Goal: Task Accomplishment & Management: Manage account settings

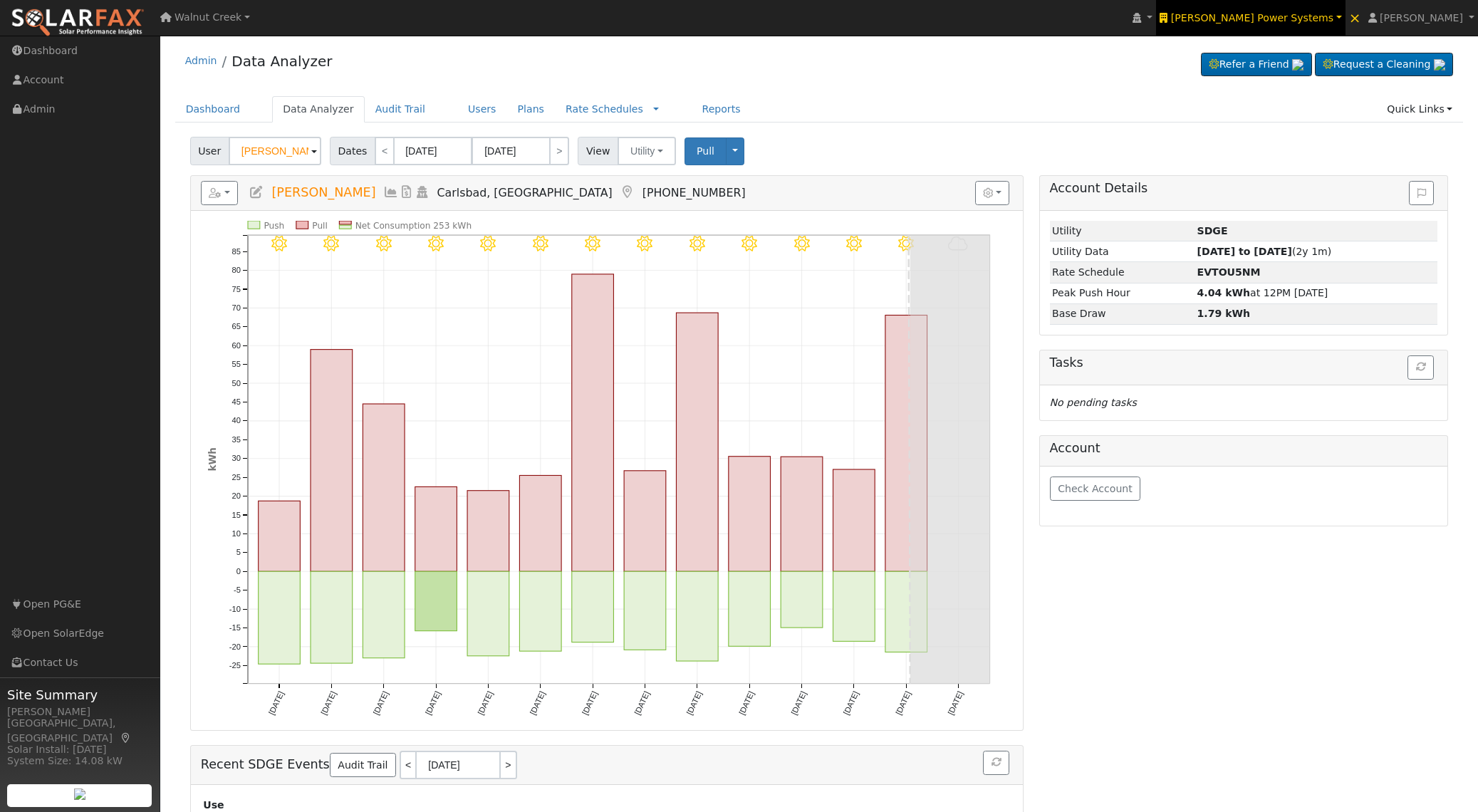
click at [1325, 21] on span "Jamar Power Systems" at bounding box center [1251, 17] width 162 height 11
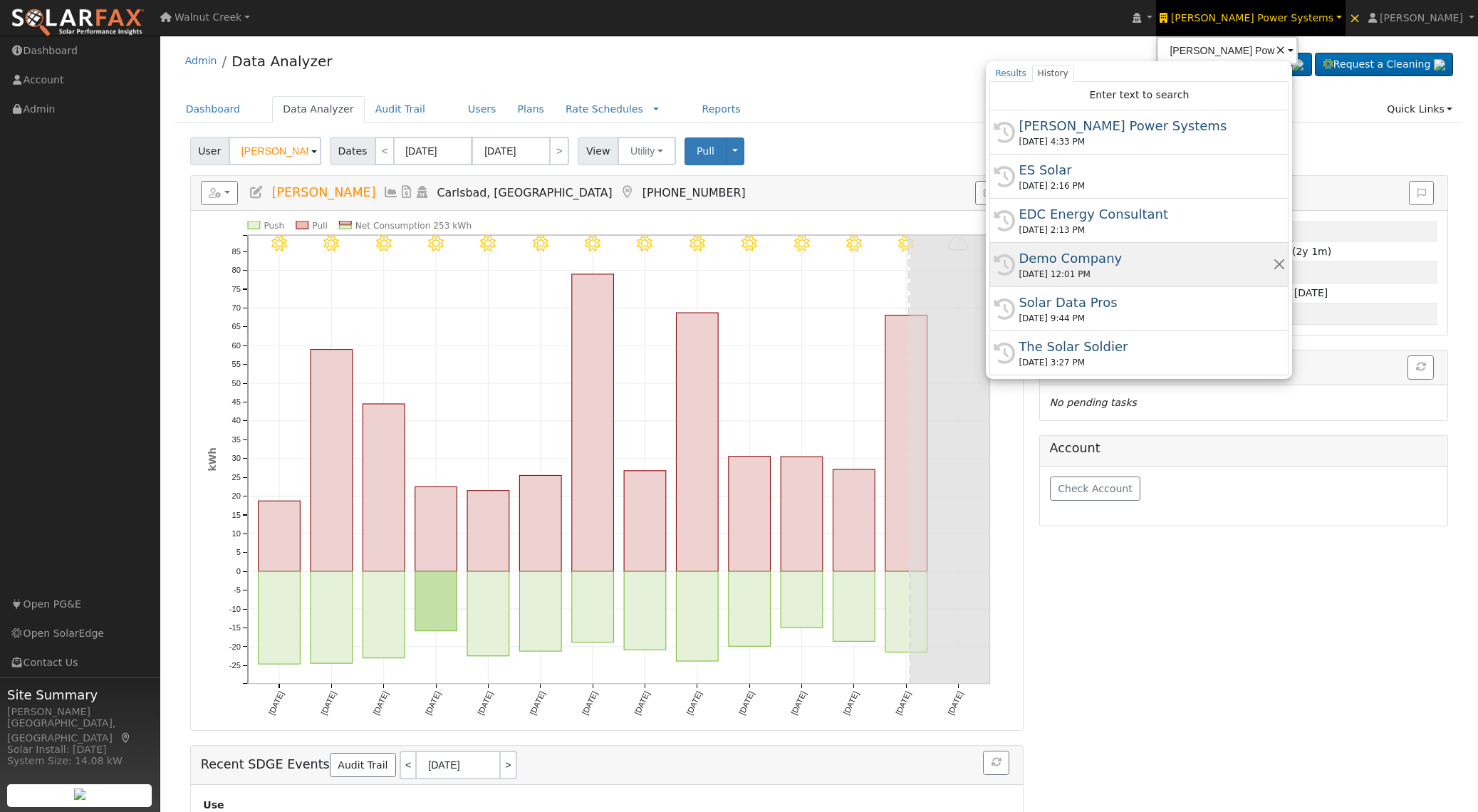
click at [1245, 269] on div "08/13/2025 12:01 PM" at bounding box center [1145, 273] width 254 height 13
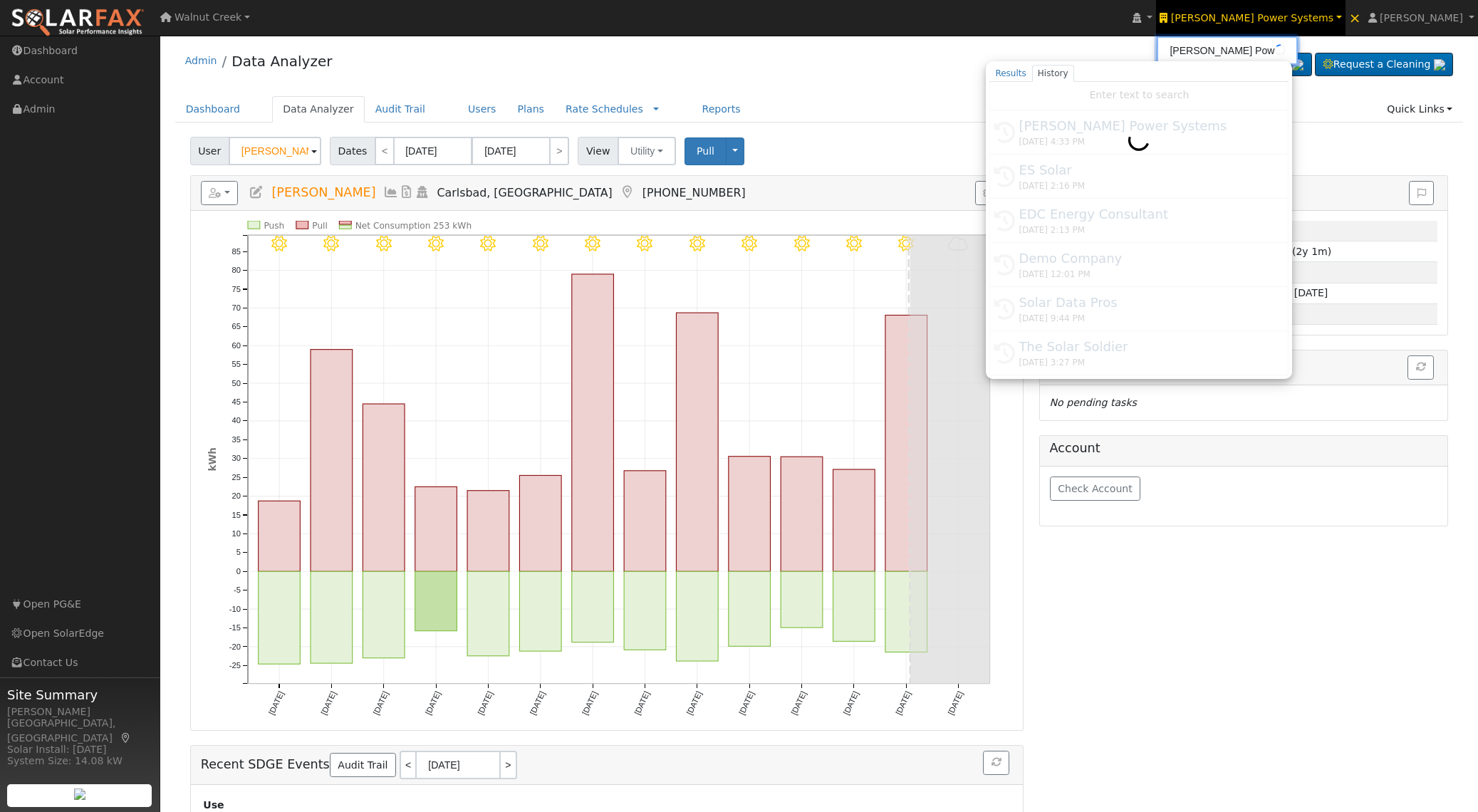
type input "Demo Company"
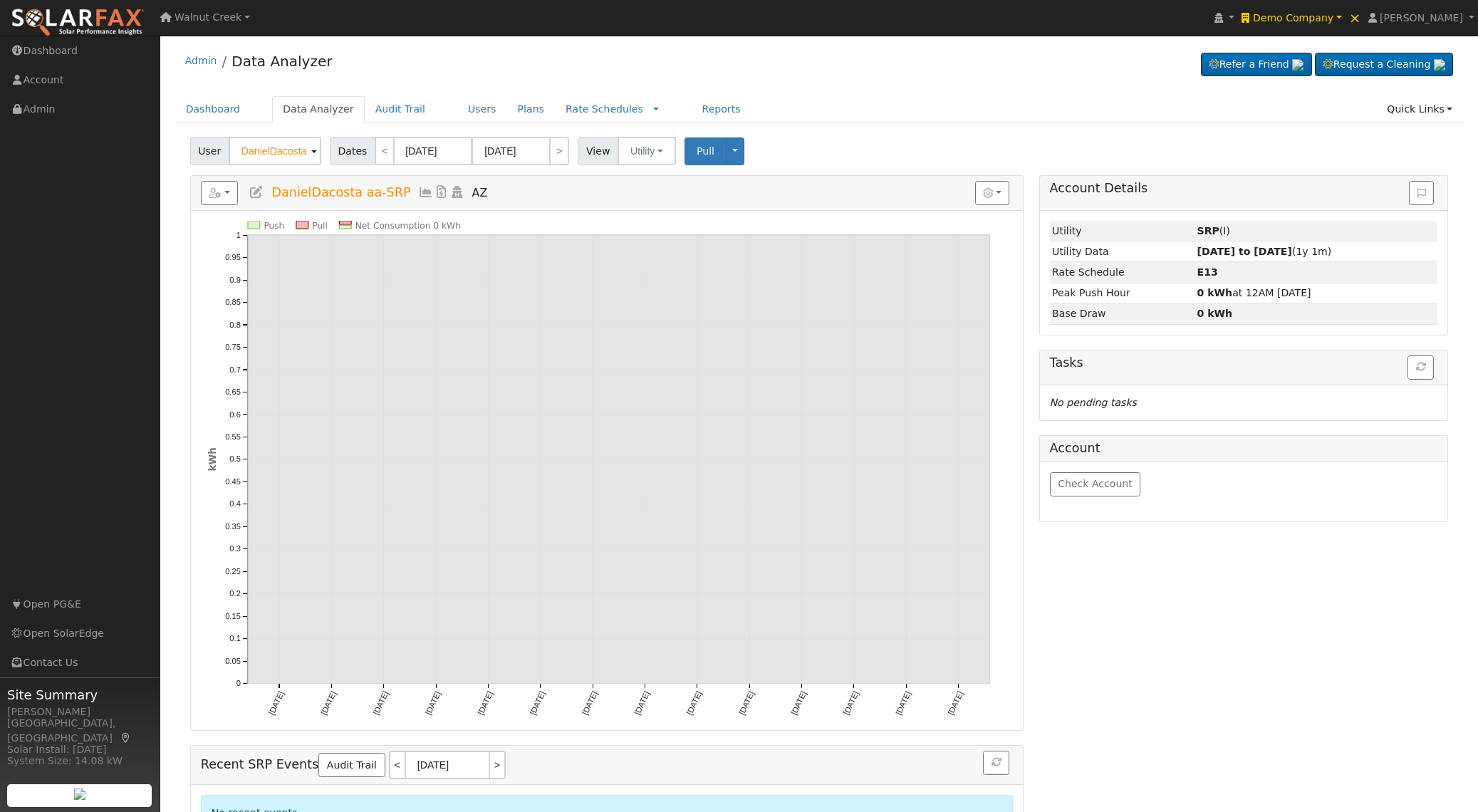
click at [294, 147] on input "DanielDacosta aa-SRP" at bounding box center [274, 151] width 93 height 29
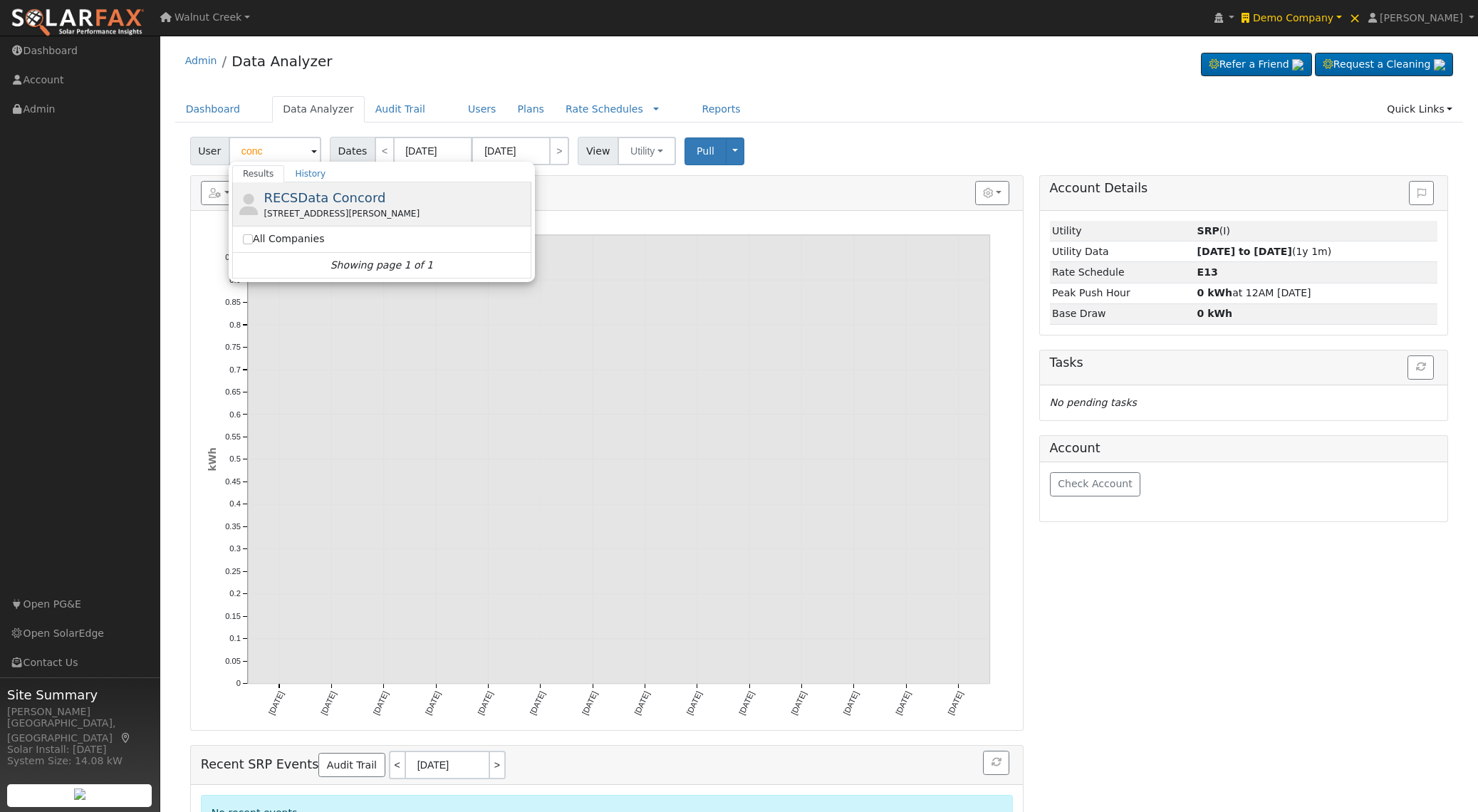
click at [361, 198] on span "RECSData Concord" at bounding box center [323, 198] width 121 height 15
type input "RECSData Concord"
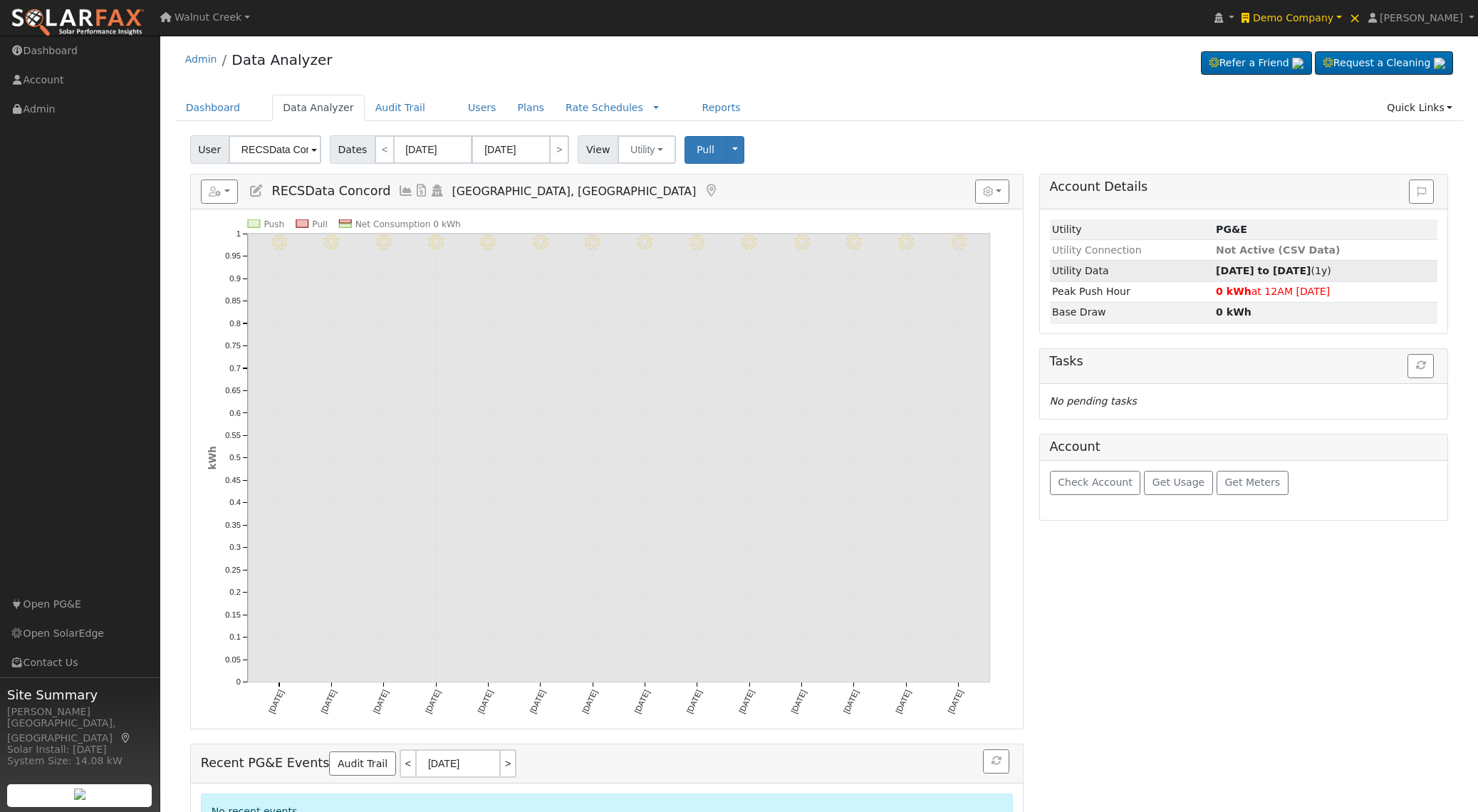
click at [1248, 269] on strong "01/01/24 to 12/31/24" at bounding box center [1263, 270] width 95 height 11
type input "01/01/2024"
type input "12/31/2024"
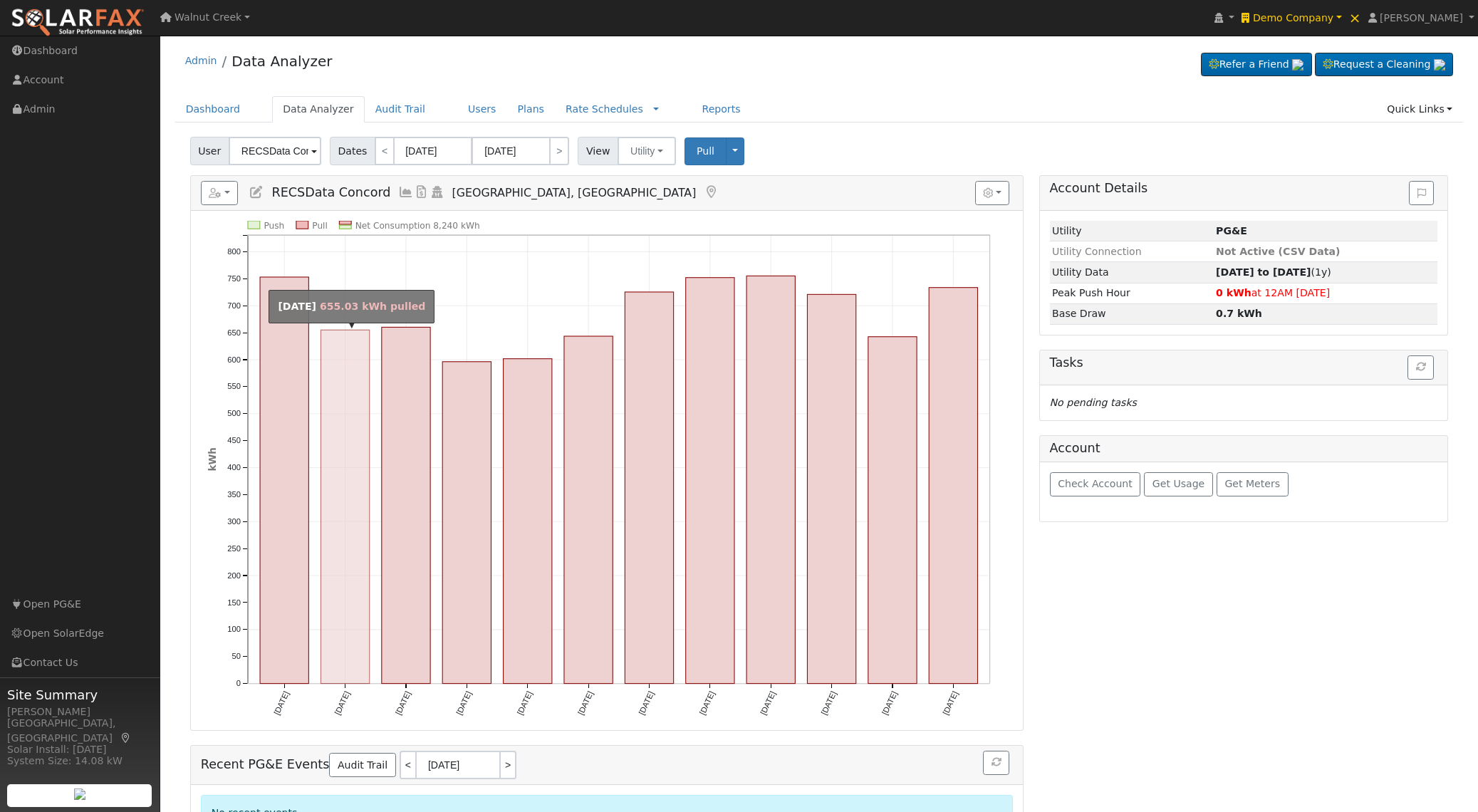
click at [352, 437] on rect "onclick=""" at bounding box center [345, 507] width 48 height 354
type input "02/01/2024"
type input "02/29/2024"
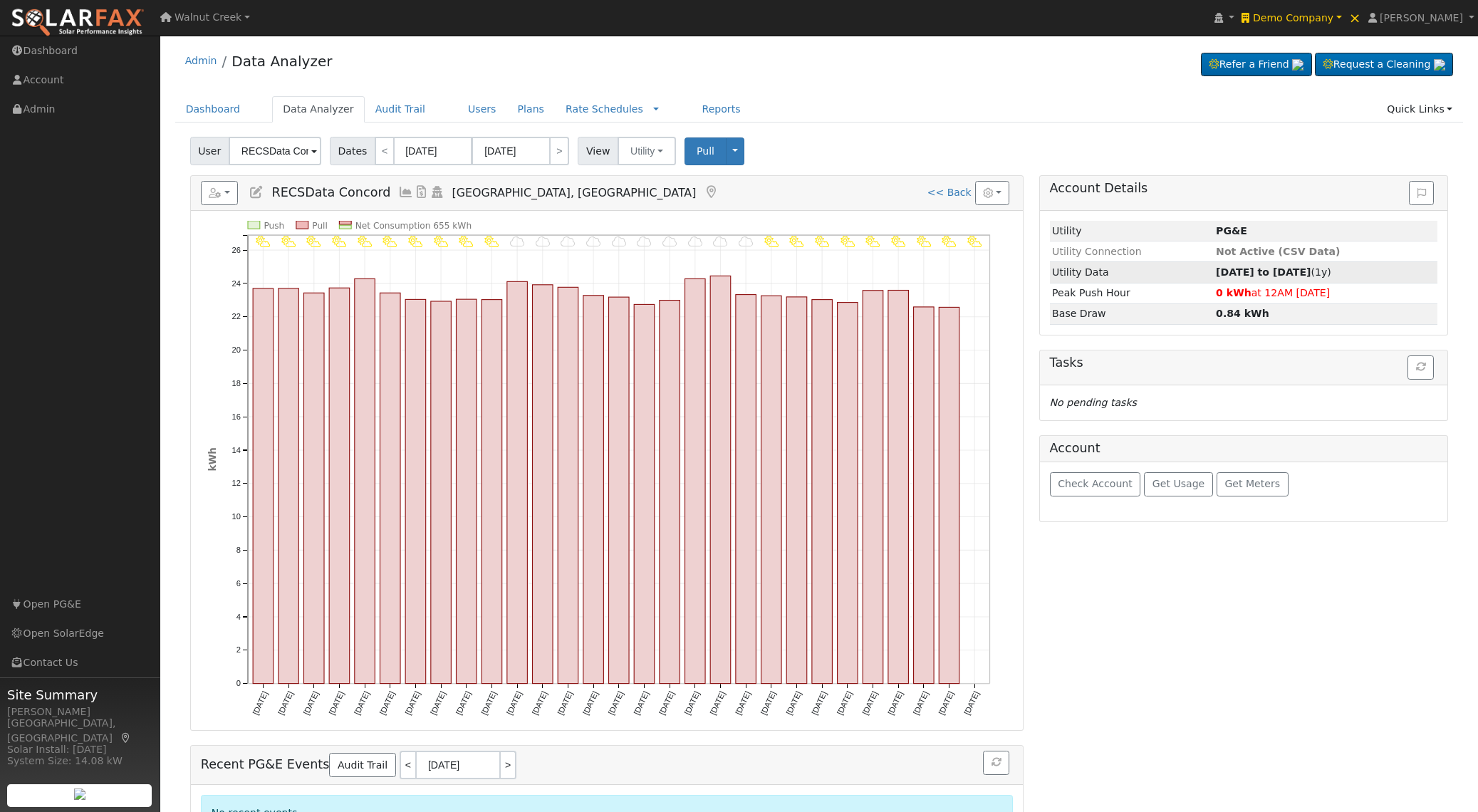
click at [1283, 274] on strong "01/01/24 to 12/31/24" at bounding box center [1263, 272] width 95 height 11
type input "01/01/2024"
type input "12/31/2024"
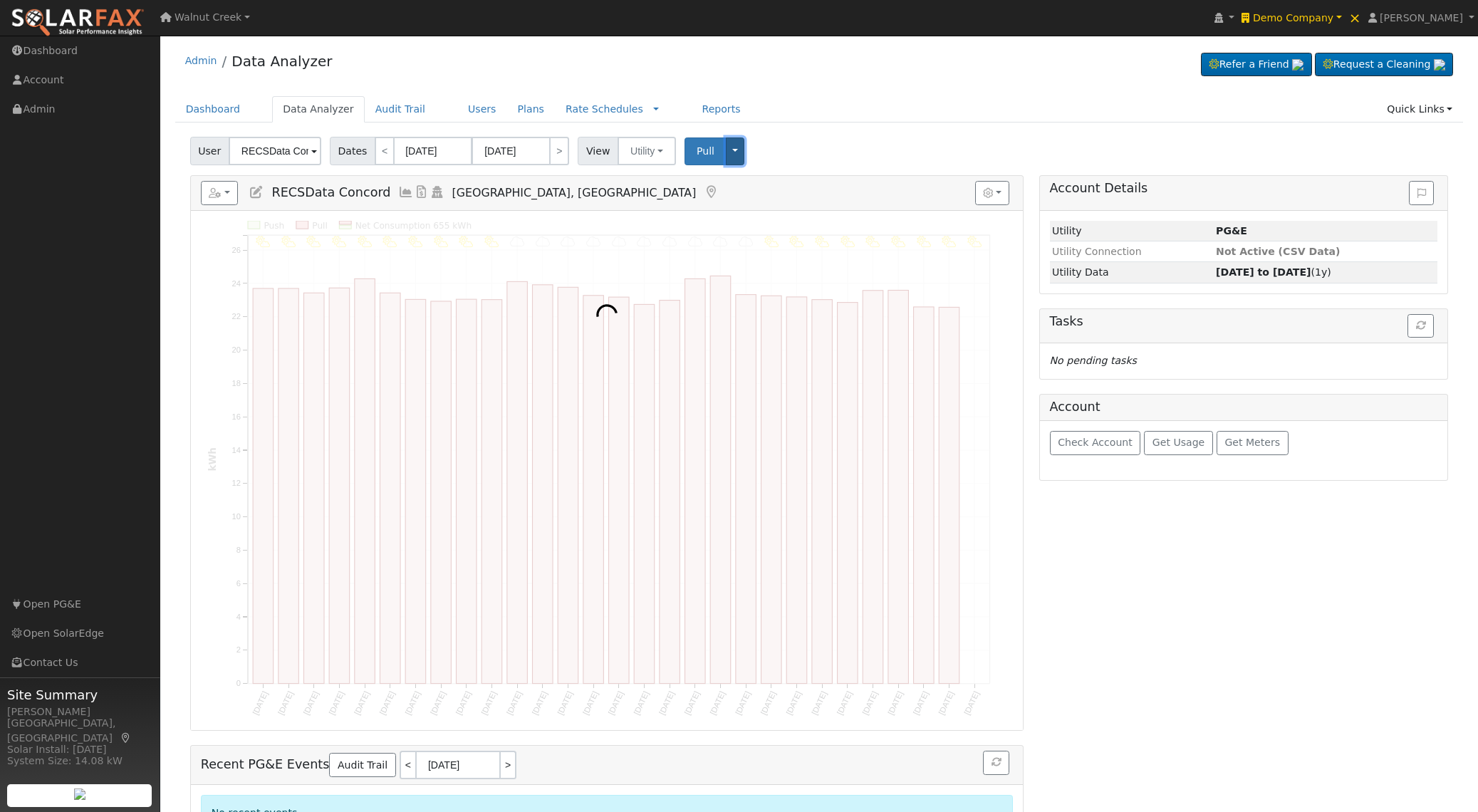
click at [735, 153] on button "Toggle Dropdown" at bounding box center [735, 151] width 19 height 28
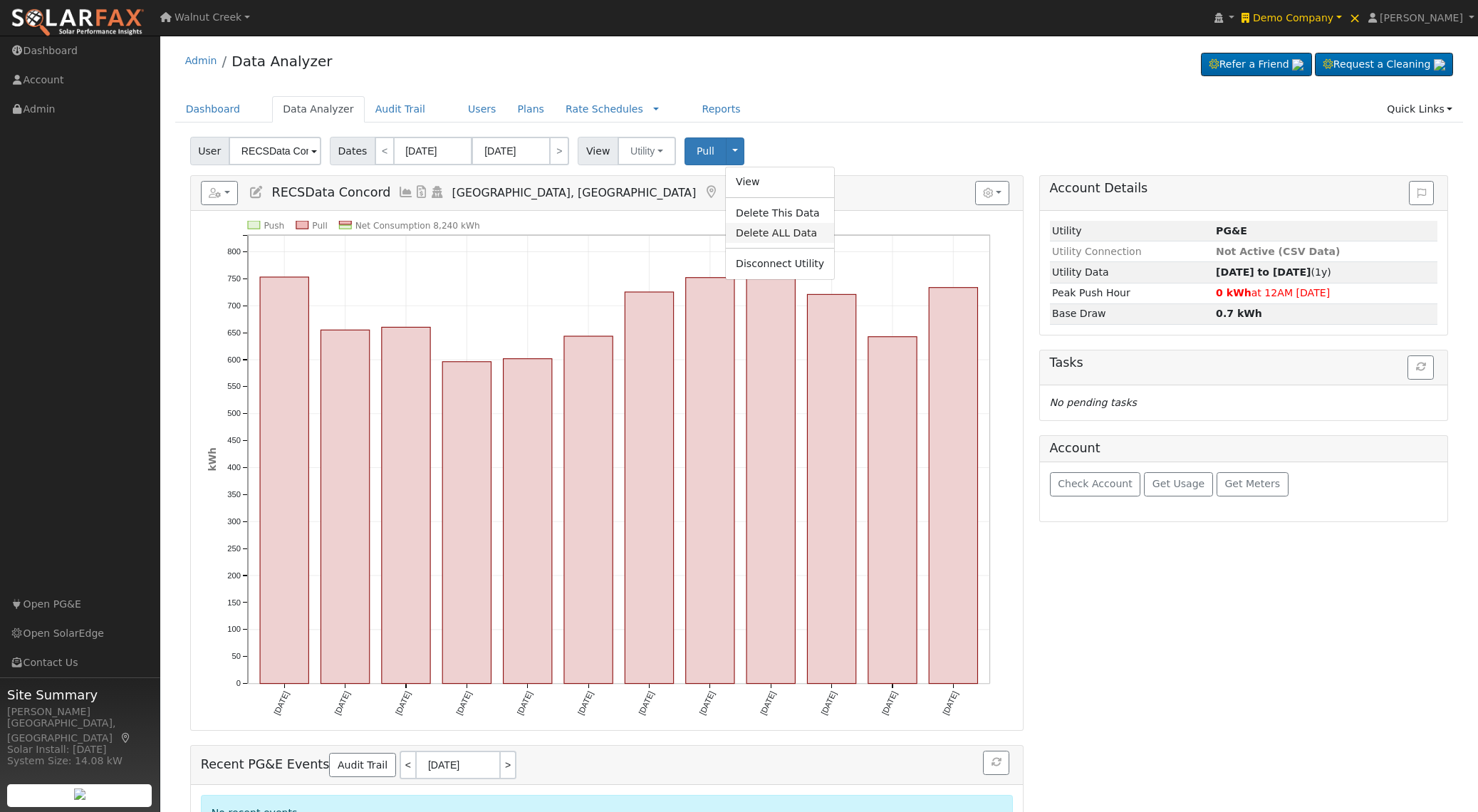
click at [760, 232] on link "Delete ALL Data" at bounding box center [780, 232] width 109 height 20
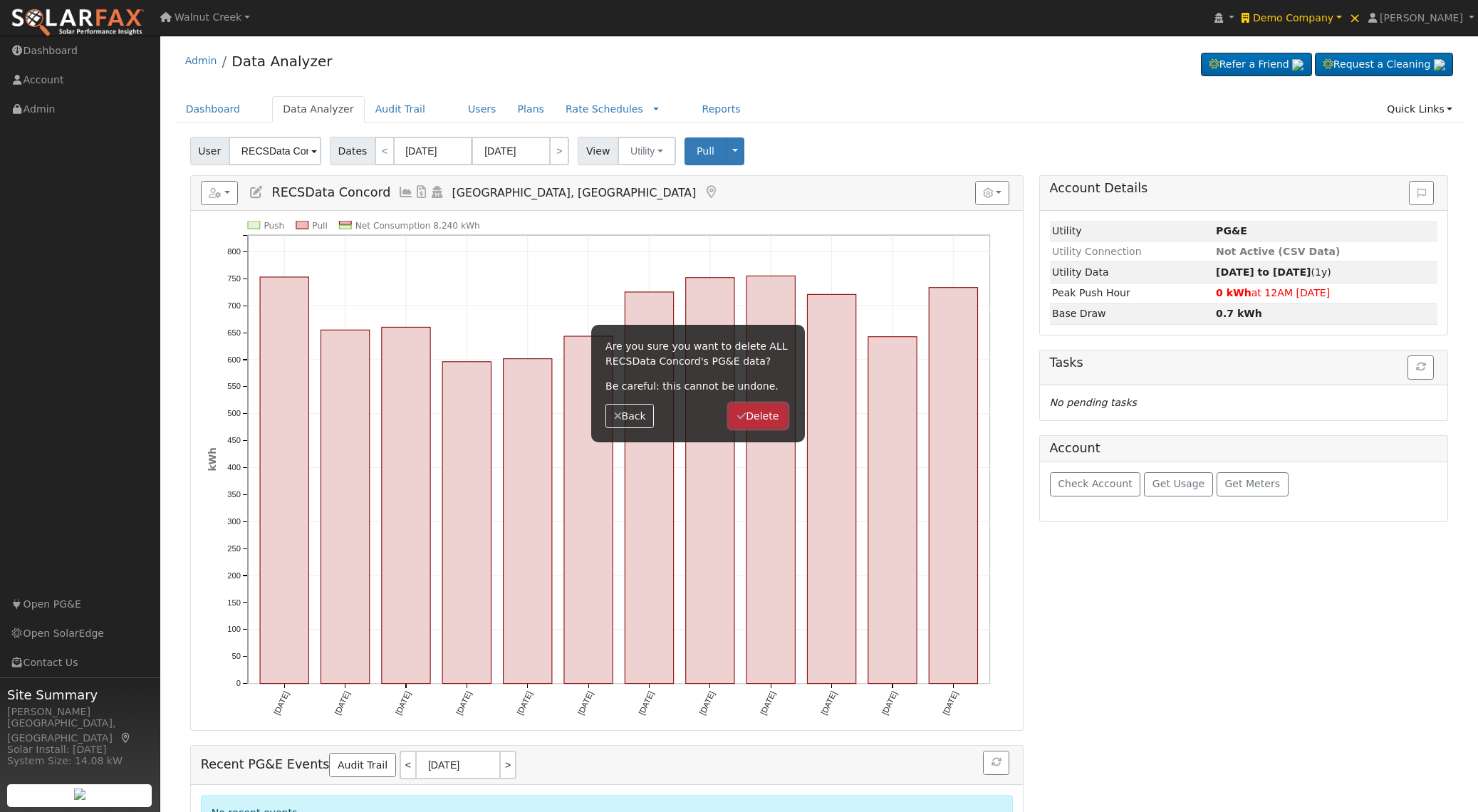
click at [758, 415] on button "Delete" at bounding box center [758, 416] width 58 height 25
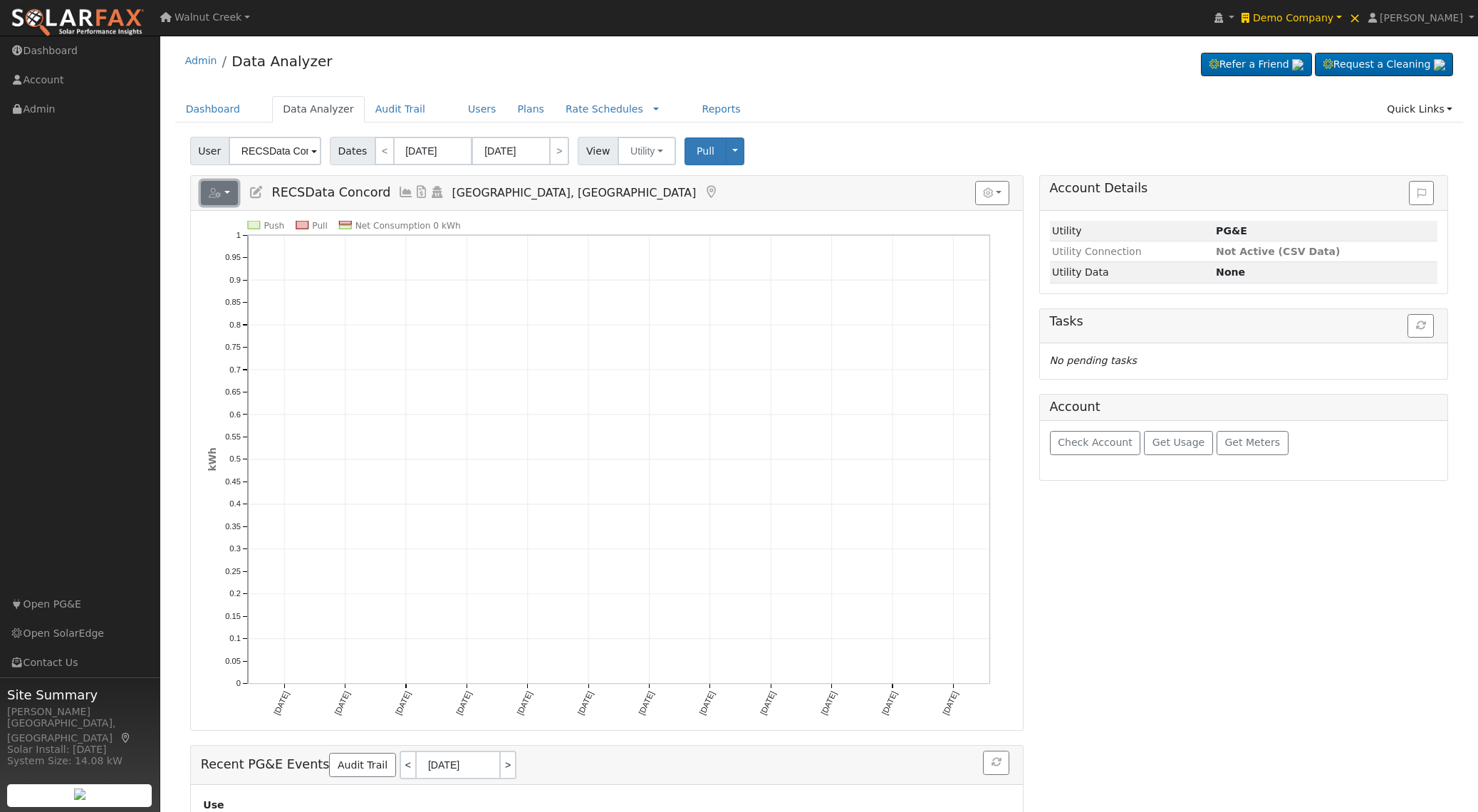
click at [208, 197] on button "button" at bounding box center [220, 193] width 37 height 25
click at [430, 234] on link "Import from CSV" at bounding box center [415, 238] width 104 height 17
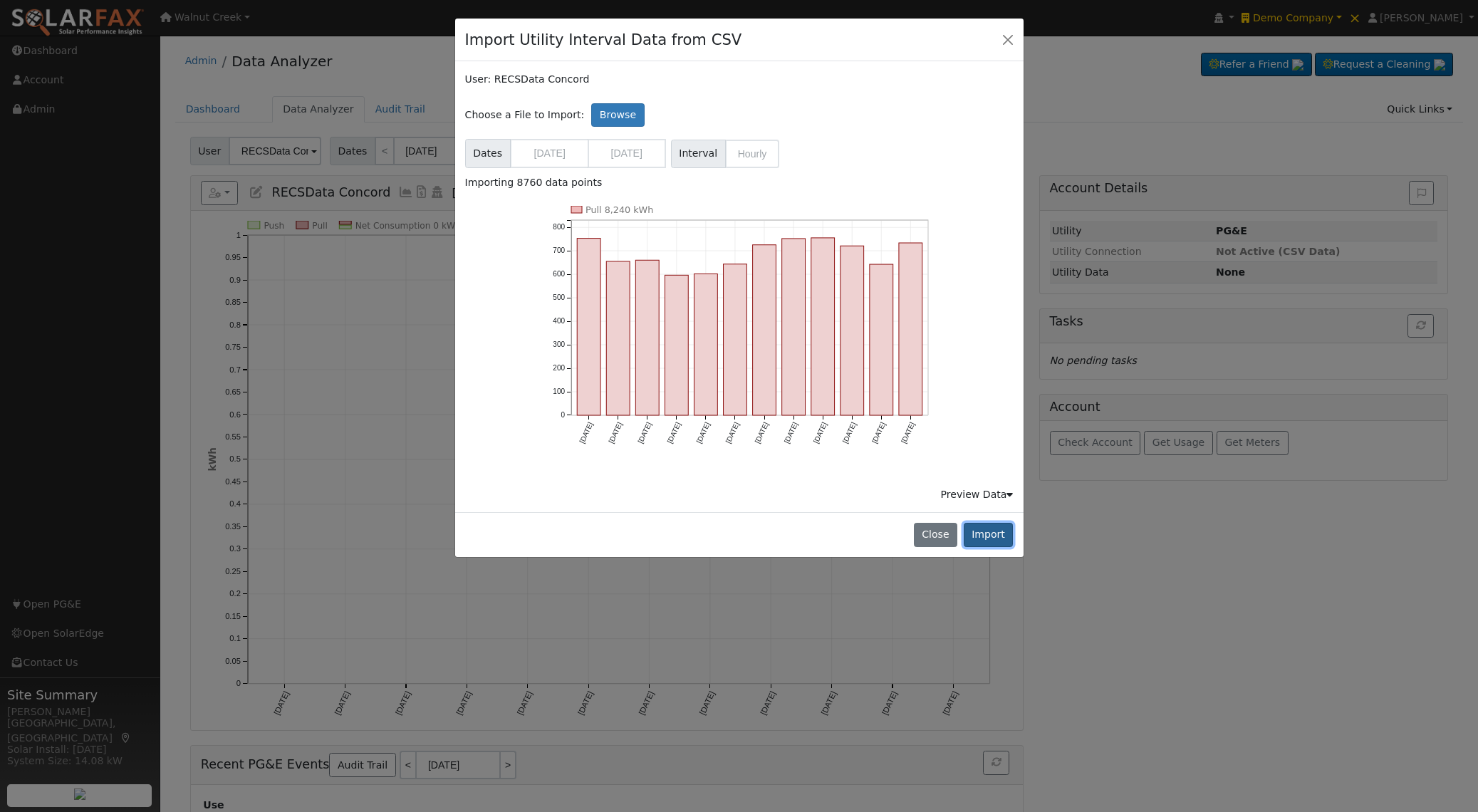
click at [1003, 534] on button "Import" at bounding box center [988, 535] width 50 height 25
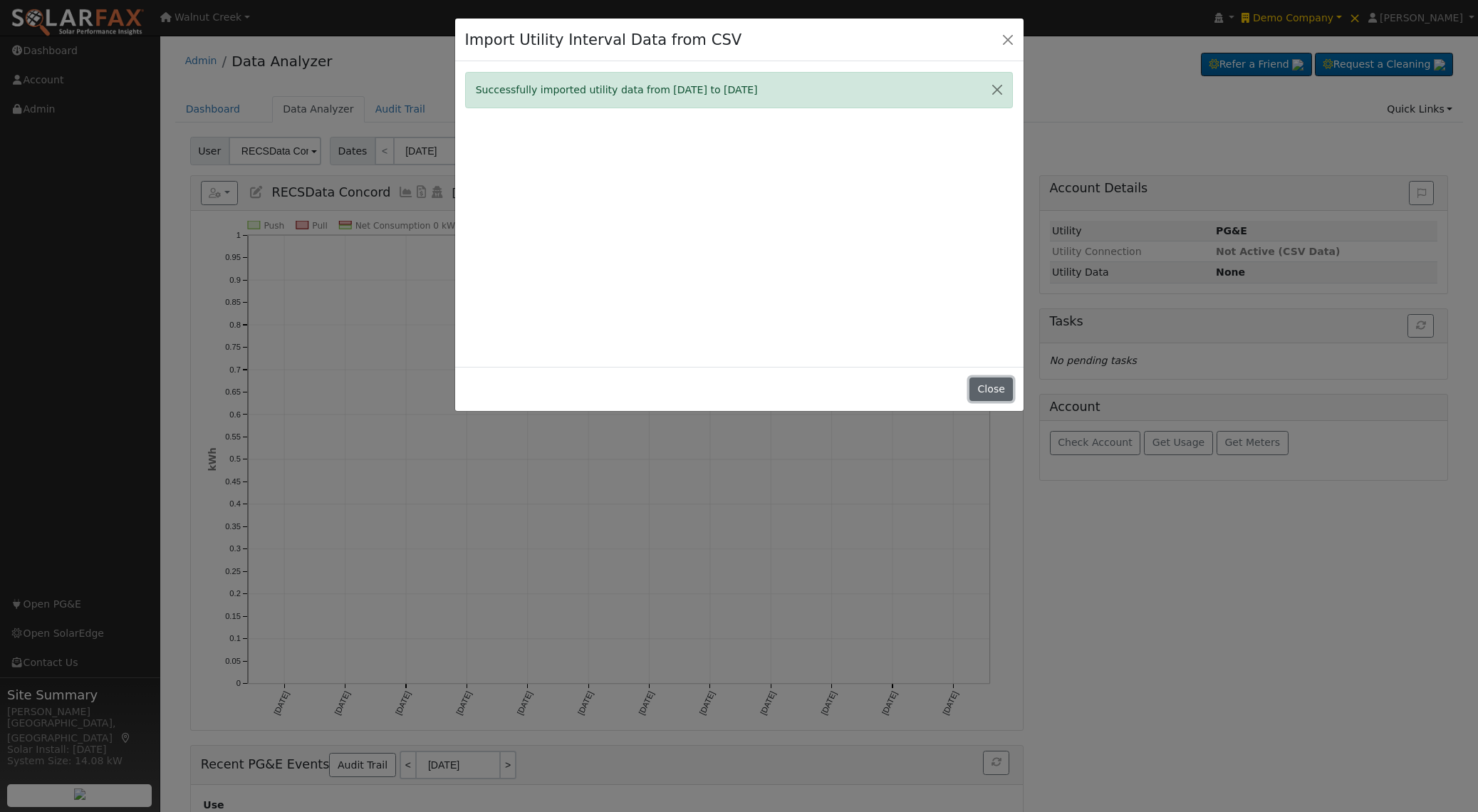
click at [985, 394] on button "Close" at bounding box center [991, 389] width 43 height 25
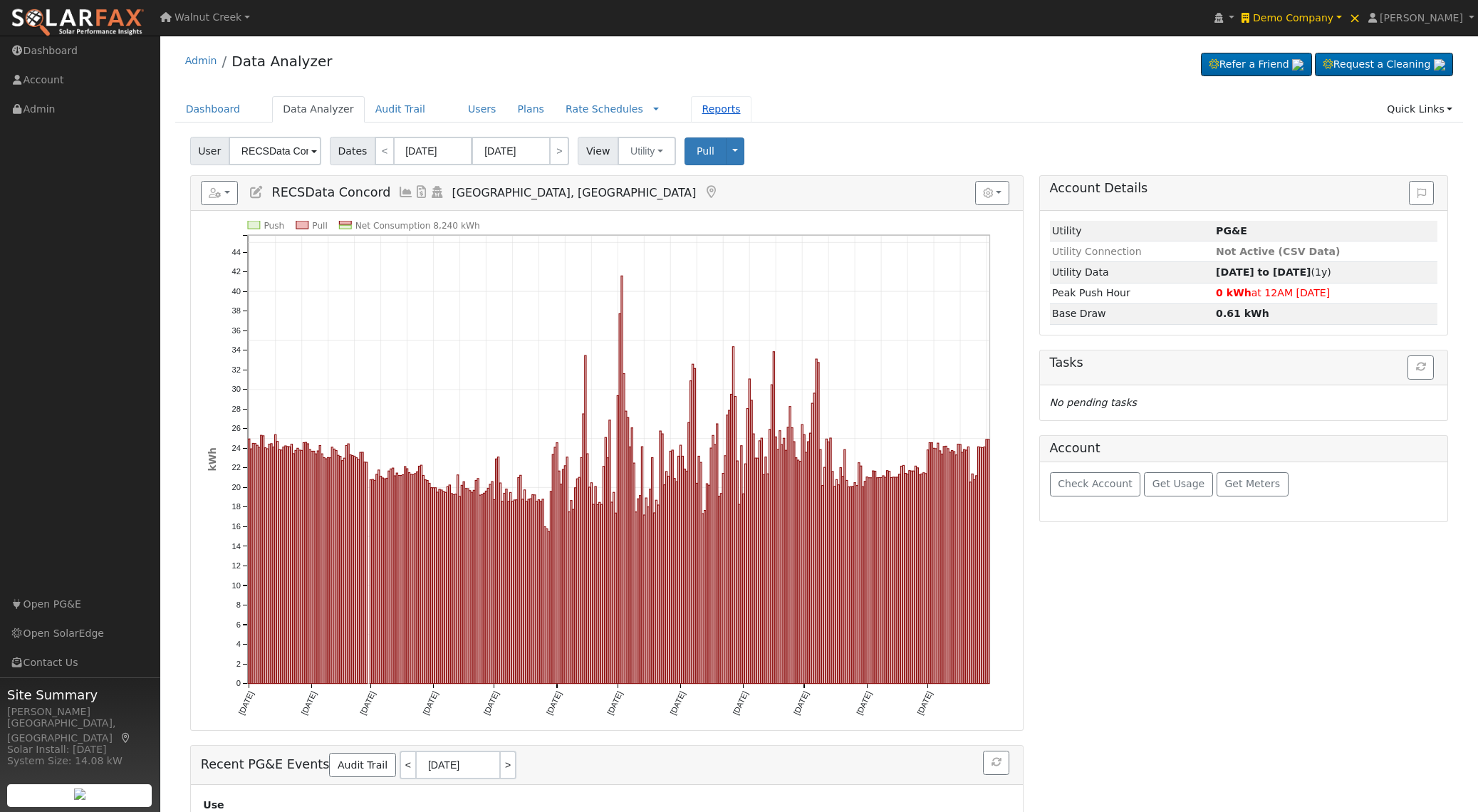
click at [694, 109] on link "Reports" at bounding box center [721, 109] width 59 height 26
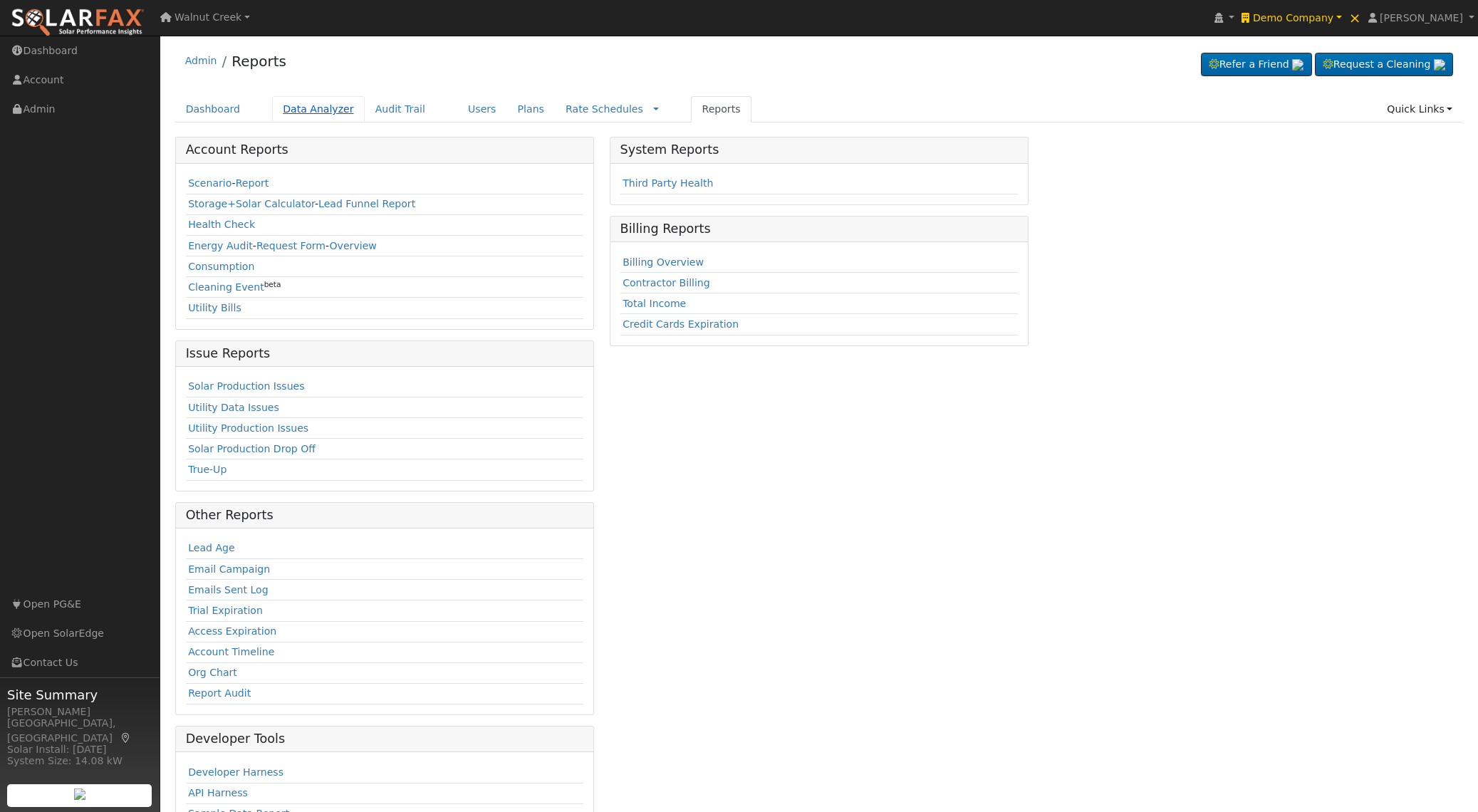
click at [292, 115] on link "Data Analyzer" at bounding box center [318, 109] width 93 height 26
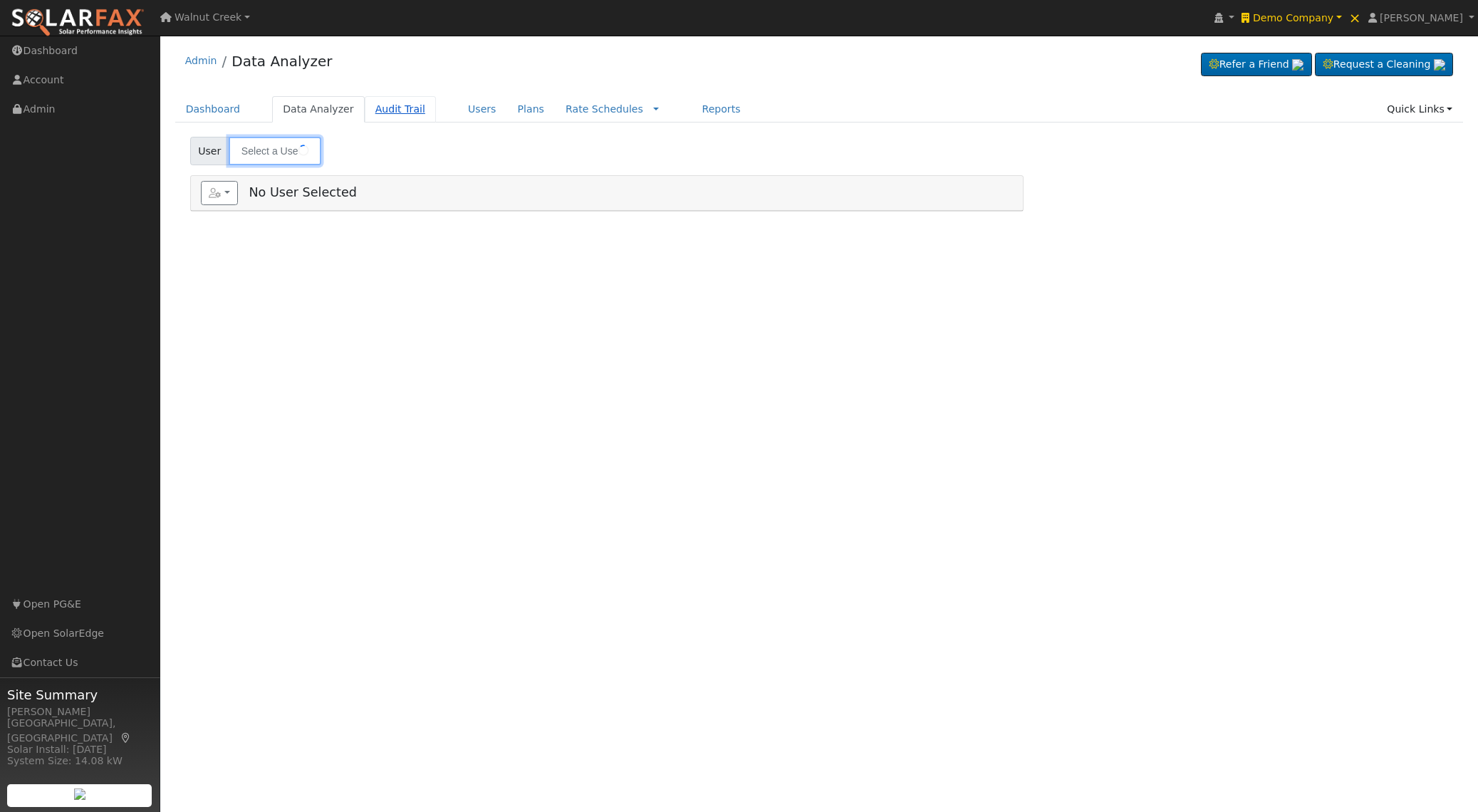
type input "RECSData Concord"
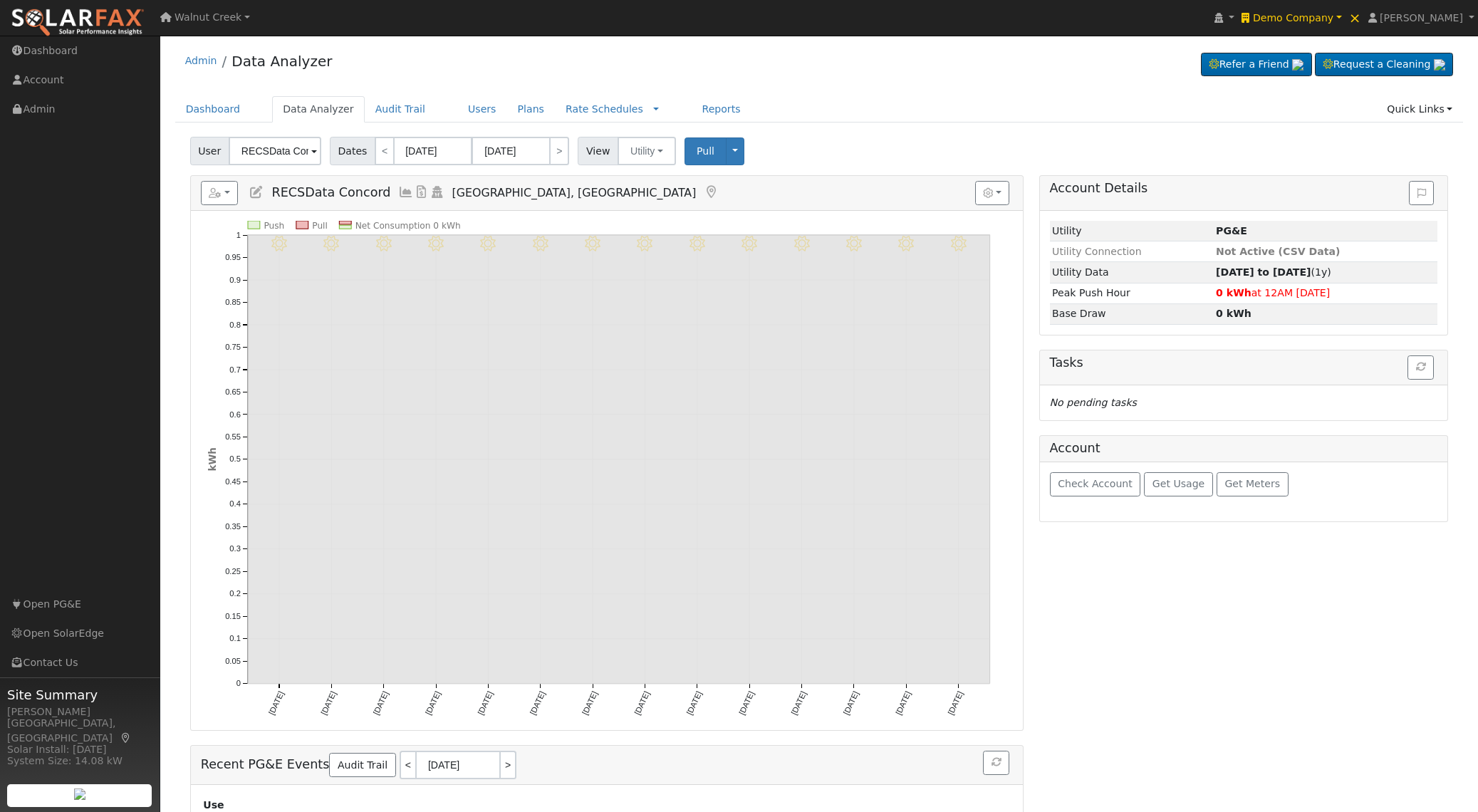
click at [259, 193] on icon at bounding box center [256, 192] width 15 height 13
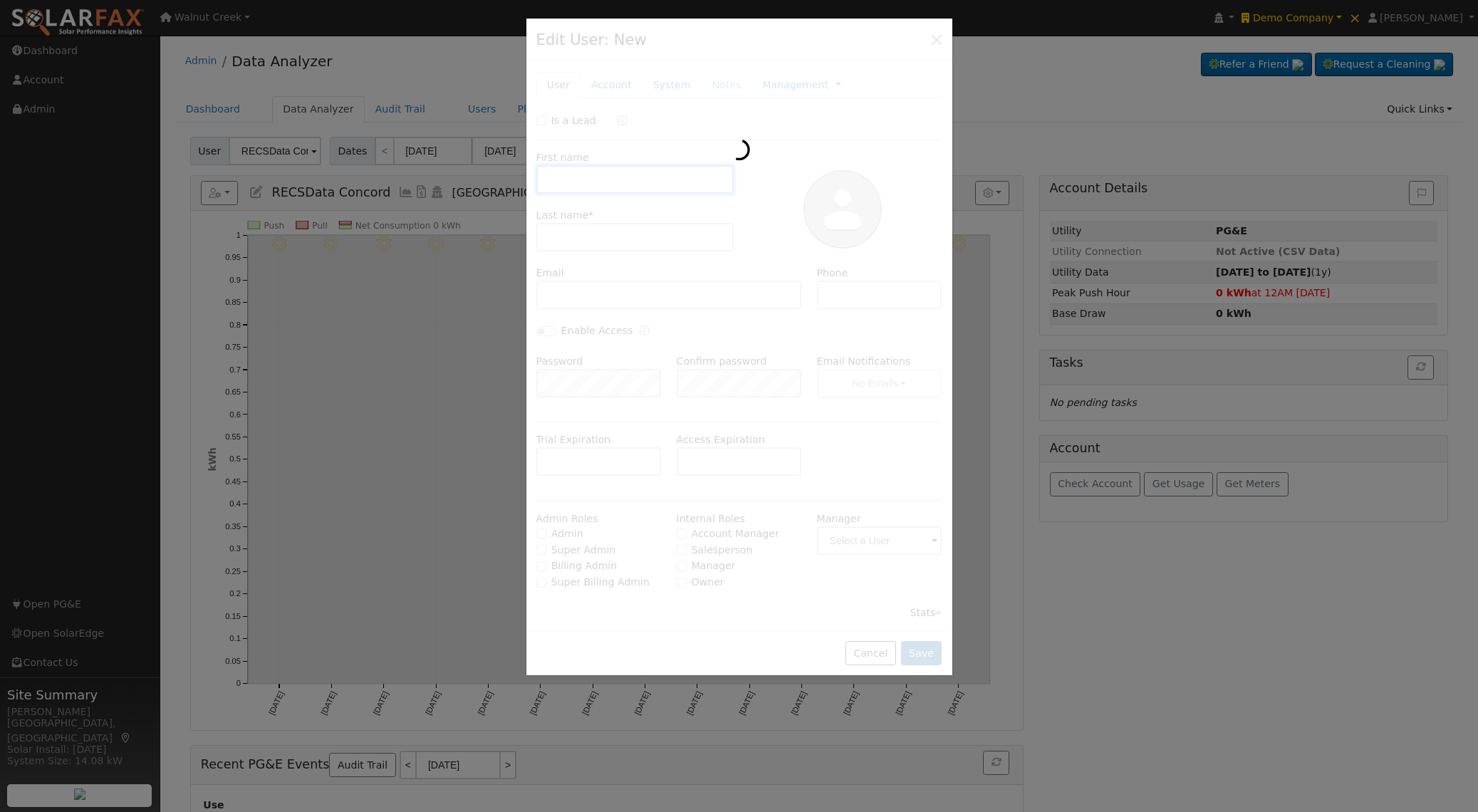
type input "RECSData"
type input "Concord"
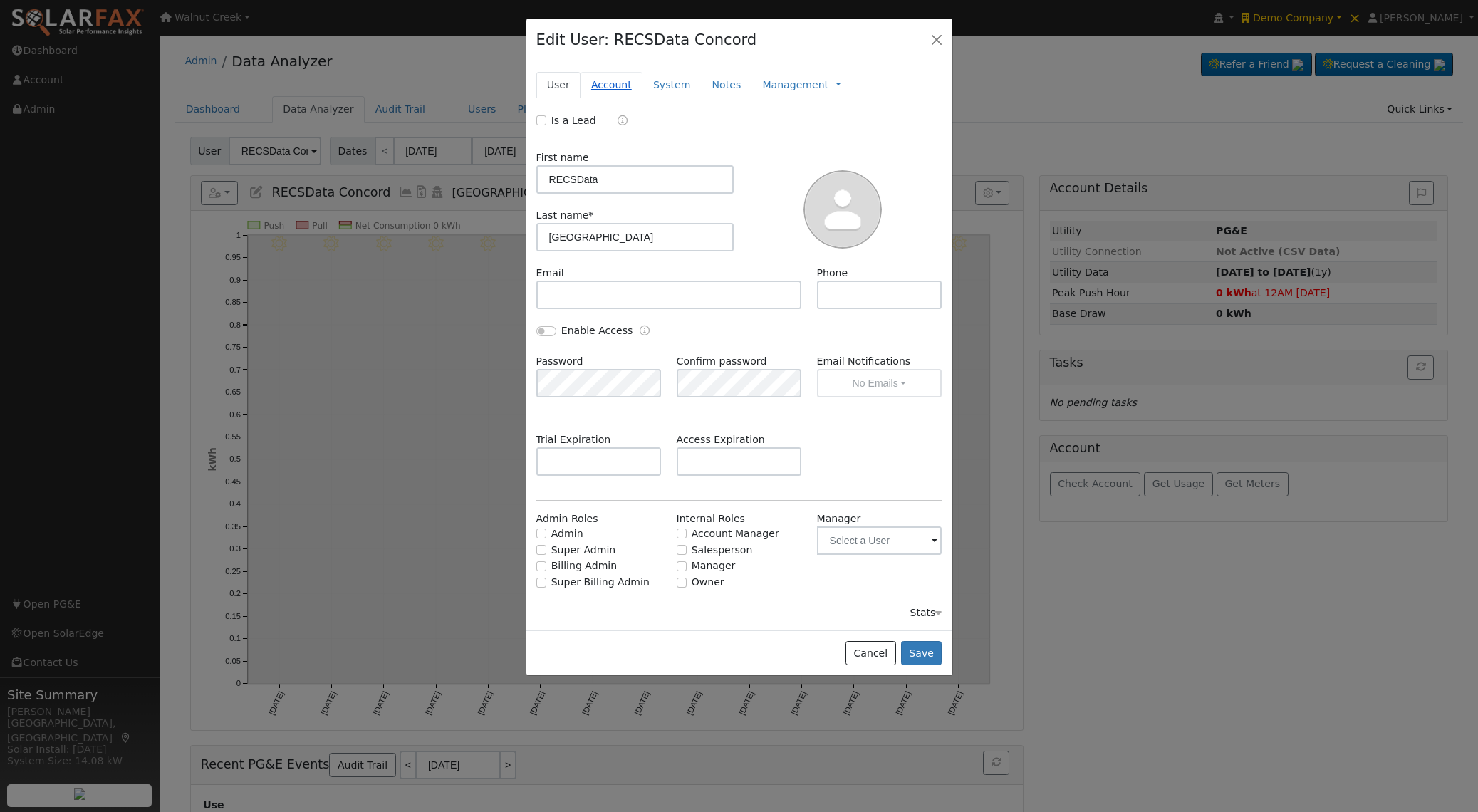
click at [614, 84] on link "Account" at bounding box center [611, 85] width 62 height 26
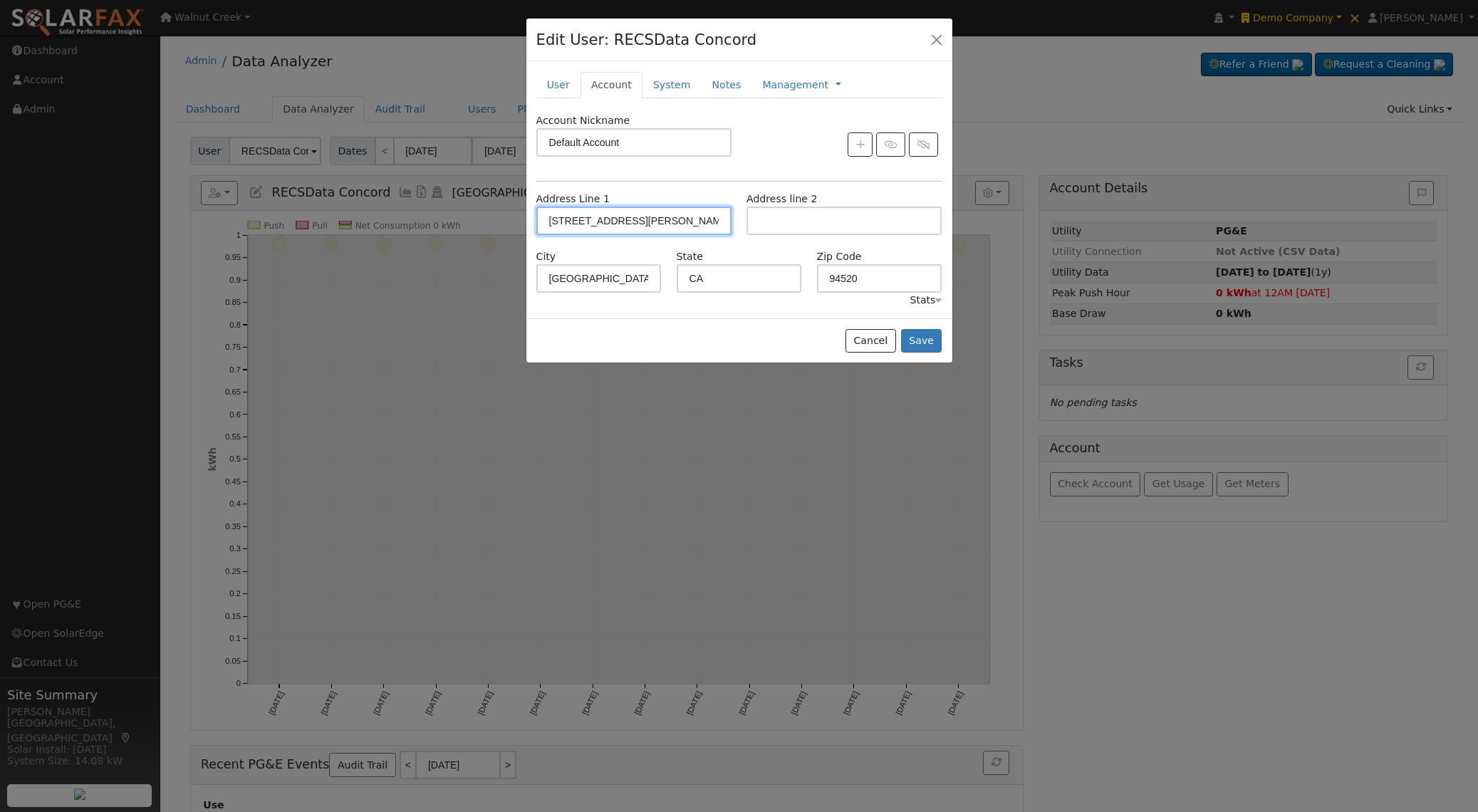
drag, startPoint x: 645, startPoint y: 220, endPoint x: 381, endPoint y: 213, distance: 264.1
click at [0, 0] on div "Edit User: RECSData Concord Default Account Default Account 1611 Solano Way, Co…" at bounding box center [0, 0] width 0 height 0
click at [548, 87] on link "User" at bounding box center [559, 85] width 44 height 26
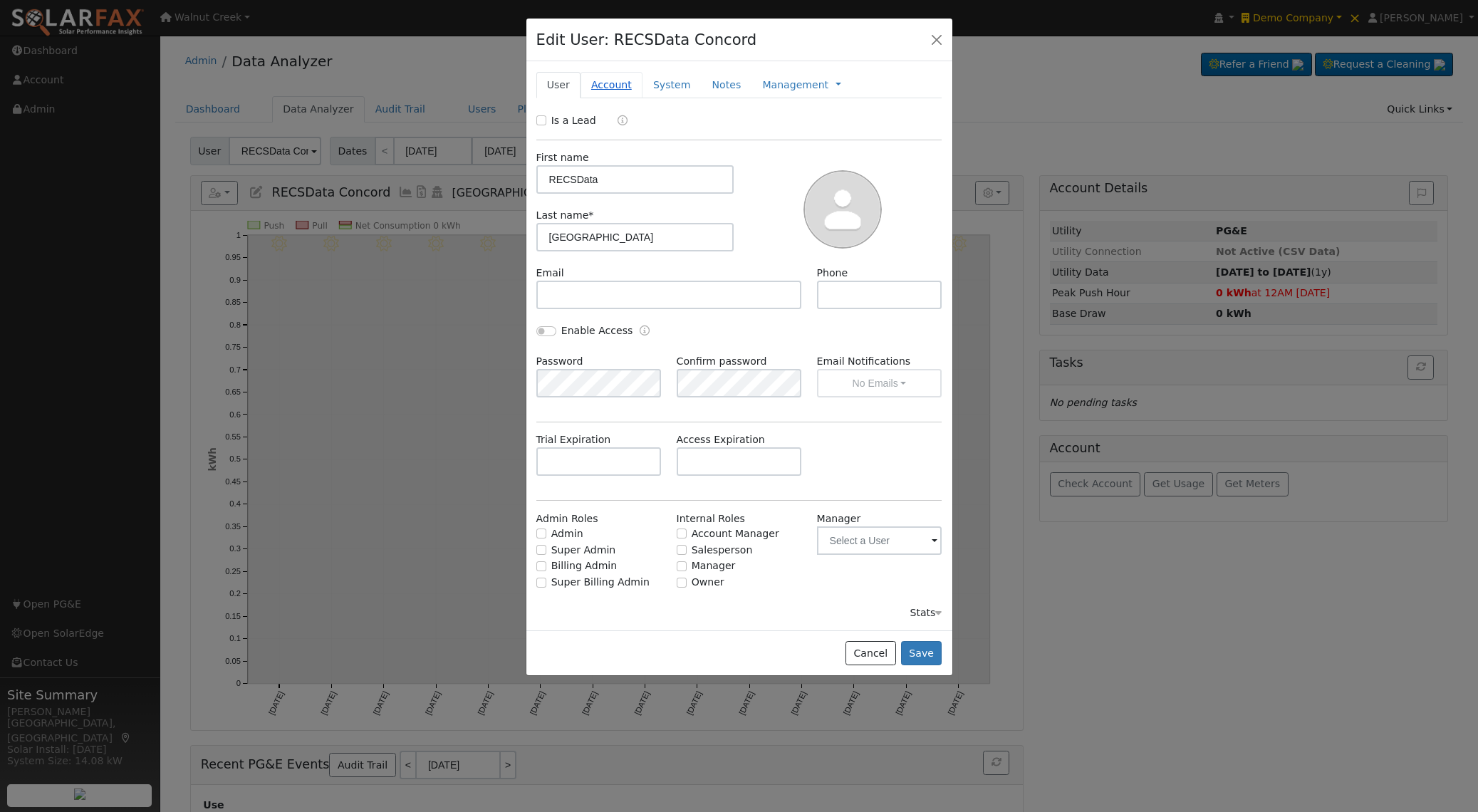
click at [613, 86] on link "Account" at bounding box center [611, 85] width 62 height 26
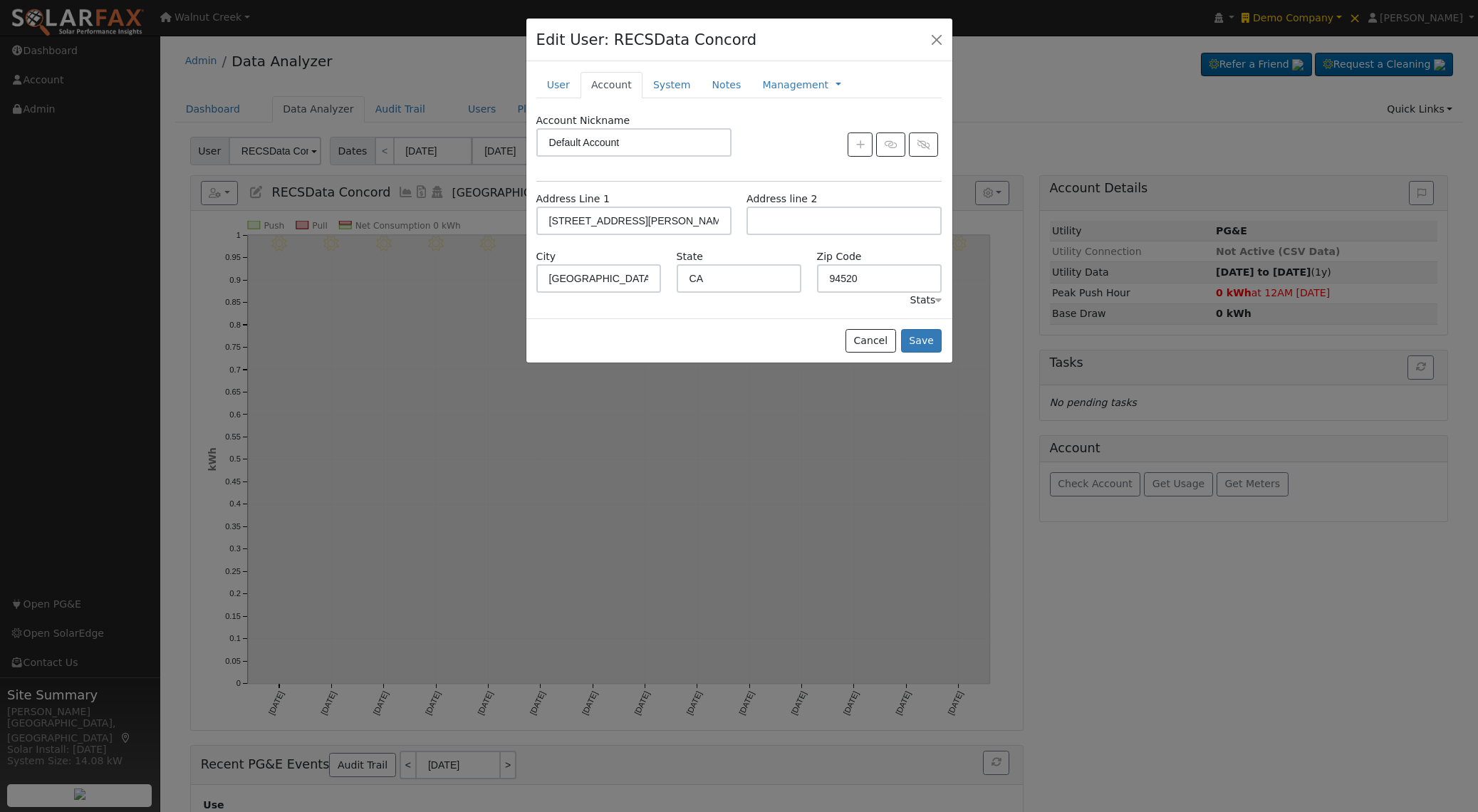
click at [810, 283] on div "Zip Code 94520" at bounding box center [879, 271] width 140 height 43
click at [846, 275] on input "94520" at bounding box center [879, 278] width 126 height 29
drag, startPoint x: 846, startPoint y: 275, endPoint x: 874, endPoint y: 290, distance: 31.8
click at [845, 275] on input "94520" at bounding box center [879, 278] width 126 height 29
click at [883, 336] on button "Cancel" at bounding box center [871, 341] width 51 height 25
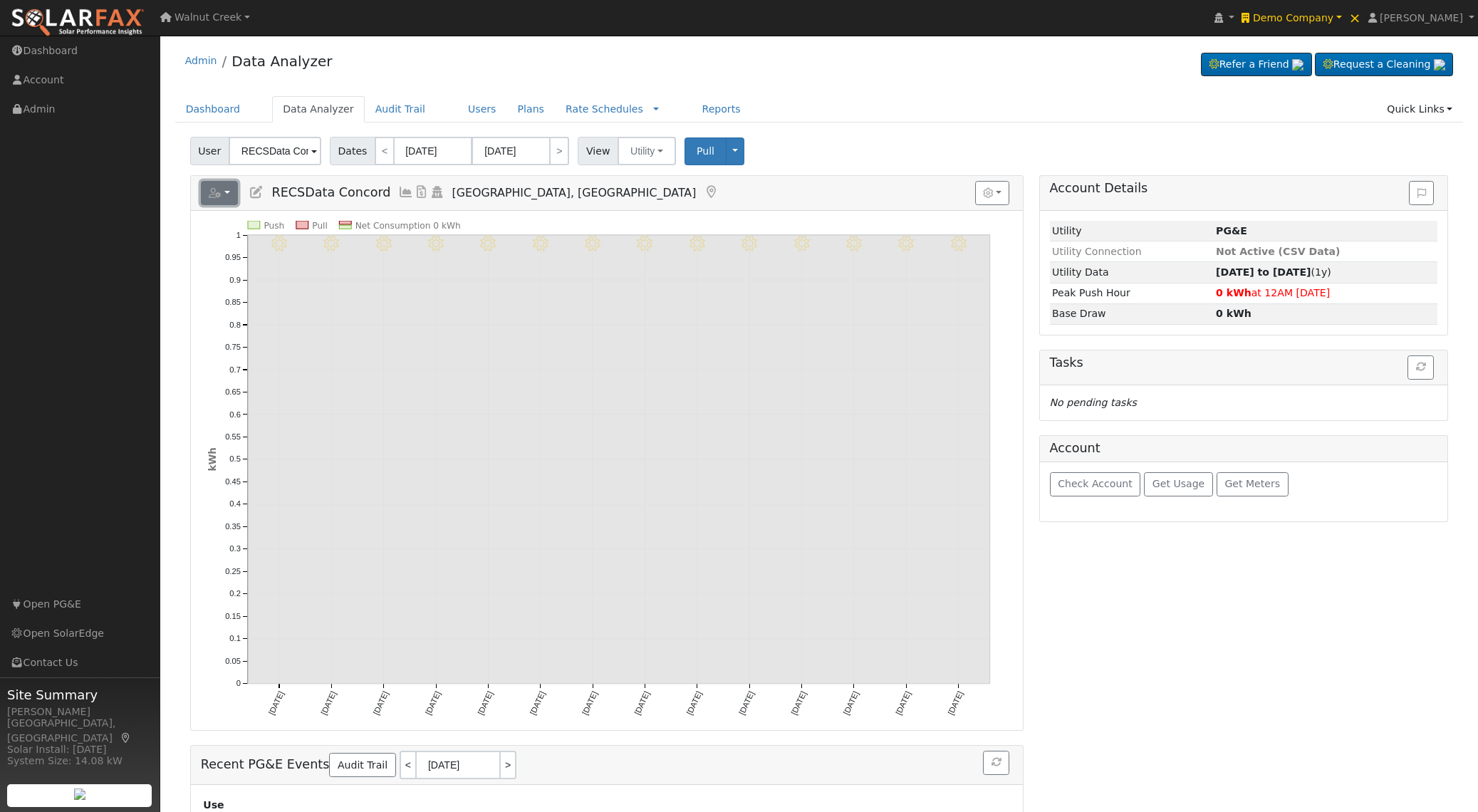
click at [205, 188] on button "button" at bounding box center [220, 193] width 37 height 25
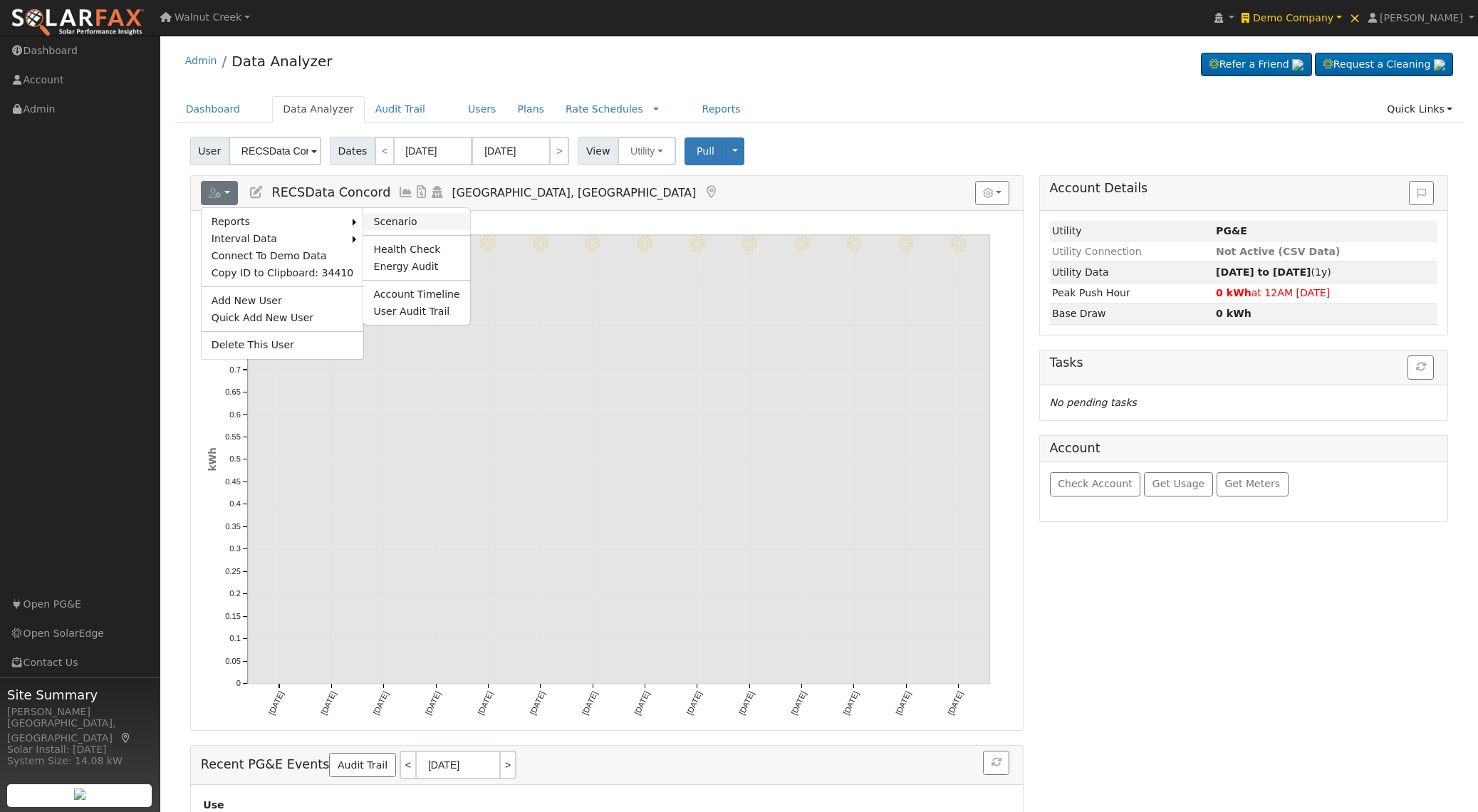
click at [383, 225] on link "Scenario" at bounding box center [416, 221] width 106 height 17
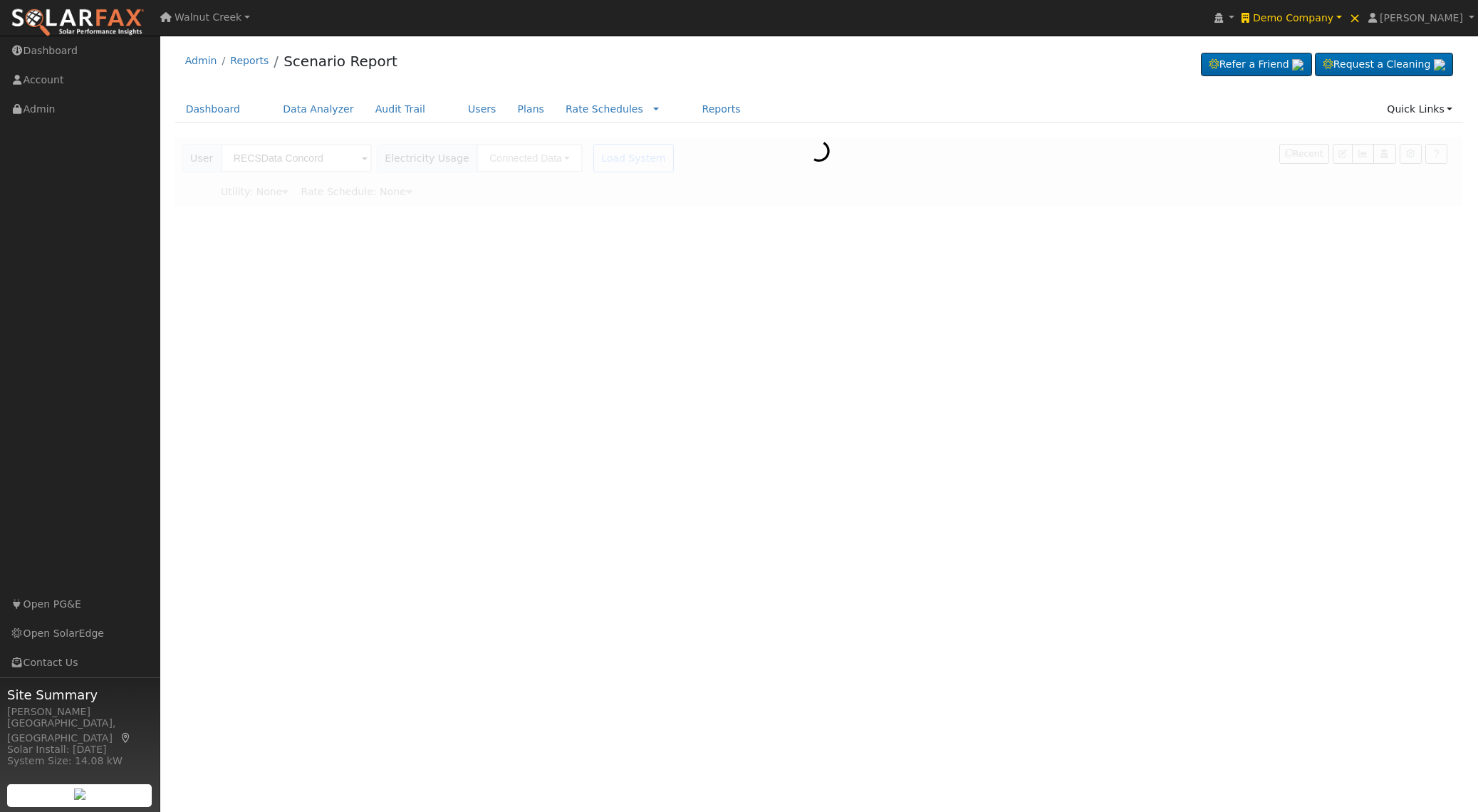
type input "Pacific Gas & Electric"
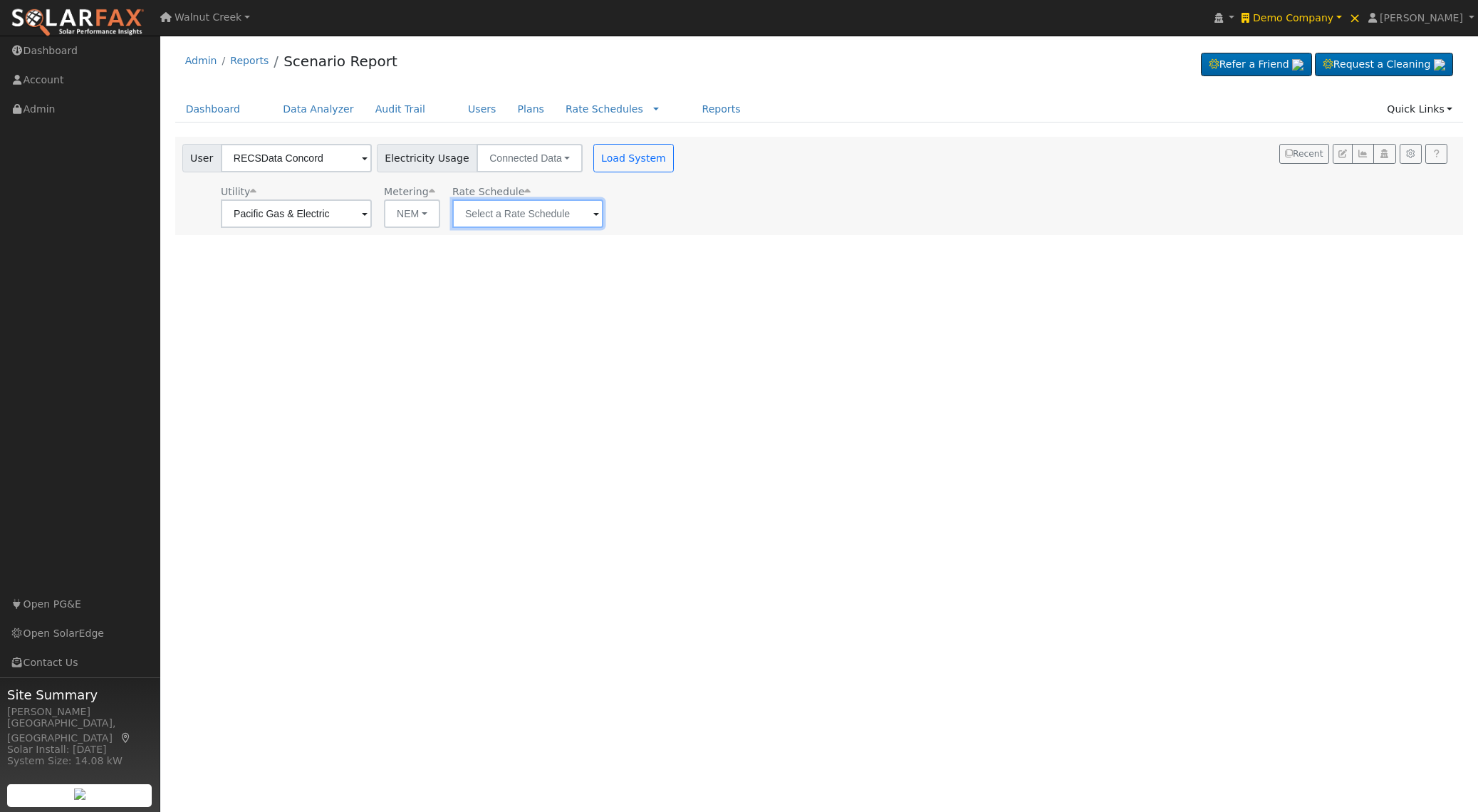
click at [372, 212] on input "text" at bounding box center [296, 214] width 151 height 29
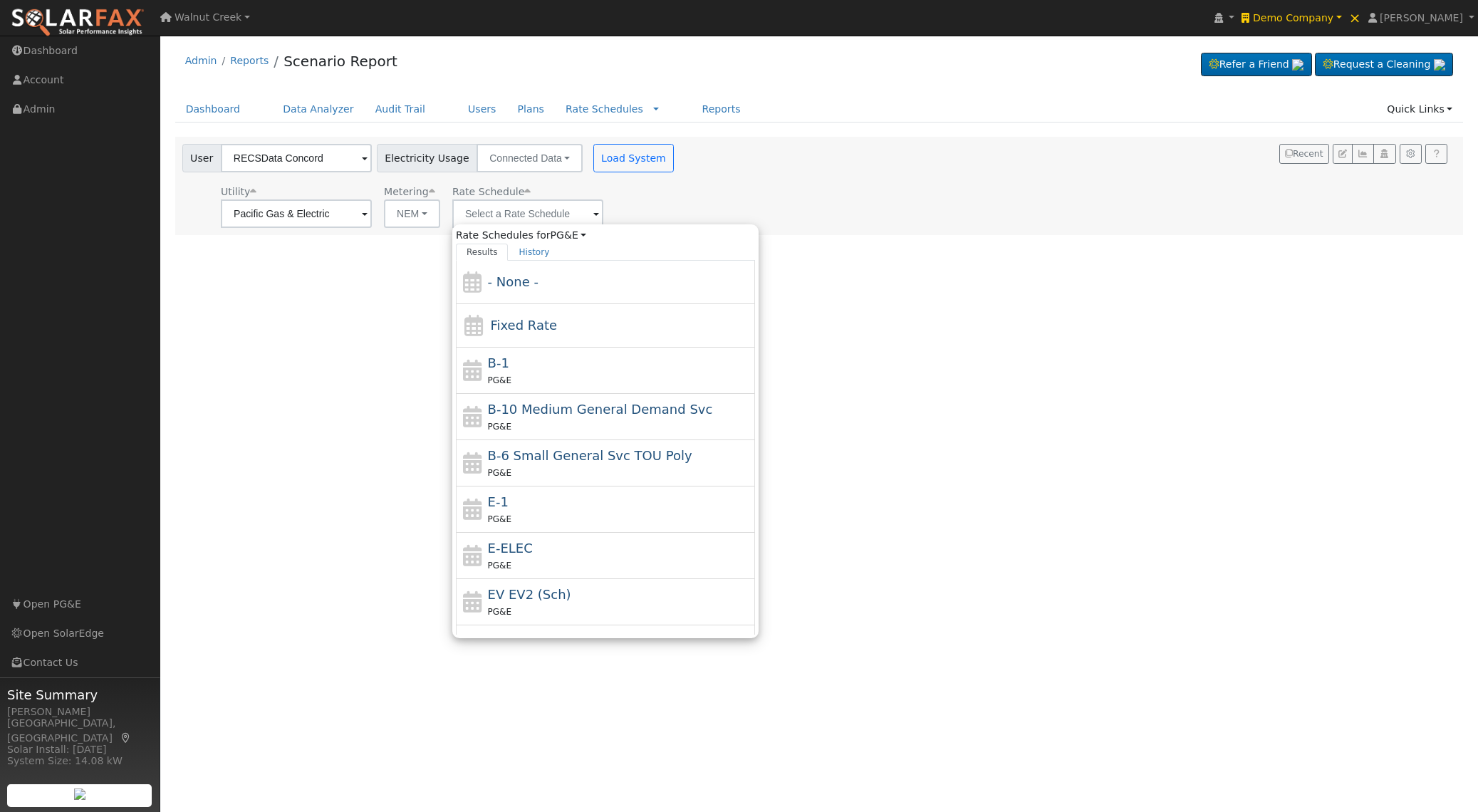
click at [581, 516] on div "PG&E" at bounding box center [620, 518] width 264 height 15
type input "E-1"
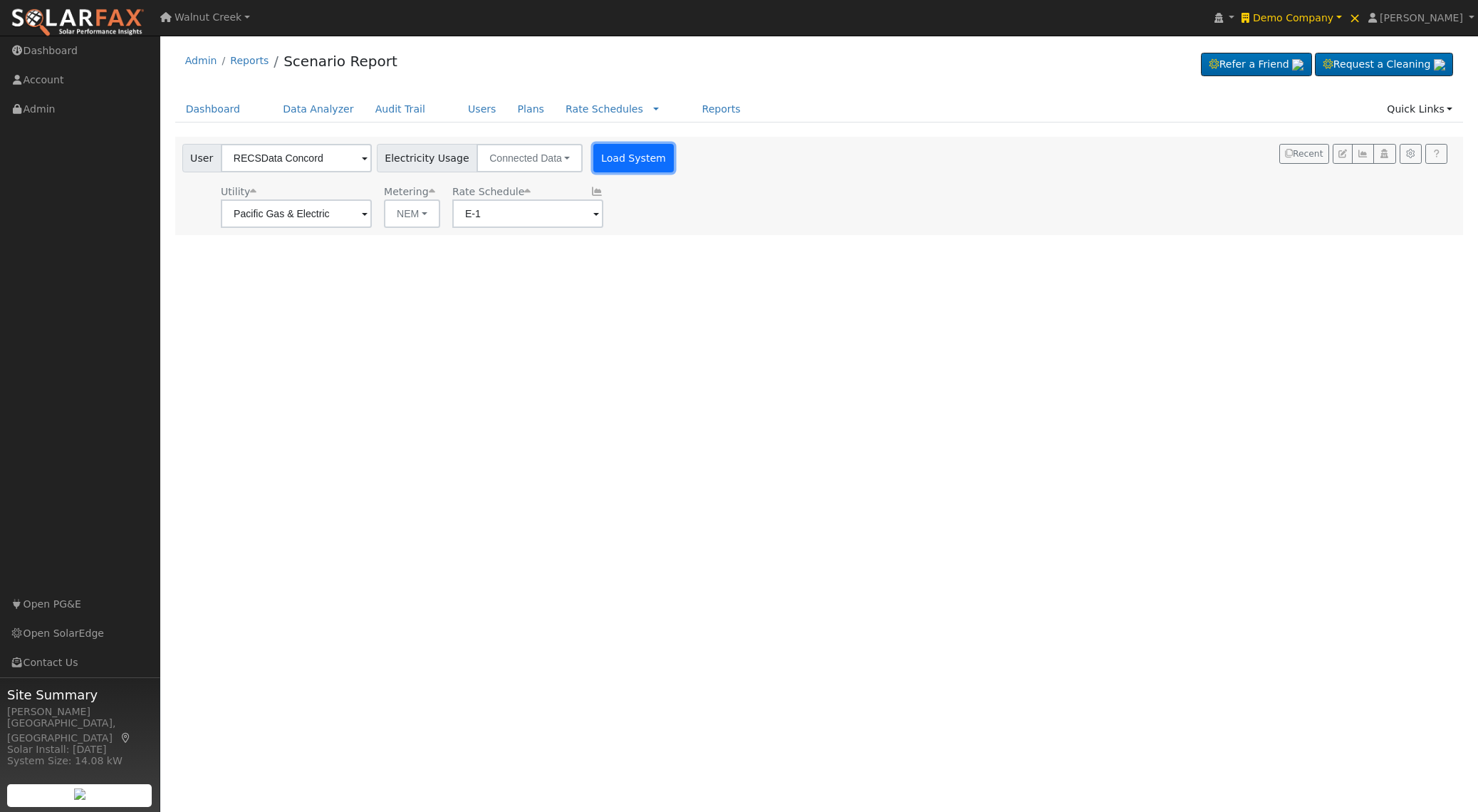
click at [613, 161] on button "Load System" at bounding box center [634, 158] width 81 height 29
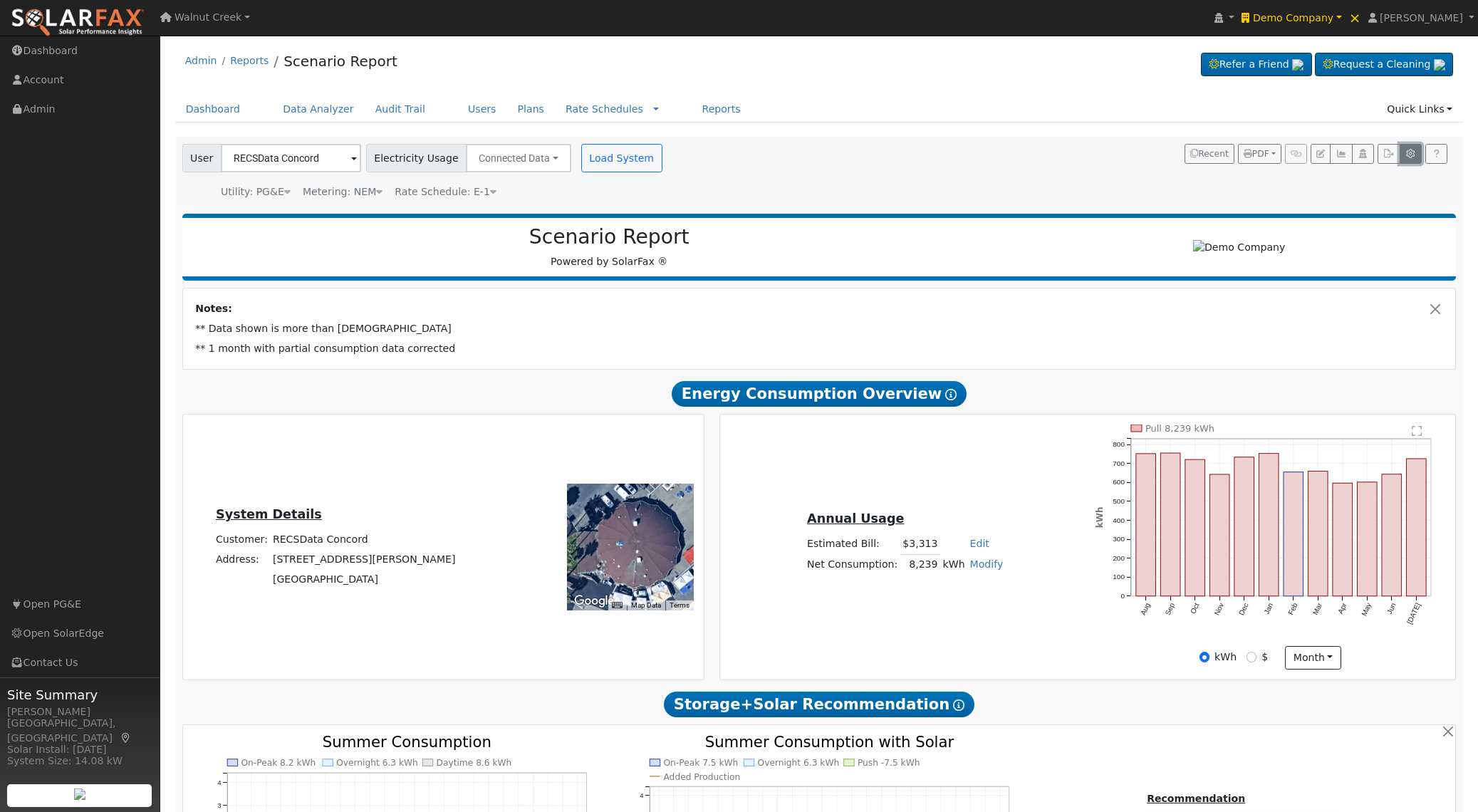
click at [1414, 153] on icon "button" at bounding box center [1410, 154] width 11 height 8
type input "5"
type input "10"
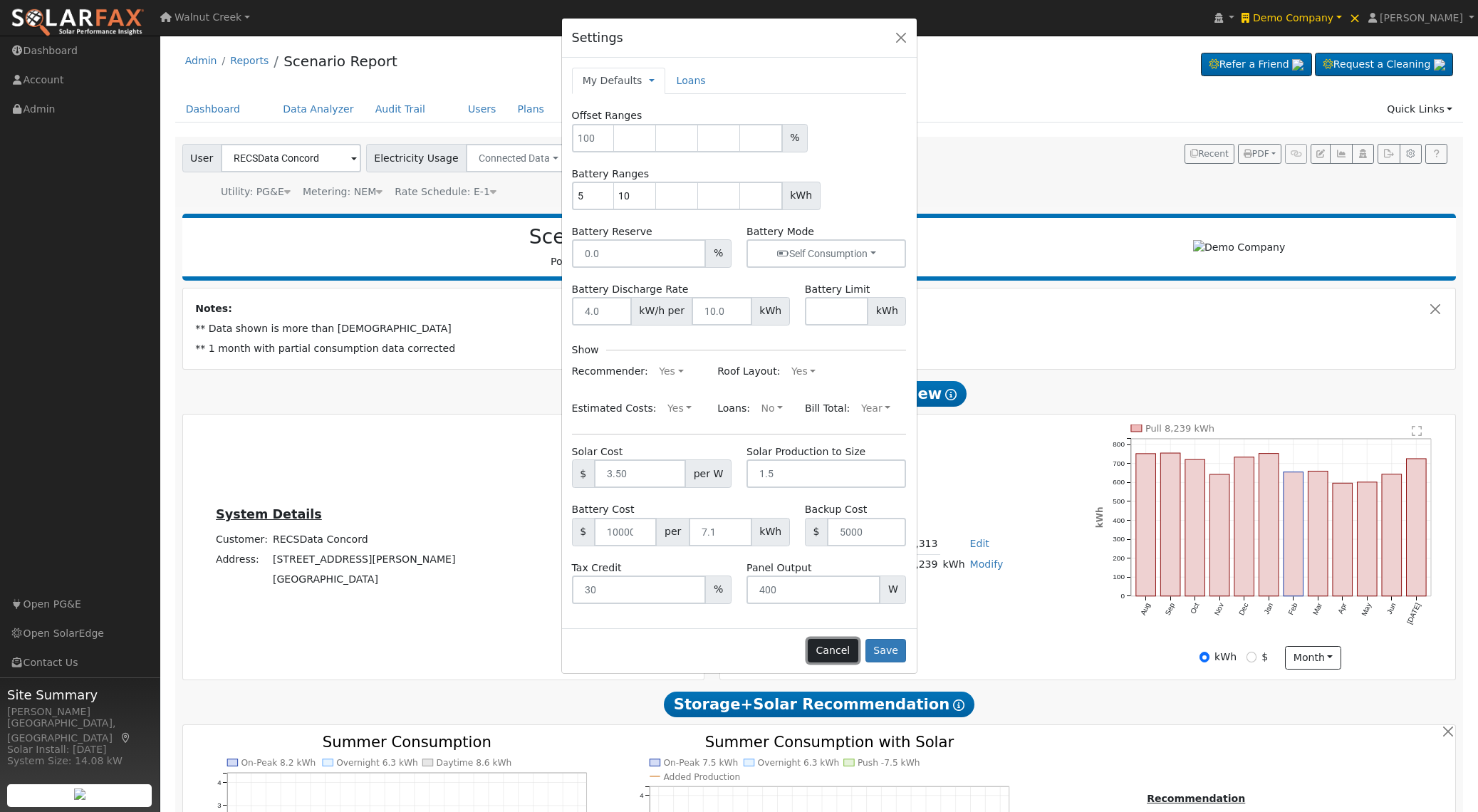
click at [829, 657] on button "Cancel" at bounding box center [833, 651] width 51 height 25
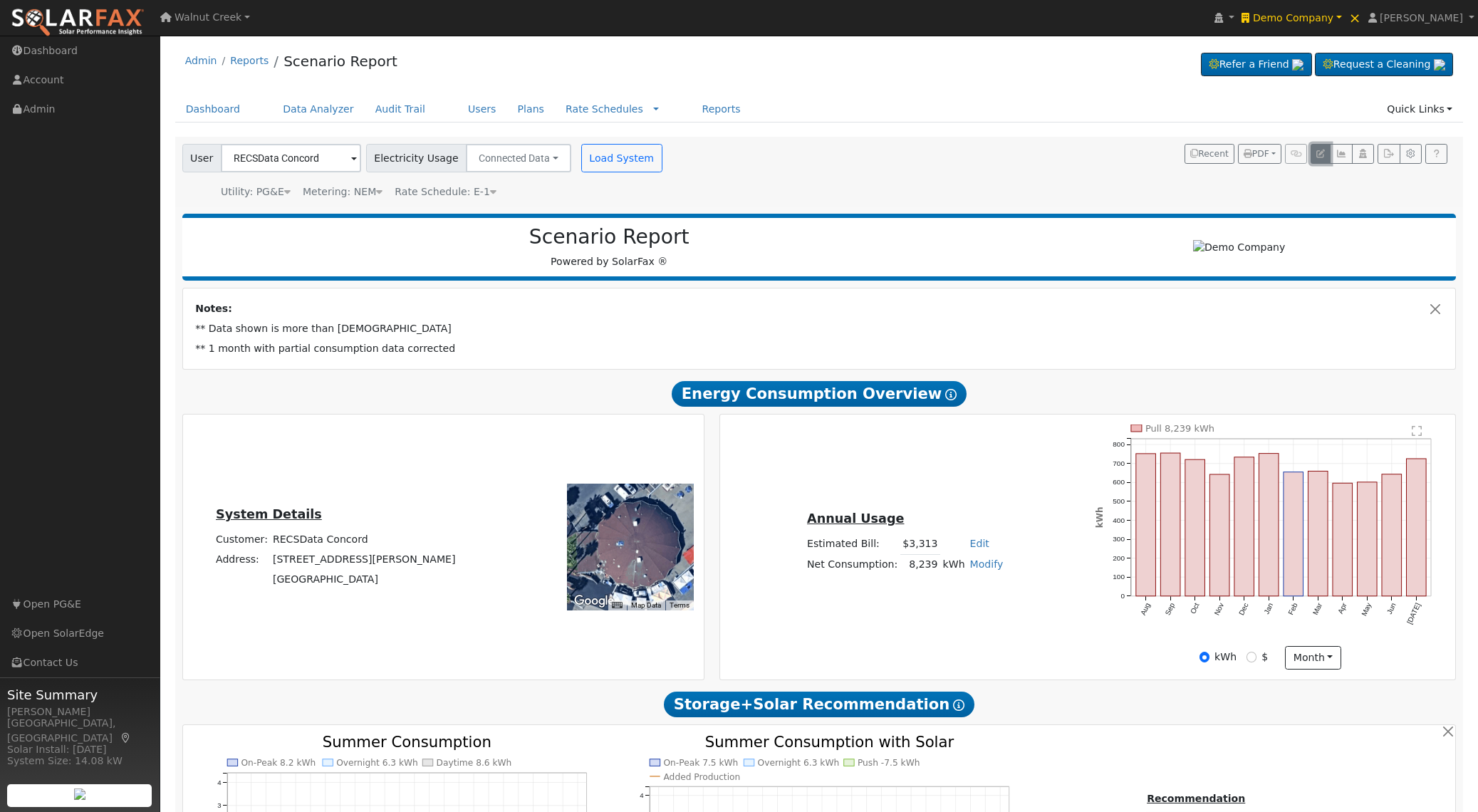
click at [1318, 157] on icon "button" at bounding box center [1321, 154] width 8 height 8
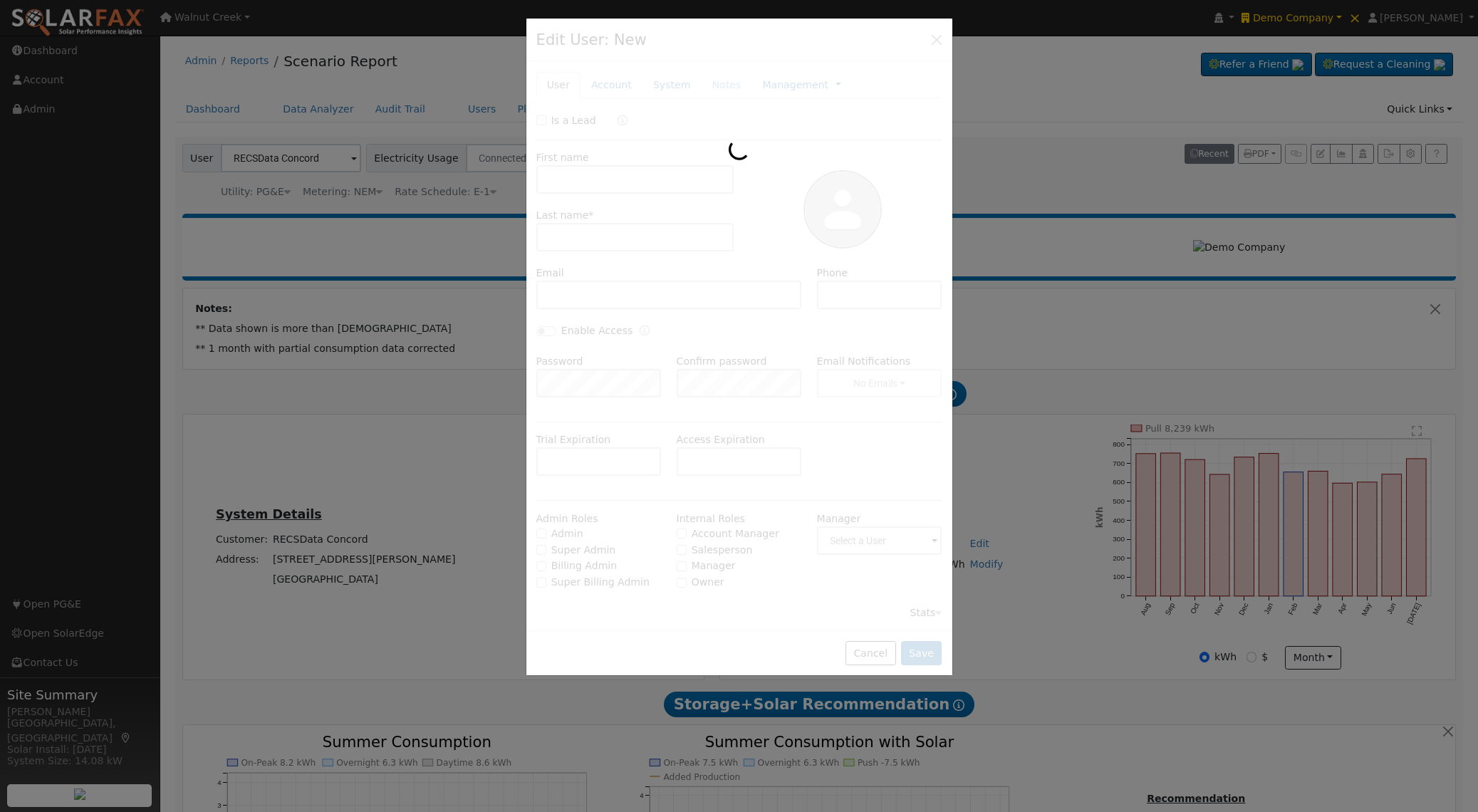
type input "RECSData"
type input "Concord"
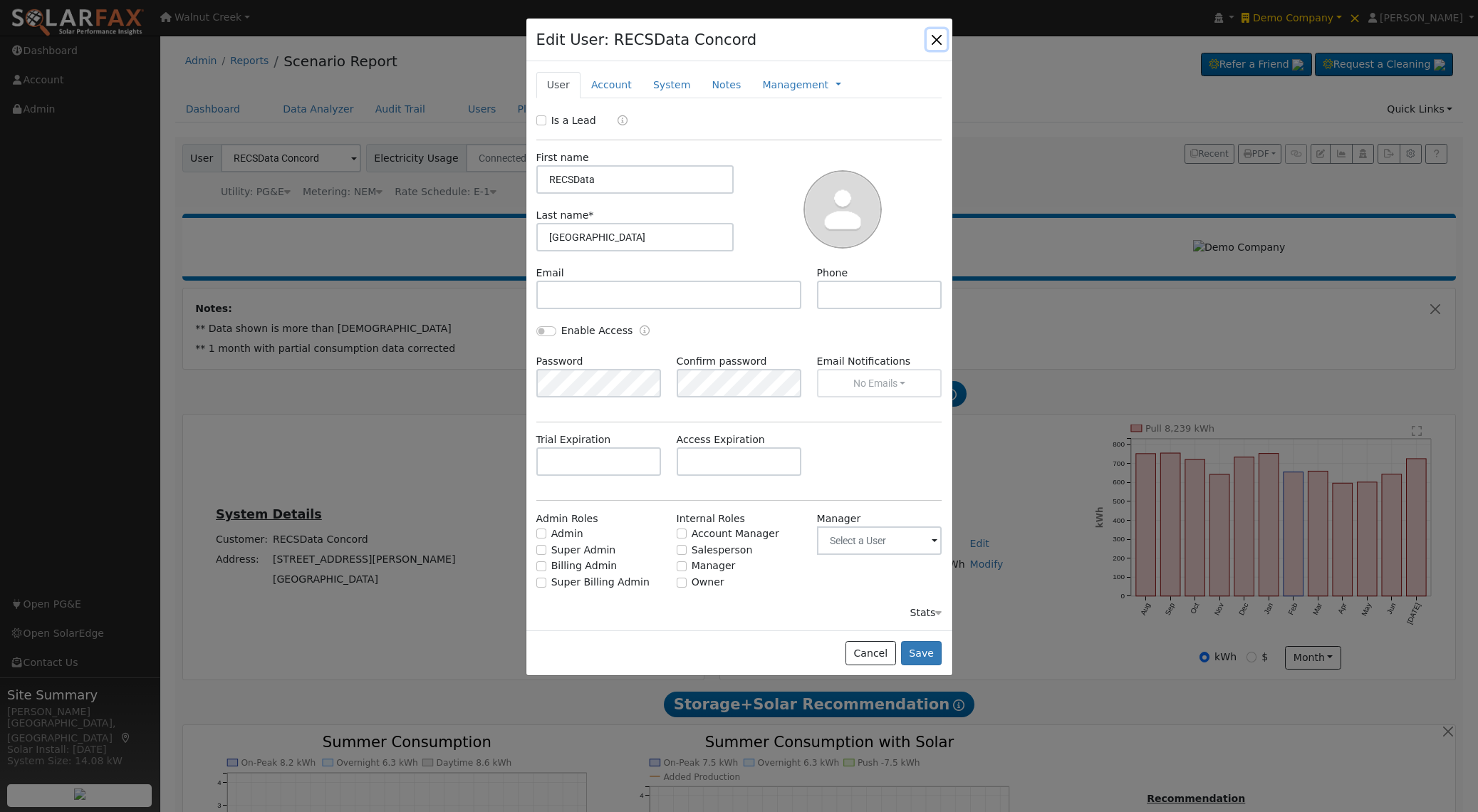
click at [945, 44] on button "button" at bounding box center [936, 38] width 20 height 20
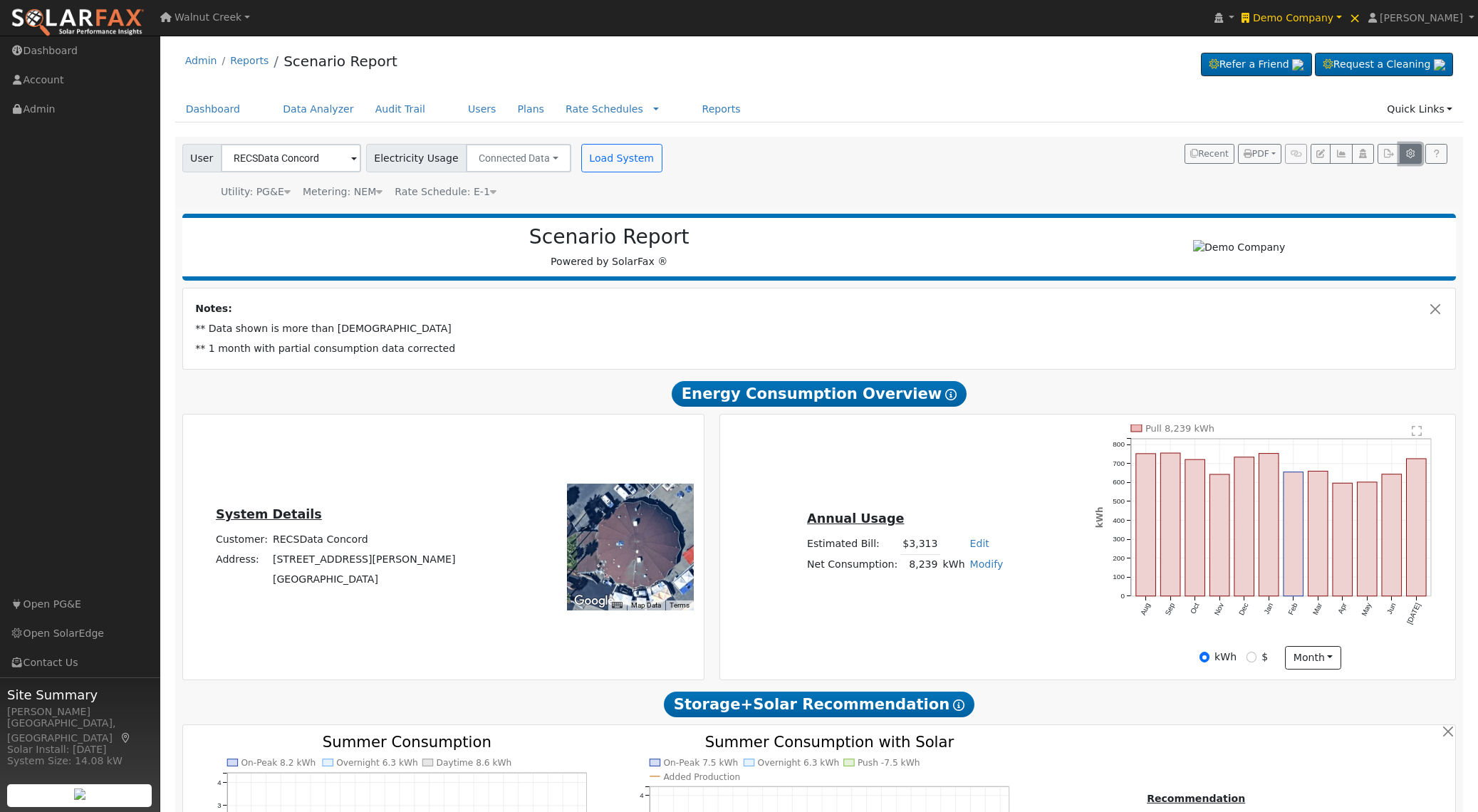
click at [1409, 156] on icon "button" at bounding box center [1410, 154] width 11 height 8
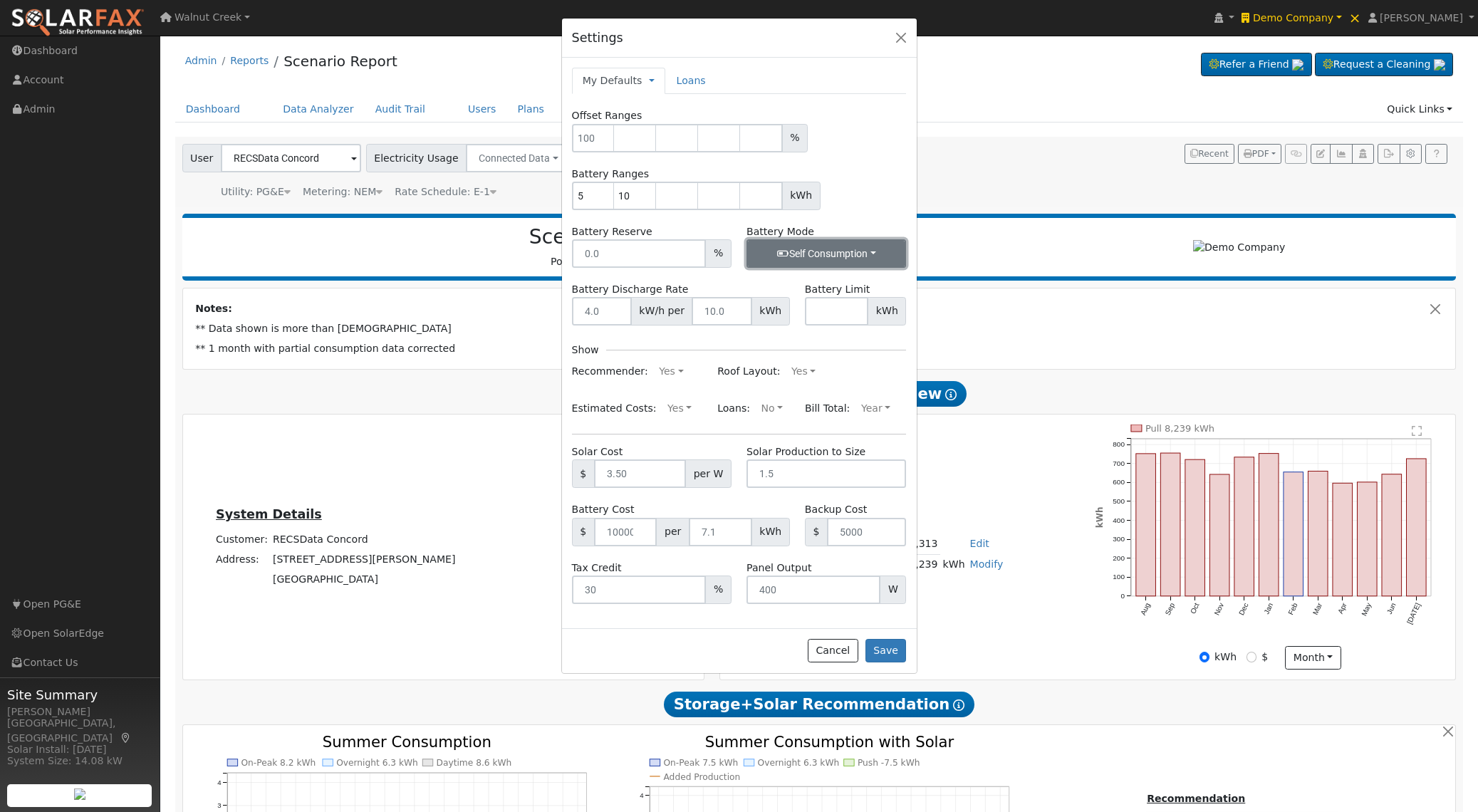
click at [821, 257] on button "Self Consumption" at bounding box center [826, 254] width 160 height 29
click at [872, 211] on form "Offset Ranges % Battery Ranges 5 10 kWh Battery Reserve % Battery Mode Self Con…" at bounding box center [739, 356] width 334 height 495
click at [1115, 612] on div "Settings My Defaults Temporary My Defaults Company Defaults System Defaults Loa…" at bounding box center [739, 406] width 1478 height 812
click at [826, 649] on button "Cancel" at bounding box center [833, 651] width 51 height 25
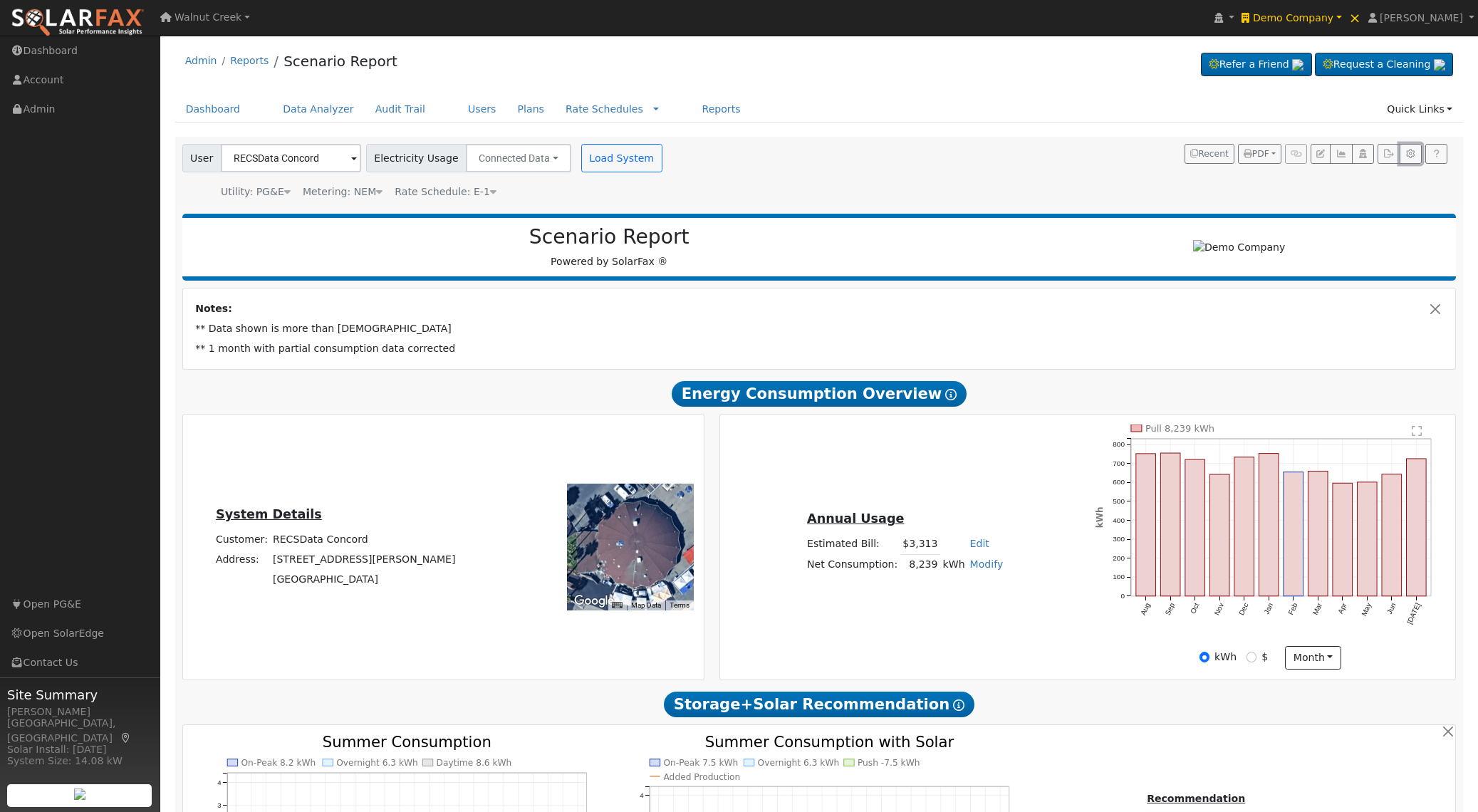
click at [1419, 152] on button "button" at bounding box center [1411, 153] width 22 height 20
click at [1411, 156] on icon "button" at bounding box center [1410, 154] width 11 height 8
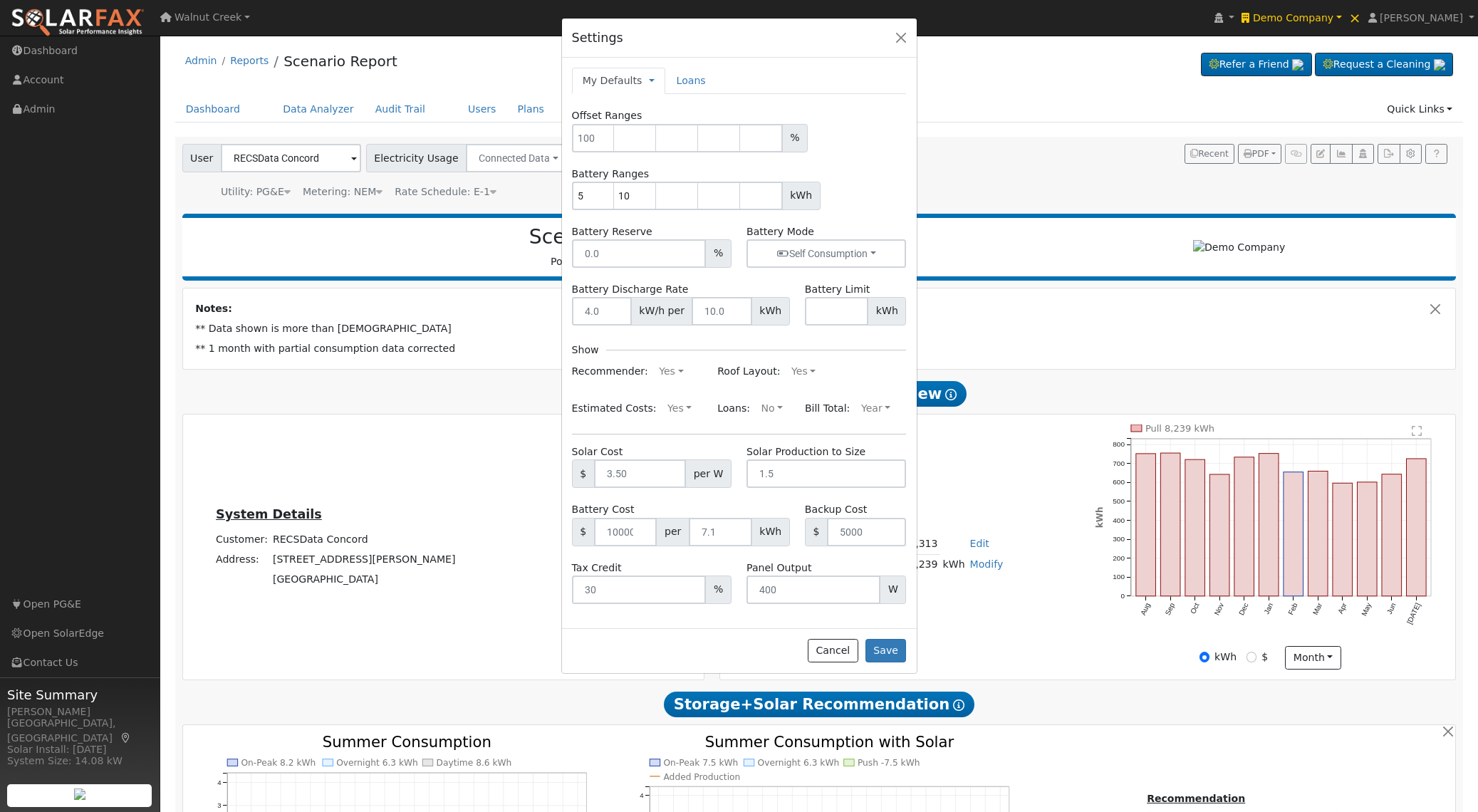
click at [634, 82] on link "My Defaults" at bounding box center [612, 81] width 59 height 15
click at [669, 147] on link "Company Defaults" at bounding box center [705, 145] width 113 height 20
type input "100"
type input "13.5"
type input "27"
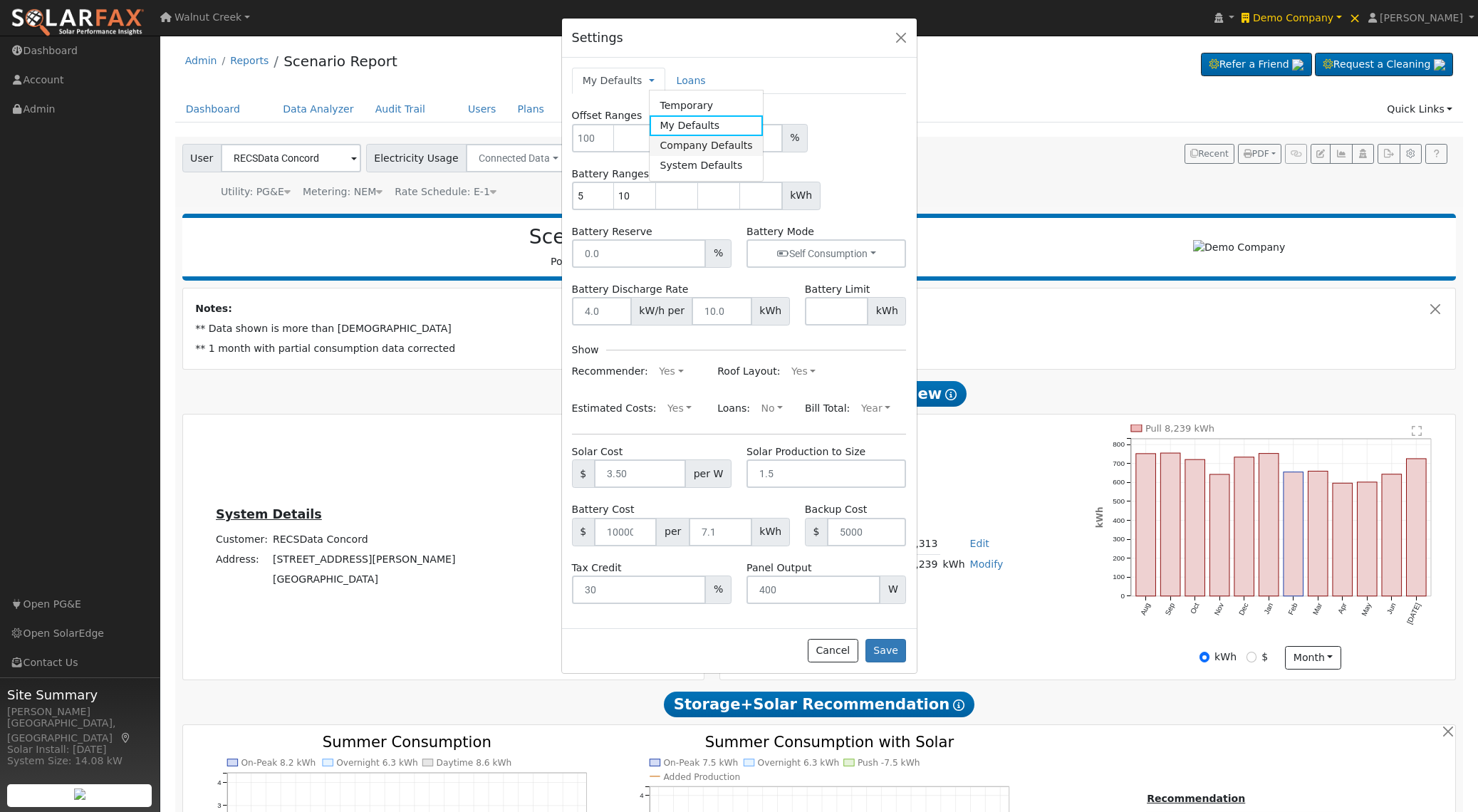
type input "40.5"
type input "0"
type input "10000"
type input "7.1"
click at [688, 79] on div "Company Defaults Temporary My Defaults Company Defaults System Defaults" at bounding box center [635, 81] width 126 height 26
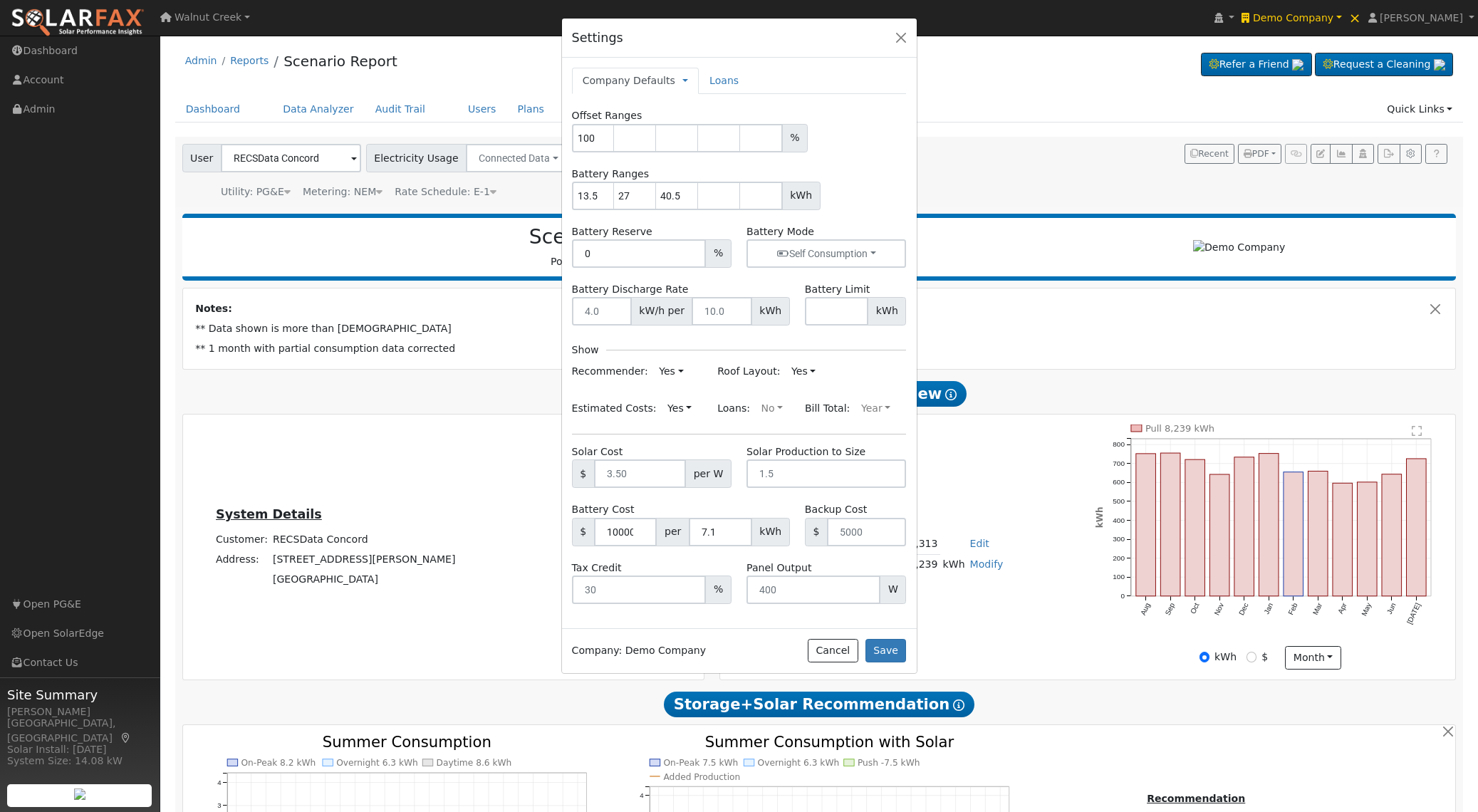
click at [681, 81] on div "Company Defaults Temporary My Defaults Company Defaults System Defaults" at bounding box center [635, 81] width 126 height 26
click at [683, 81] on link at bounding box center [685, 81] width 6 height 15
click at [688, 122] on link "My Defaults" at bounding box center [739, 125] width 113 height 20
type input "5"
type input "10"
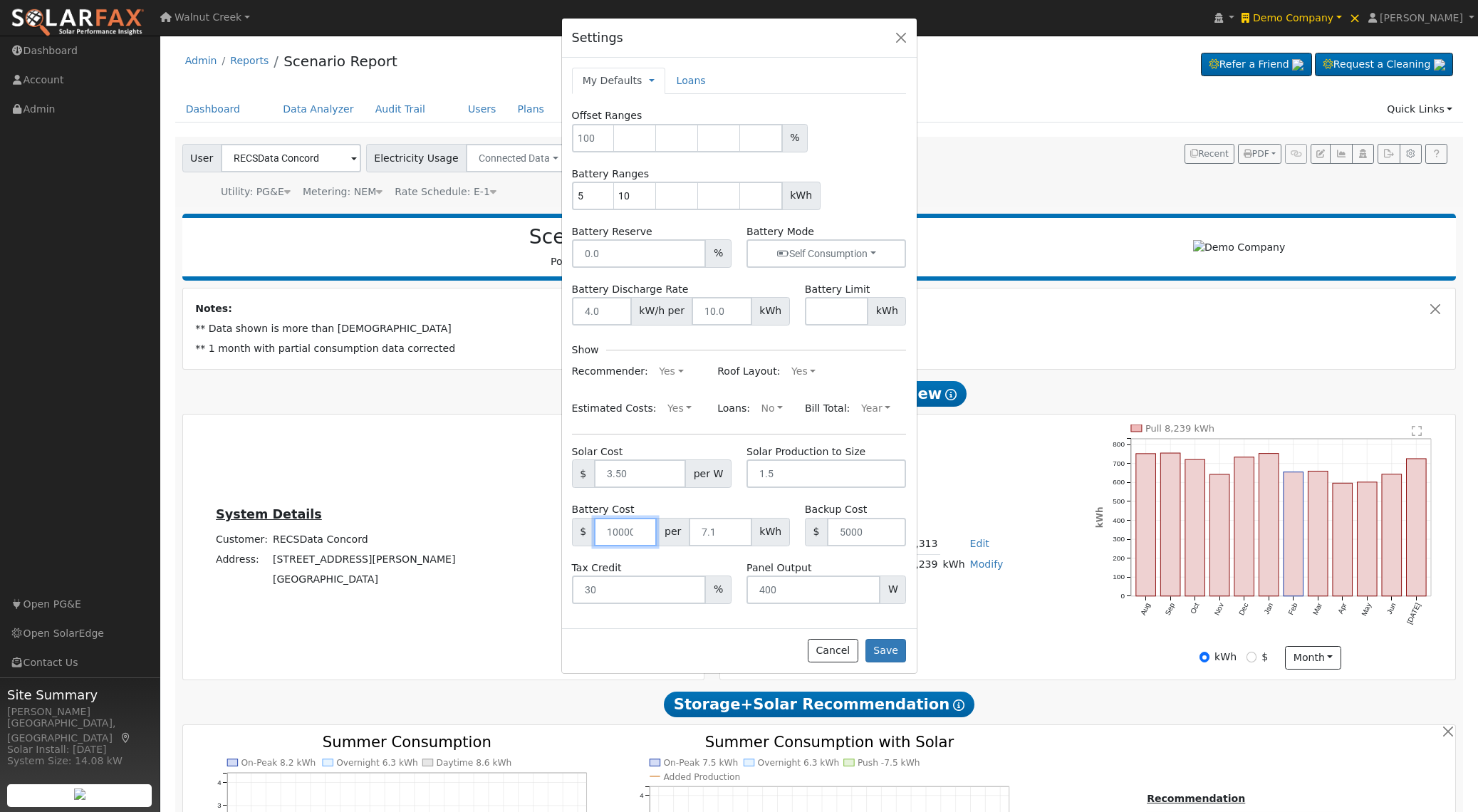
click at [624, 535] on input "number" at bounding box center [626, 532] width 64 height 29
click at [711, 531] on input "number" at bounding box center [720, 532] width 64 height 29
click at [716, 534] on input "number" at bounding box center [720, 532] width 64 height 29
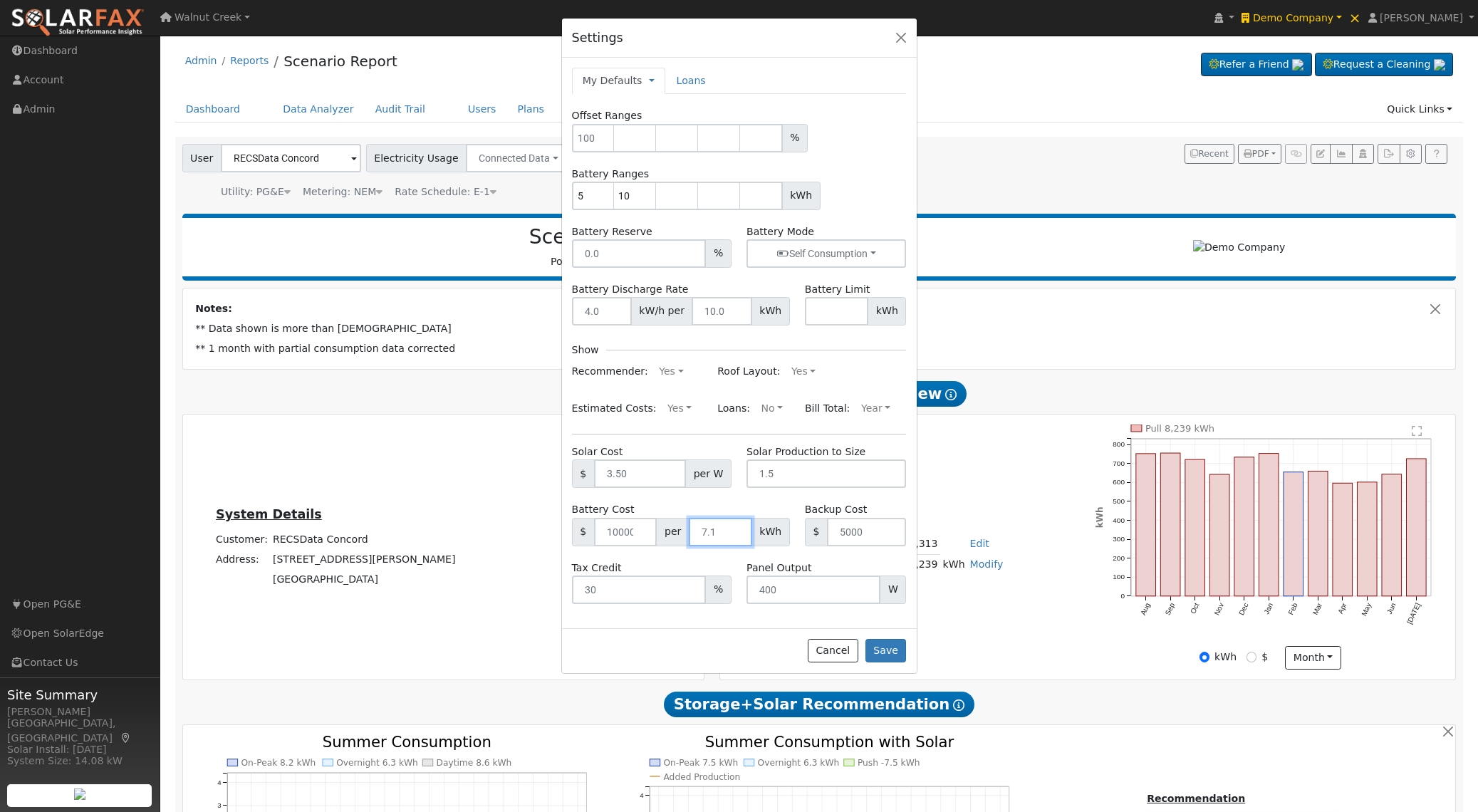
click at [716, 534] on input "number" at bounding box center [720, 532] width 64 height 29
click at [631, 80] on link "My Defaults" at bounding box center [612, 81] width 59 height 15
click at [692, 141] on link "Company Defaults" at bounding box center [705, 145] width 113 height 20
type input "100"
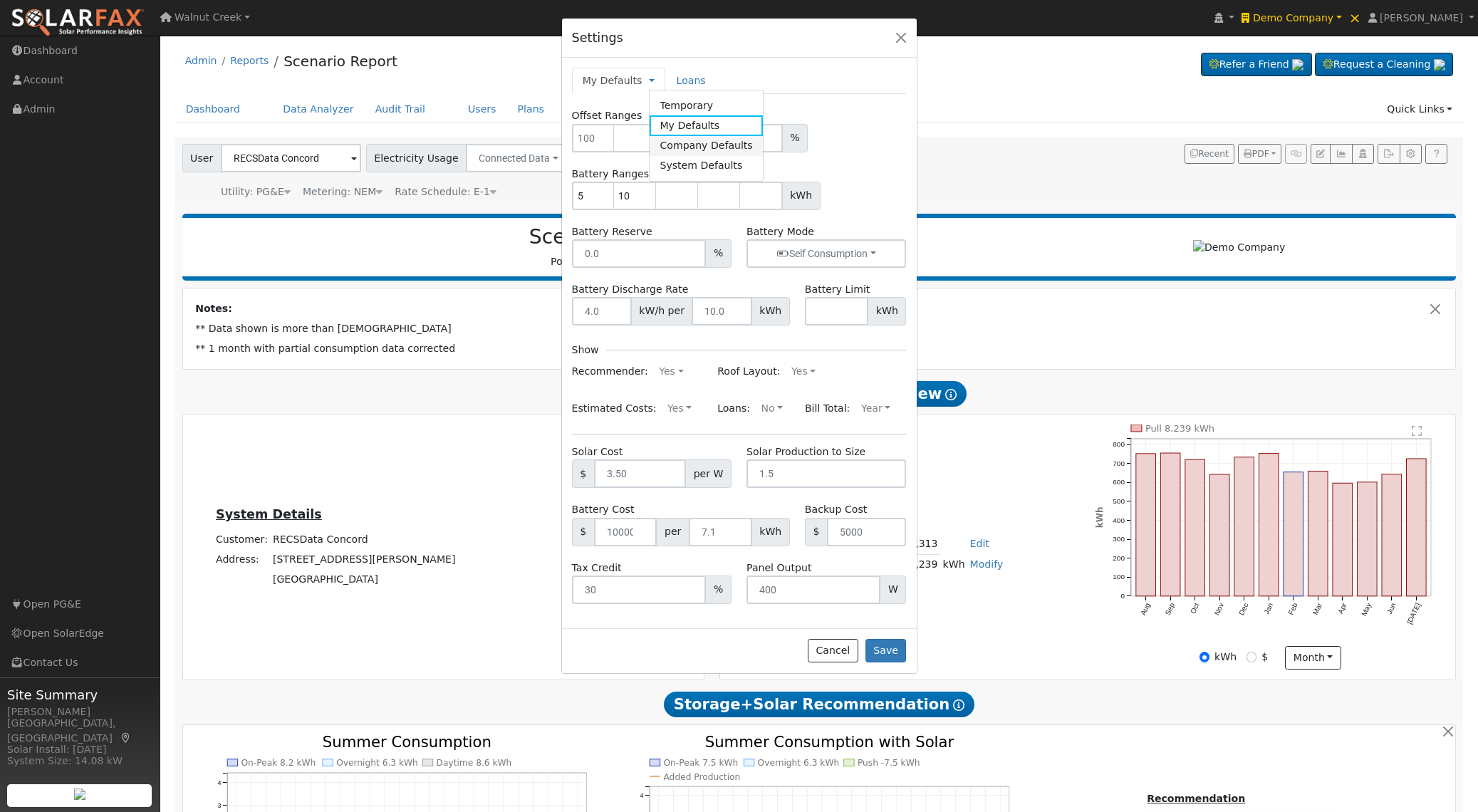
type input "13.5"
type input "27"
type input "40.5"
type input "0"
type input "10000"
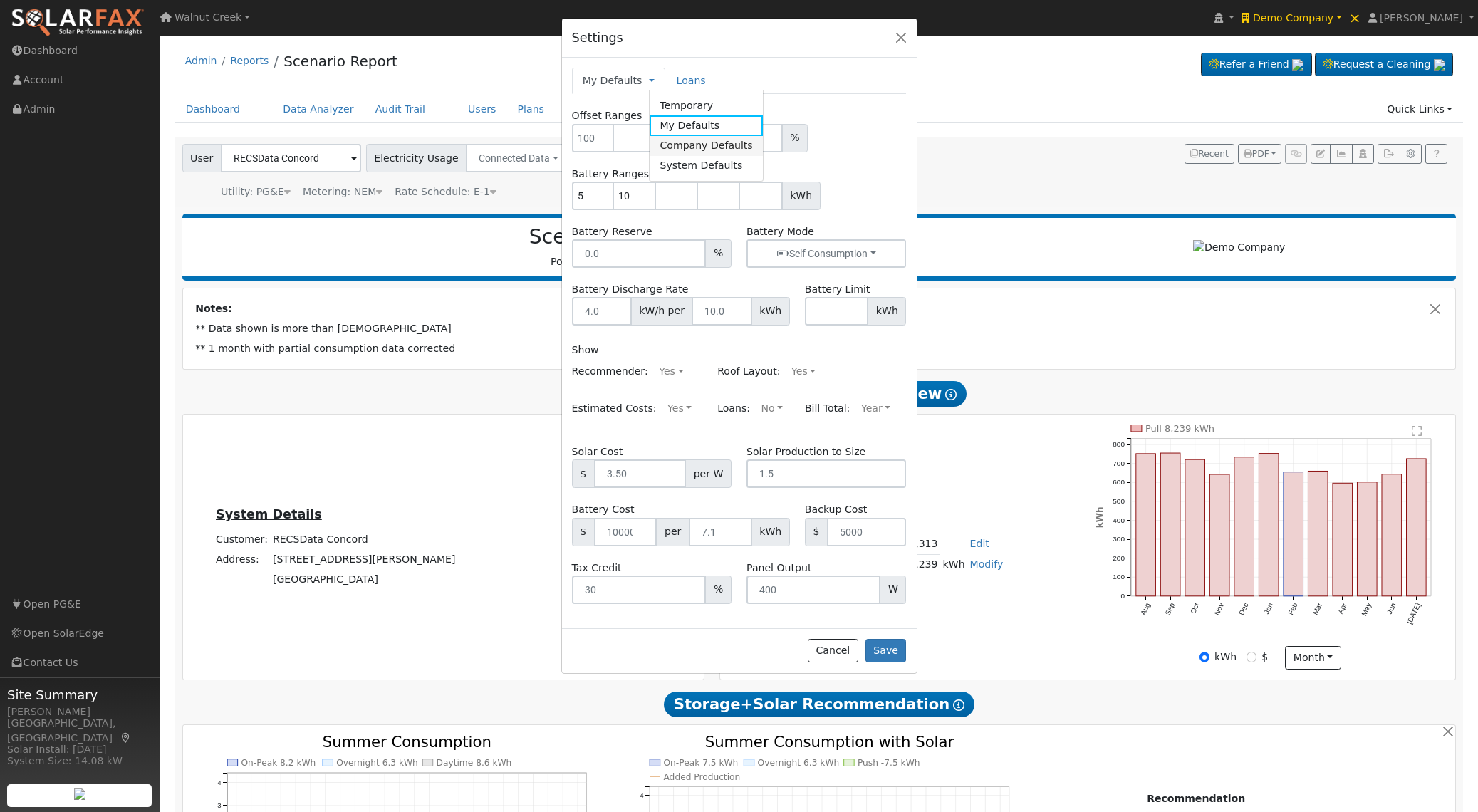
type input "7.1"
click at [619, 525] on input "10000" at bounding box center [626, 532] width 64 height 29
drag, startPoint x: 619, startPoint y: 525, endPoint x: 655, endPoint y: 541, distance: 39.4
click at [619, 525] on input "10000" at bounding box center [626, 532] width 64 height 29
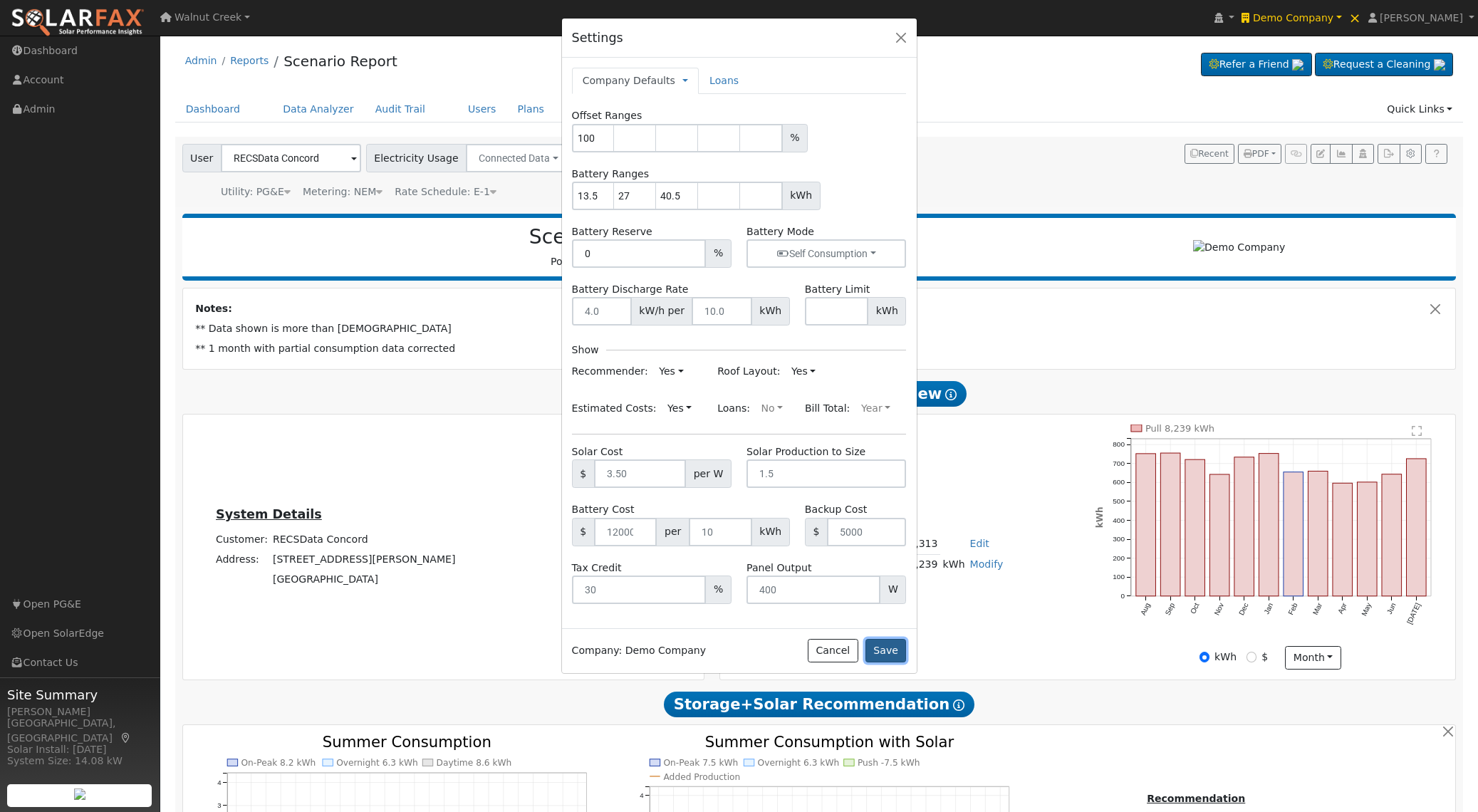
click at [890, 654] on button "Save" at bounding box center [885, 651] width 42 height 25
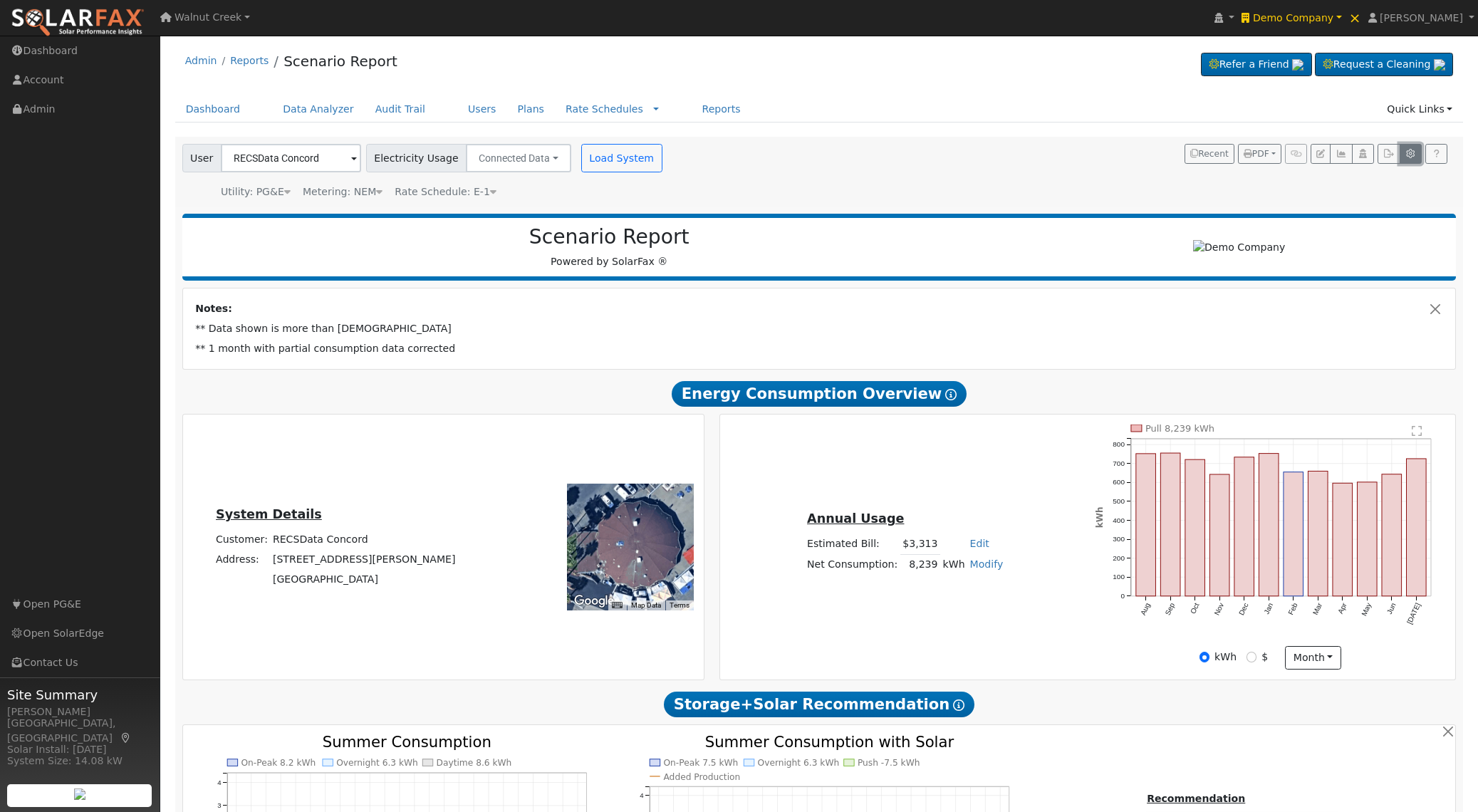
click at [1409, 157] on icon "button" at bounding box center [1410, 154] width 11 height 8
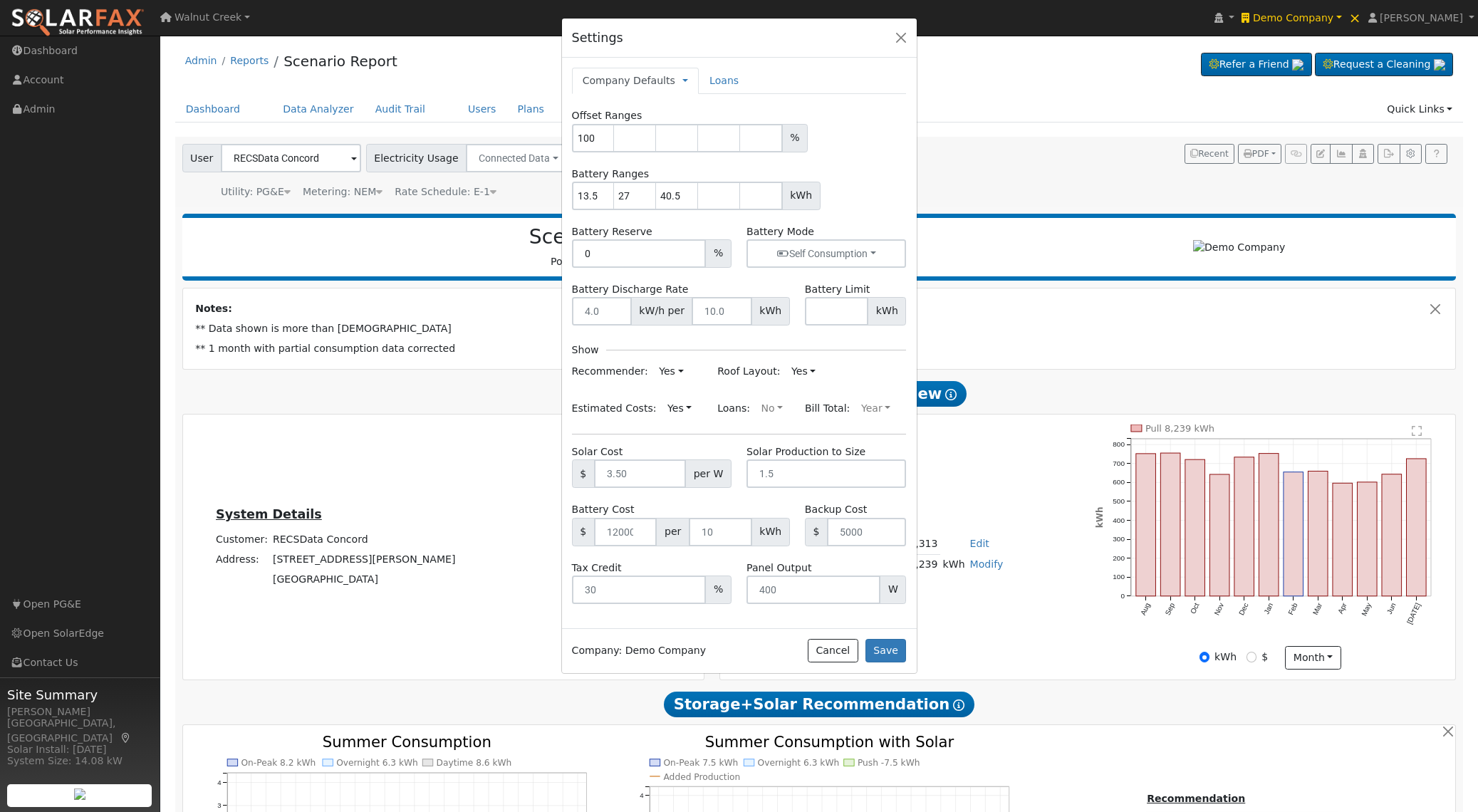
click at [639, 70] on div "Company Defaults Temporary My Defaults Company Defaults System Defaults" at bounding box center [635, 81] width 126 height 26
click at [638, 78] on link "Company Defaults" at bounding box center [628, 81] width 93 height 15
click at [699, 121] on link "My Defaults" at bounding box center [739, 125] width 113 height 20
type input "5"
type input "10"
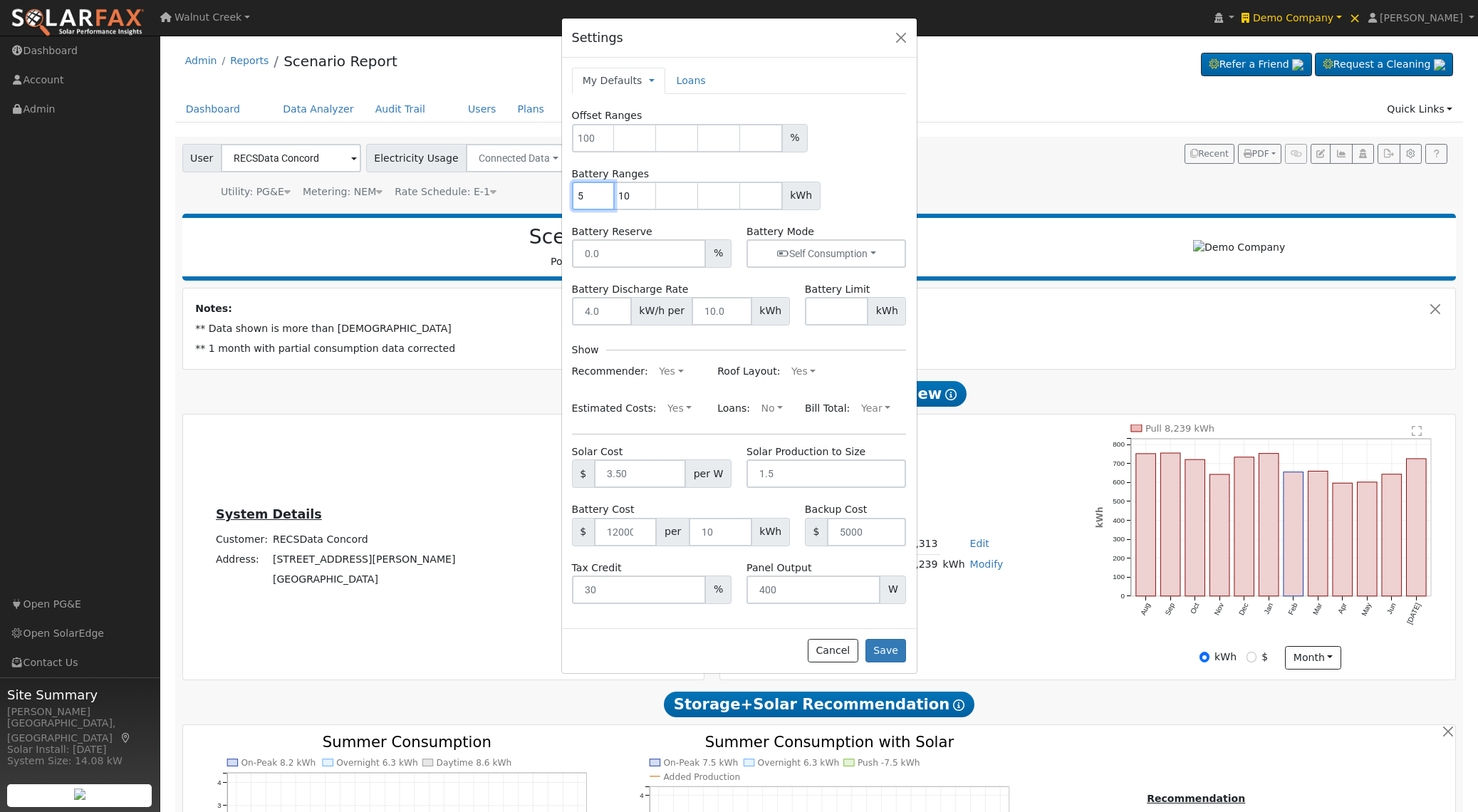
click at [594, 193] on input "5" at bounding box center [593, 196] width 42 height 29
type input "10"
click at [649, 80] on link at bounding box center [651, 81] width 6 height 15
click at [683, 146] on link "Company Defaults" at bounding box center [705, 145] width 113 height 20
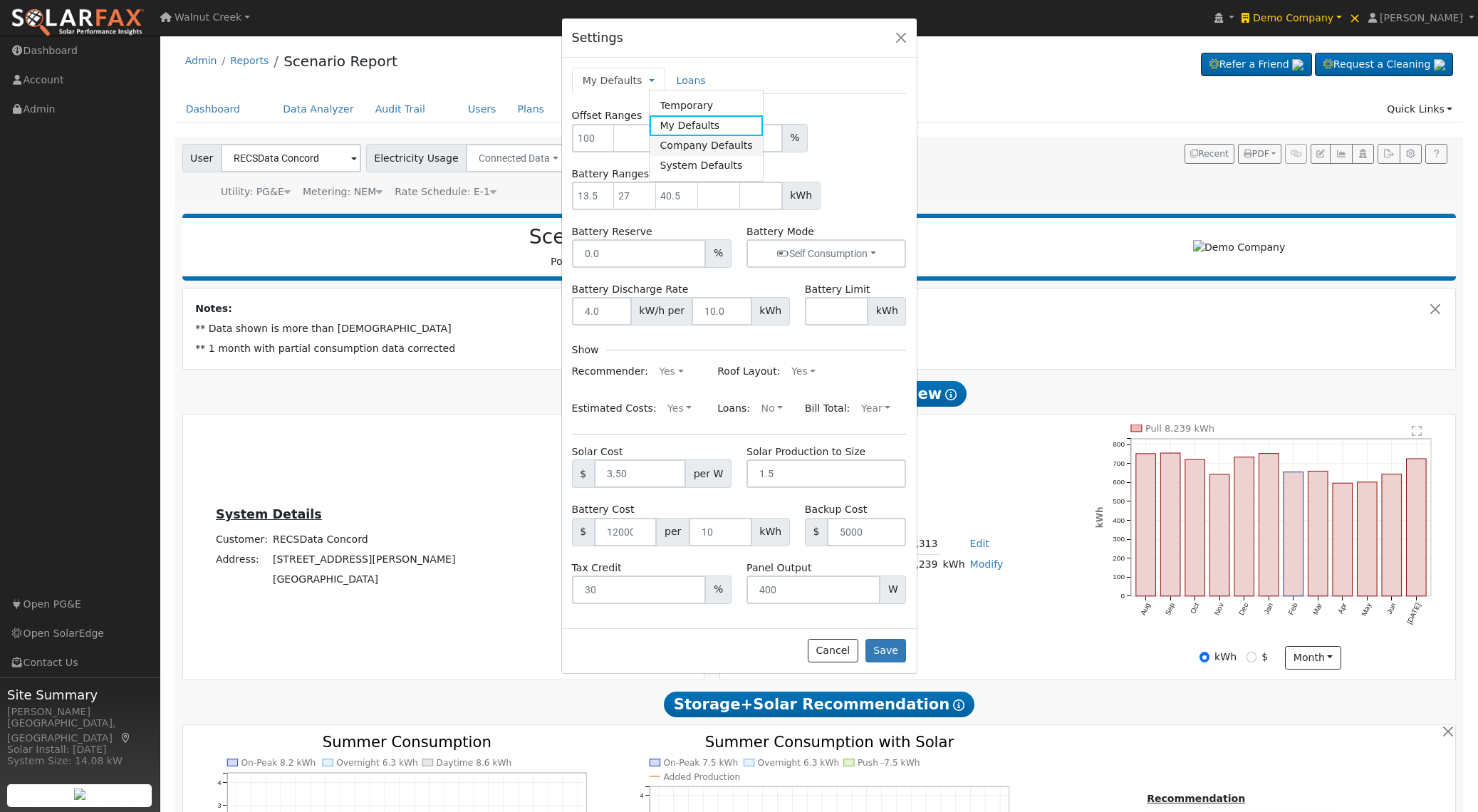
type input "100"
type input "13.5"
type input "27"
type input "40.5"
type input "0"
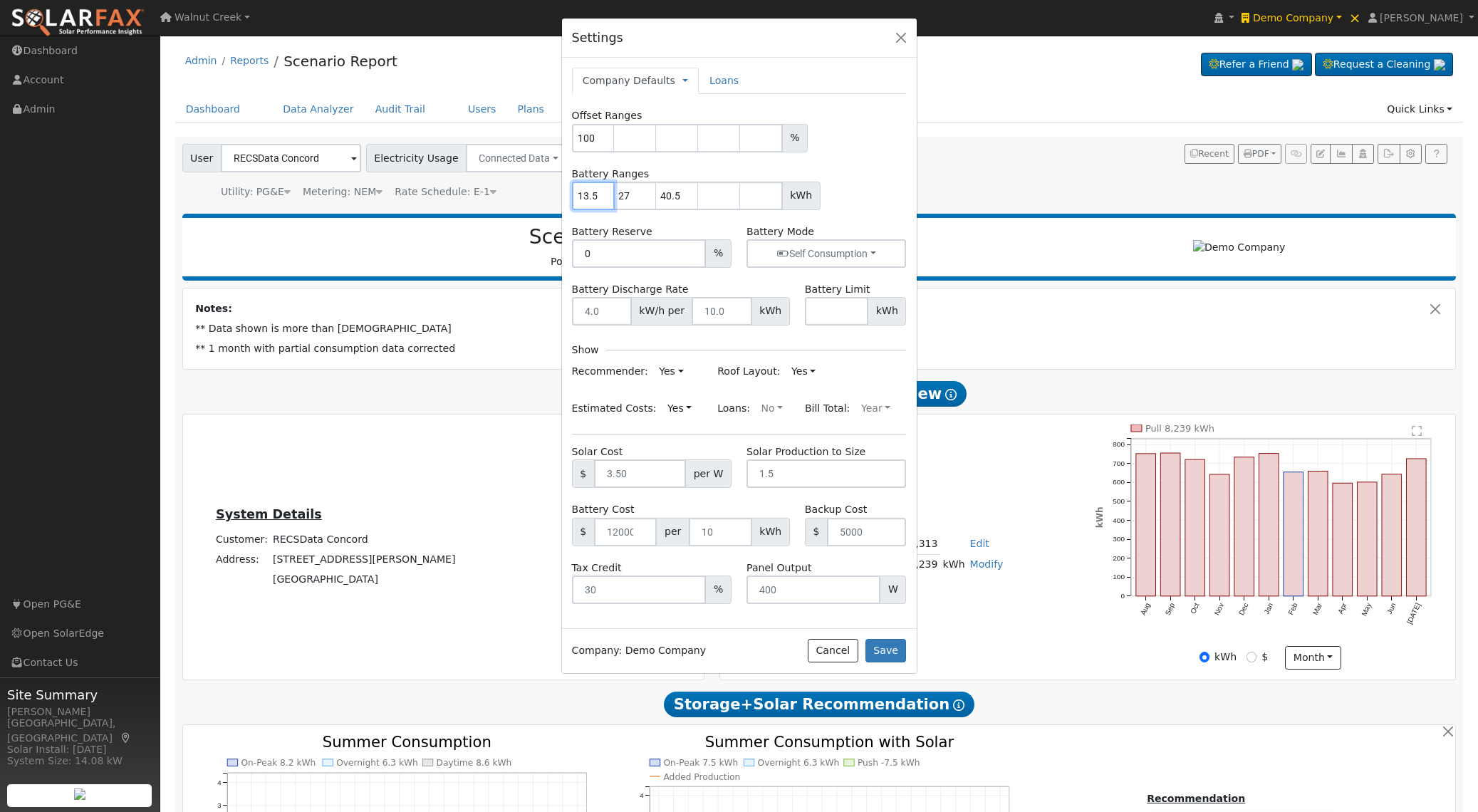
click at [582, 197] on input "13.5" at bounding box center [593, 196] width 42 height 29
type input "5"
type input "10"
click at [895, 660] on button "Save" at bounding box center [885, 651] width 42 height 25
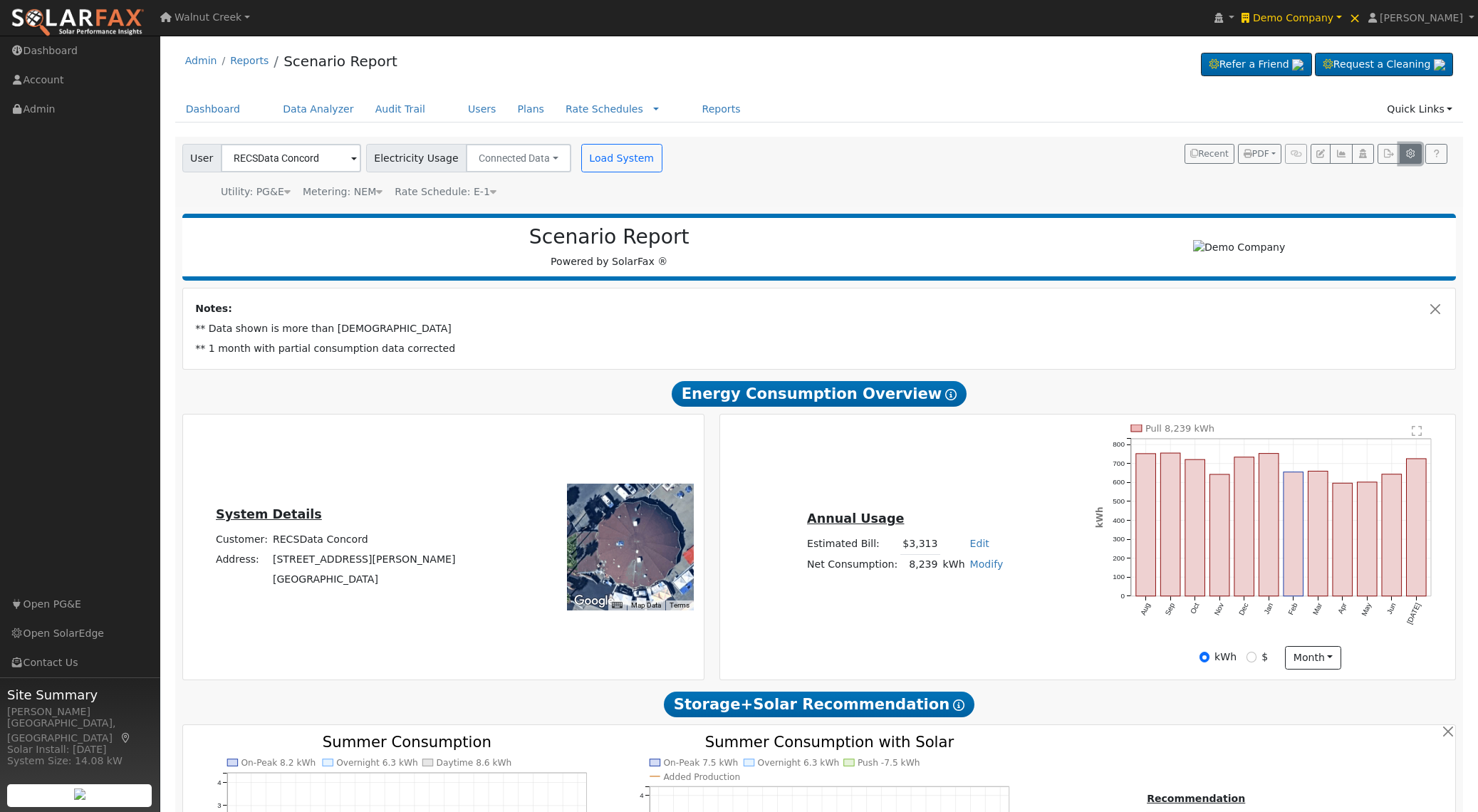
drag, startPoint x: 1406, startPoint y: 156, endPoint x: 1396, endPoint y: 154, distance: 10.2
click at [1405, 156] on icon "button" at bounding box center [1410, 154] width 11 height 8
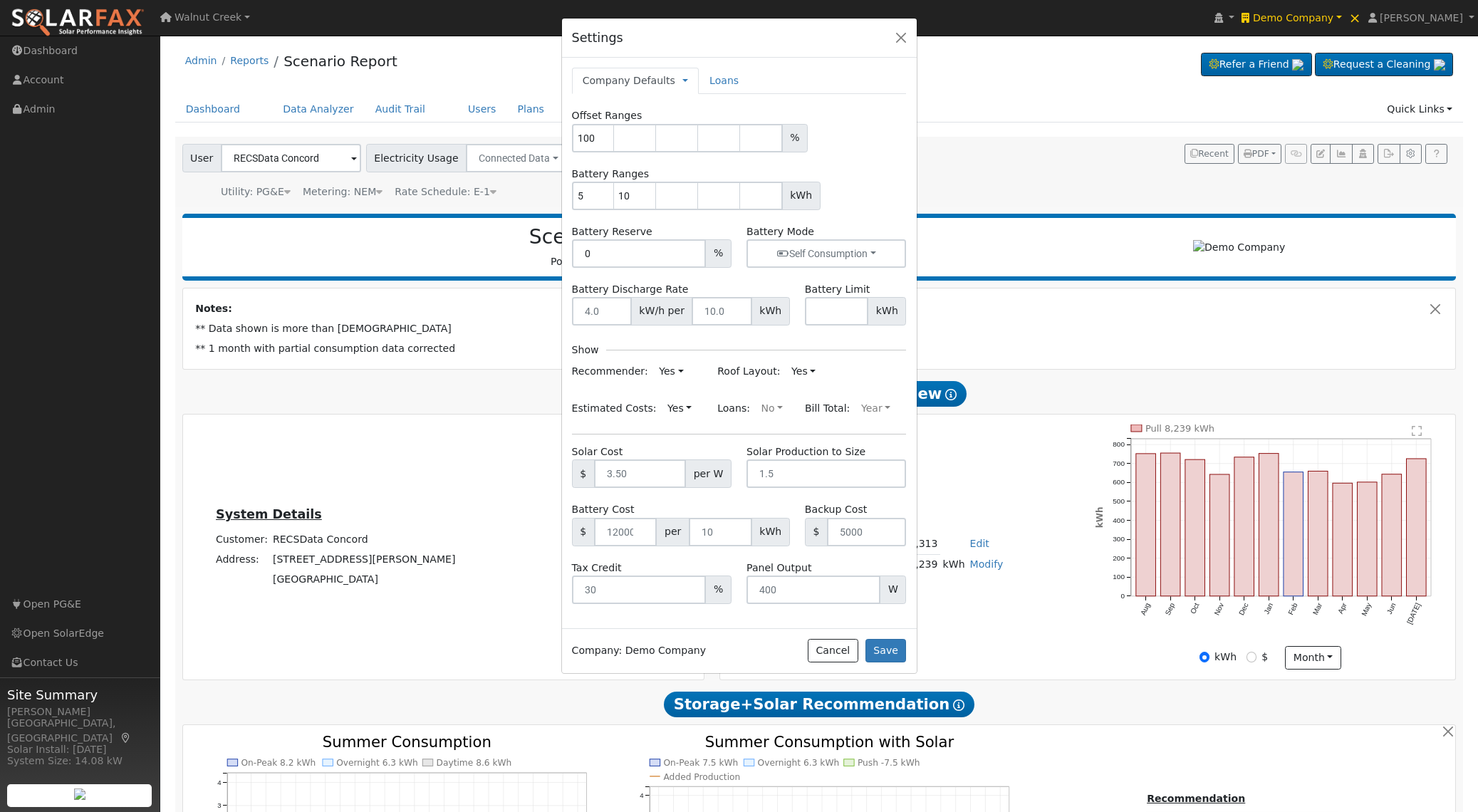
click at [663, 79] on link "Company Defaults" at bounding box center [628, 81] width 93 height 15
click at [701, 124] on link "My Defaults" at bounding box center [739, 125] width 113 height 20
drag, startPoint x: 883, startPoint y: 645, endPoint x: 865, endPoint y: 641, distance: 18.4
click at [880, 645] on button "Save" at bounding box center [885, 651] width 42 height 25
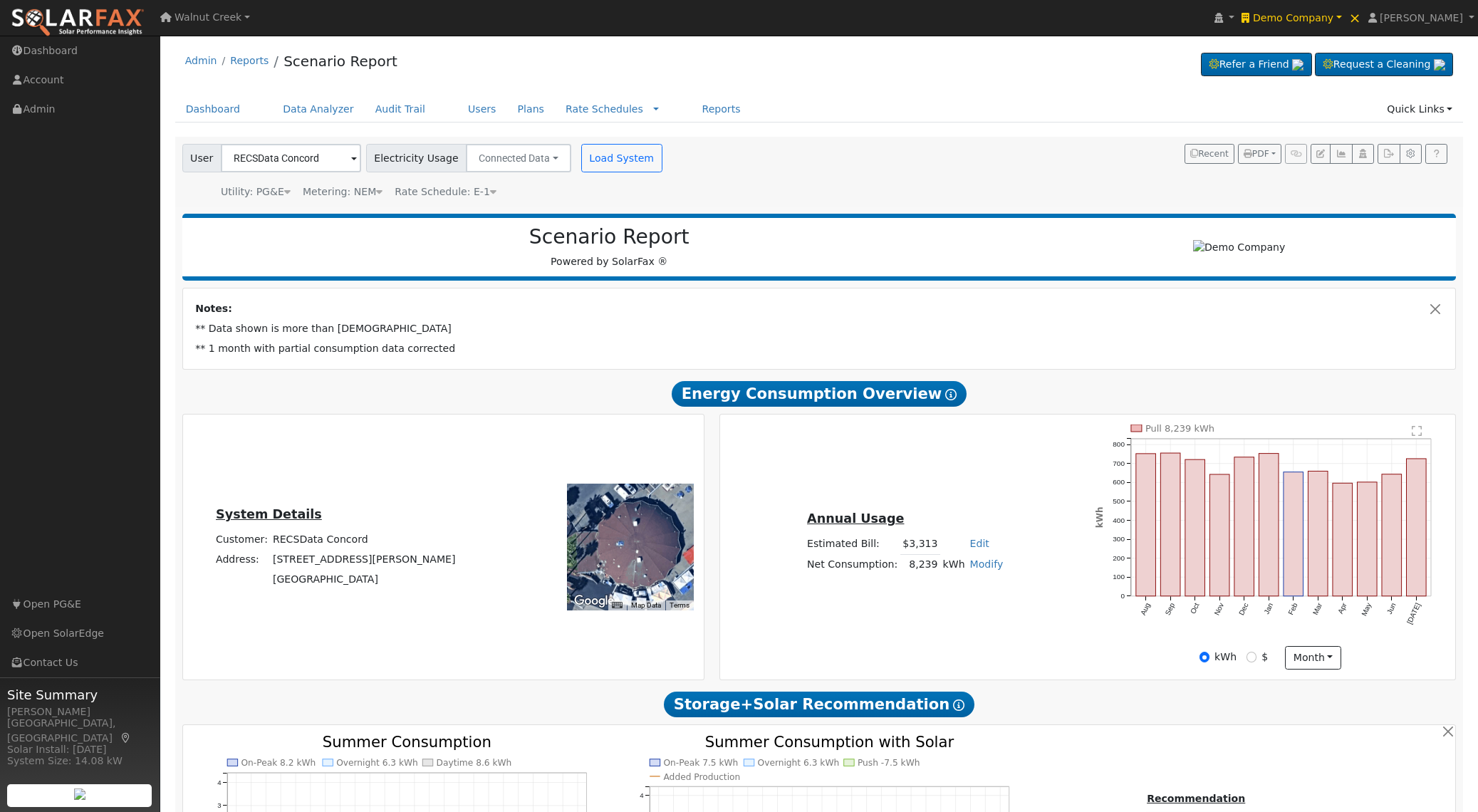
click at [341, 70] on li "Scenario Report" at bounding box center [332, 65] width 128 height 29
click at [343, 65] on link "Scenario Report" at bounding box center [340, 61] width 114 height 17
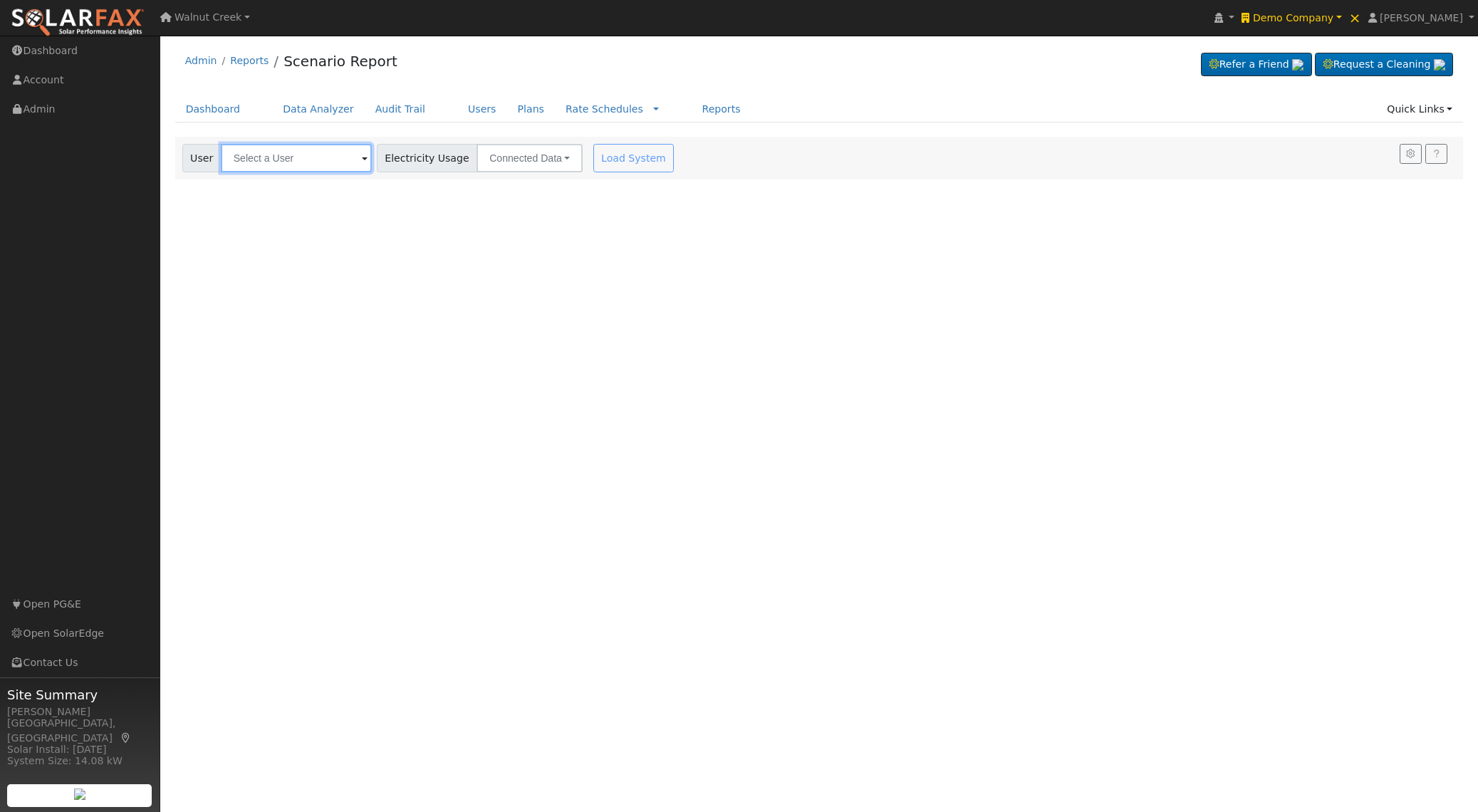
click at [299, 164] on input "text" at bounding box center [296, 158] width 151 height 29
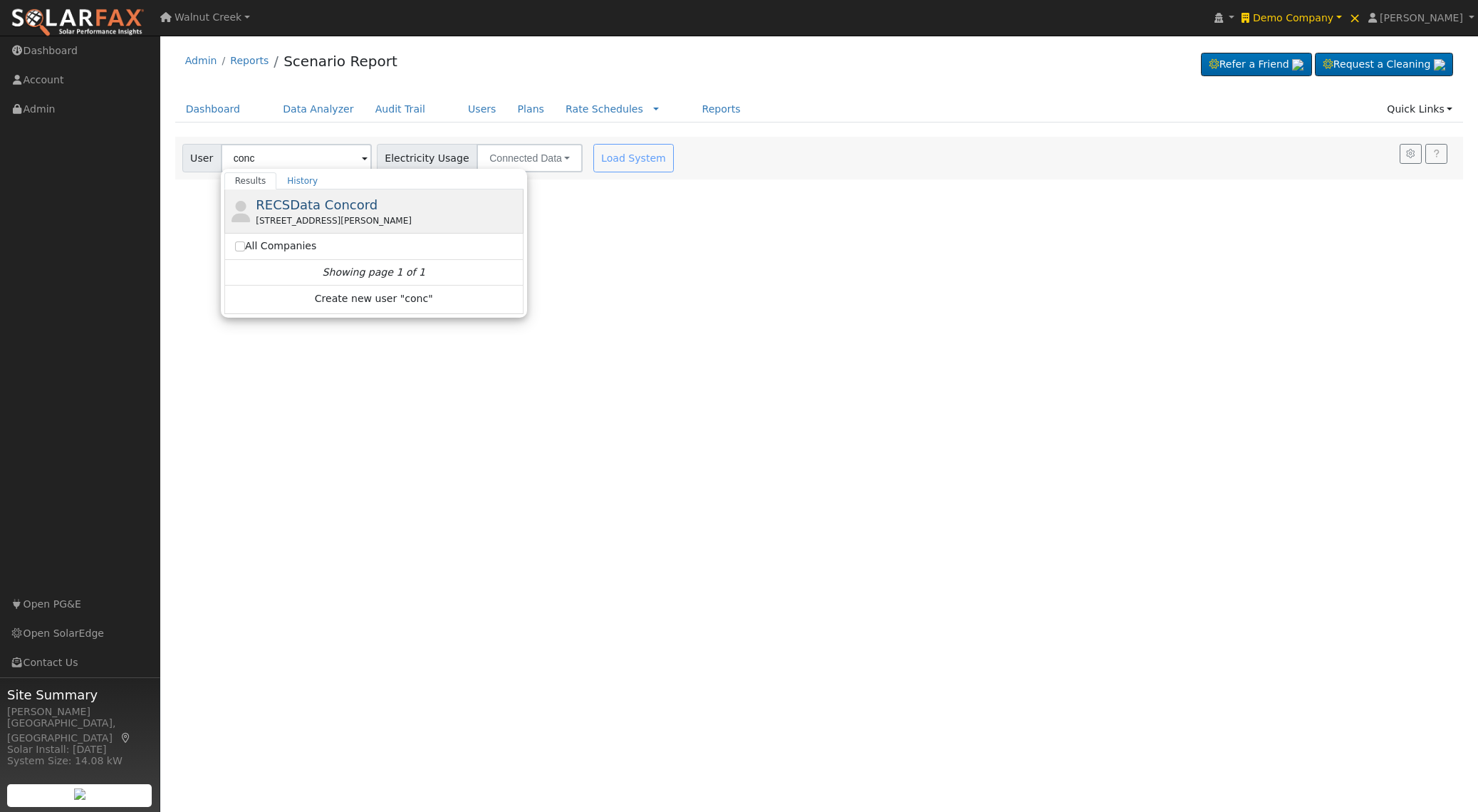
click at [394, 205] on div "RECSData Concord [STREET_ADDRESS][PERSON_NAME]" at bounding box center [387, 211] width 264 height 32
type input "RECSData Concord"
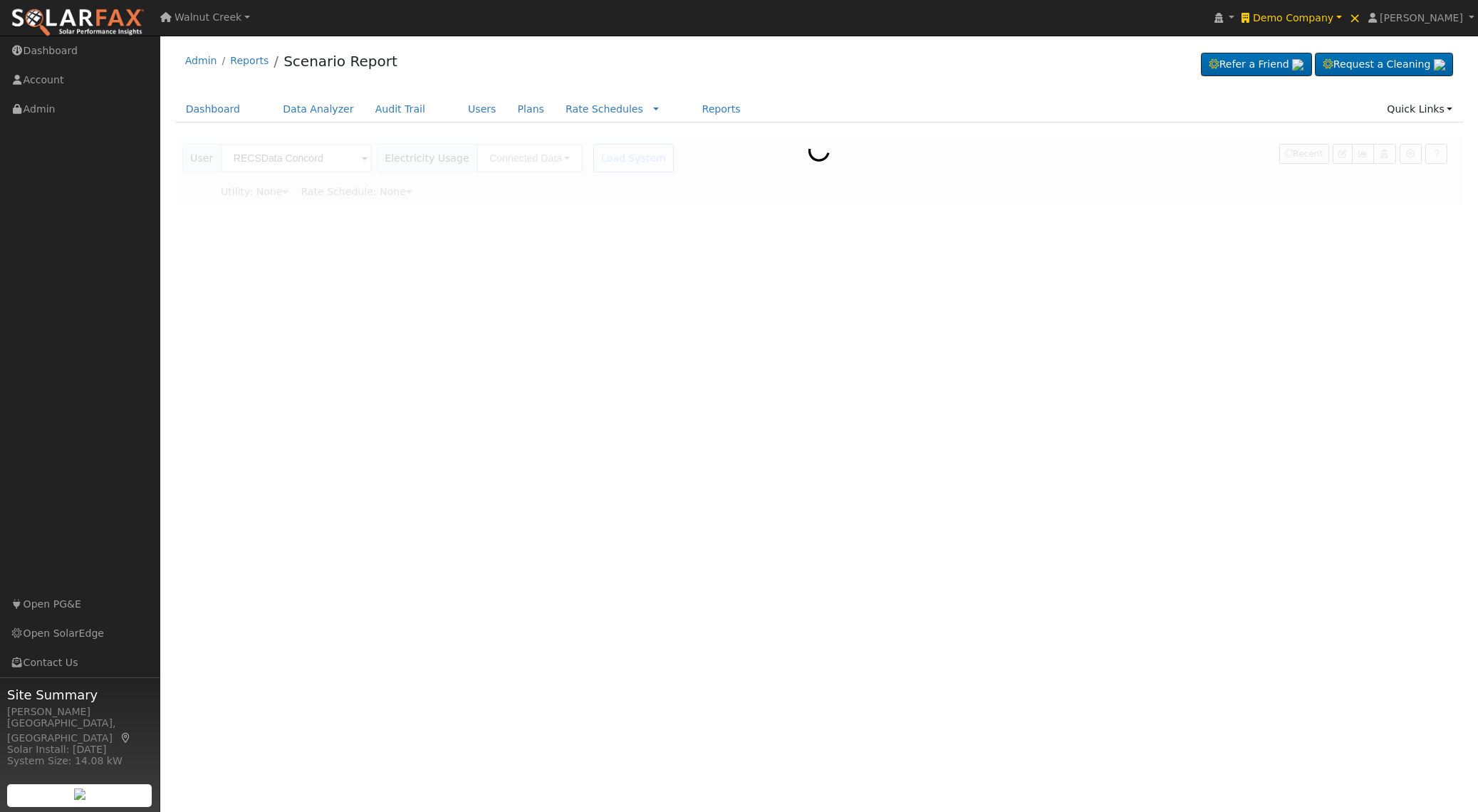
type input "Pacific Gas & Electric"
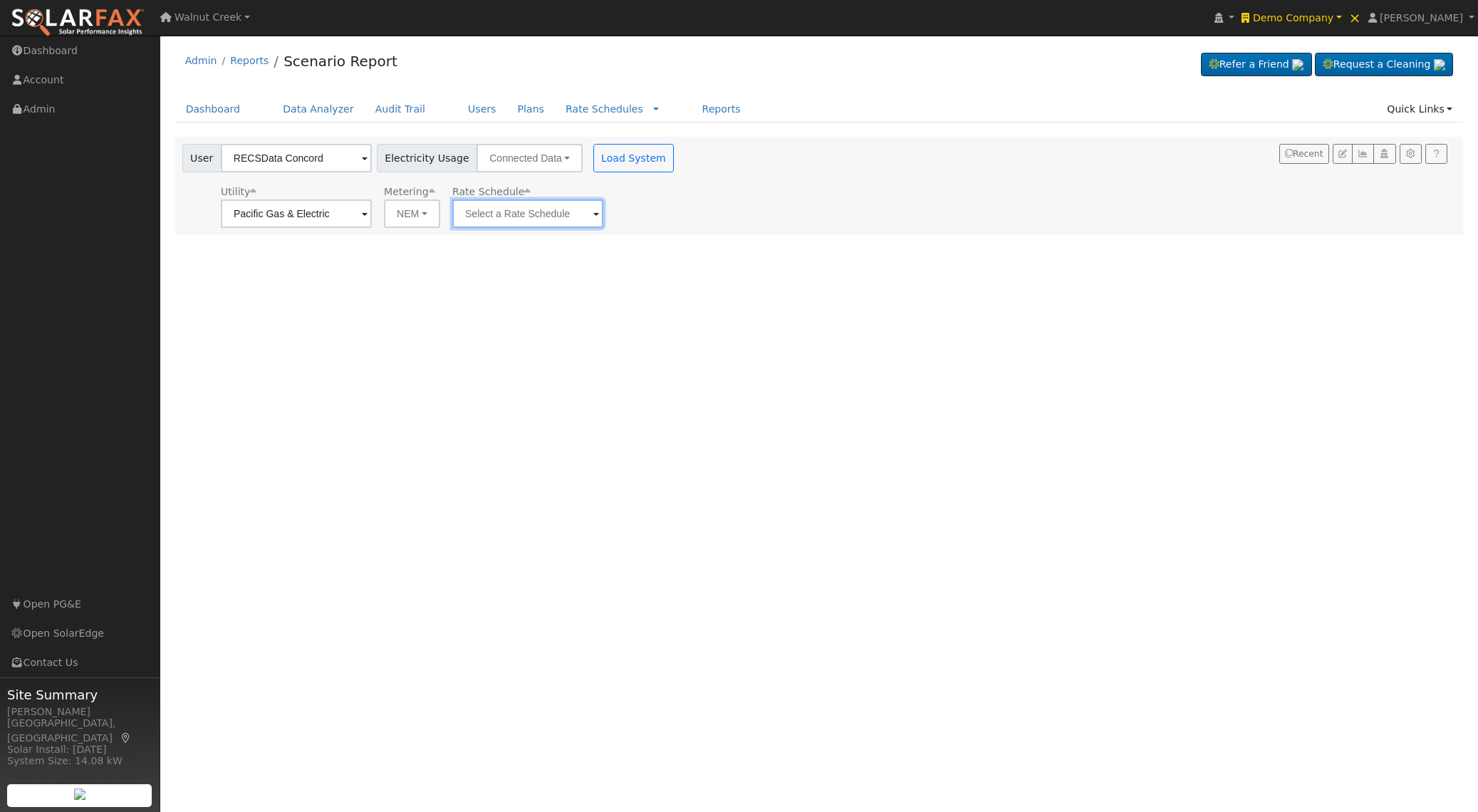
click at [372, 204] on input "text" at bounding box center [296, 214] width 151 height 29
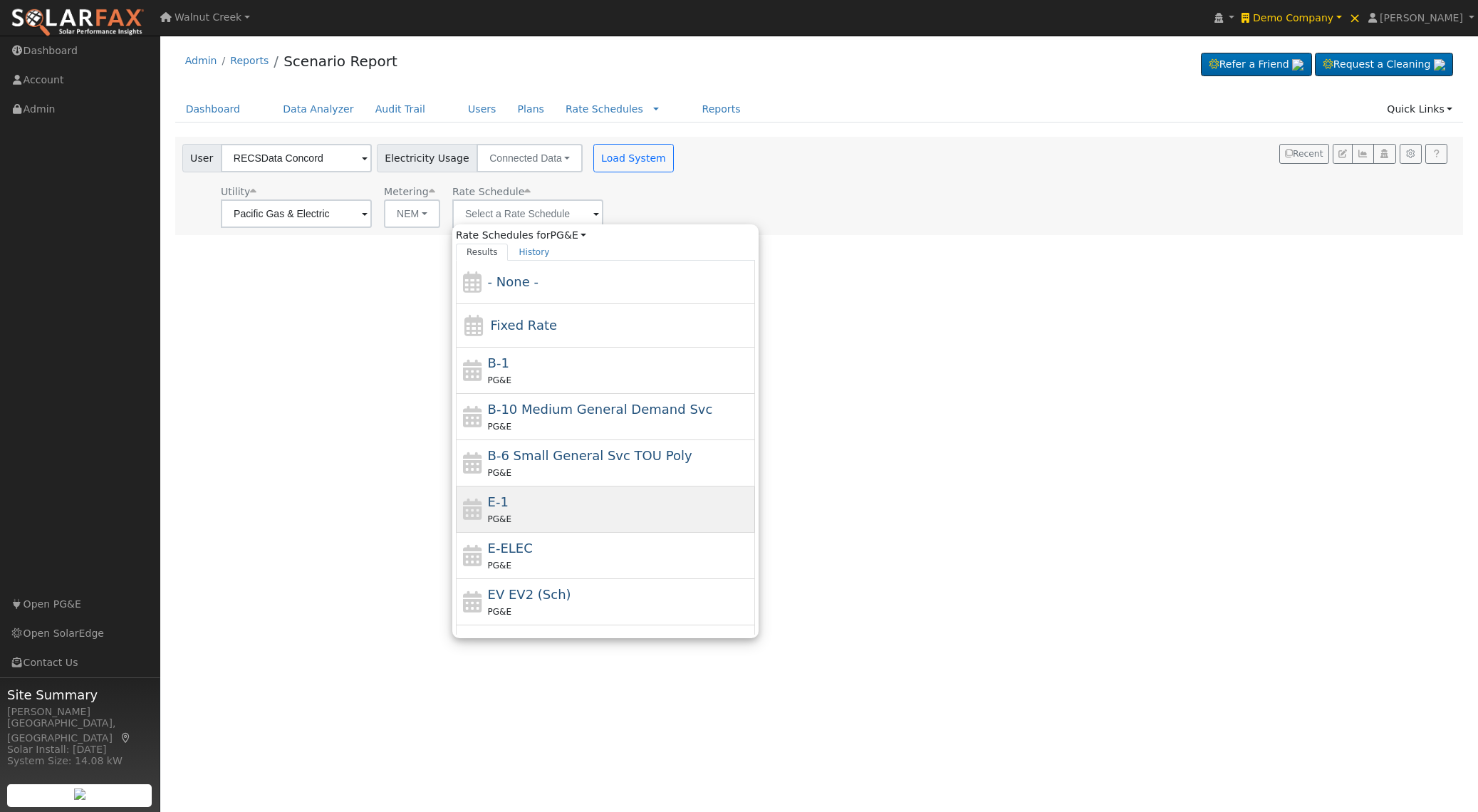
drag, startPoint x: 566, startPoint y: 496, endPoint x: 569, endPoint y: 484, distance: 12.4
click at [566, 496] on div "E-1 PG&E" at bounding box center [620, 509] width 264 height 34
type input "E-1"
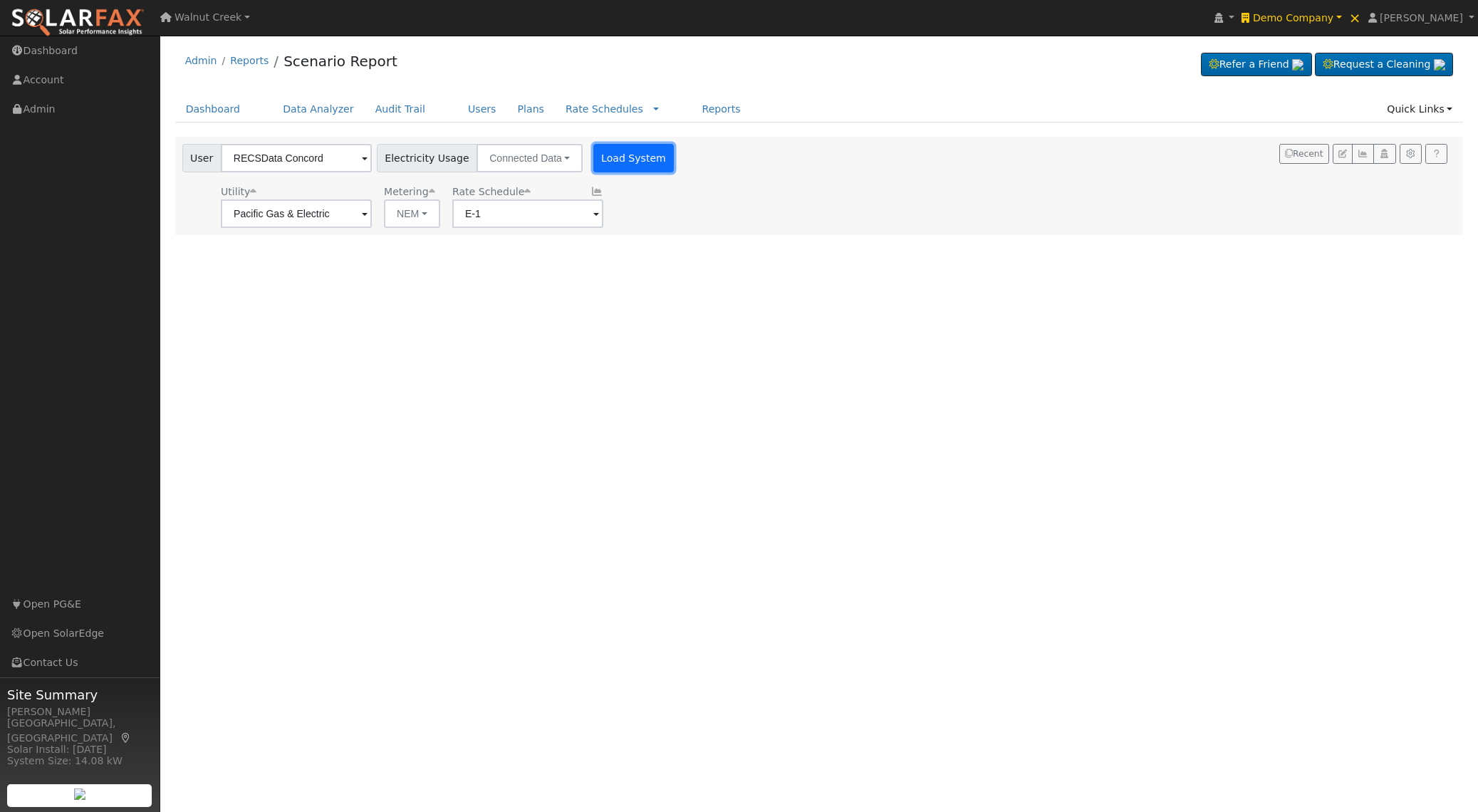
click at [610, 155] on button "Load System" at bounding box center [634, 158] width 81 height 29
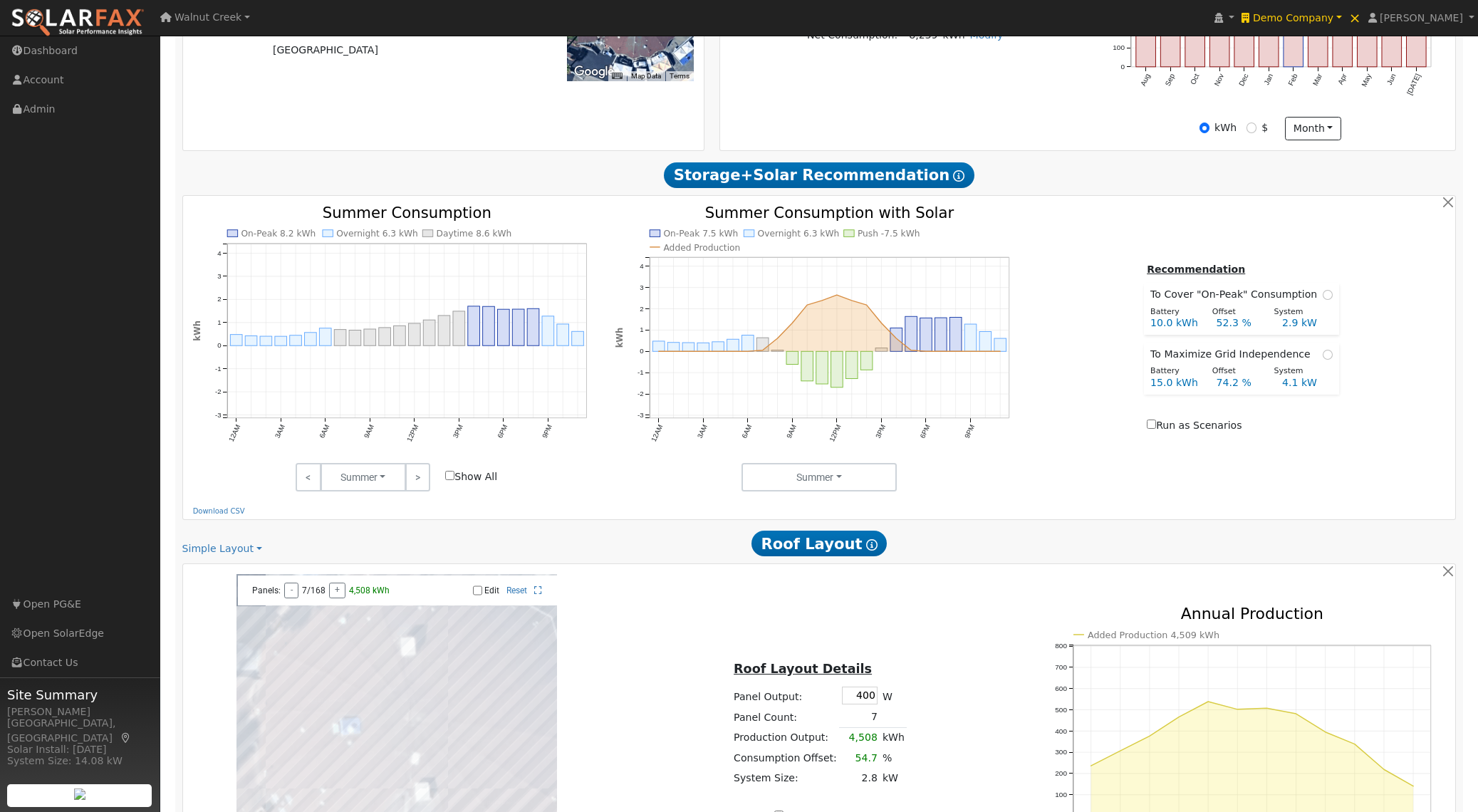
scroll to position [496, 0]
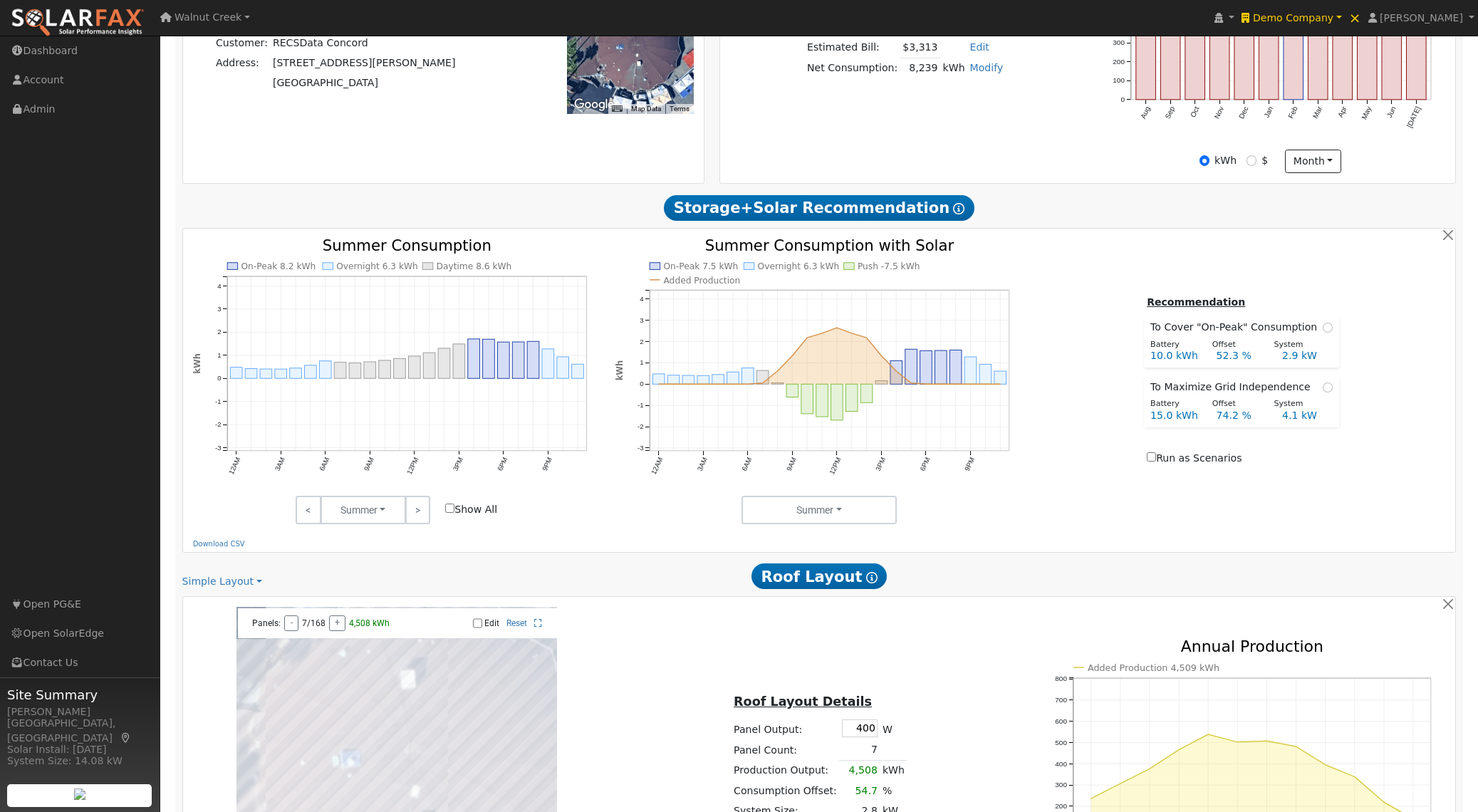
click at [1076, 549] on p "Download CSV" at bounding box center [819, 543] width 1253 height 11
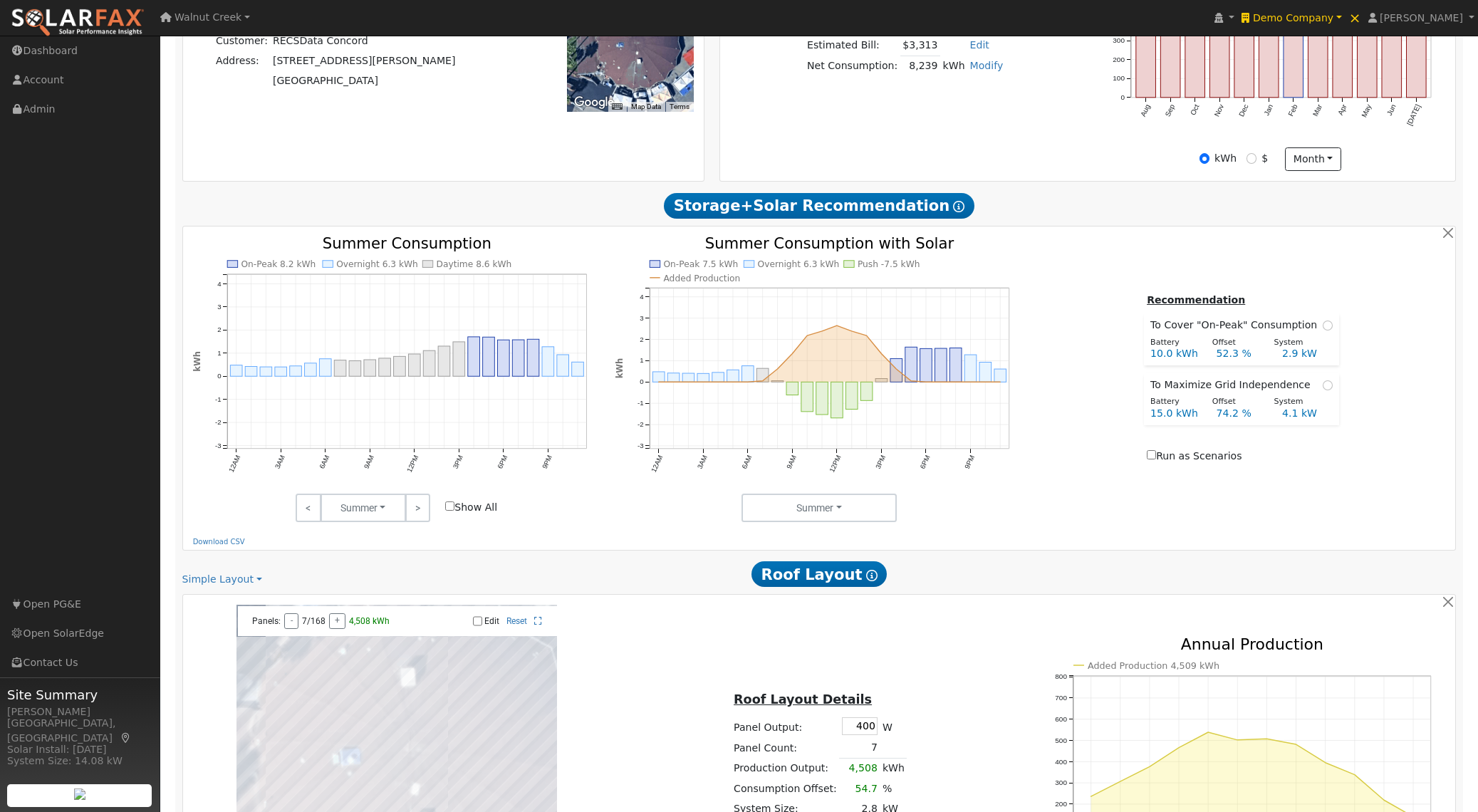
scroll to position [803, 0]
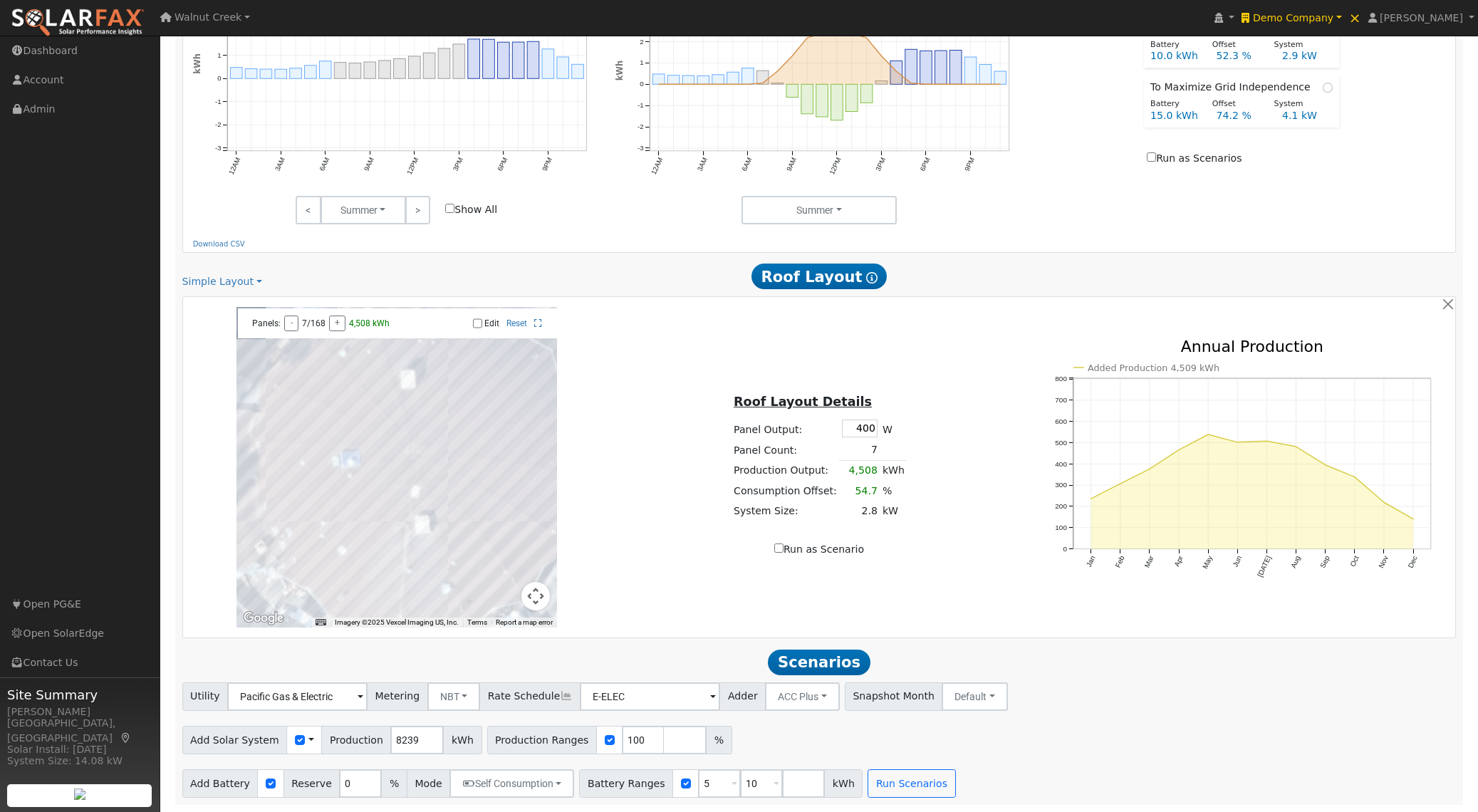
click at [1186, 160] on label "Run as Scenarios" at bounding box center [1194, 159] width 95 height 15
click at [1156, 160] on input "Run as Scenarios" at bounding box center [1151, 157] width 9 height 9
checkbox input "true"
click at [903, 786] on button "Run Scenarios" at bounding box center [911, 783] width 87 height 29
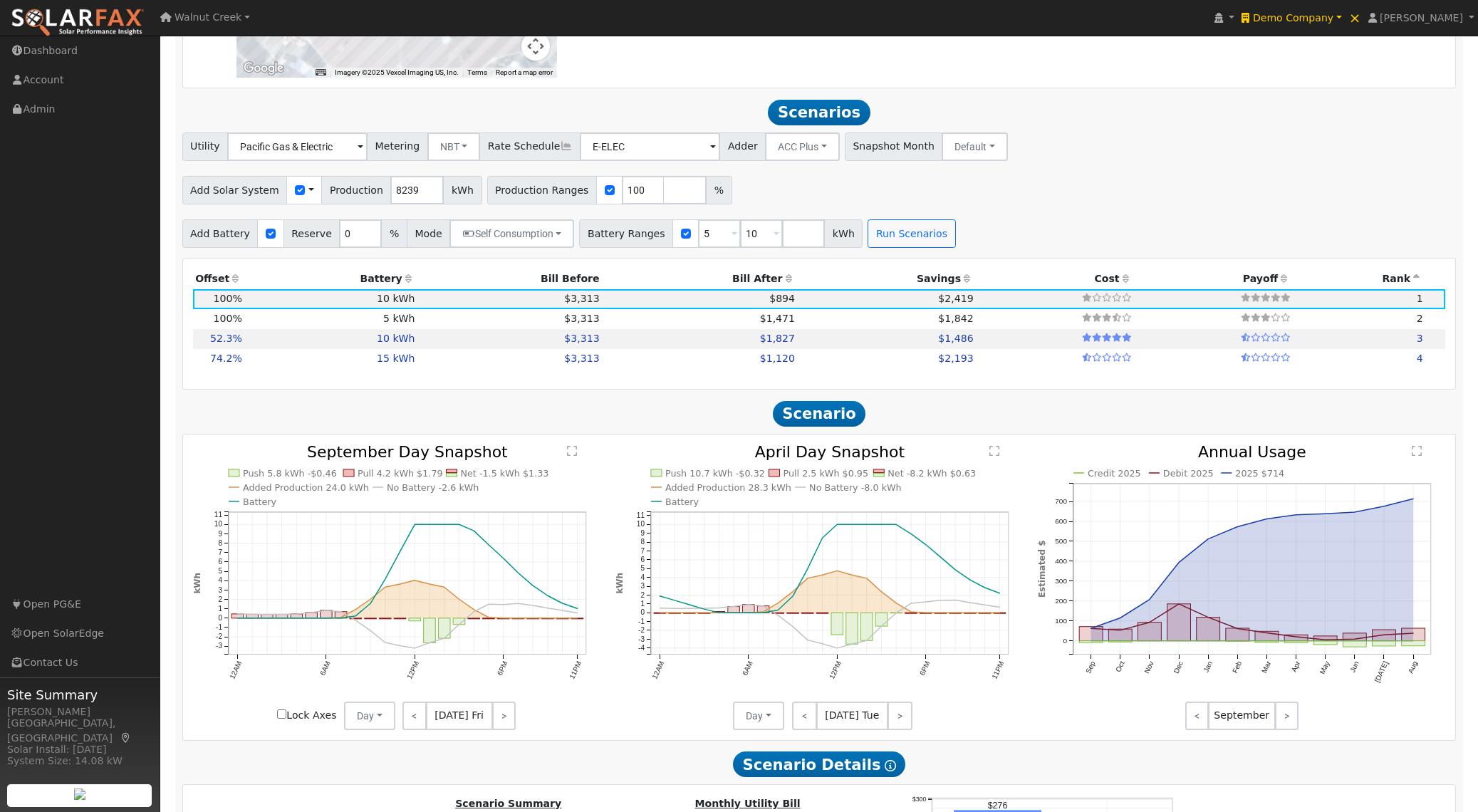
scroll to position [1408, 0]
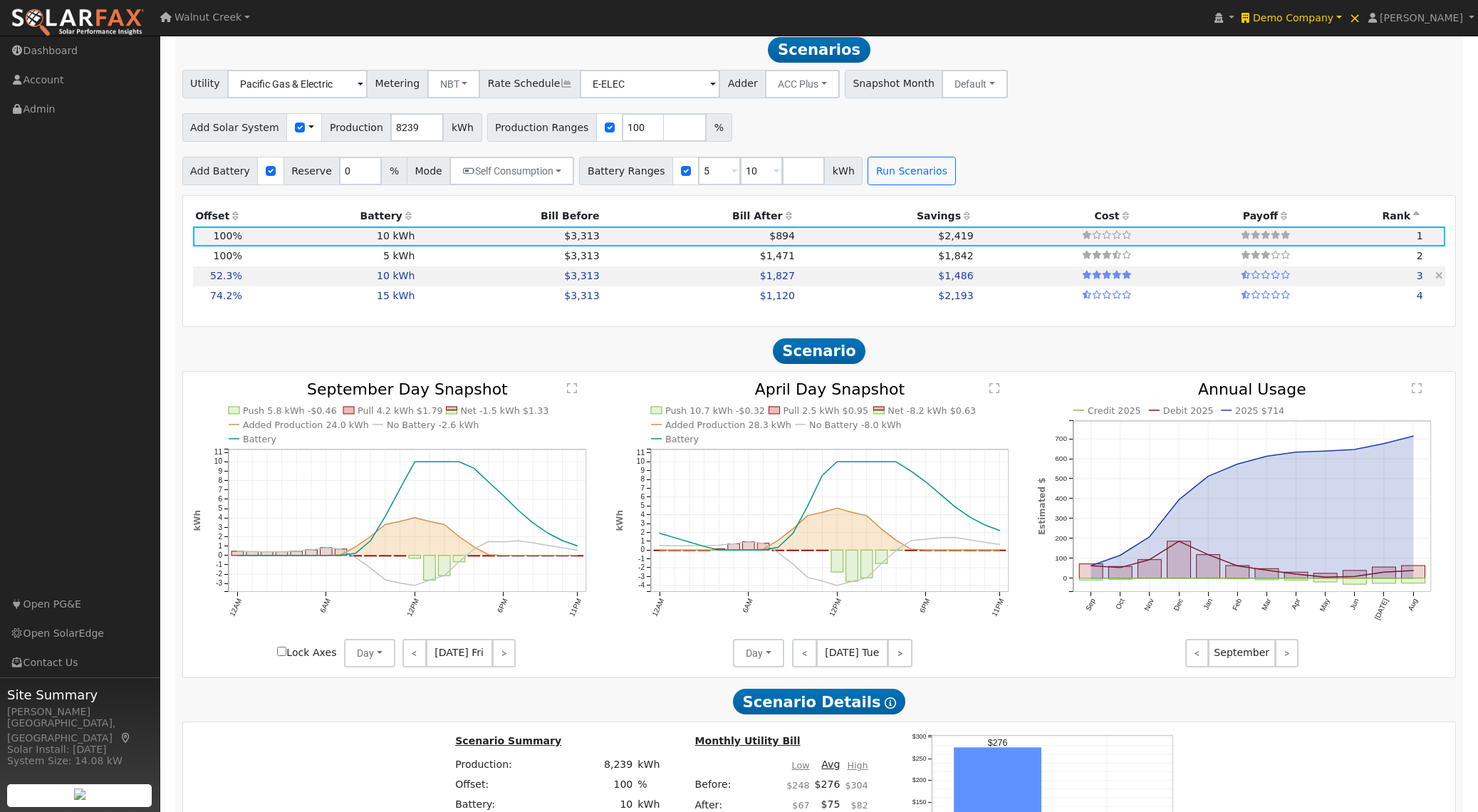
click at [386, 285] on td "10 kWh" at bounding box center [331, 276] width 173 height 20
type input "2.9"
type input "$10,064"
type input "$6,619"
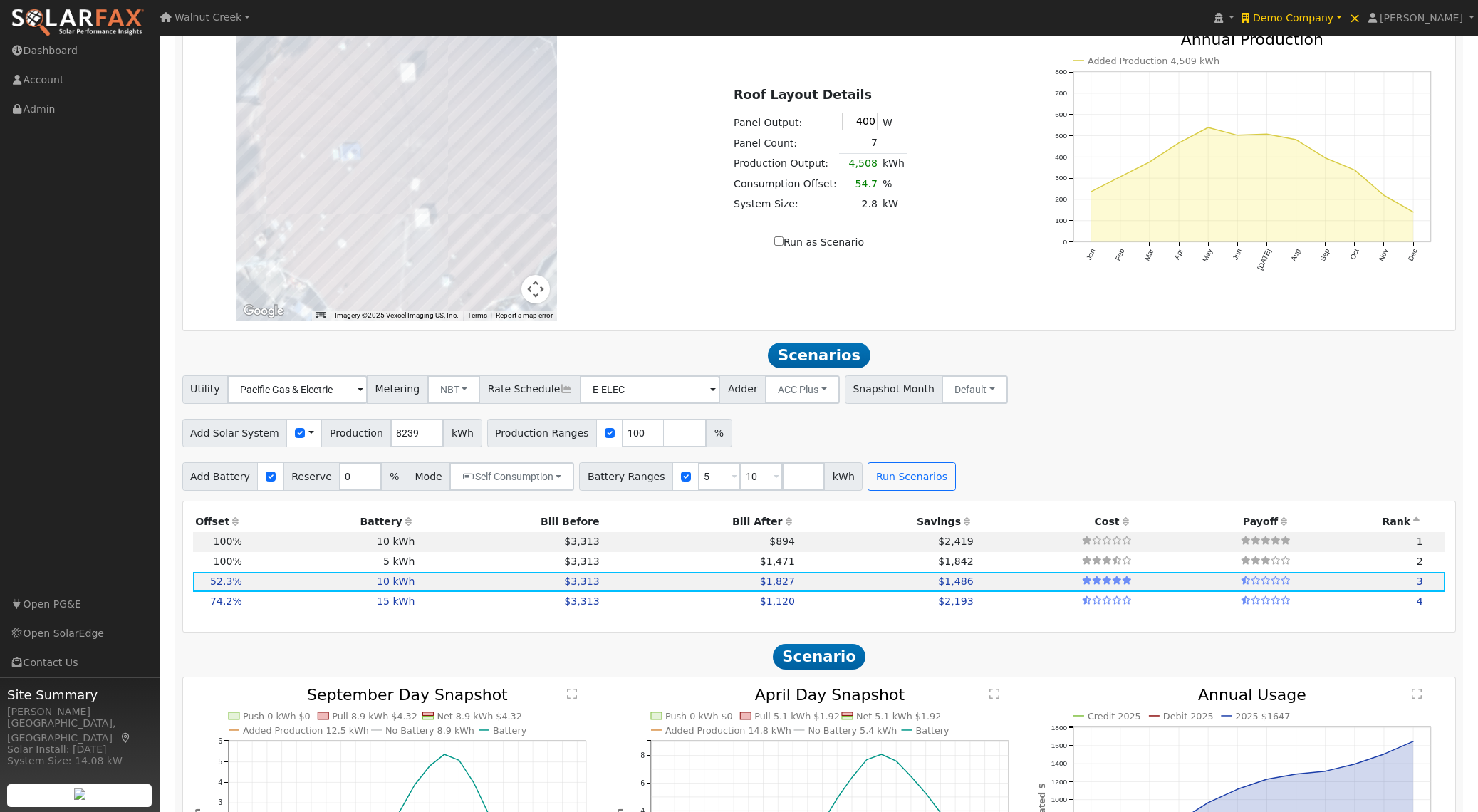
scroll to position [1096, 0]
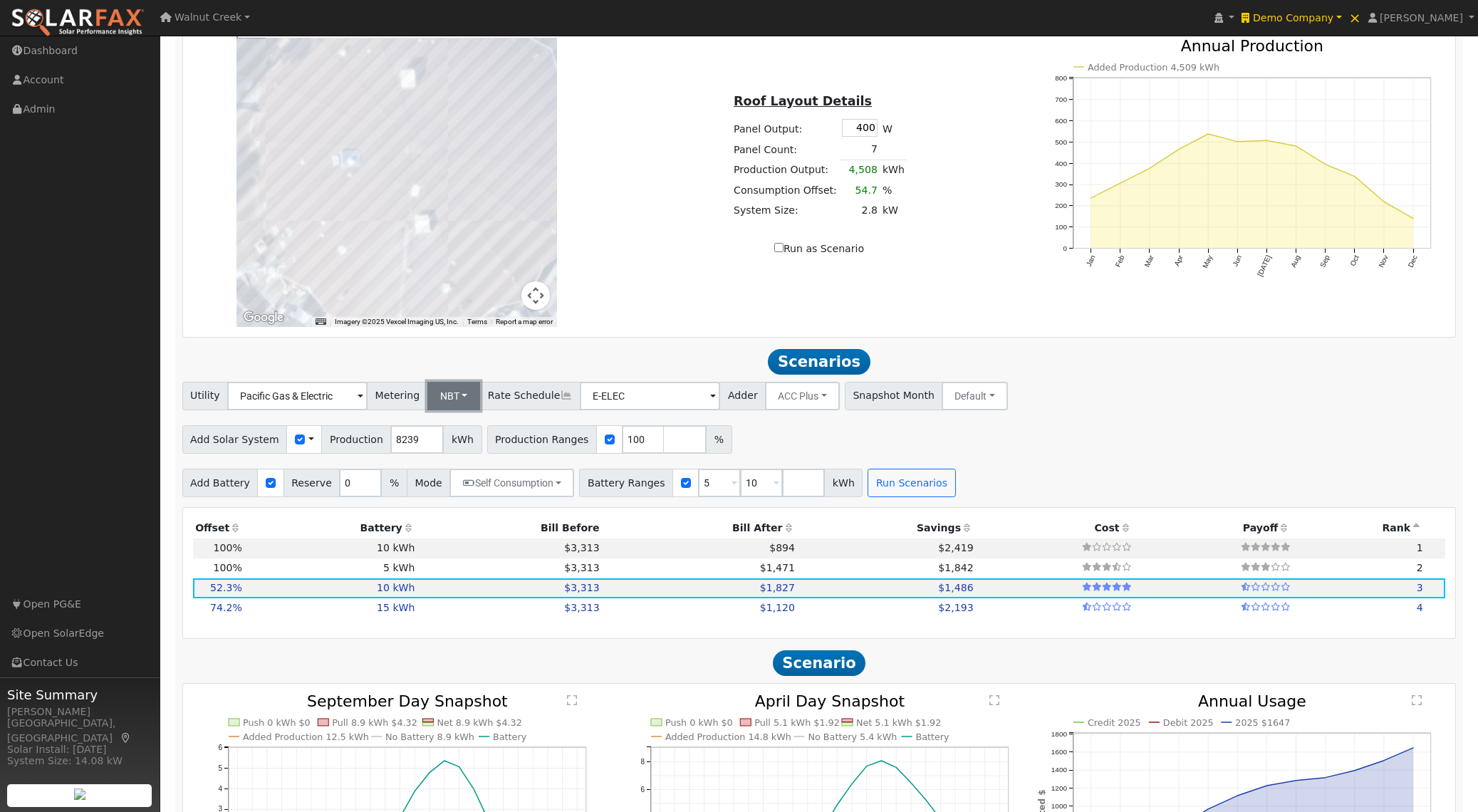
click at [447, 405] on button "NBT" at bounding box center [453, 396] width 53 height 29
click at [446, 429] on link "NEM" at bounding box center [461, 427] width 99 height 20
click at [368, 405] on input "E-ELEC" at bounding box center [297, 396] width 140 height 29
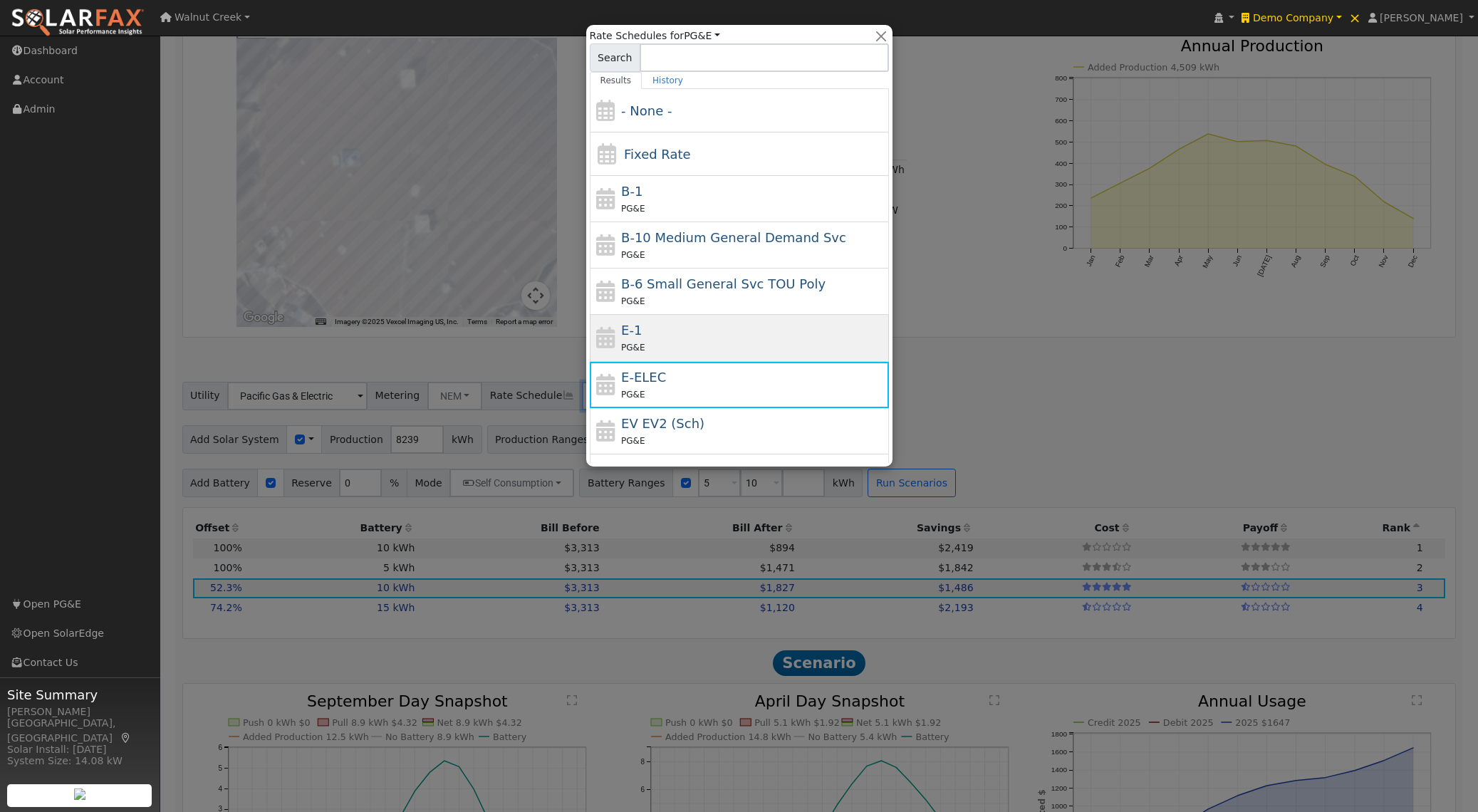
click at [672, 335] on div "E-1 PG&E" at bounding box center [753, 338] width 264 height 34
type input "E-1"
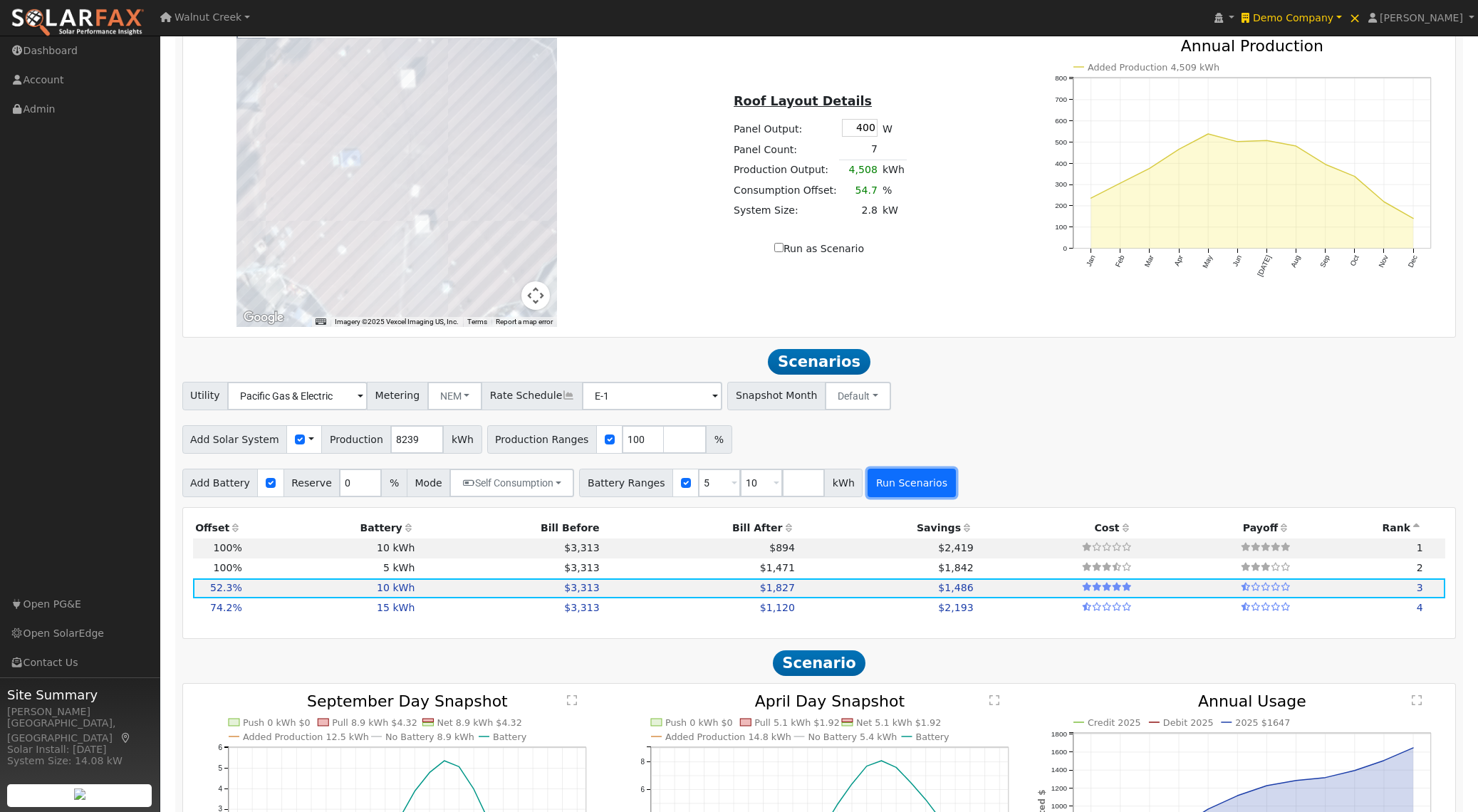
click at [909, 479] on button "Run Scenarios" at bounding box center [911, 483] width 87 height 29
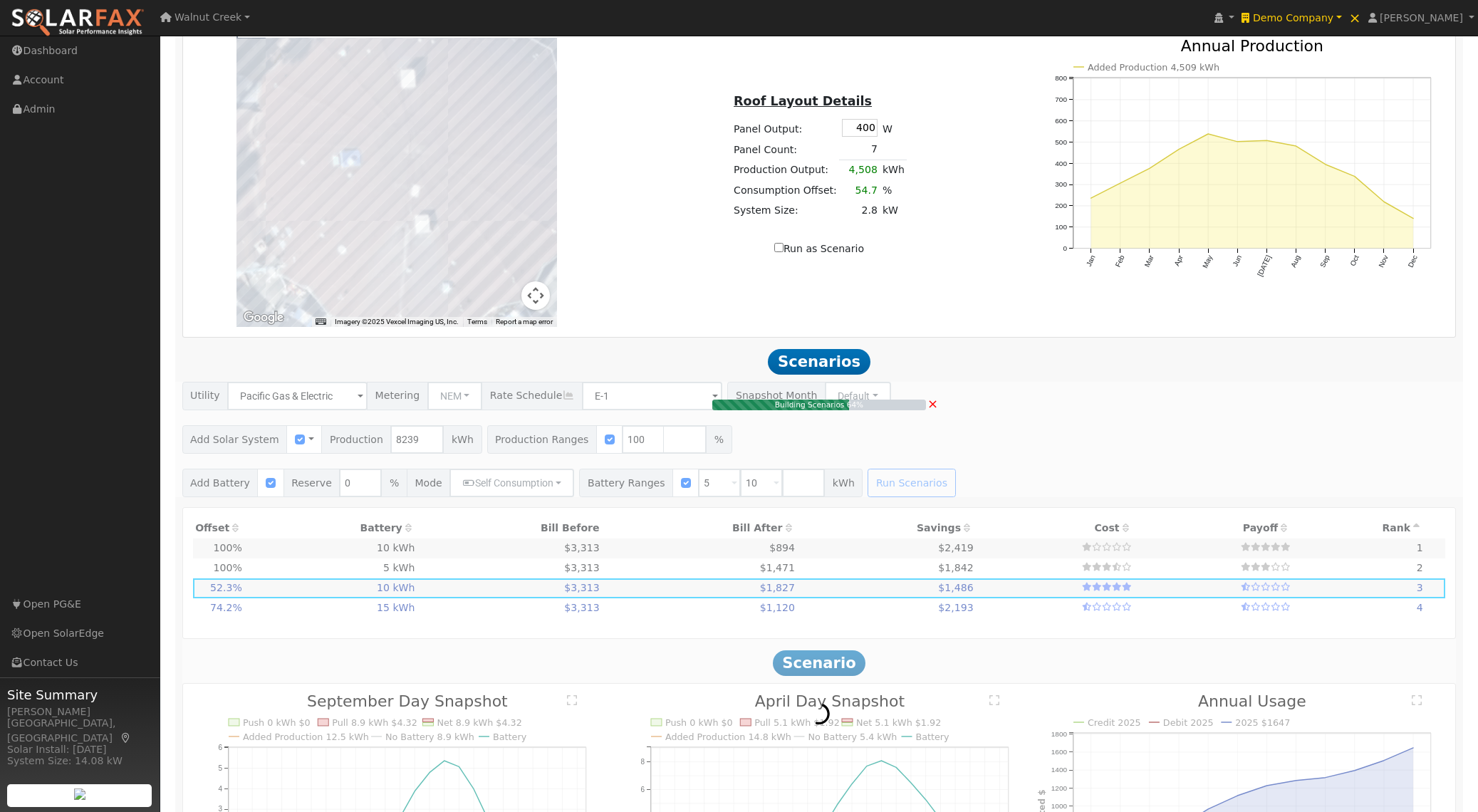
scroll to position [1104, 0]
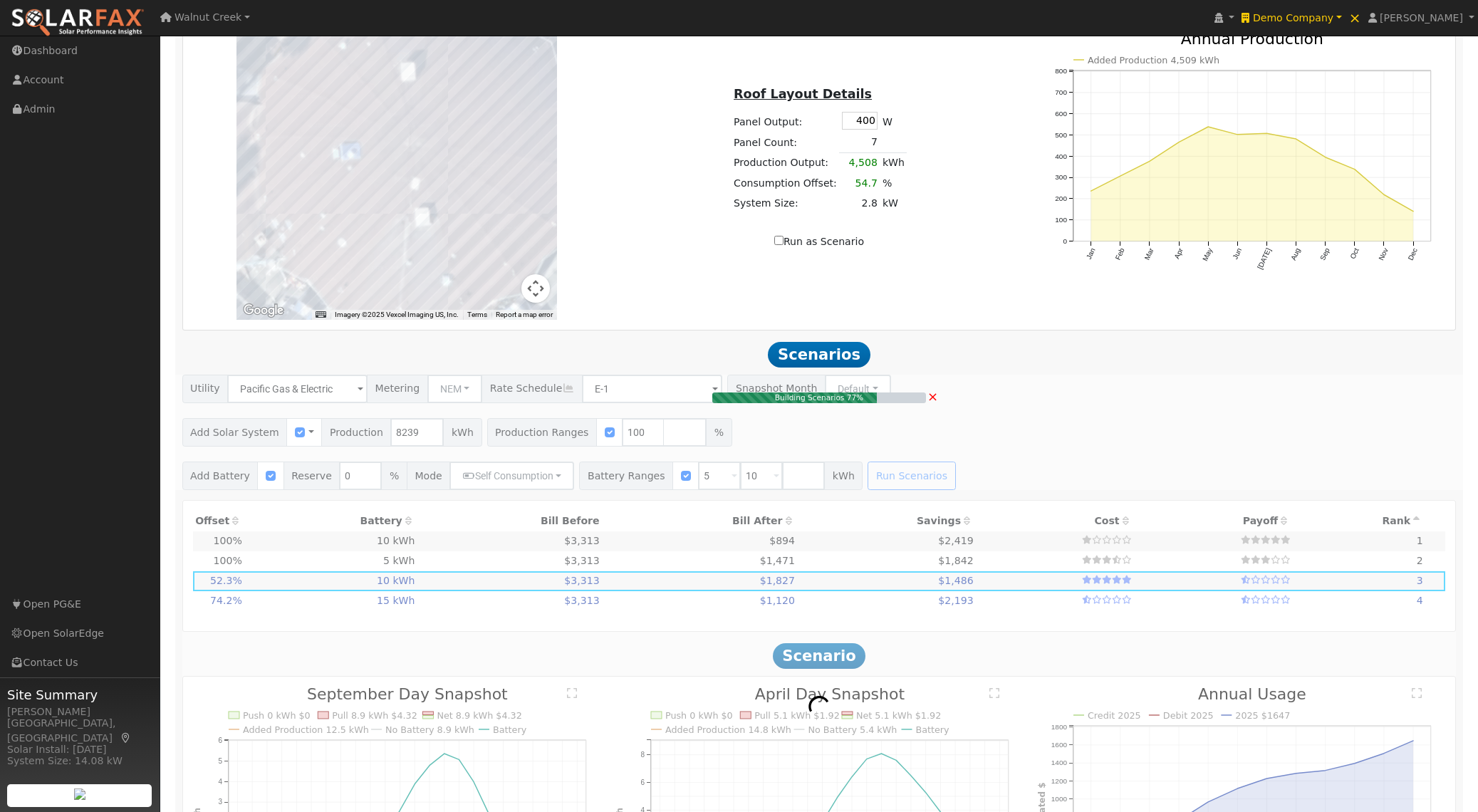
type input "5.5"
type input "$19,224"
type input "$6,000"
type input "$7,567"
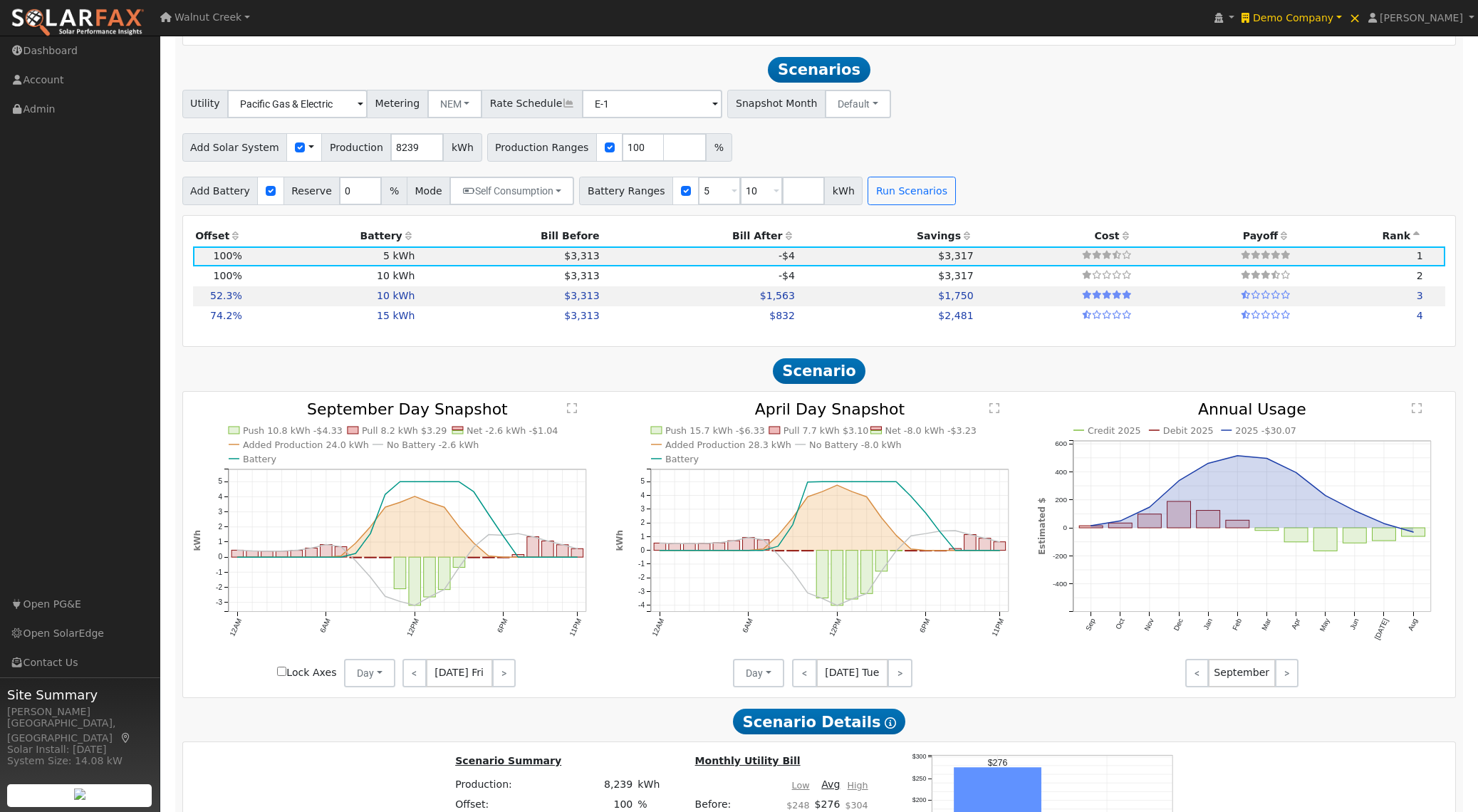
scroll to position [1408, 0]
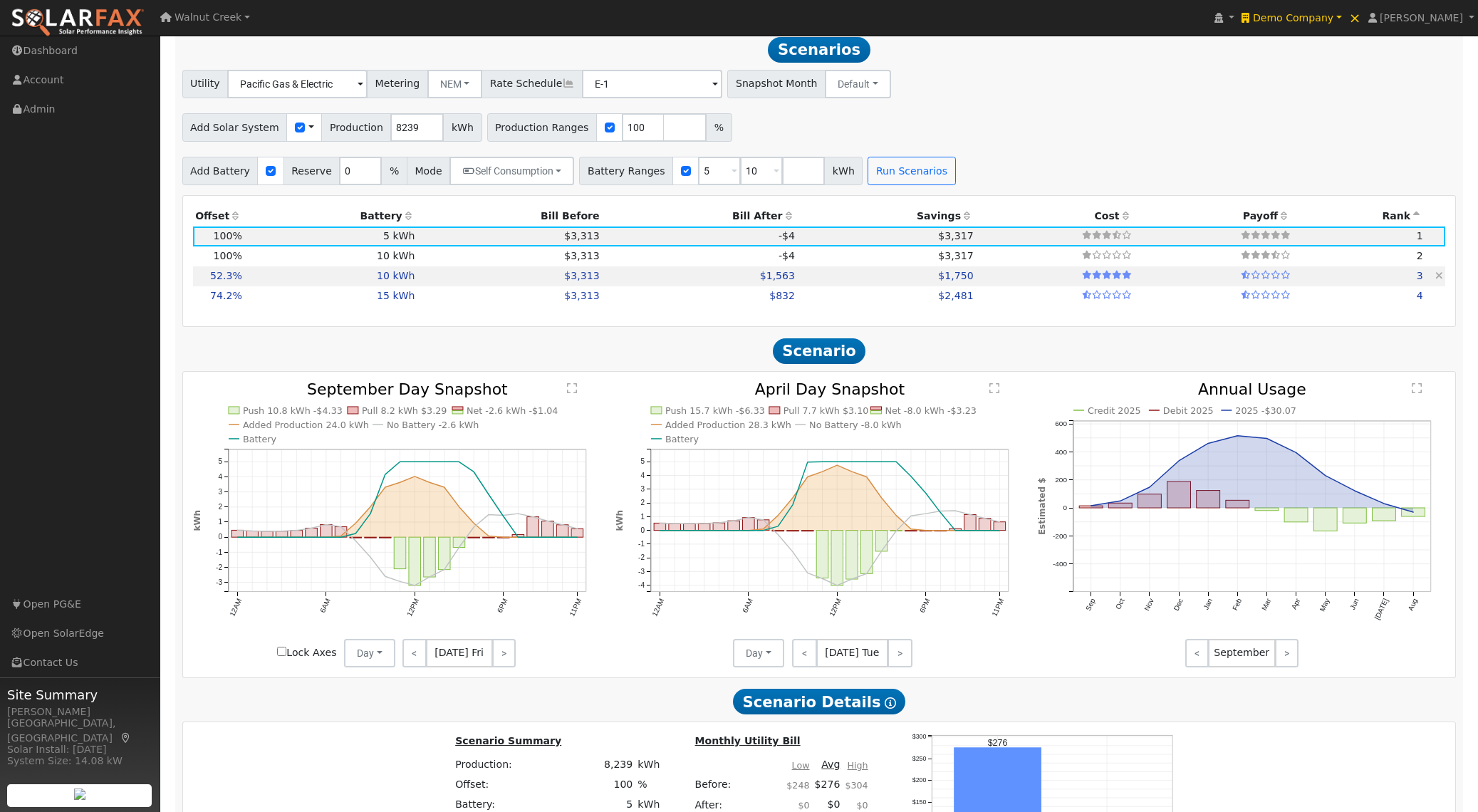
click at [402, 286] on td "10 kWh" at bounding box center [331, 276] width 173 height 20
type input "2.9"
type input "$10,064"
type input "$12,000"
type input "$6,619"
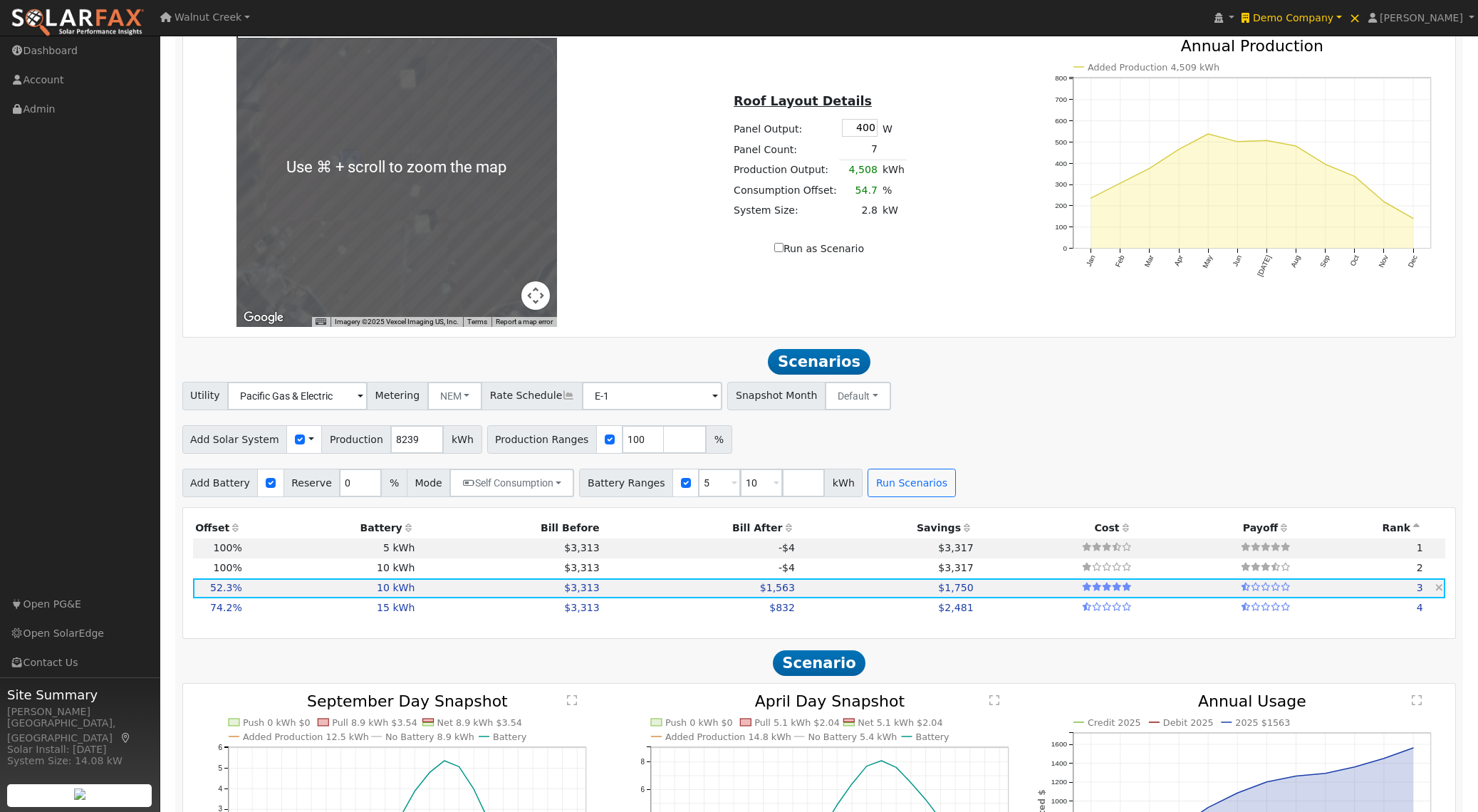
scroll to position [1112, 0]
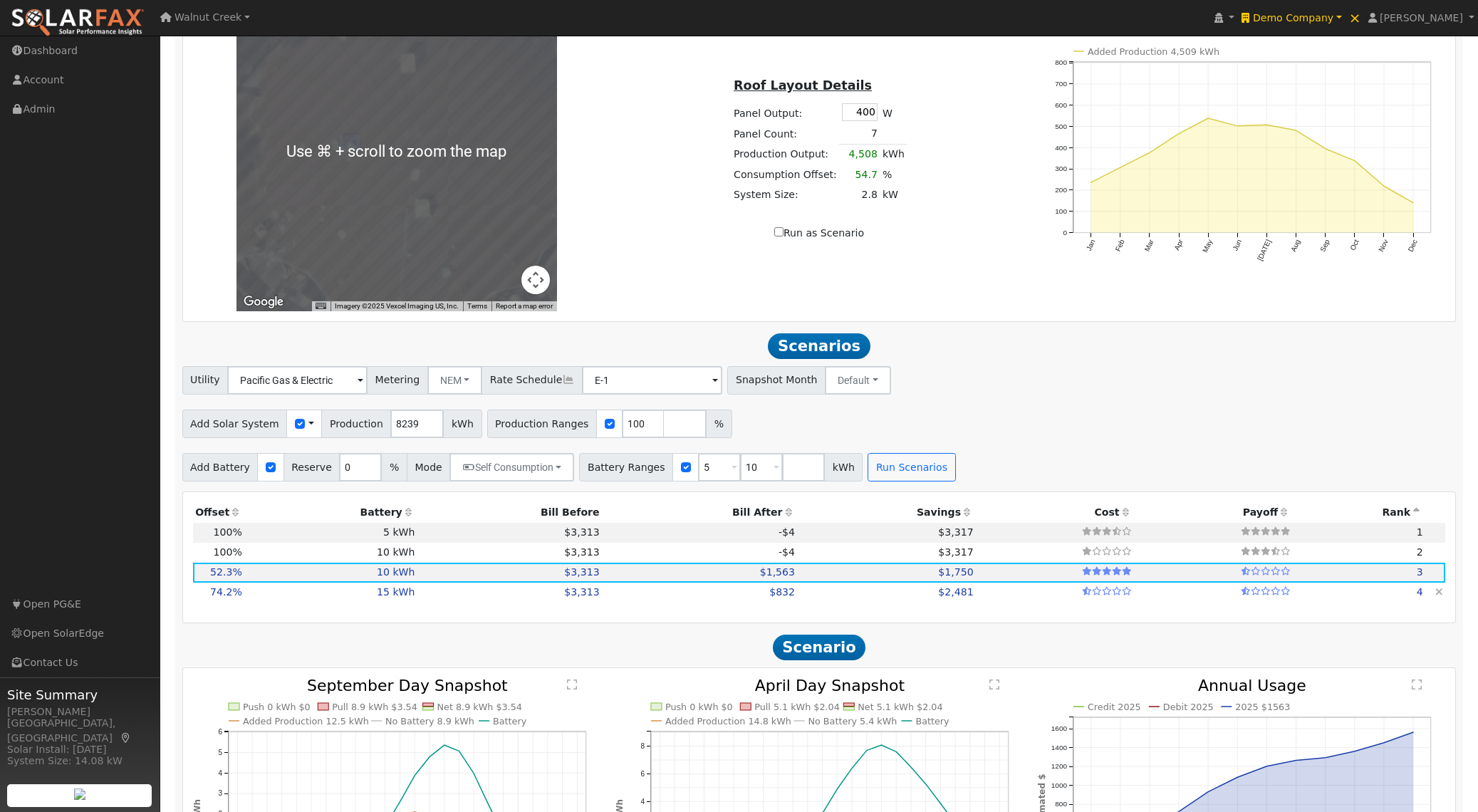
click at [433, 602] on td "$3,313" at bounding box center [509, 591] width 184 height 20
type input "4.1"
type input "$14,268"
type input "$18,000"
type input "$9,680"
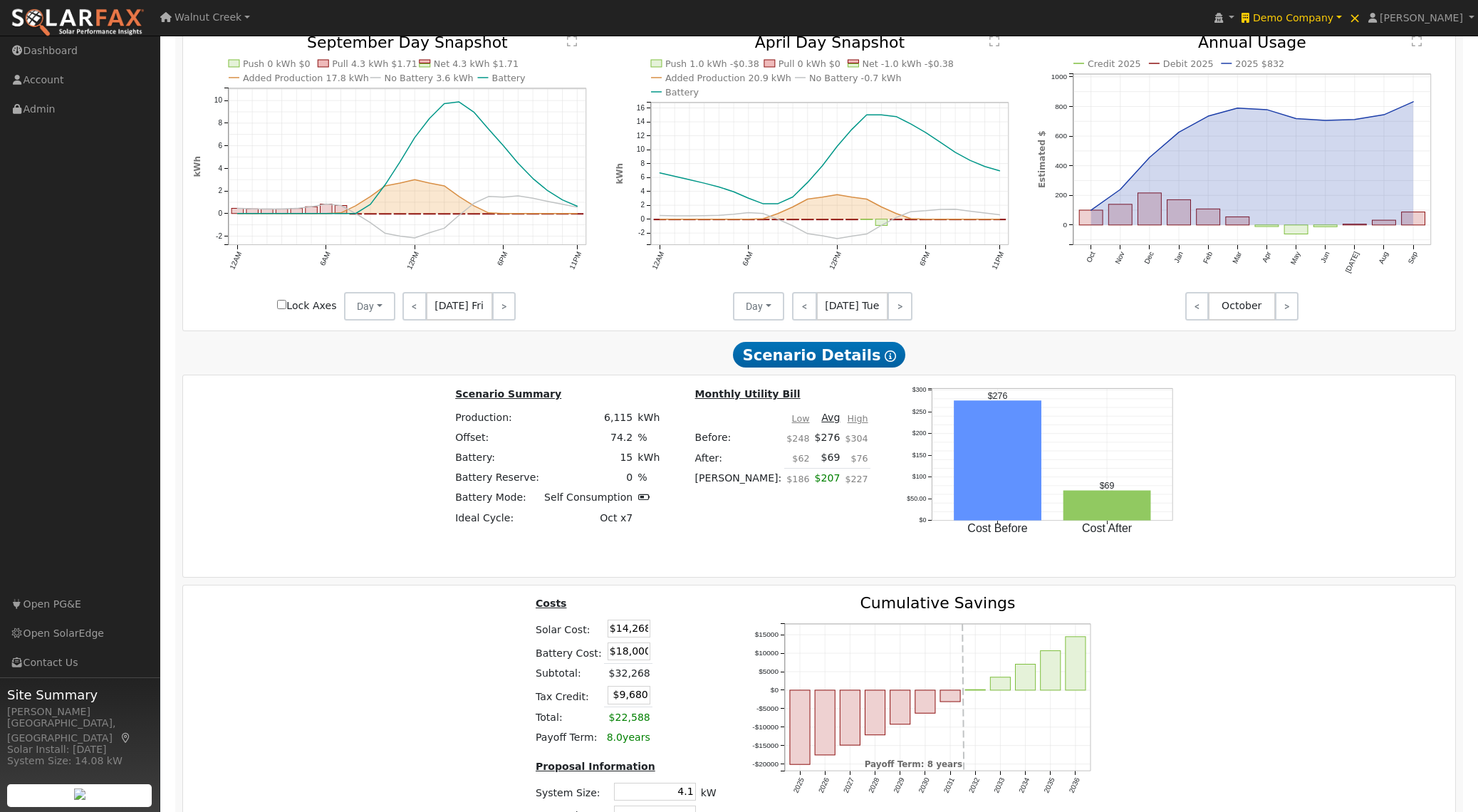
scroll to position [1892, 0]
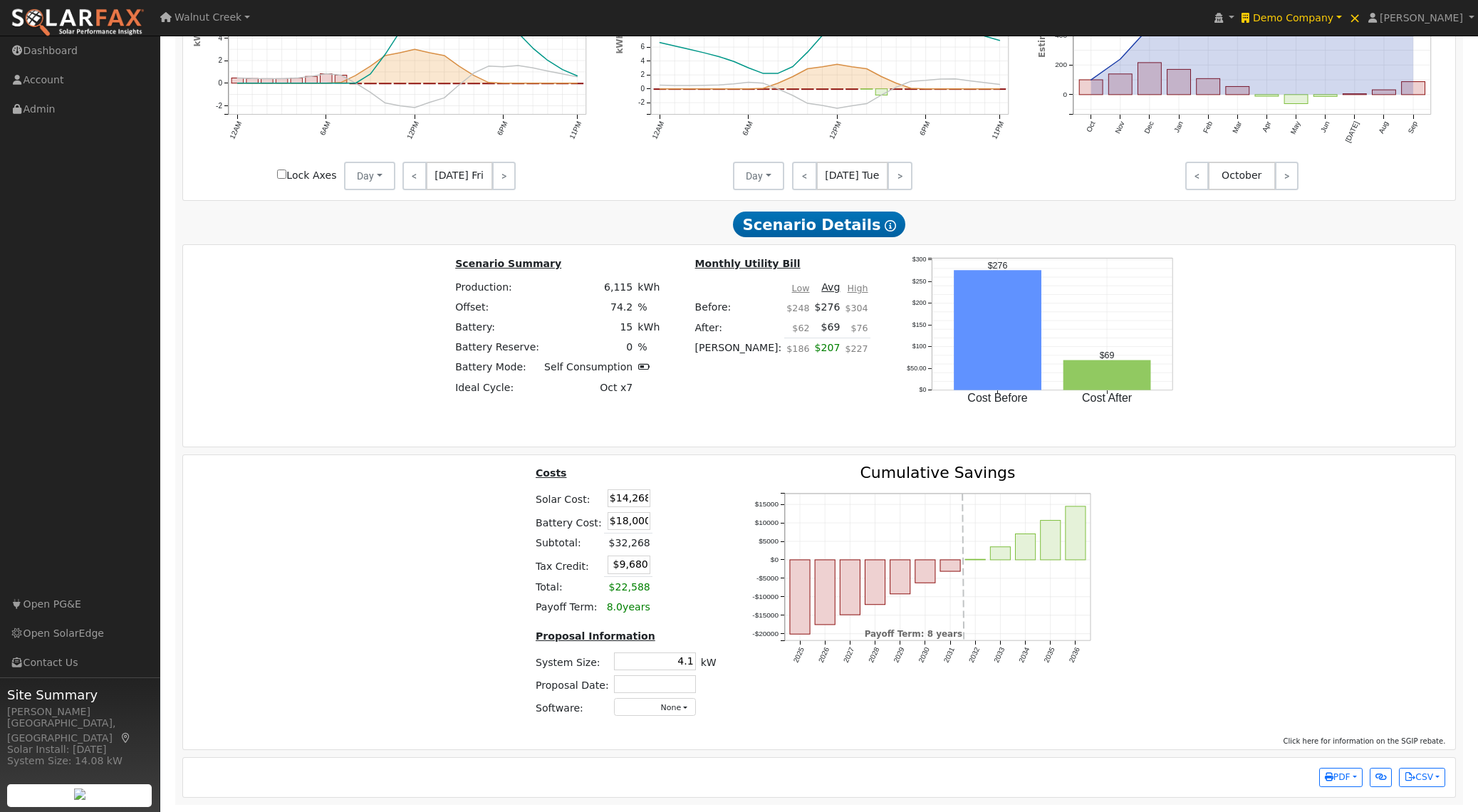
click at [1144, 544] on div "Costs Solar Cost: $14,268 Battery Cost: $18,000 Subtotal: $32,268 Tax Credit: $…" at bounding box center [819, 596] width 1283 height 263
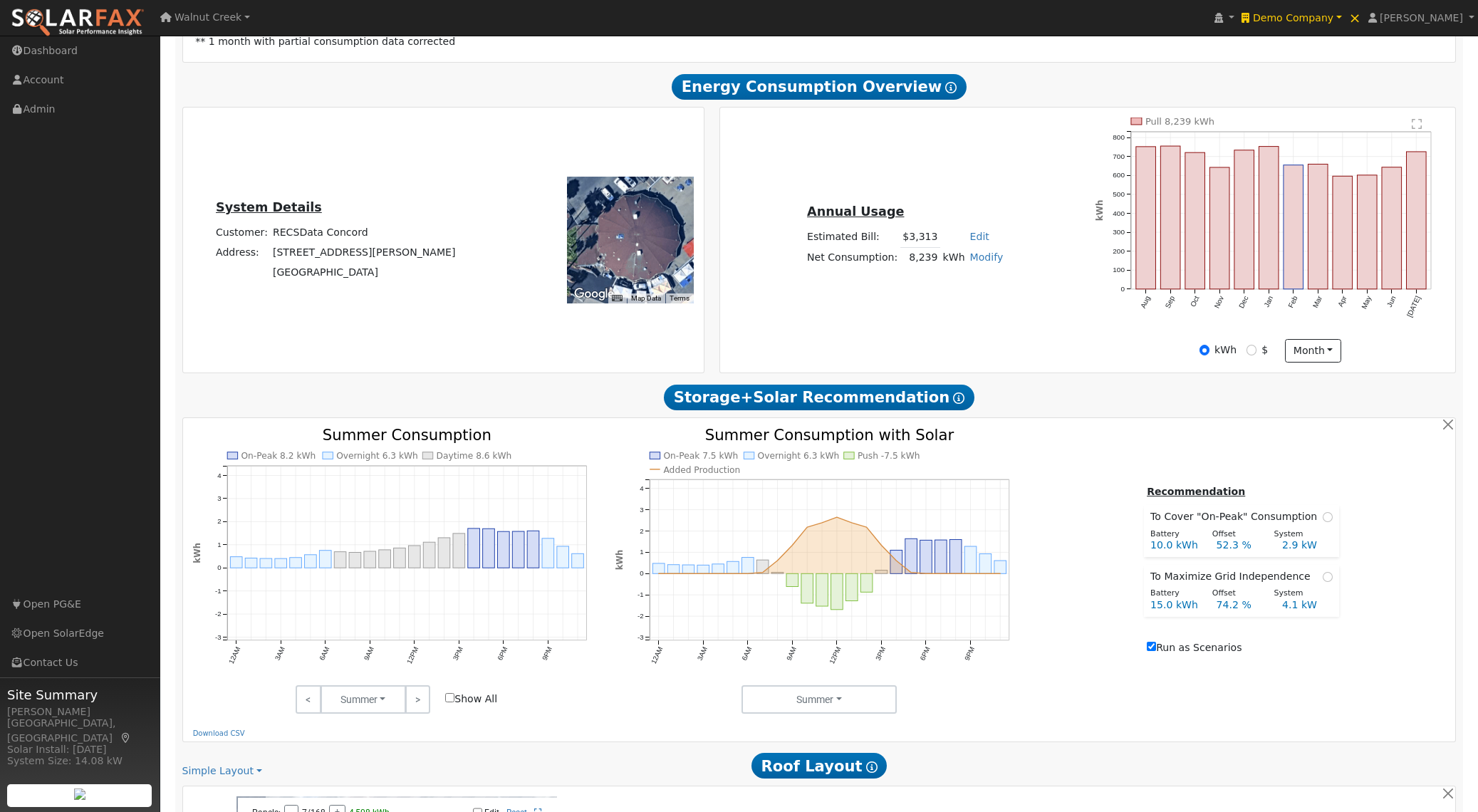
scroll to position [0, 0]
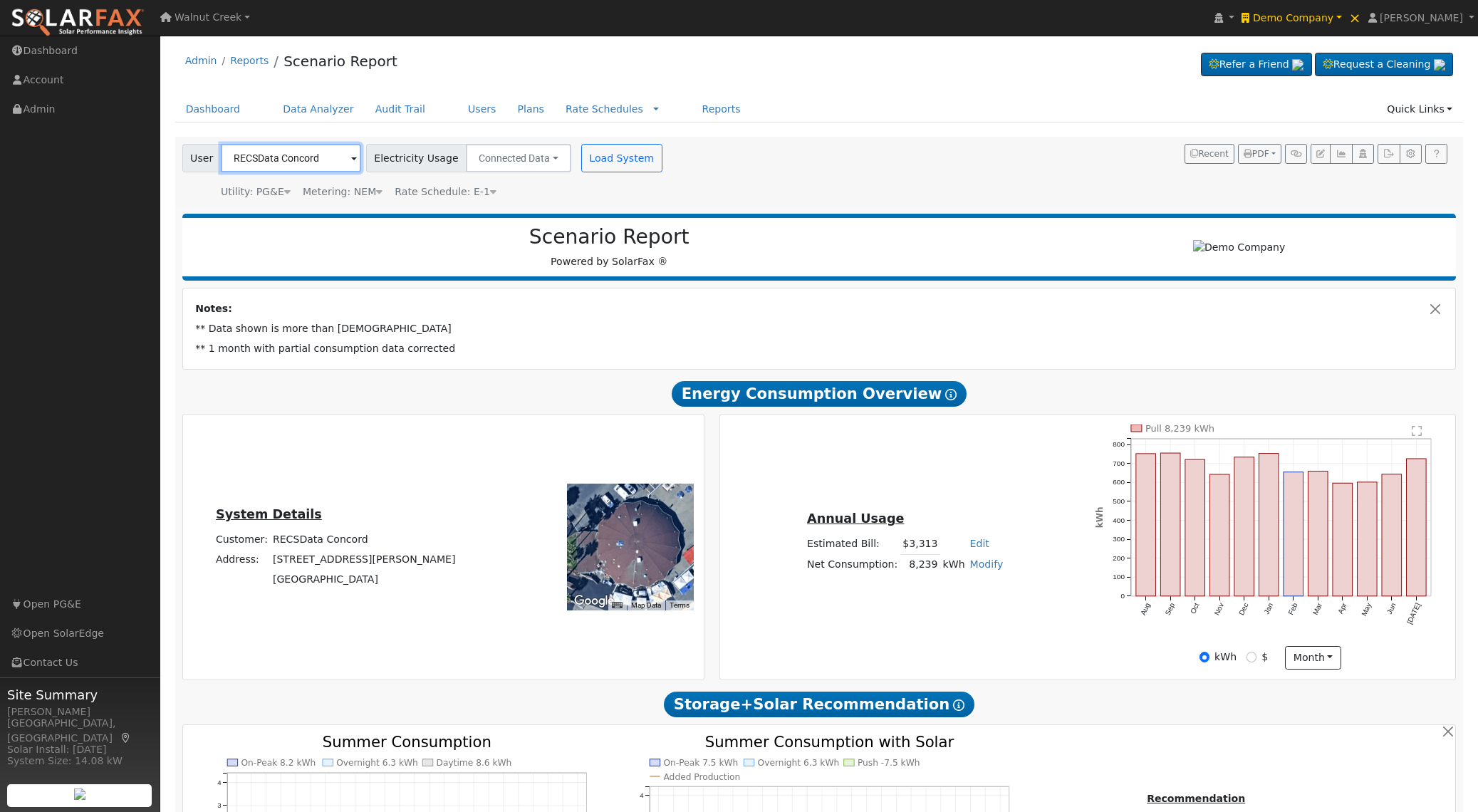
click at [321, 162] on input "RECSData Concord" at bounding box center [290, 158] width 140 height 29
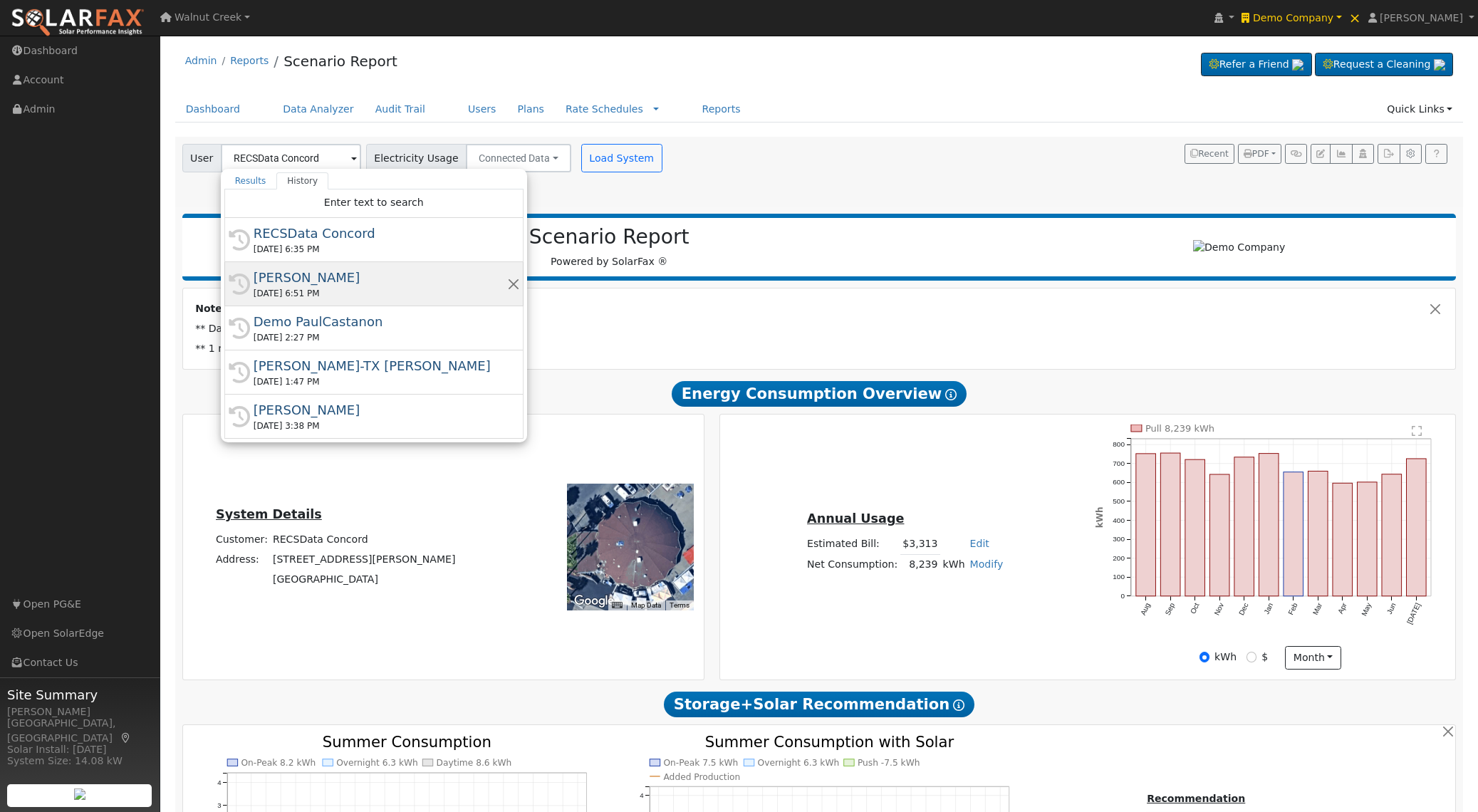
click at [349, 294] on div "08/12/2025 6:51 PM" at bounding box center [380, 293] width 254 height 13
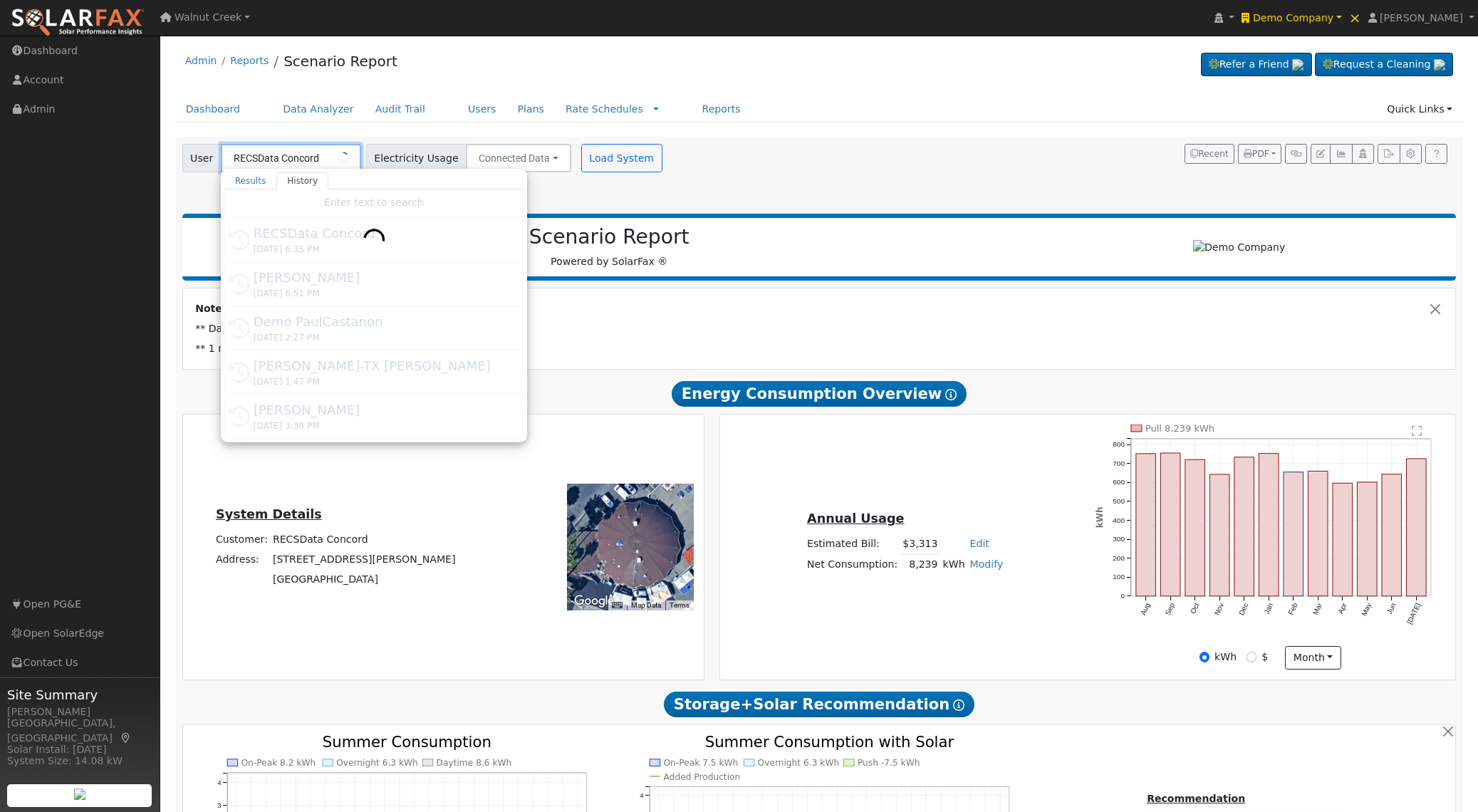
type input "Paul Castanon"
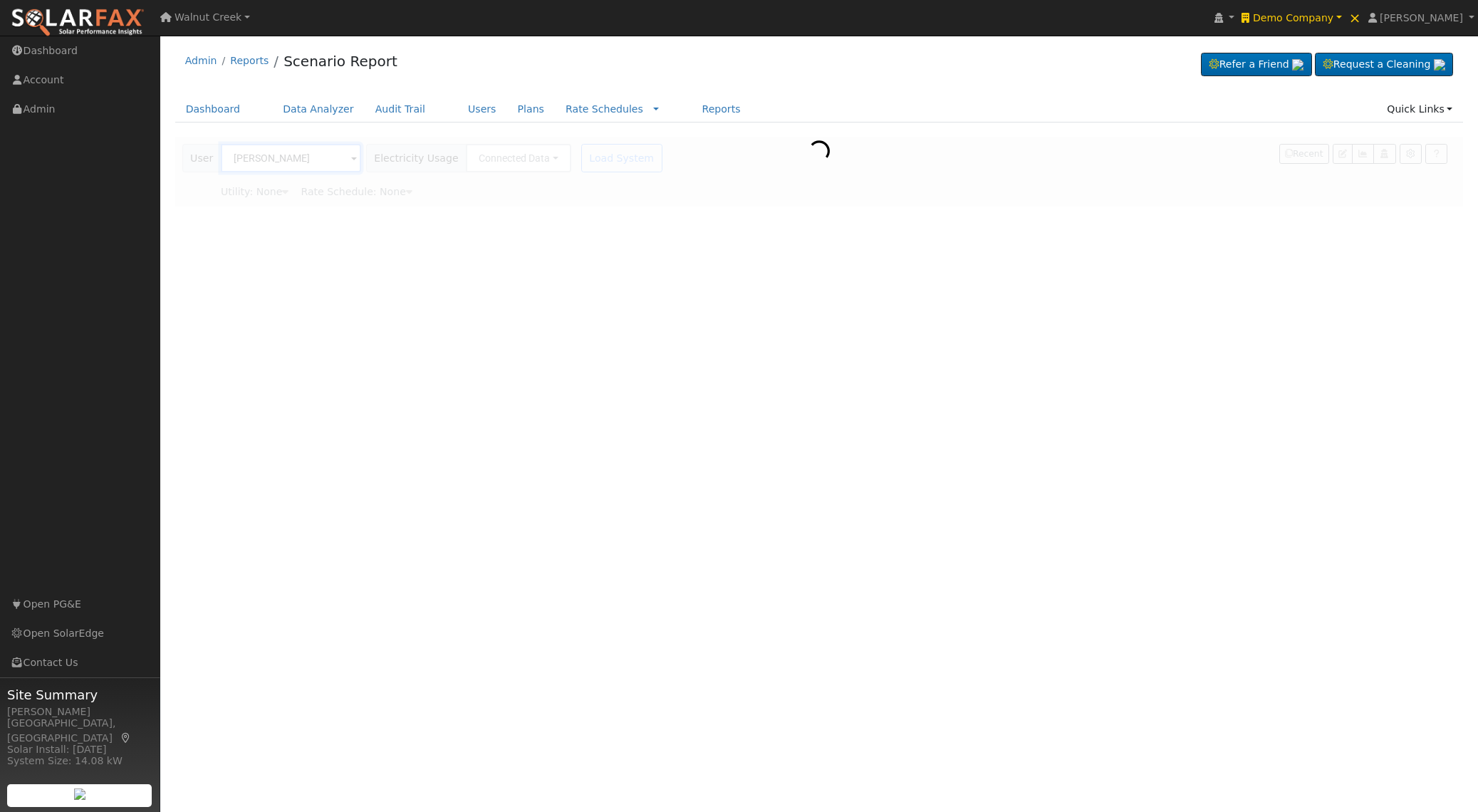
type input "San Diego Gas & Electric"
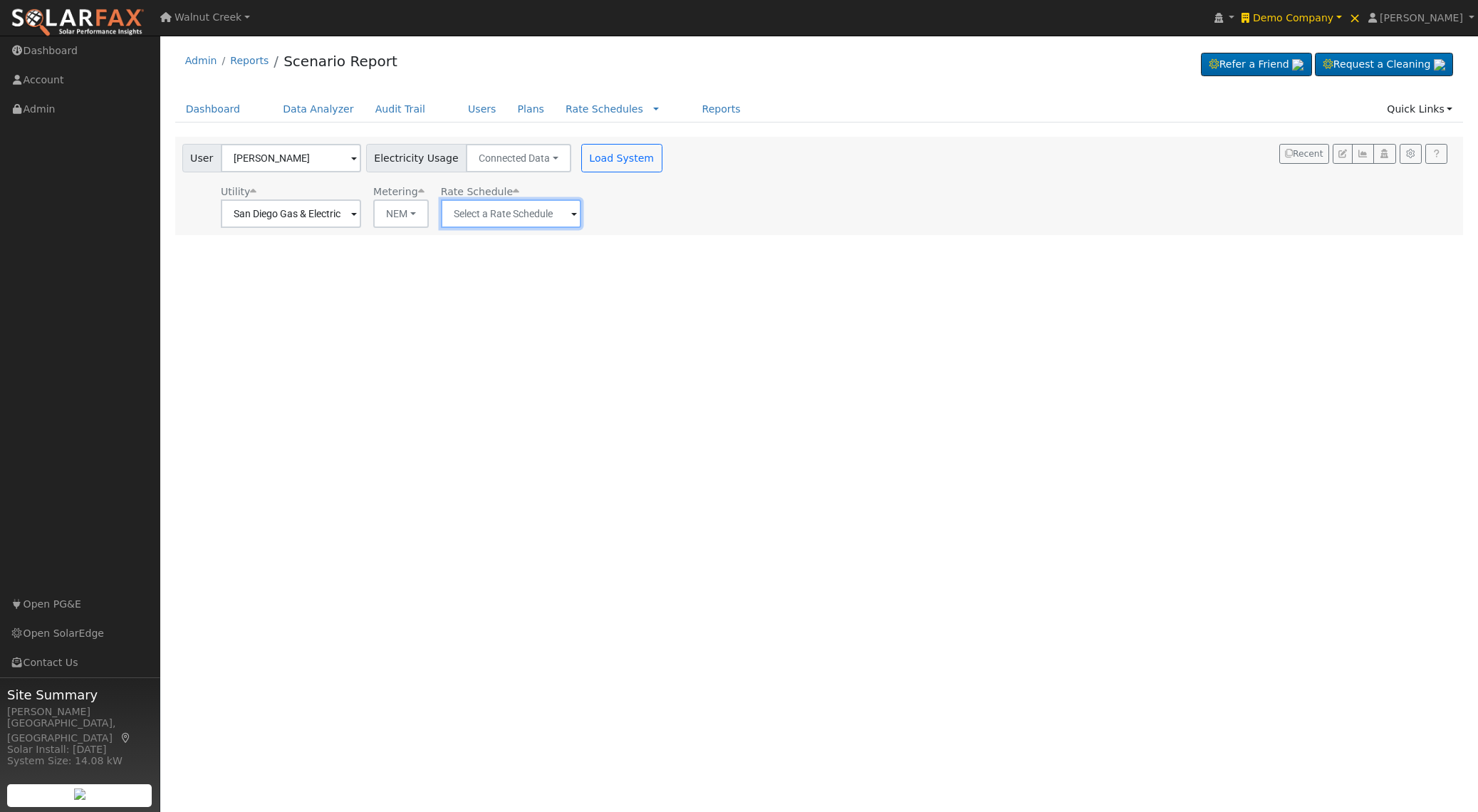
click at [361, 209] on input "text" at bounding box center [290, 214] width 140 height 29
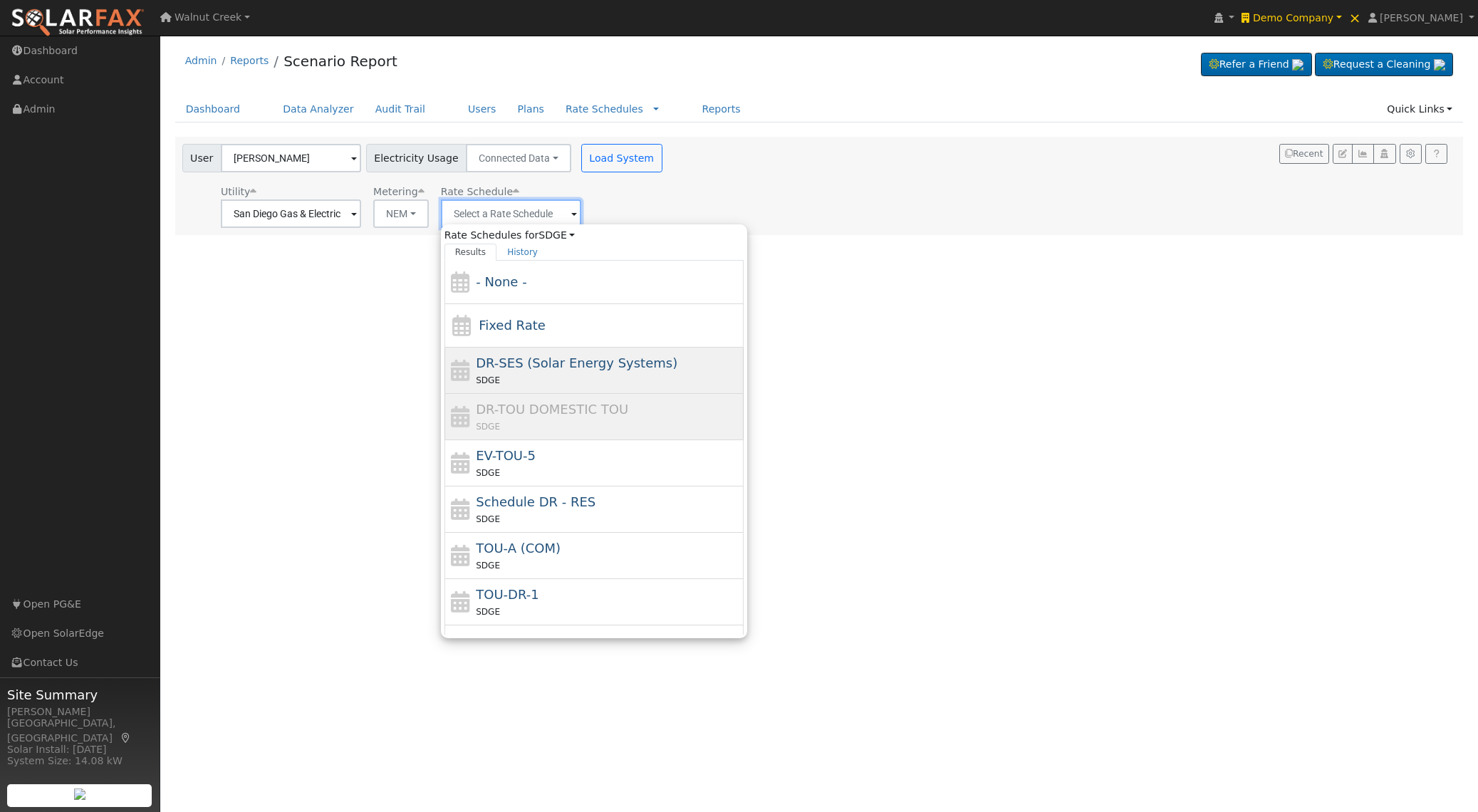
scroll to position [64, 0]
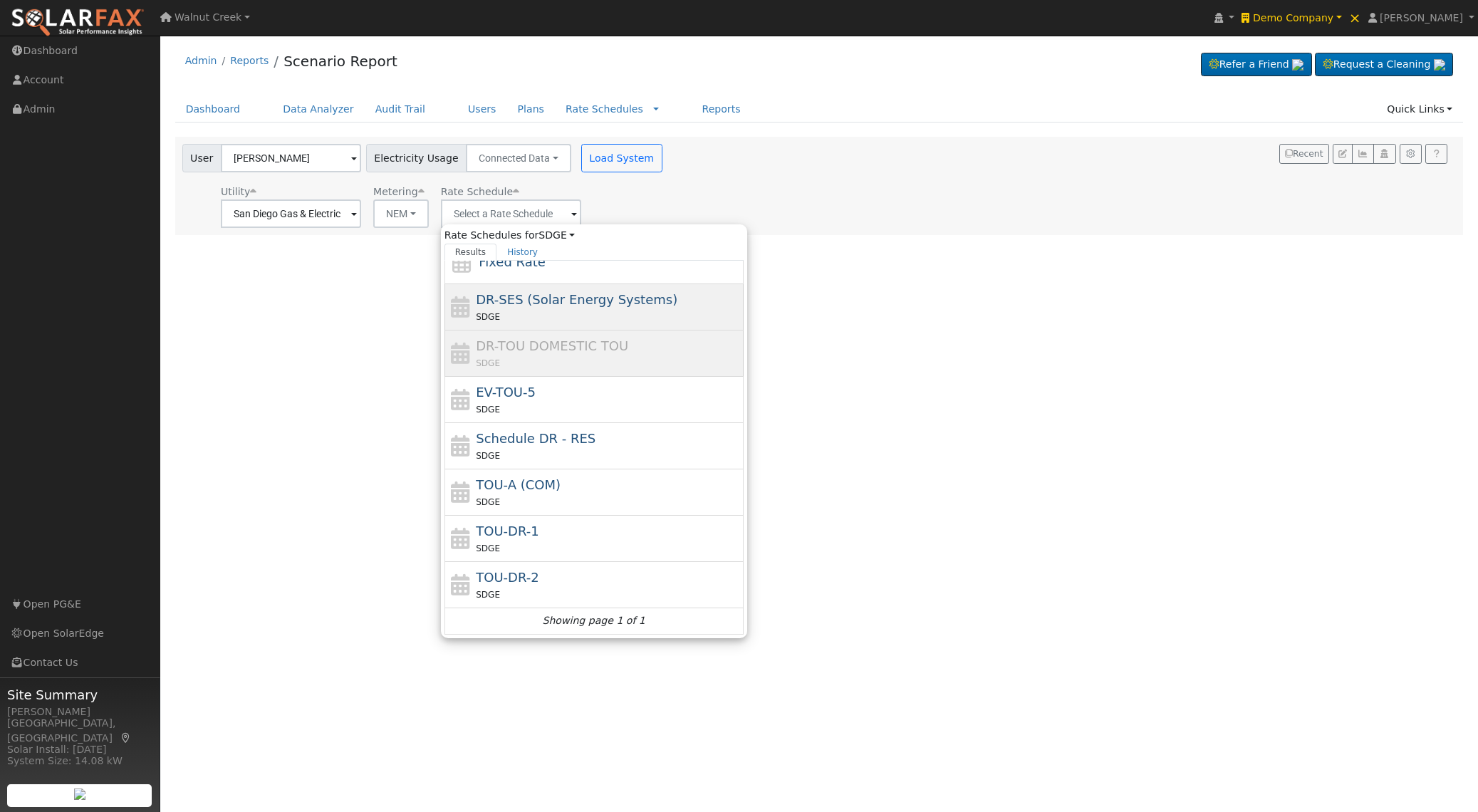
click at [643, 391] on div "EV-TOU-5 SDGE" at bounding box center [607, 400] width 264 height 34
type input "EV-TOU-5"
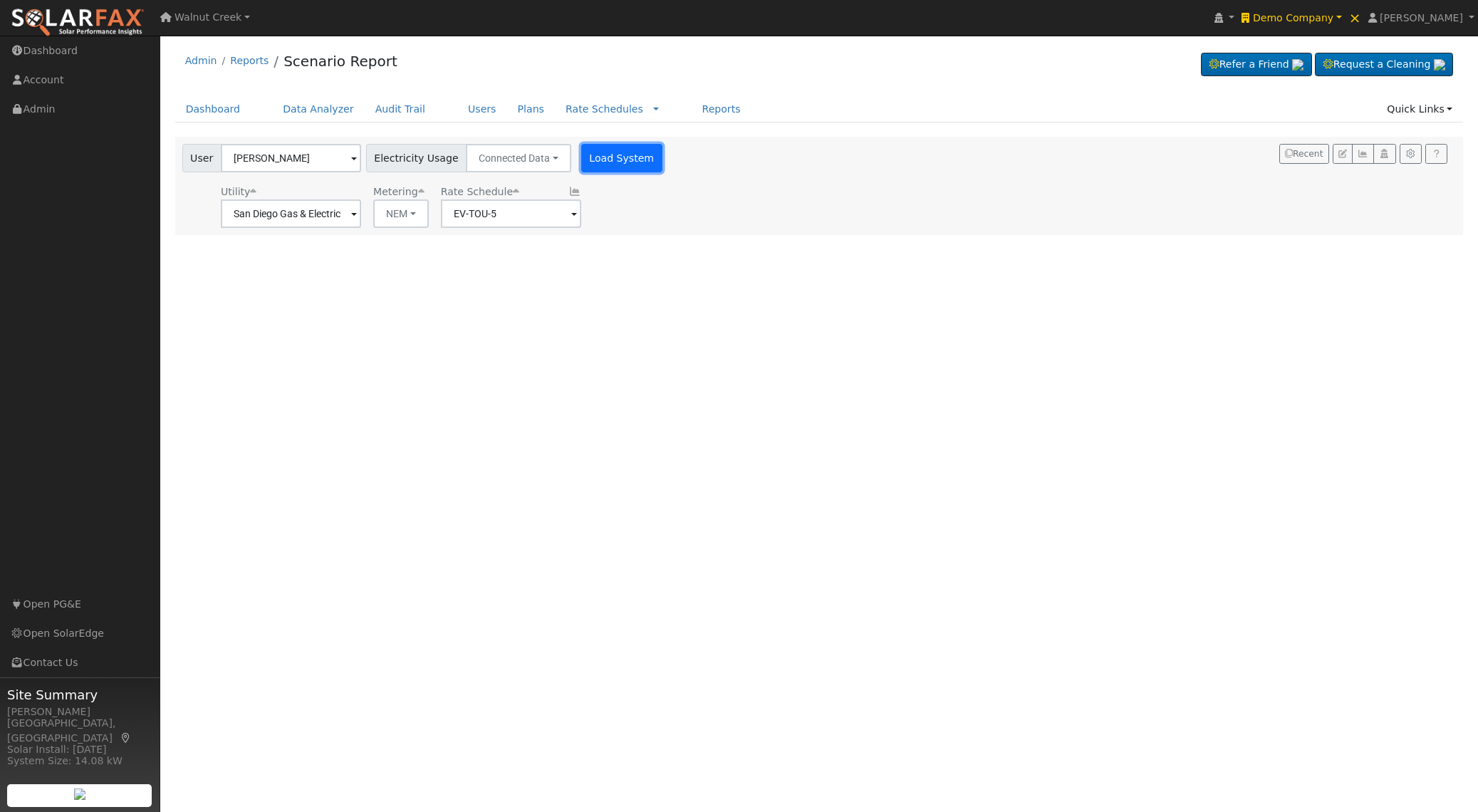
click at [600, 158] on button "Load System" at bounding box center [622, 158] width 81 height 29
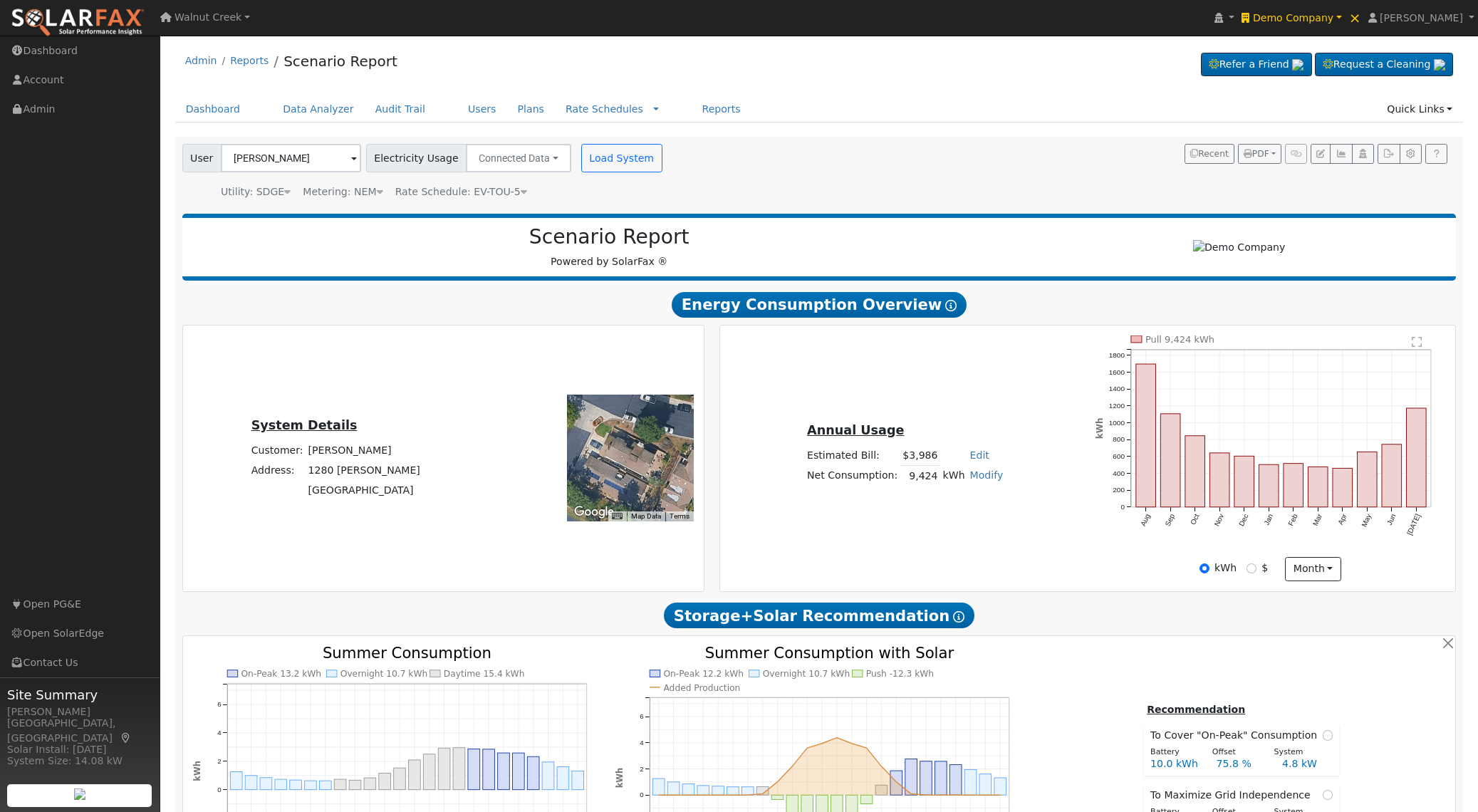
click at [520, 193] on icon at bounding box center [524, 192] width 7 height 10
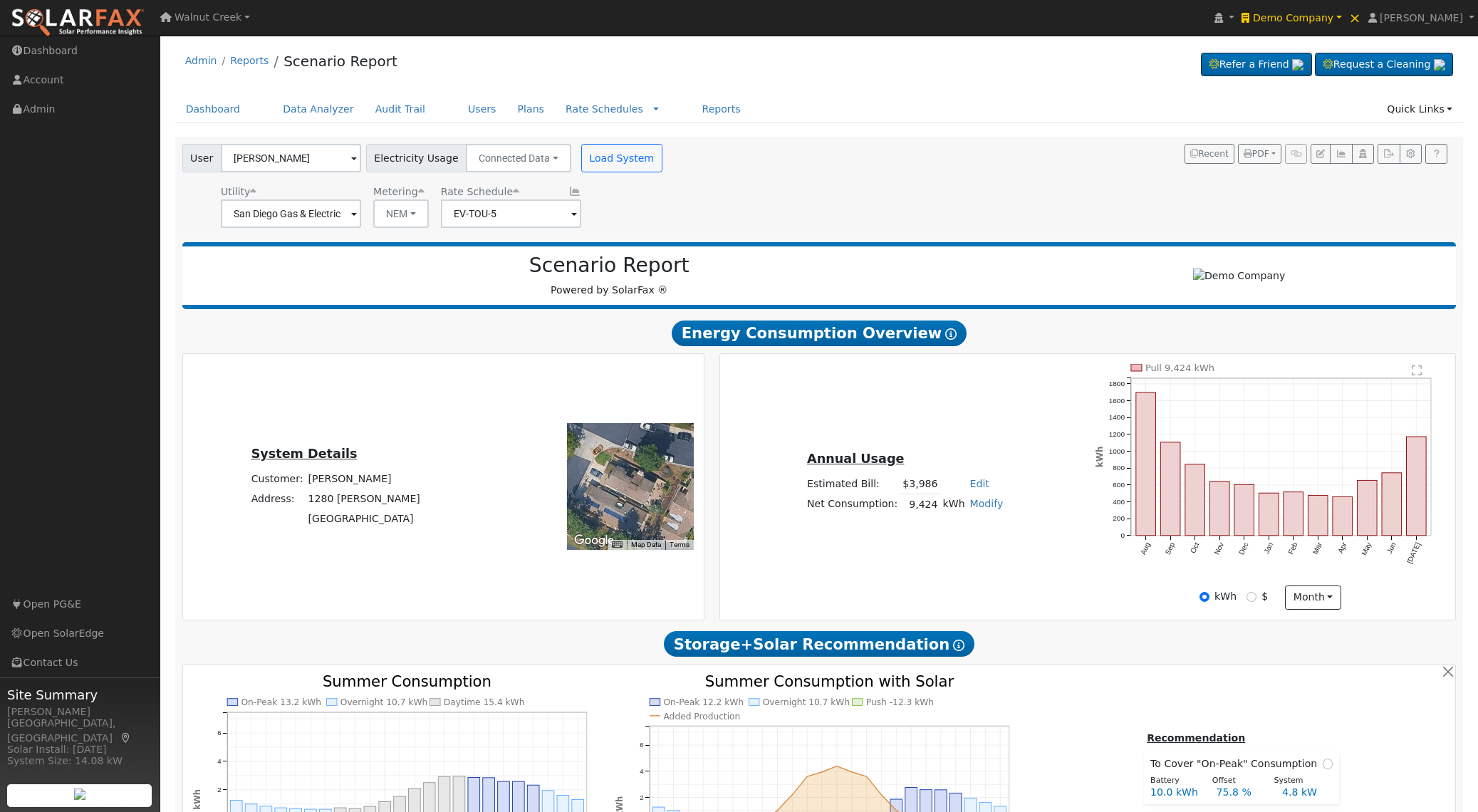
click at [569, 191] on icon at bounding box center [575, 192] width 13 height 10
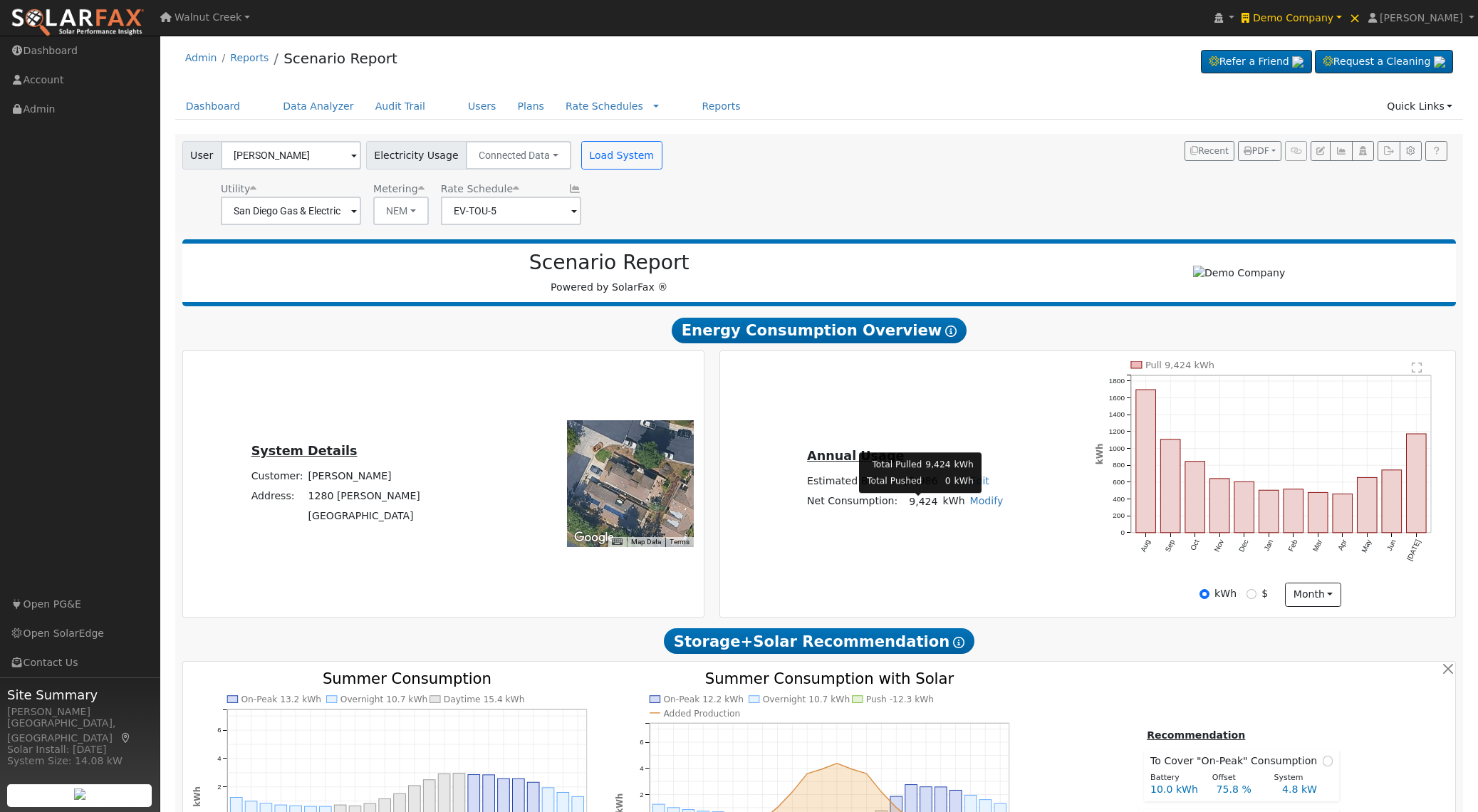
click at [926, 509] on td "9,424" at bounding box center [920, 501] width 40 height 20
drag, startPoint x: 926, startPoint y: 509, endPoint x: 942, endPoint y: 491, distance: 24.1
click at [926, 509] on td "9,424" at bounding box center [920, 501] width 40 height 20
copy td "9,424"
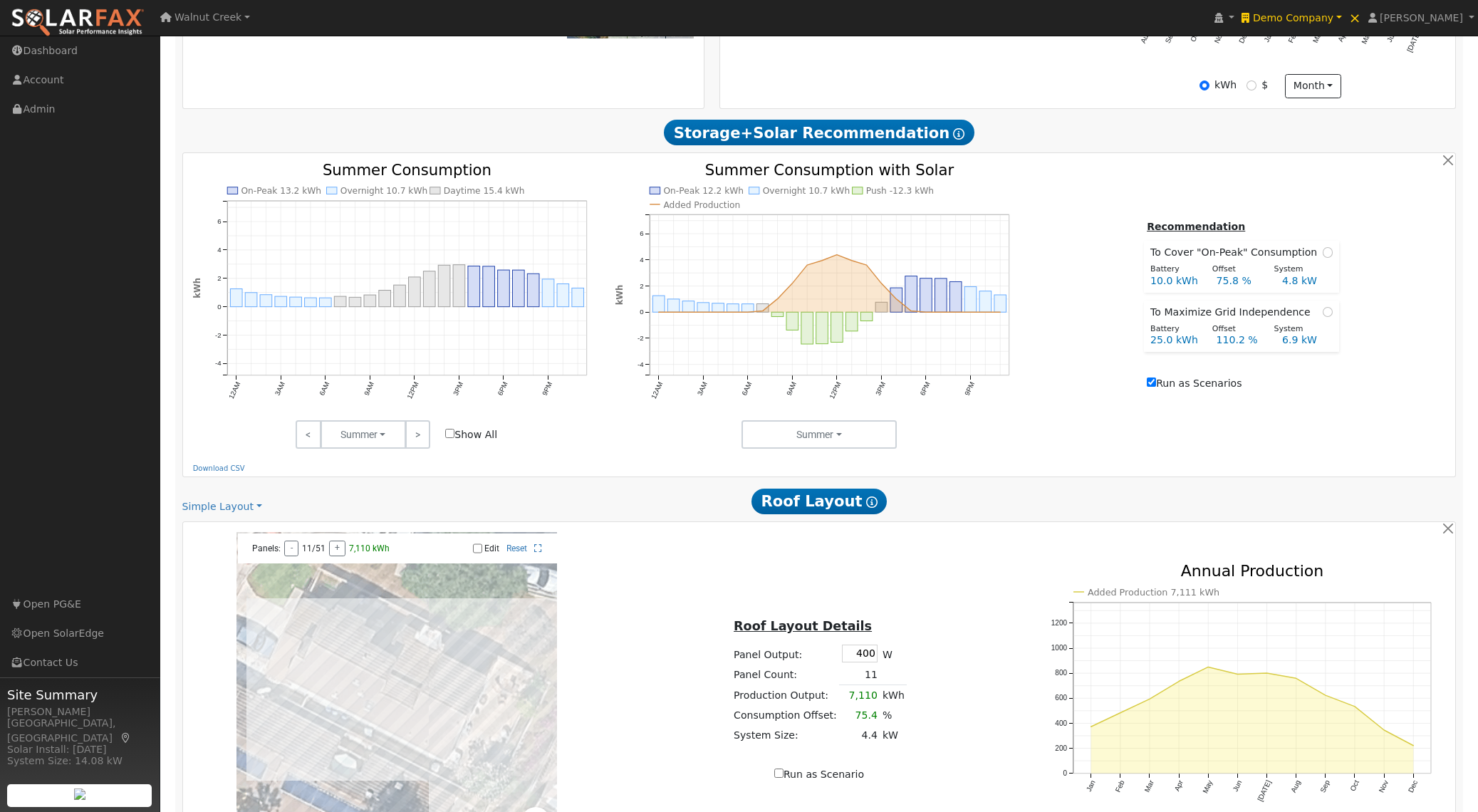
scroll to position [742, 0]
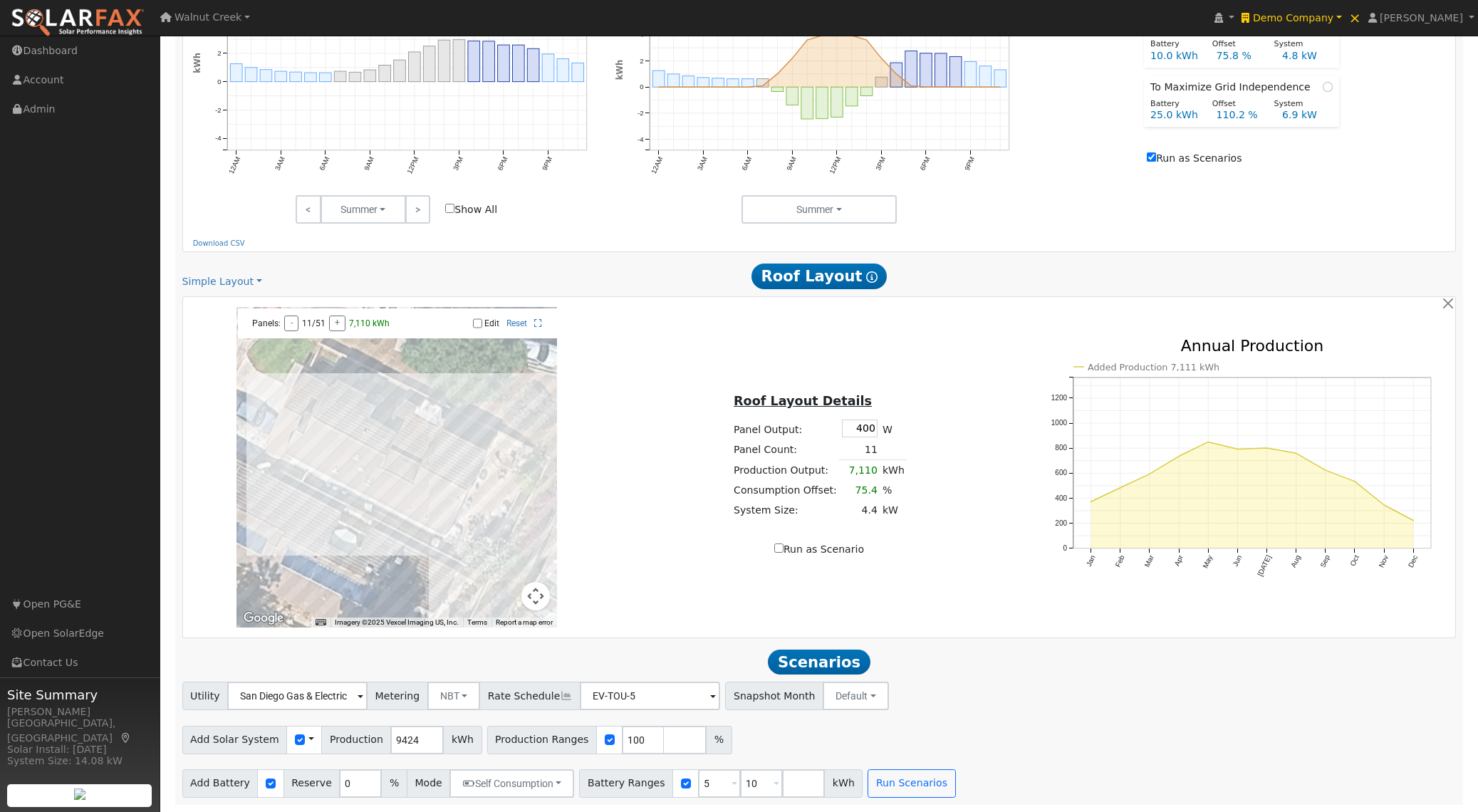
click at [1156, 154] on input "Run as Scenarios" at bounding box center [1151, 157] width 9 height 9
checkbox input "false"
click at [703, 781] on input "5" at bounding box center [719, 783] width 42 height 29
type input "10"
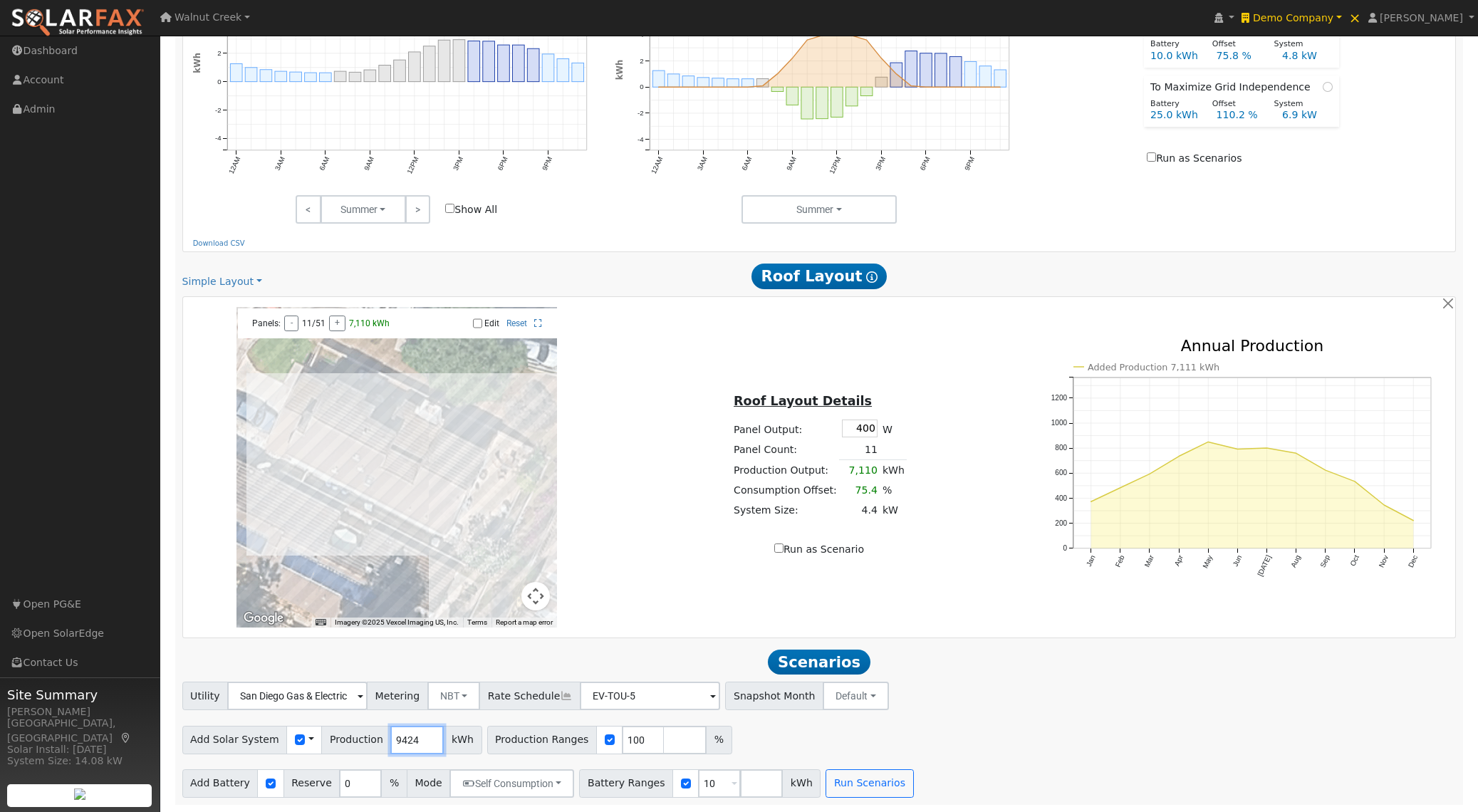
click at [391, 742] on input "9424" at bounding box center [417, 740] width 53 height 29
paste input "4675"
type input "4675"
click at [460, 695] on button "NBT" at bounding box center [453, 696] width 53 height 29
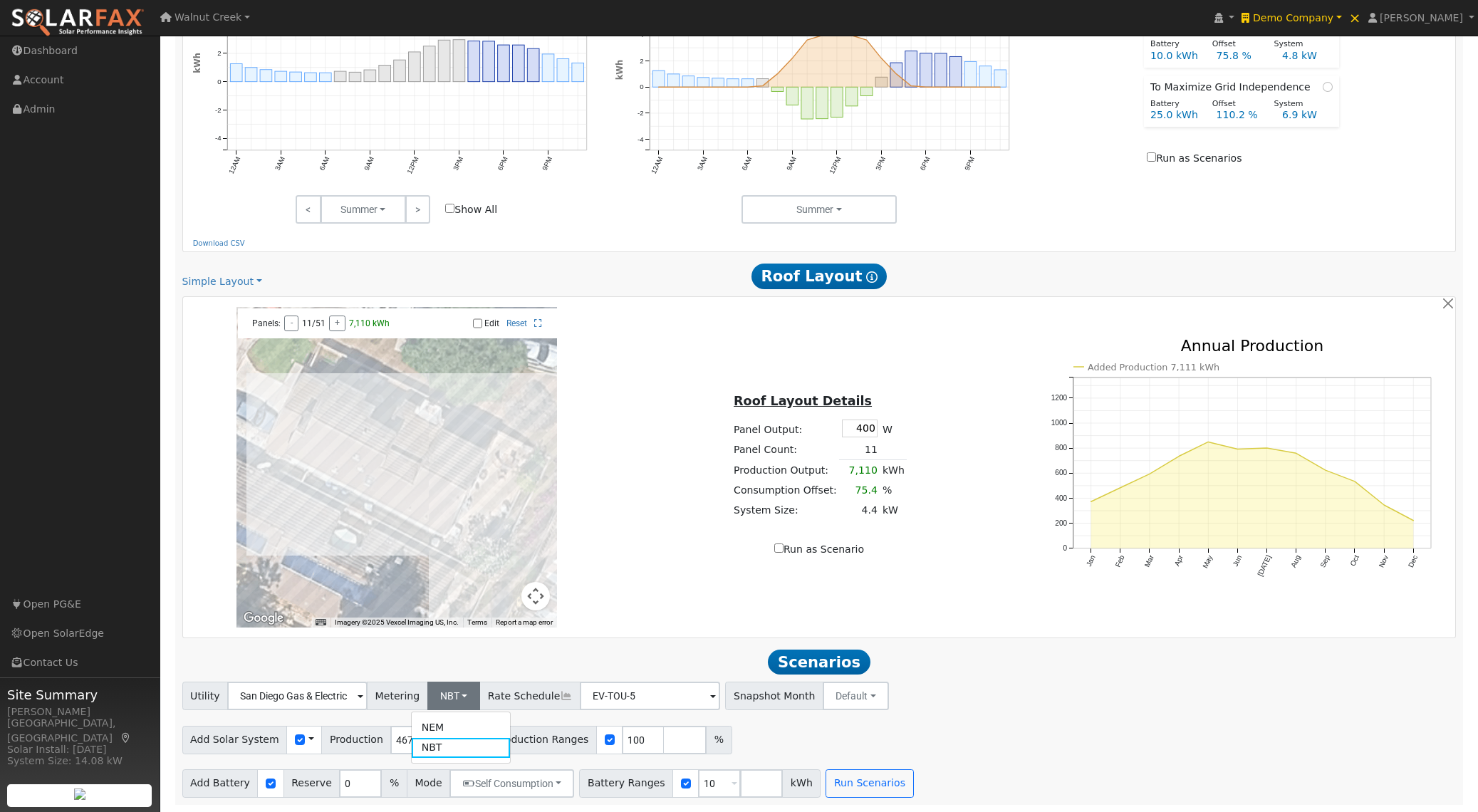
click at [450, 721] on link "NEM" at bounding box center [461, 726] width 99 height 20
click at [368, 700] on input "EV-TOU-5" at bounding box center [297, 696] width 140 height 29
click at [662, 632] on div "← Move left → Move right ↑ Move up ↓ Move down + Zoom in - Zoom out Home Jump l…" at bounding box center [819, 467] width 1273 height 340
click at [871, 781] on button "Run Scenarios" at bounding box center [868, 783] width 87 height 29
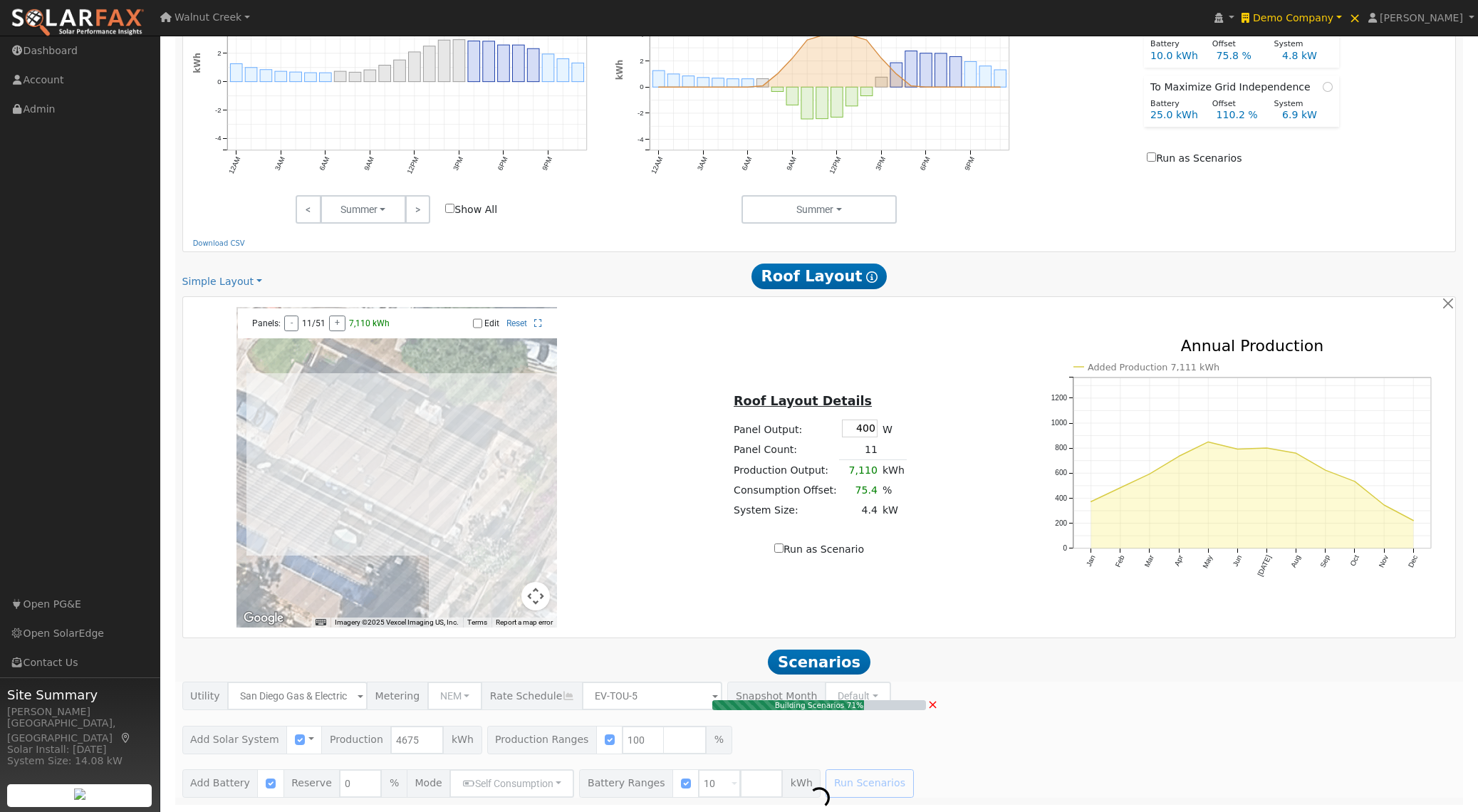
type input "$10,908"
type input "$12,000"
type input "$6,872"
type input "3.1"
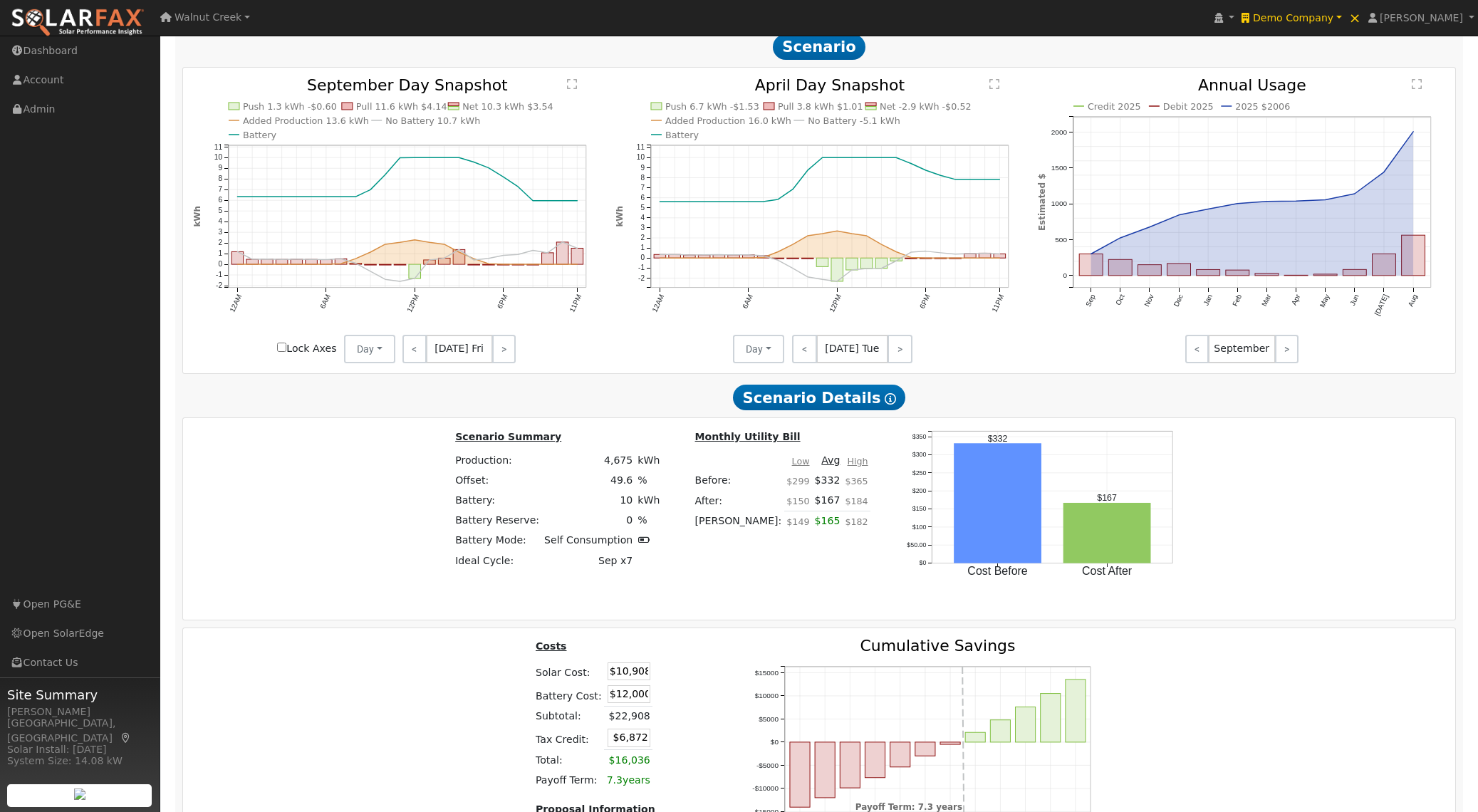
scroll to position [1608, 0]
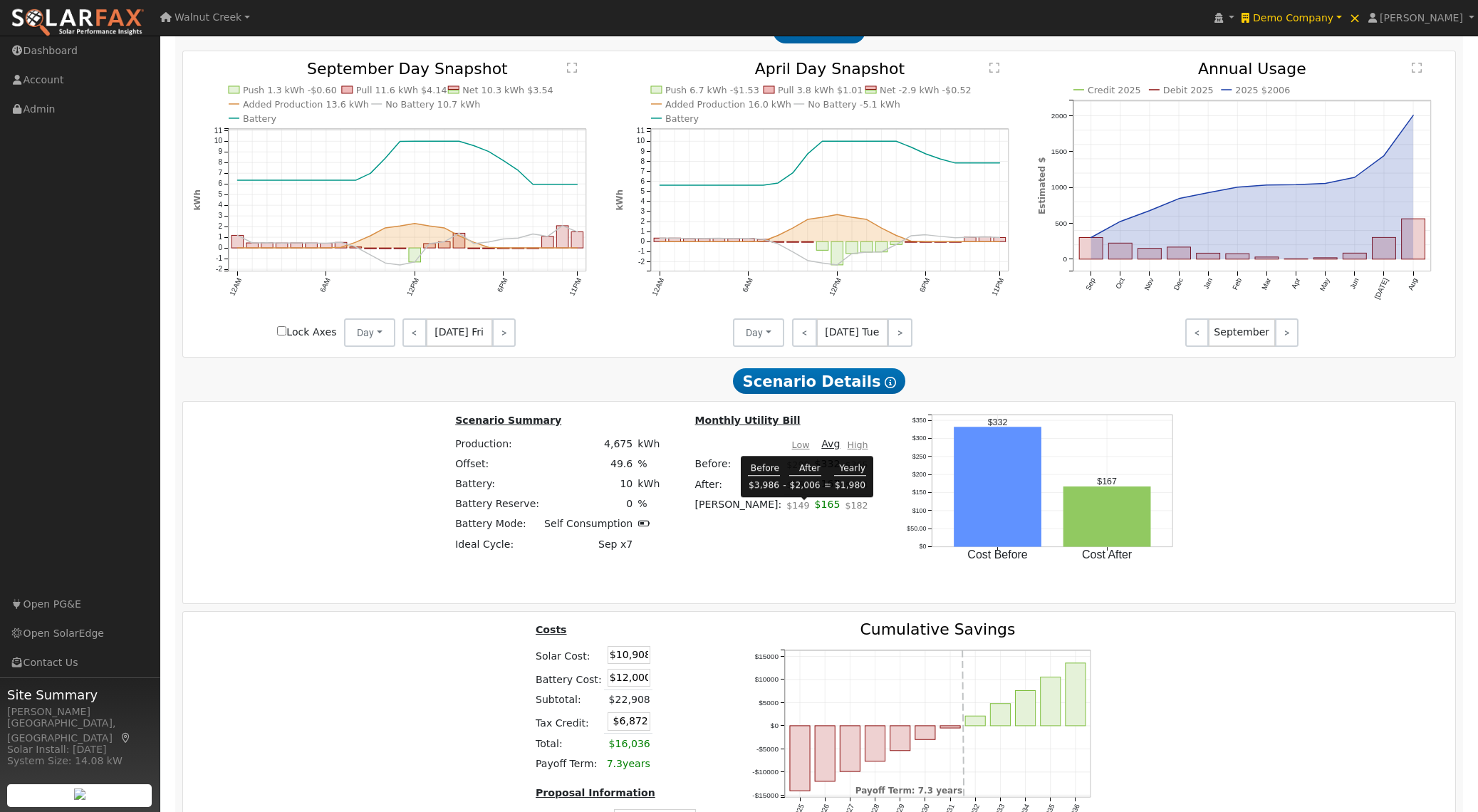
click at [812, 511] on td "$165" at bounding box center [828, 508] width 31 height 29
copy td "165"
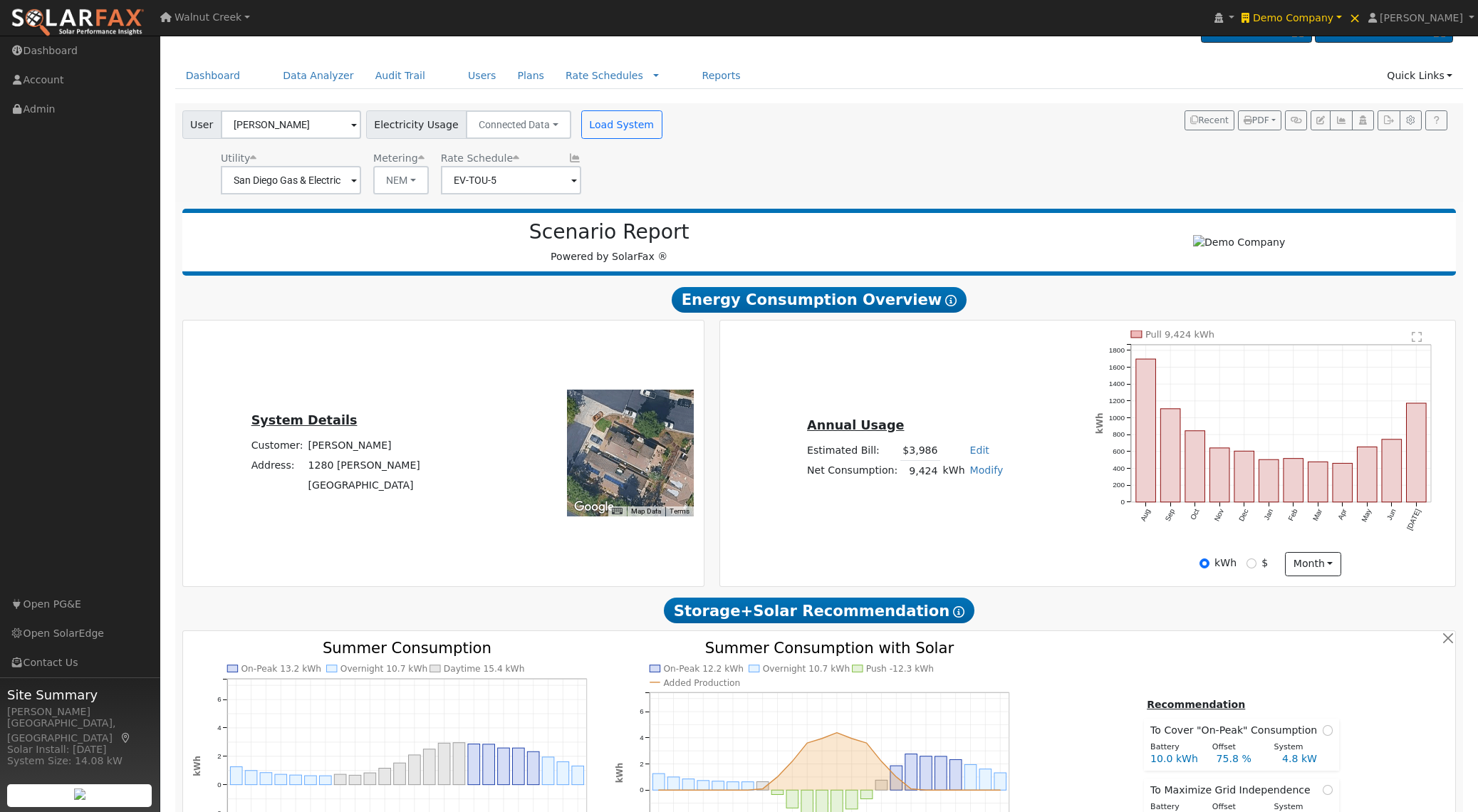
scroll to position [0, 0]
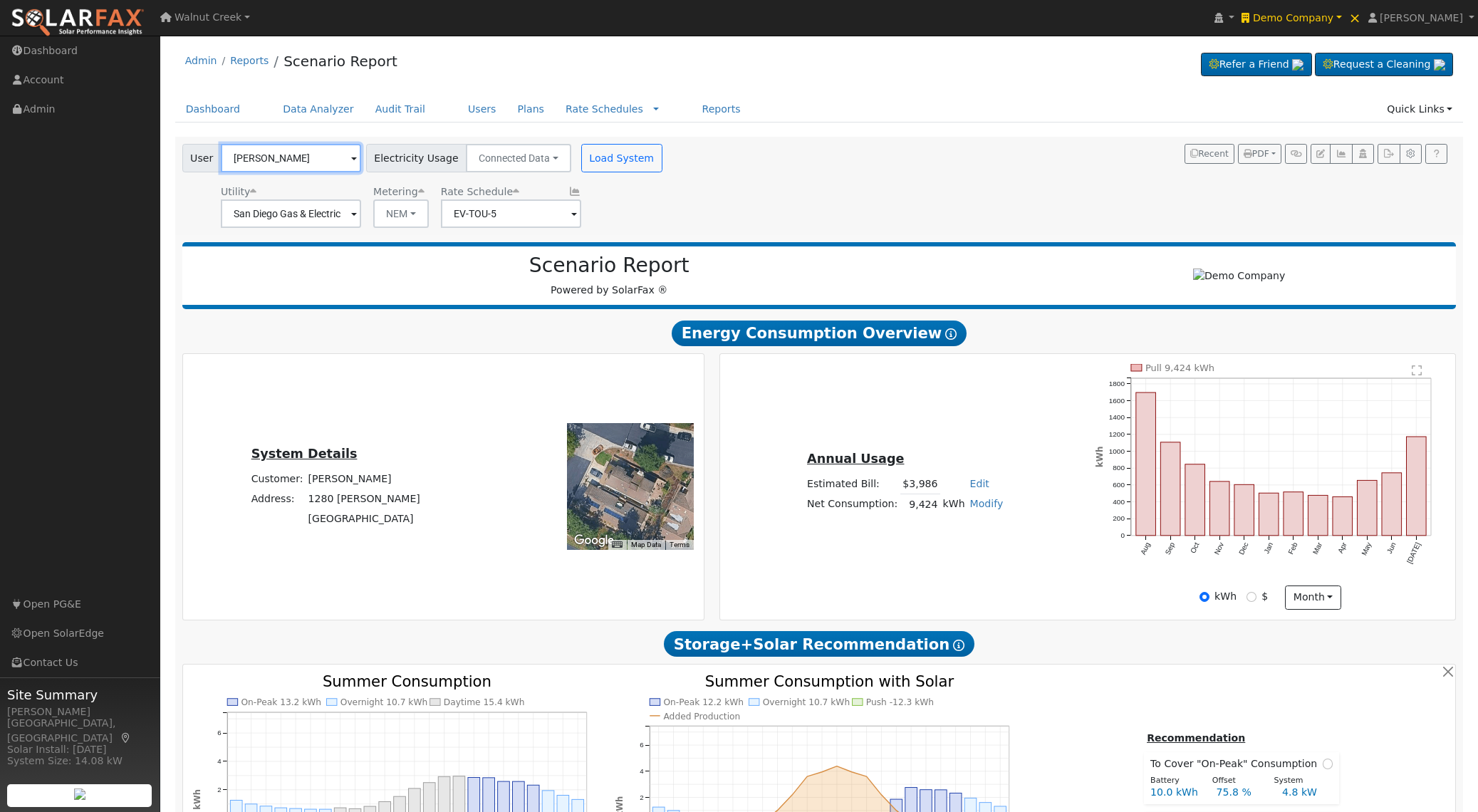
click at [331, 166] on input "Paul Castanon" at bounding box center [290, 158] width 140 height 29
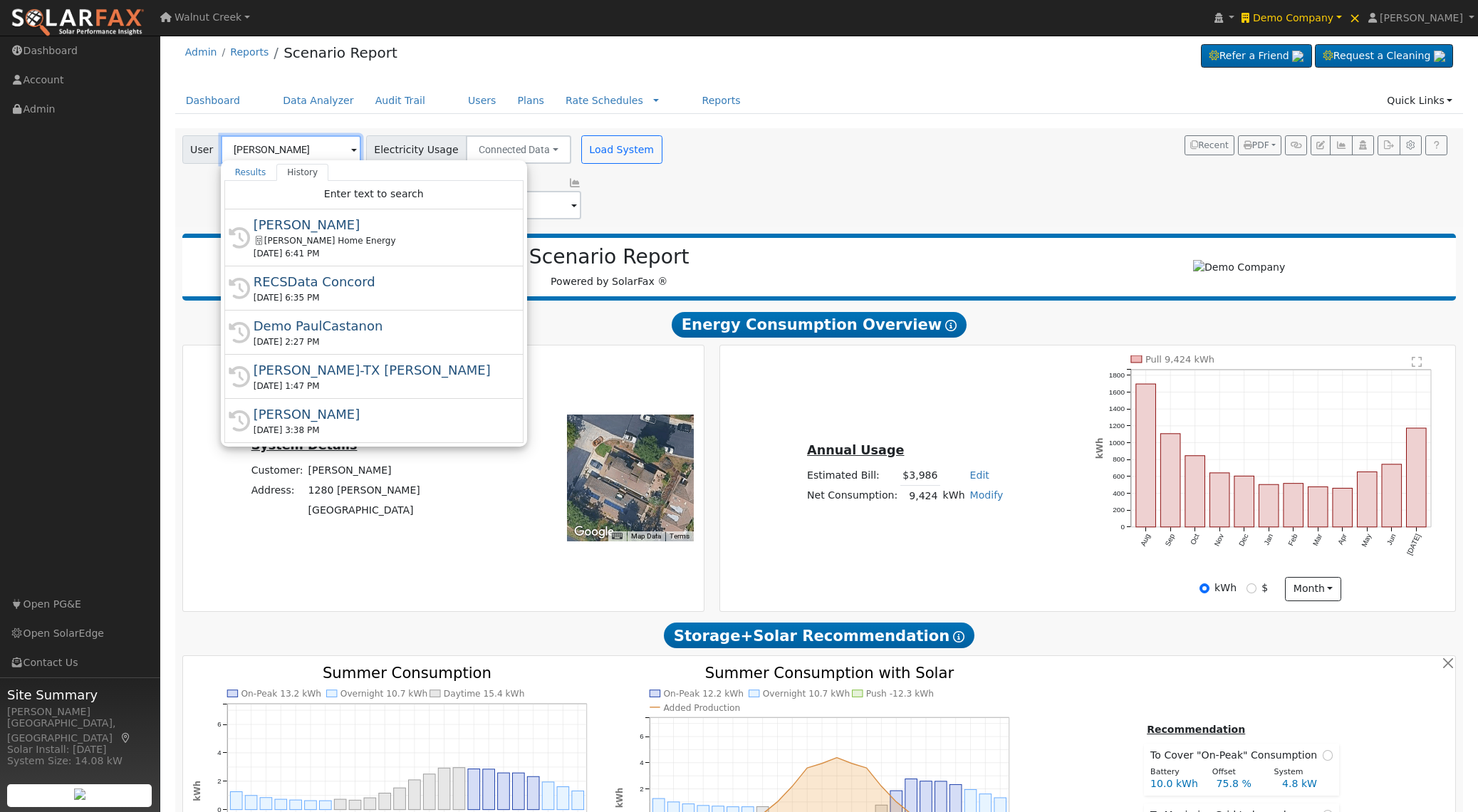
scroll to position [10, 0]
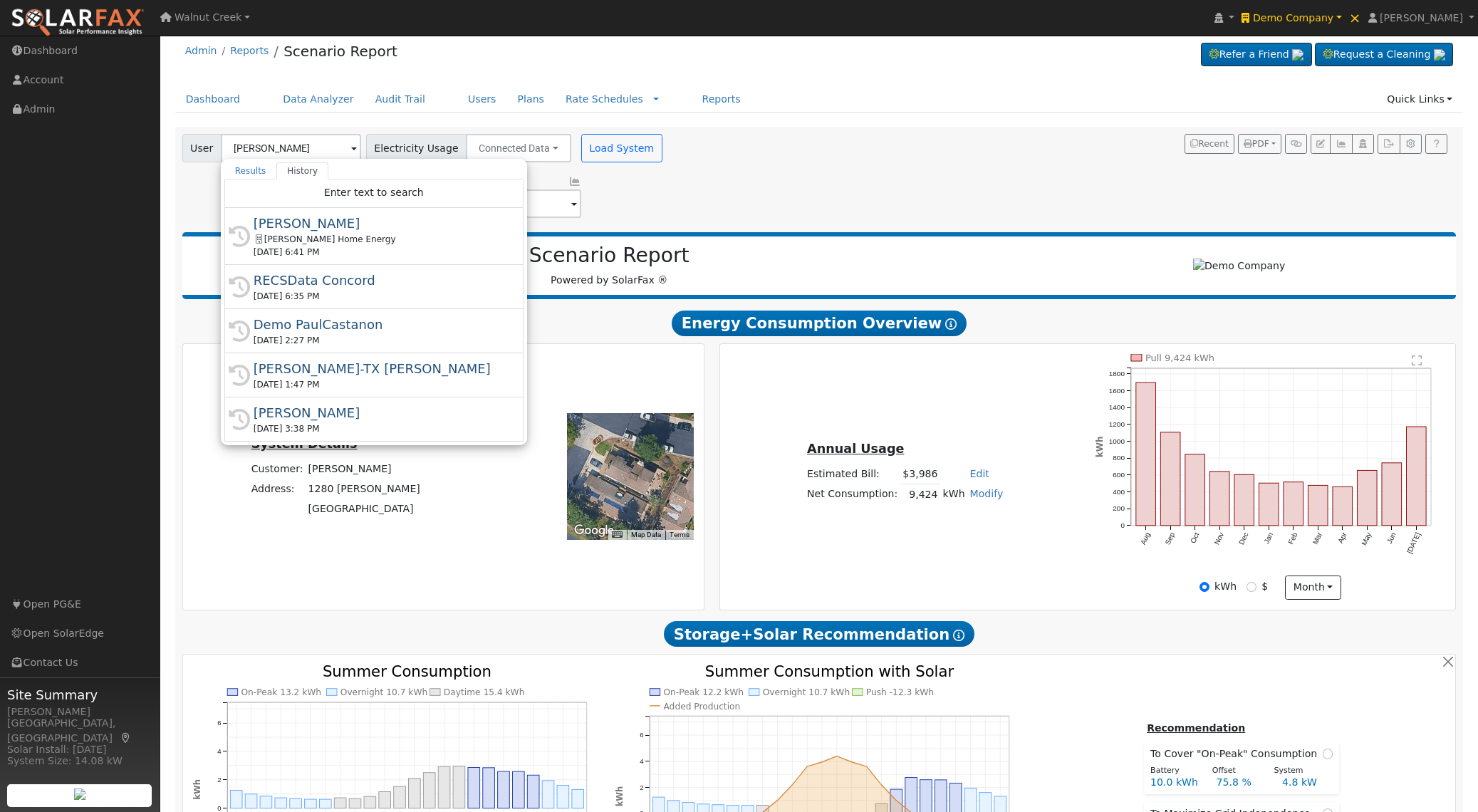
click at [756, 126] on div "Dashboard Data Analyzer Audit Trail Users Plans Rate Schedules Rate Schedules C…" at bounding box center [819, 107] width 1289 height 41
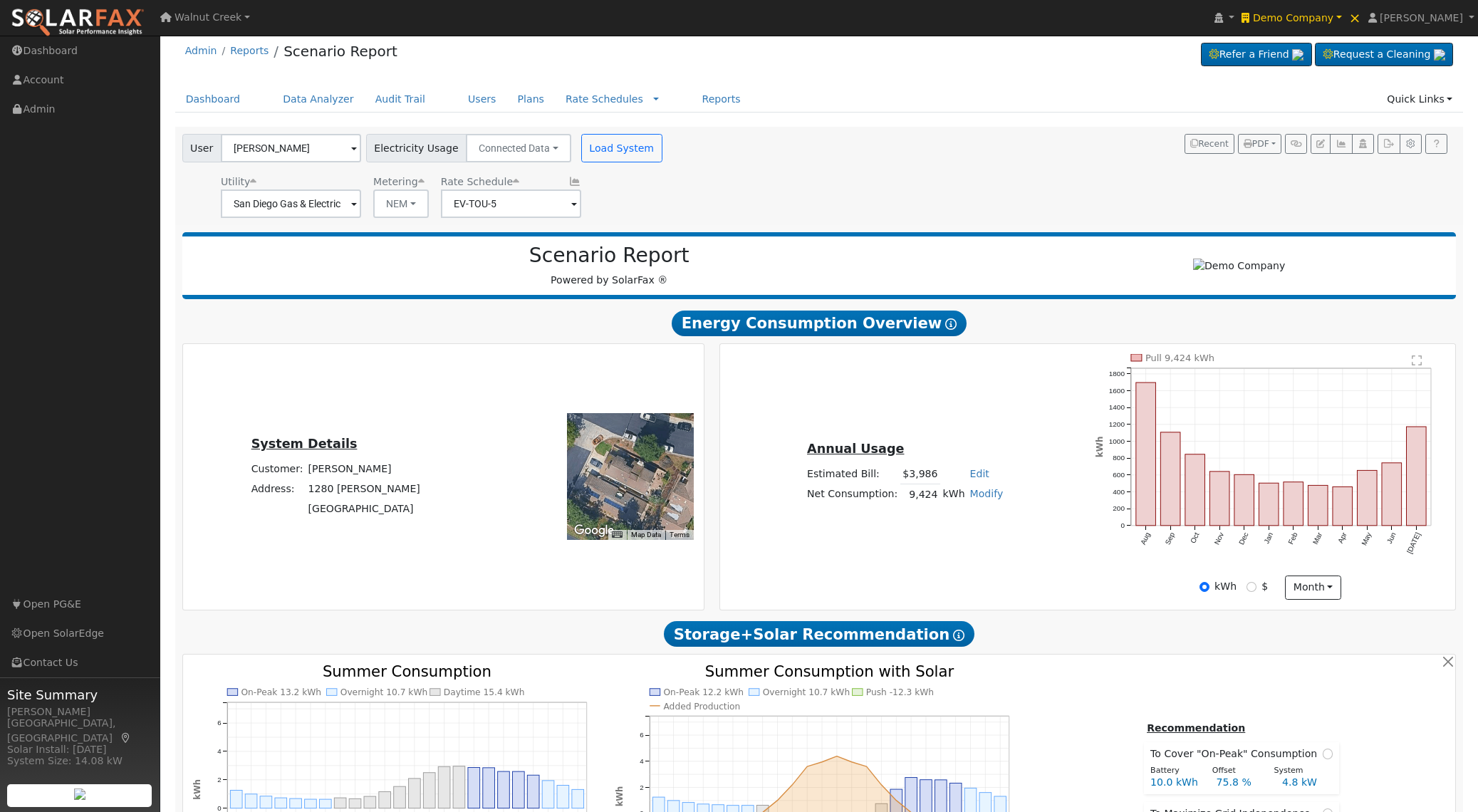
click at [985, 222] on div "User Paul Castanon Account Default Account Default Account 1280 Lancer Glen, Es…" at bounding box center [819, 176] width 1289 height 98
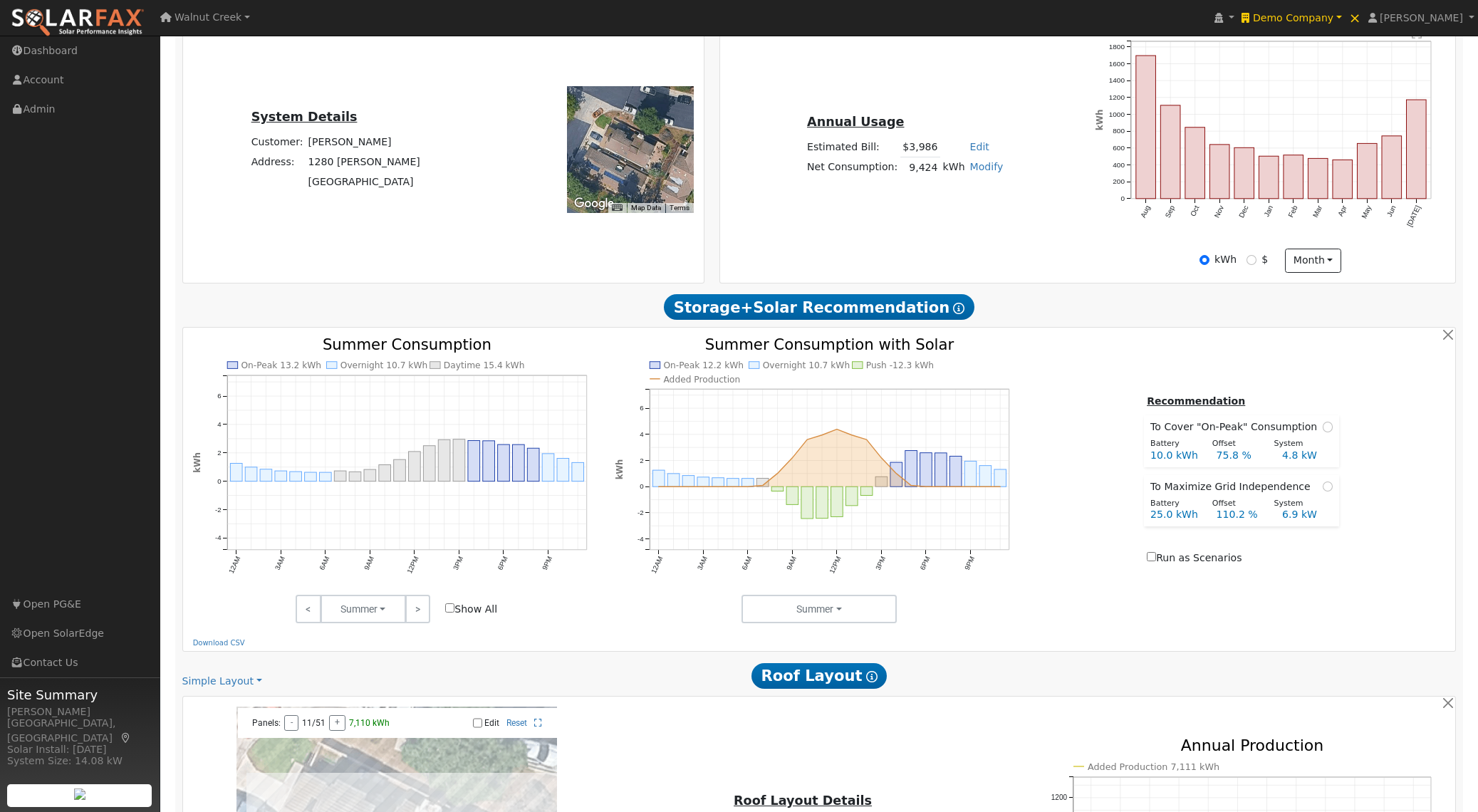
scroll to position [0, 0]
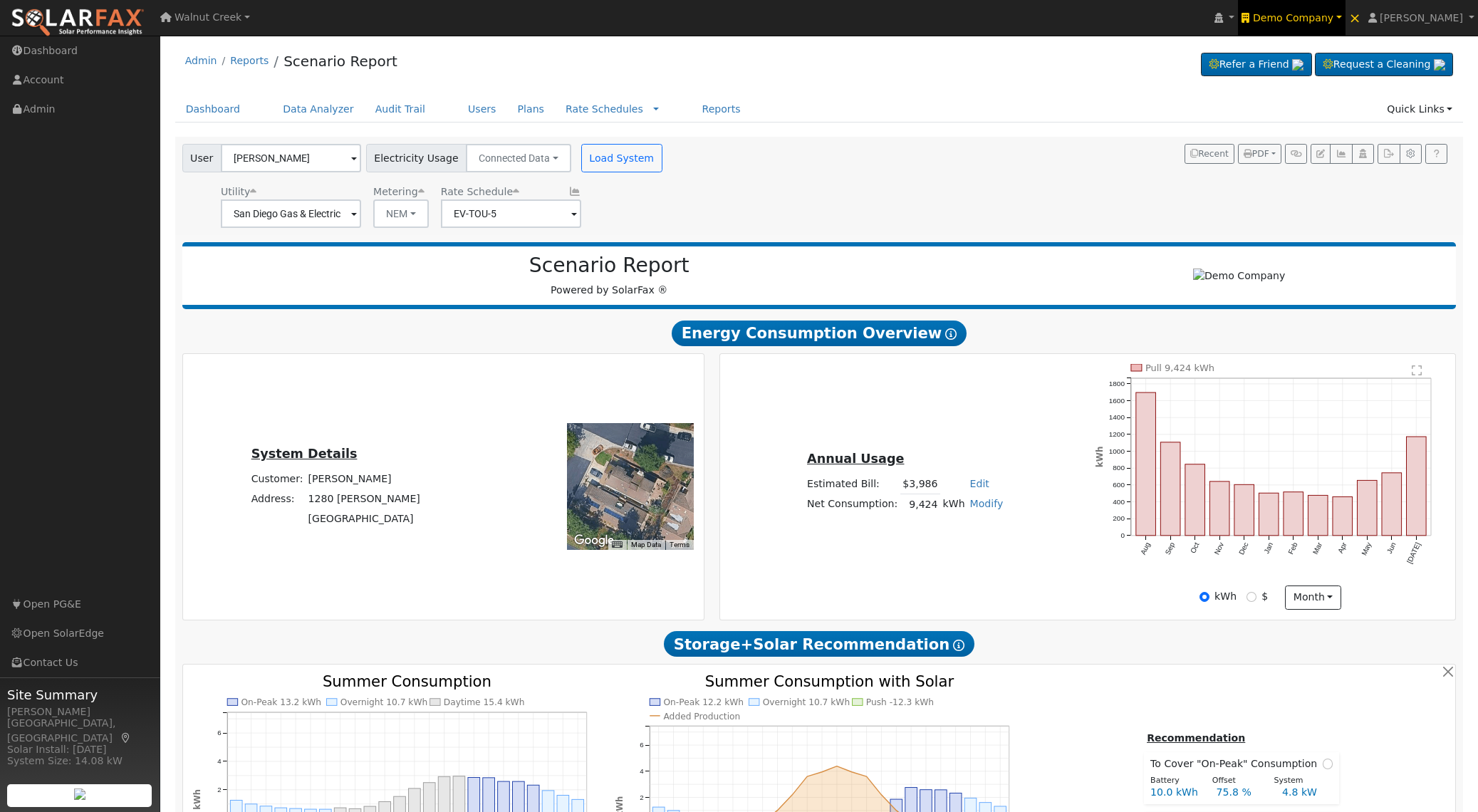
click at [1311, 23] on span "Demo Company" at bounding box center [1293, 17] width 81 height 11
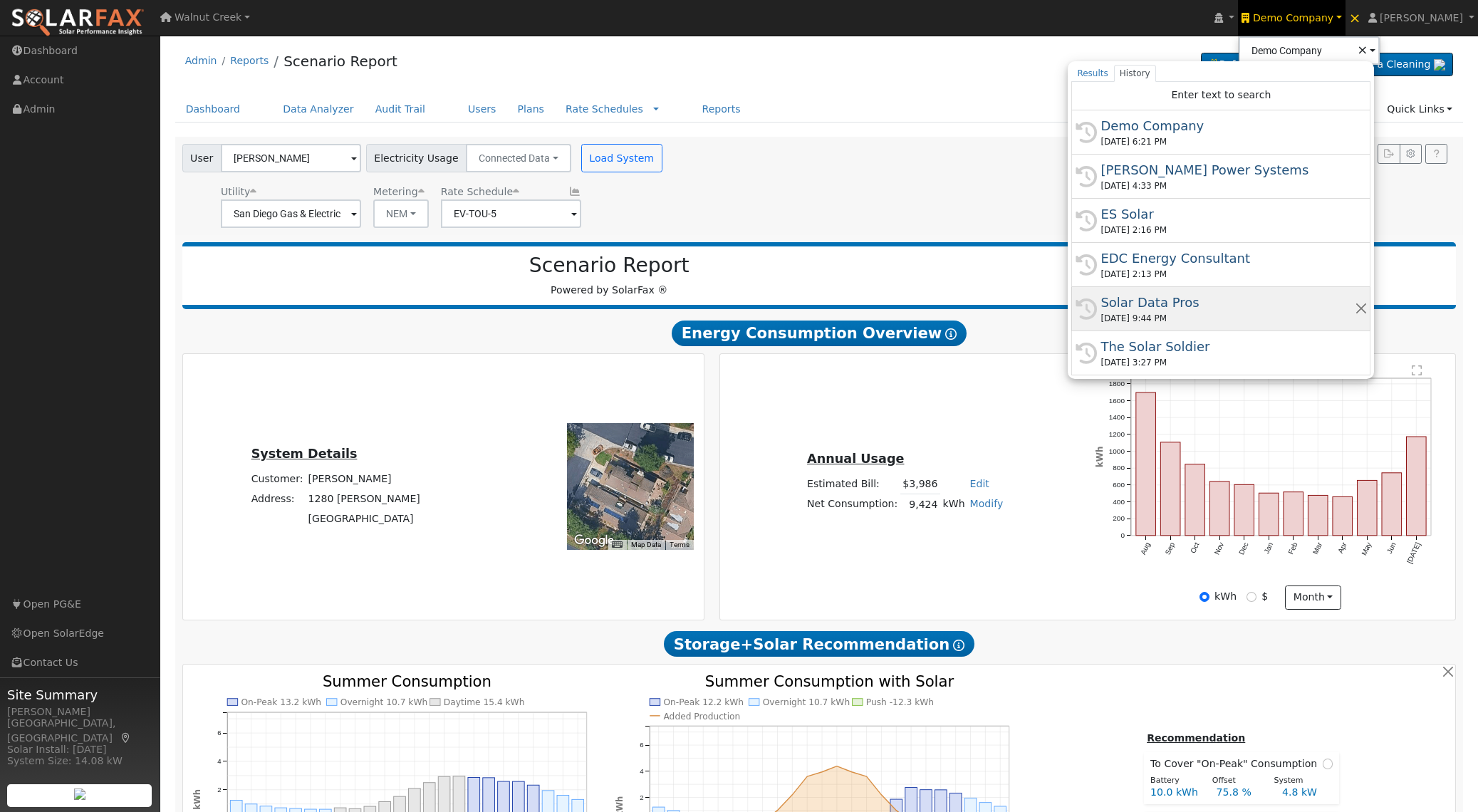
click at [1289, 317] on div "08/12/2025 9:44 PM" at bounding box center [1227, 318] width 254 height 13
type input "Solar Data Pros"
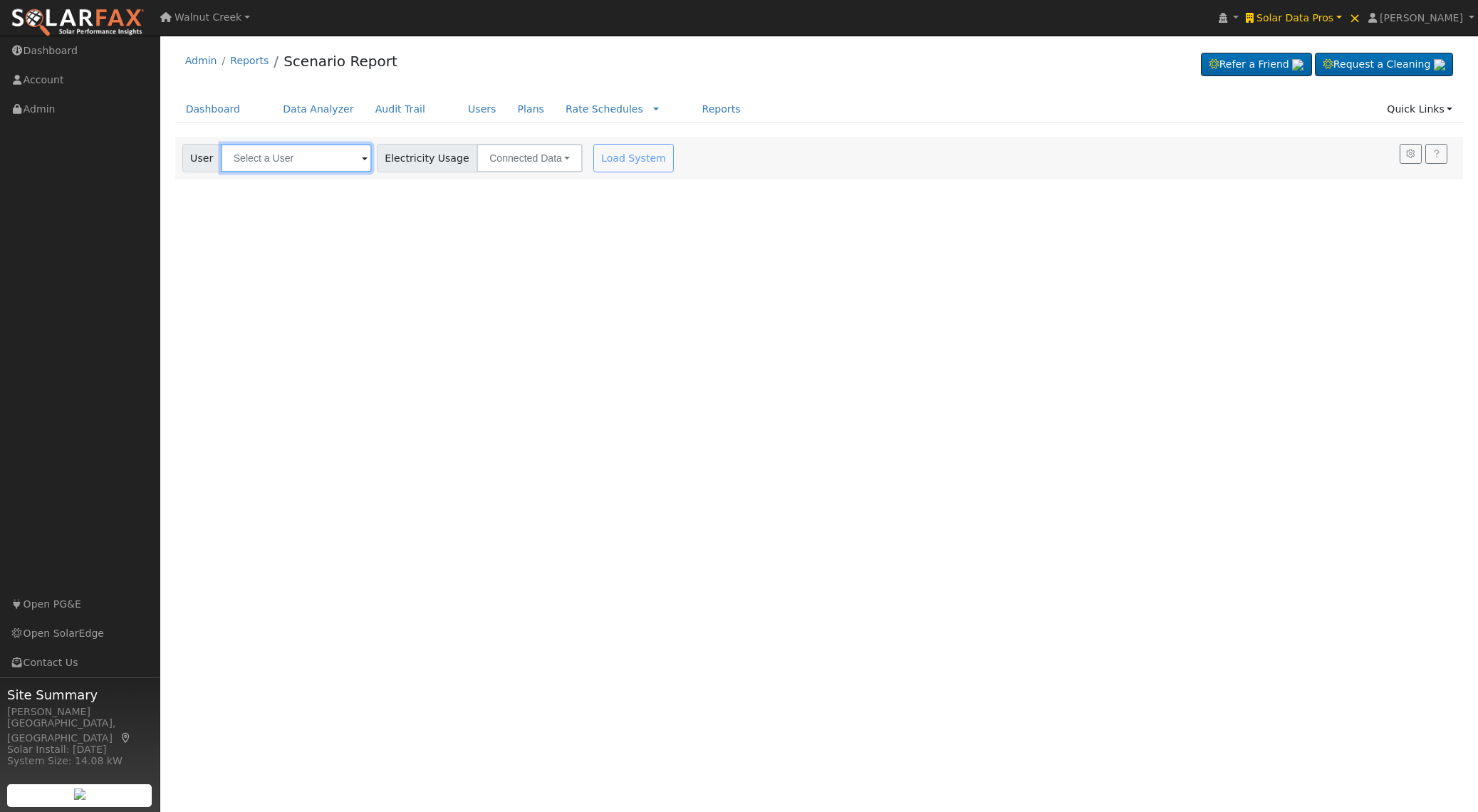
click at [292, 154] on input "text" at bounding box center [296, 158] width 151 height 29
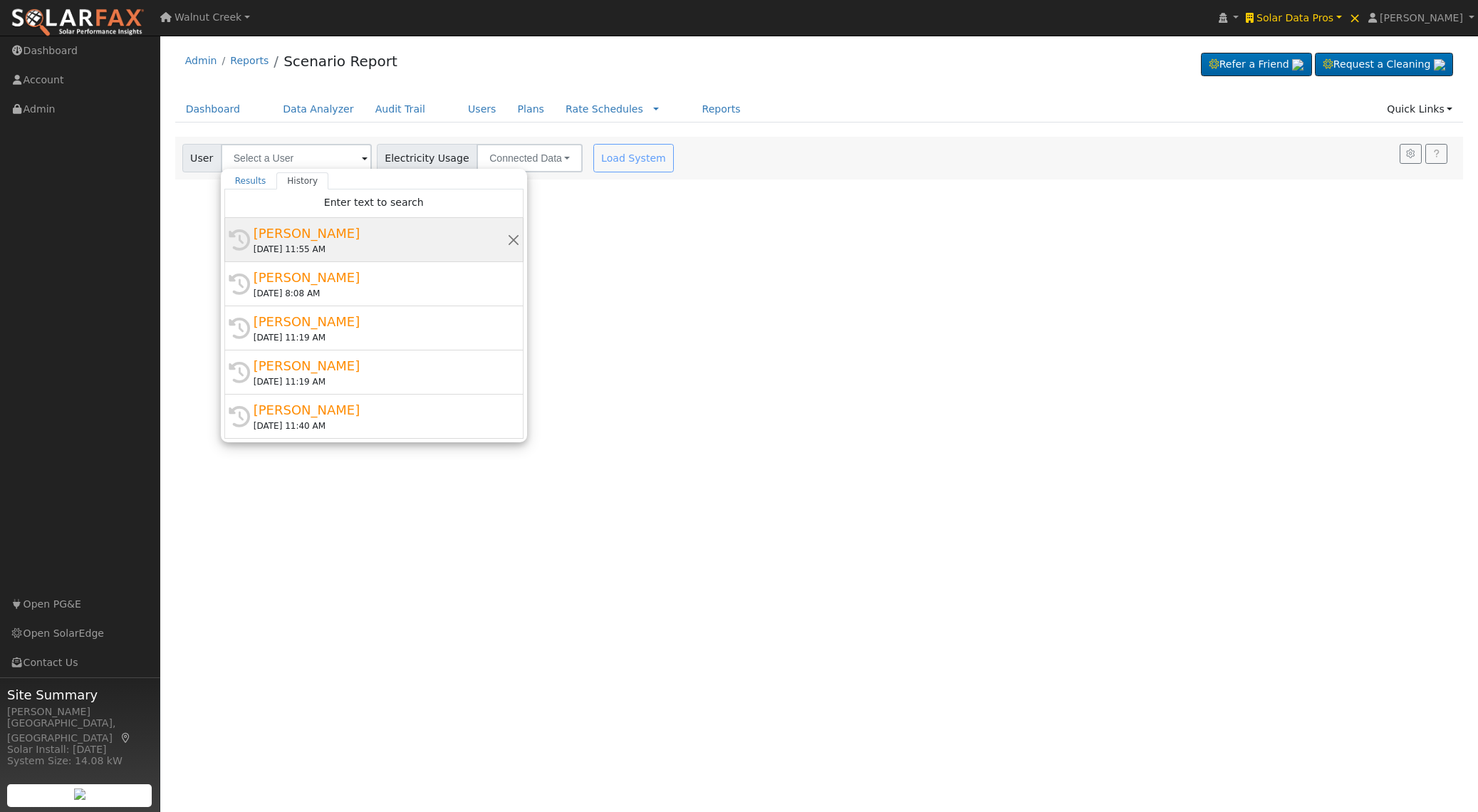
click at [347, 249] on div "[DATE] 11:55 AM" at bounding box center [380, 249] width 254 height 13
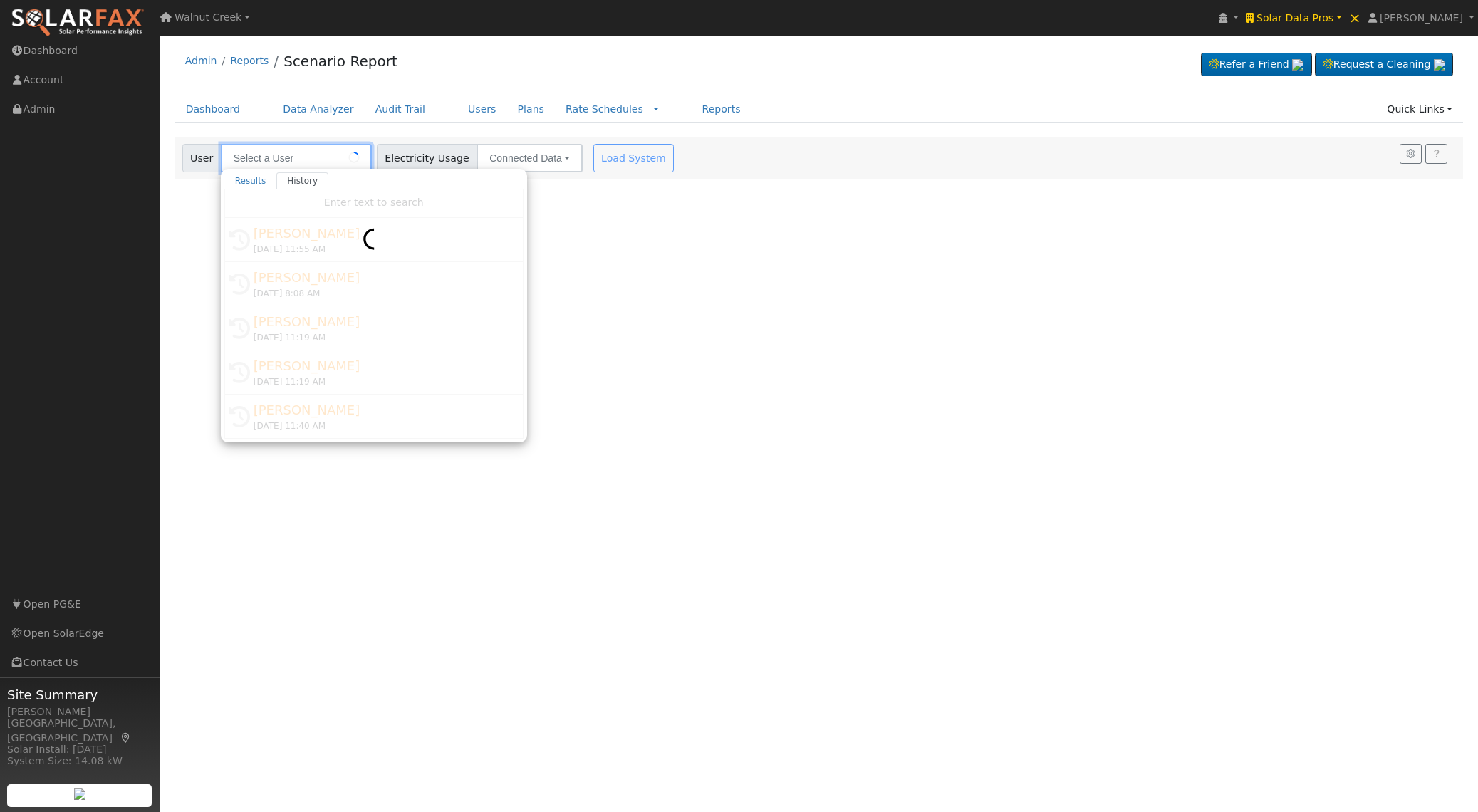
type input "[PERSON_NAME]"
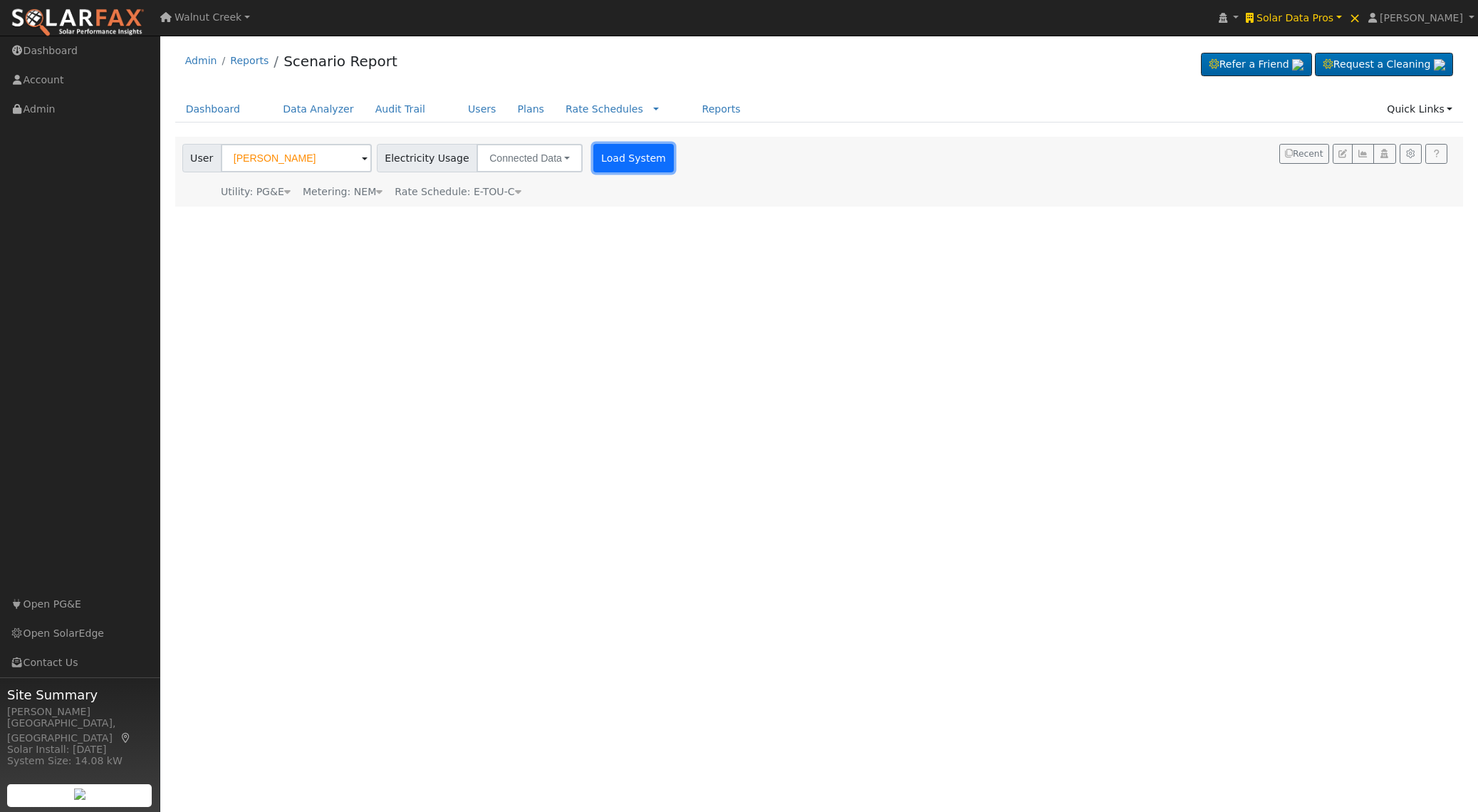
click at [626, 160] on button "Load System" at bounding box center [634, 158] width 81 height 29
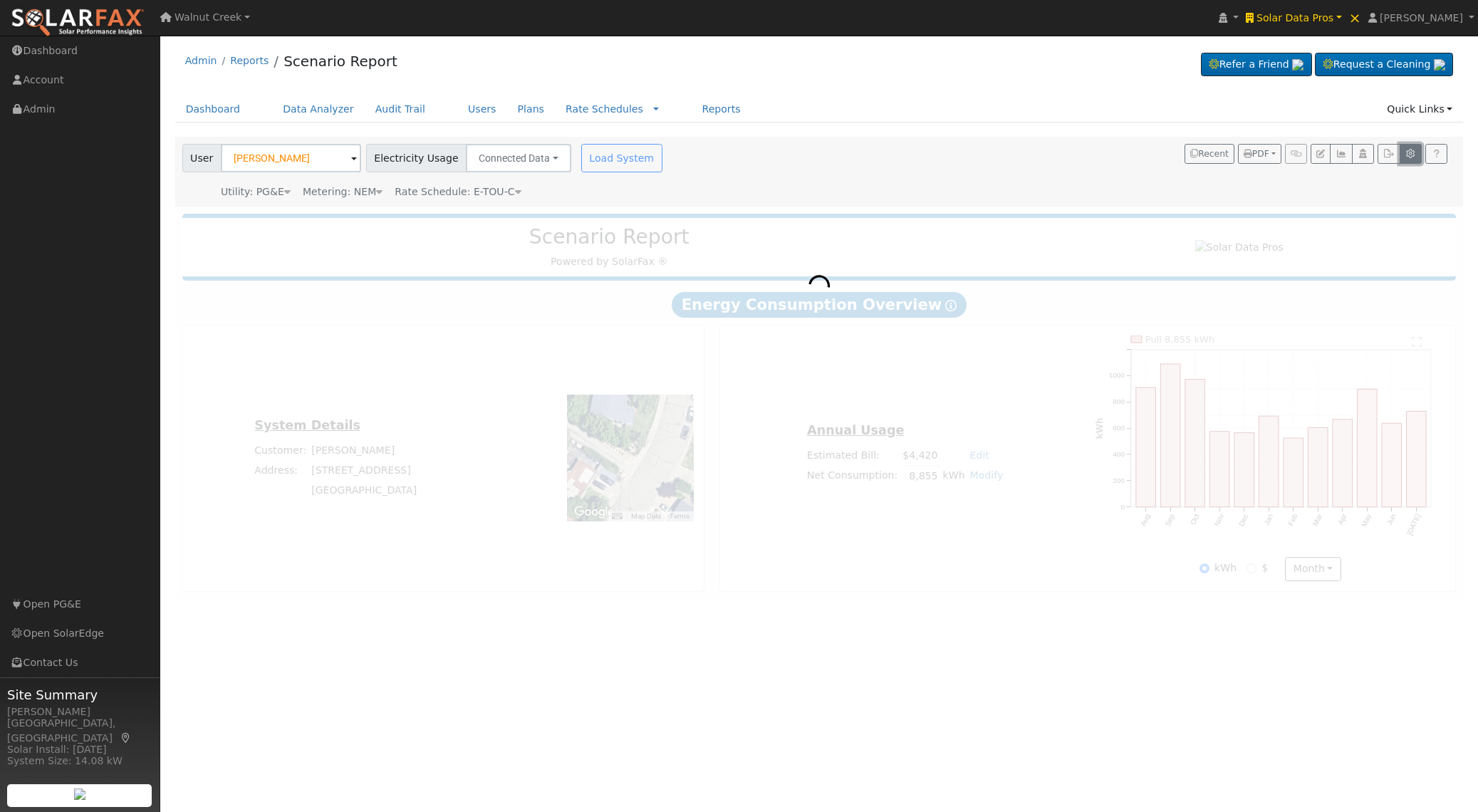
click at [1411, 155] on icon "button" at bounding box center [1410, 154] width 11 height 8
type input "10"
type input "5"
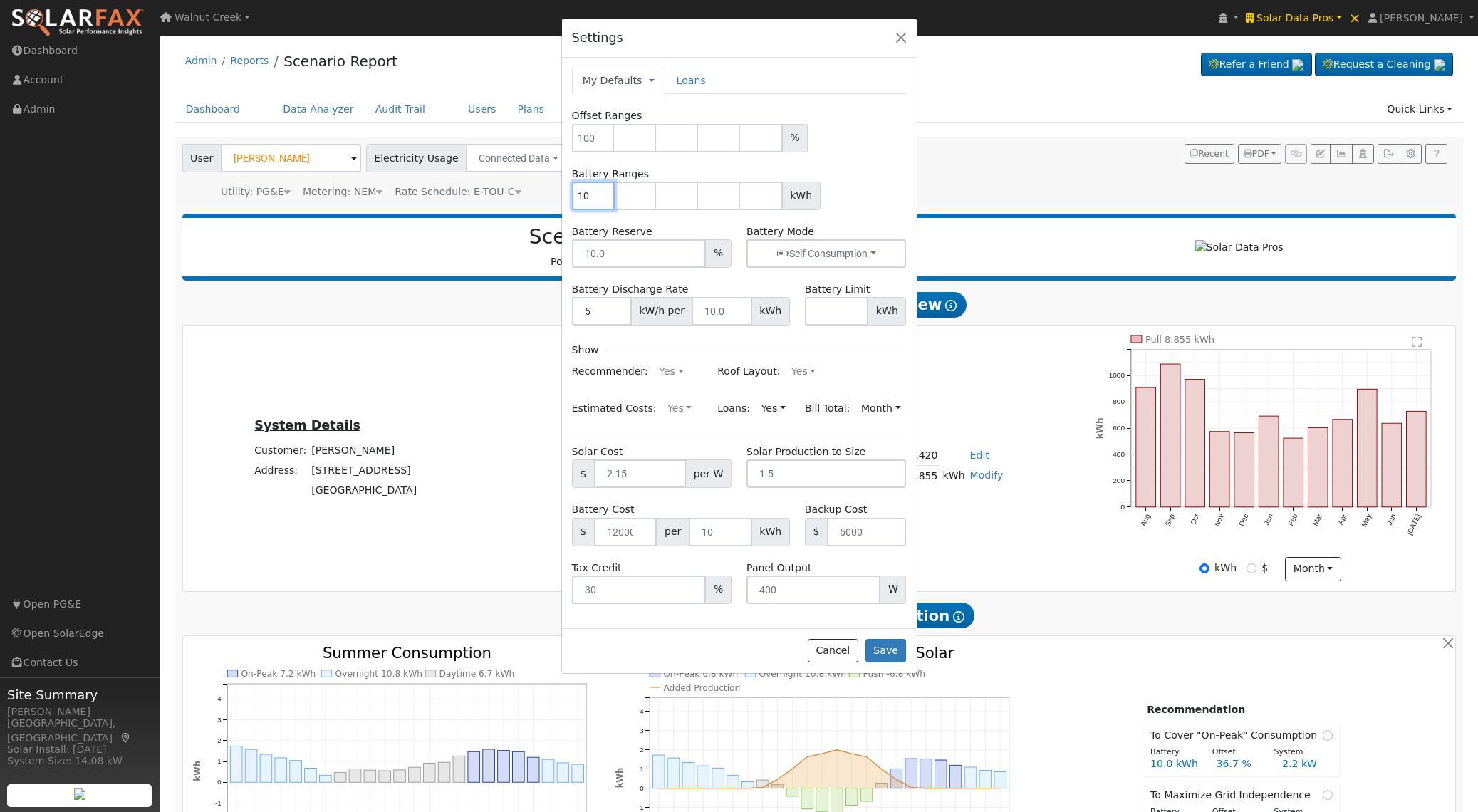
click at [591, 204] on input "10" at bounding box center [593, 196] width 42 height 29
click at [642, 76] on span "Temporary My Defaults Company Defaults System Defaults" at bounding box center [648, 80] width 13 height 11
type input "14099"
click at [629, 84] on link "My Defaults" at bounding box center [612, 81] width 59 height 15
click at [666, 148] on link "Company Defaults" at bounding box center [705, 145] width 113 height 20
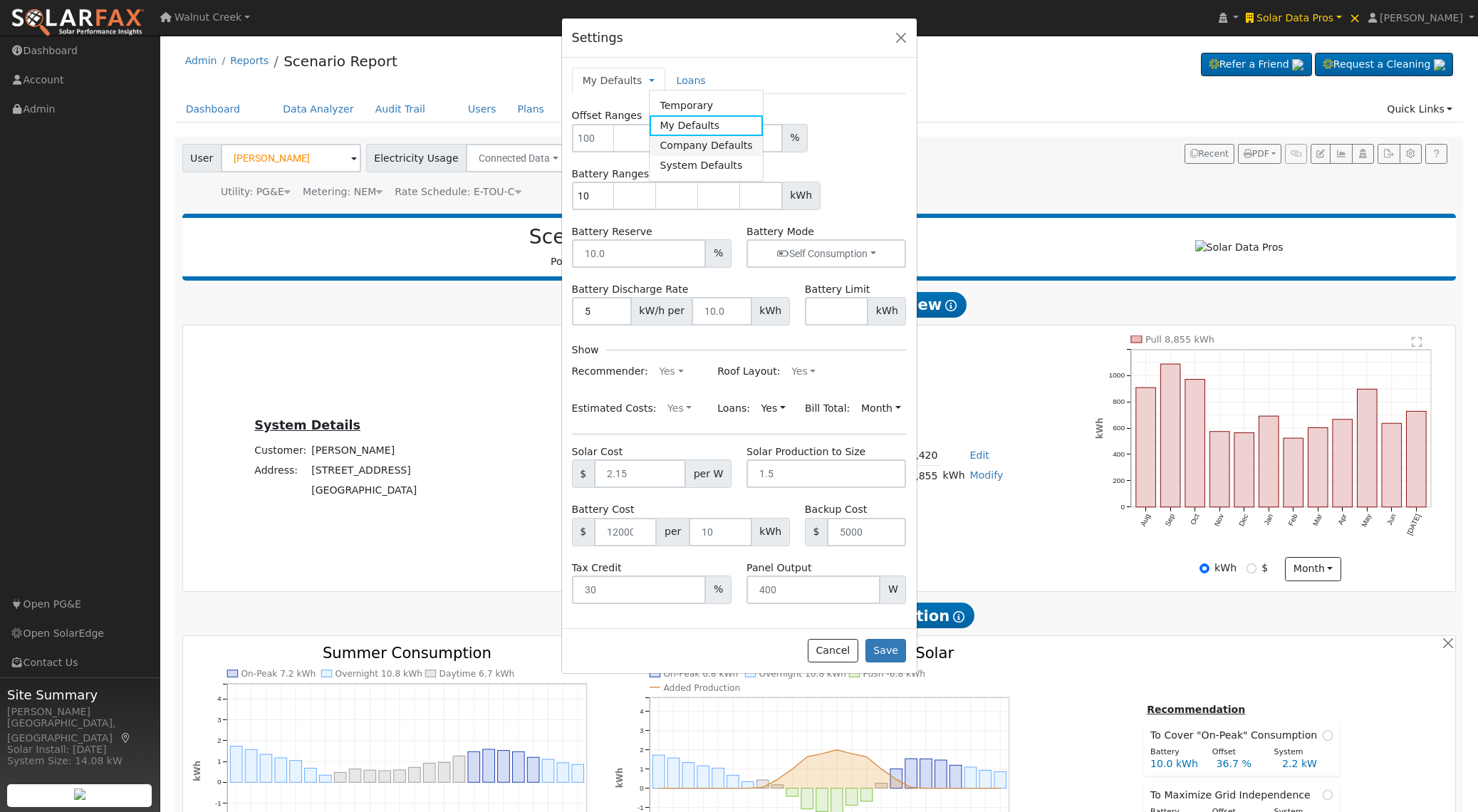
type input "100"
type input "20"
type input "30"
type input "10"
type input "11.5"
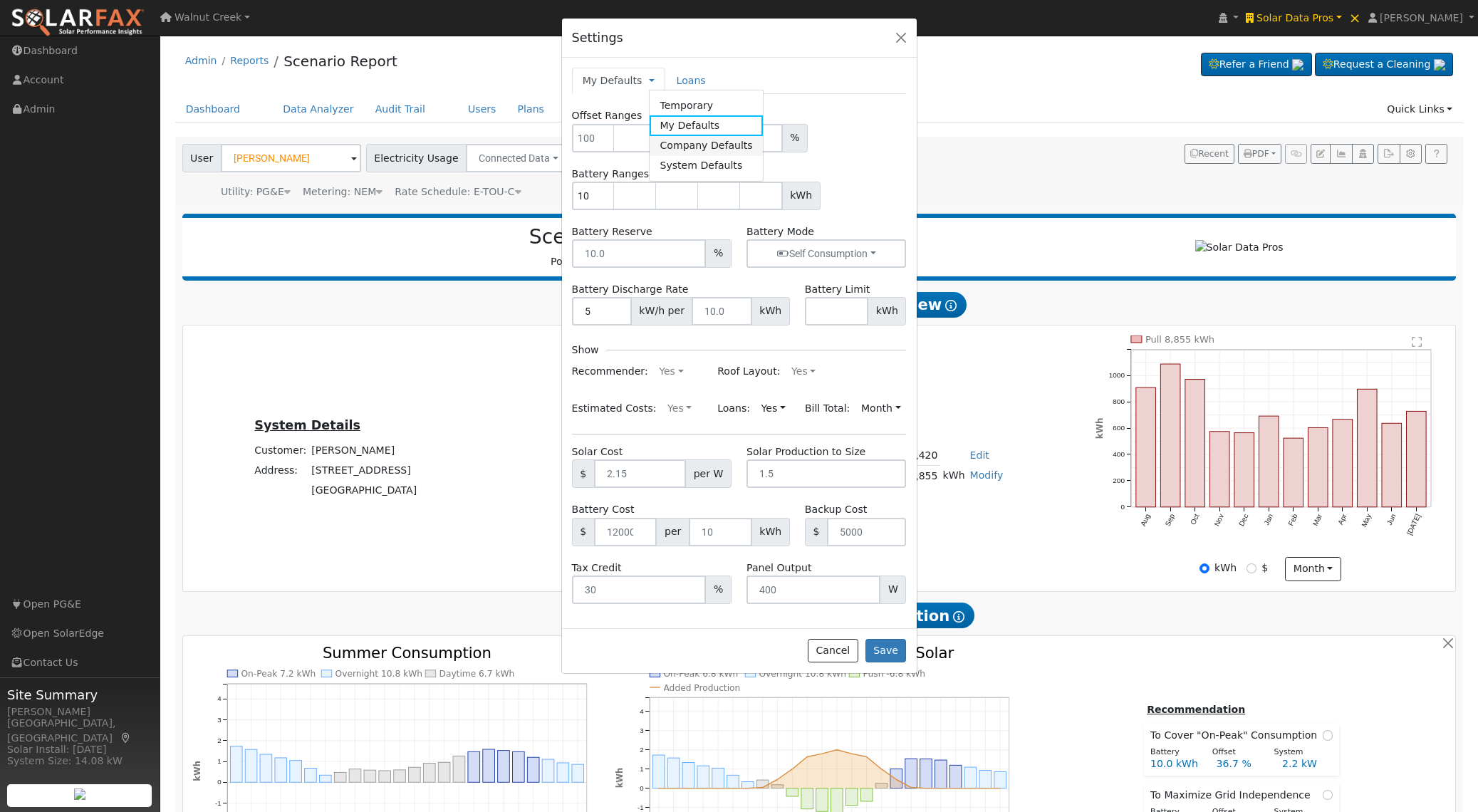
type input "2.15"
drag, startPoint x: 591, startPoint y: 196, endPoint x: 570, endPoint y: 196, distance: 21.0
click at [570, 196] on div "Battery Ranges 10 20 30 kWh" at bounding box center [739, 188] width 350 height 43
type input "5"
type input "10"
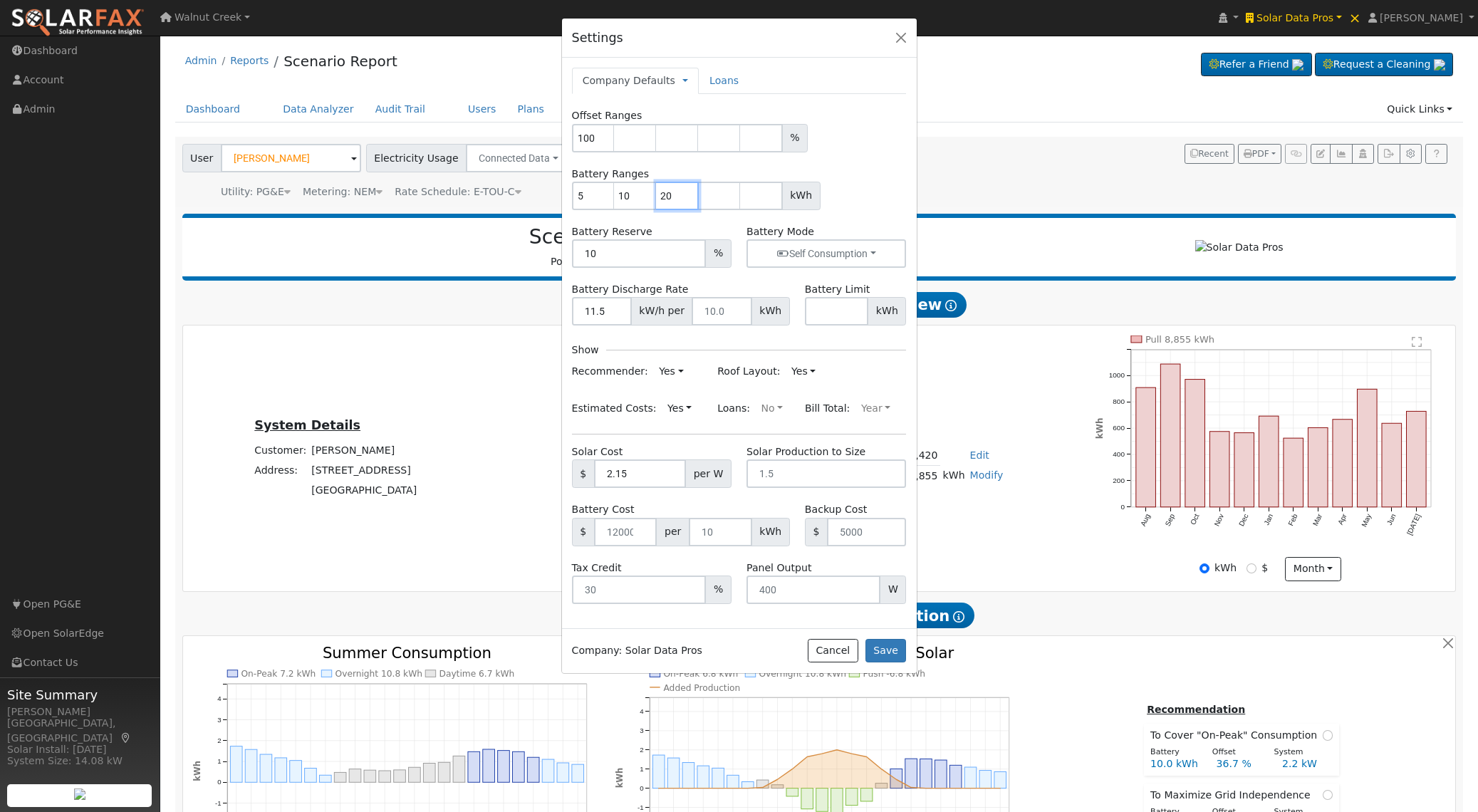
type input "20"
click at [637, 255] on input "10" at bounding box center [639, 254] width 135 height 29
type input "1"
type input "0"
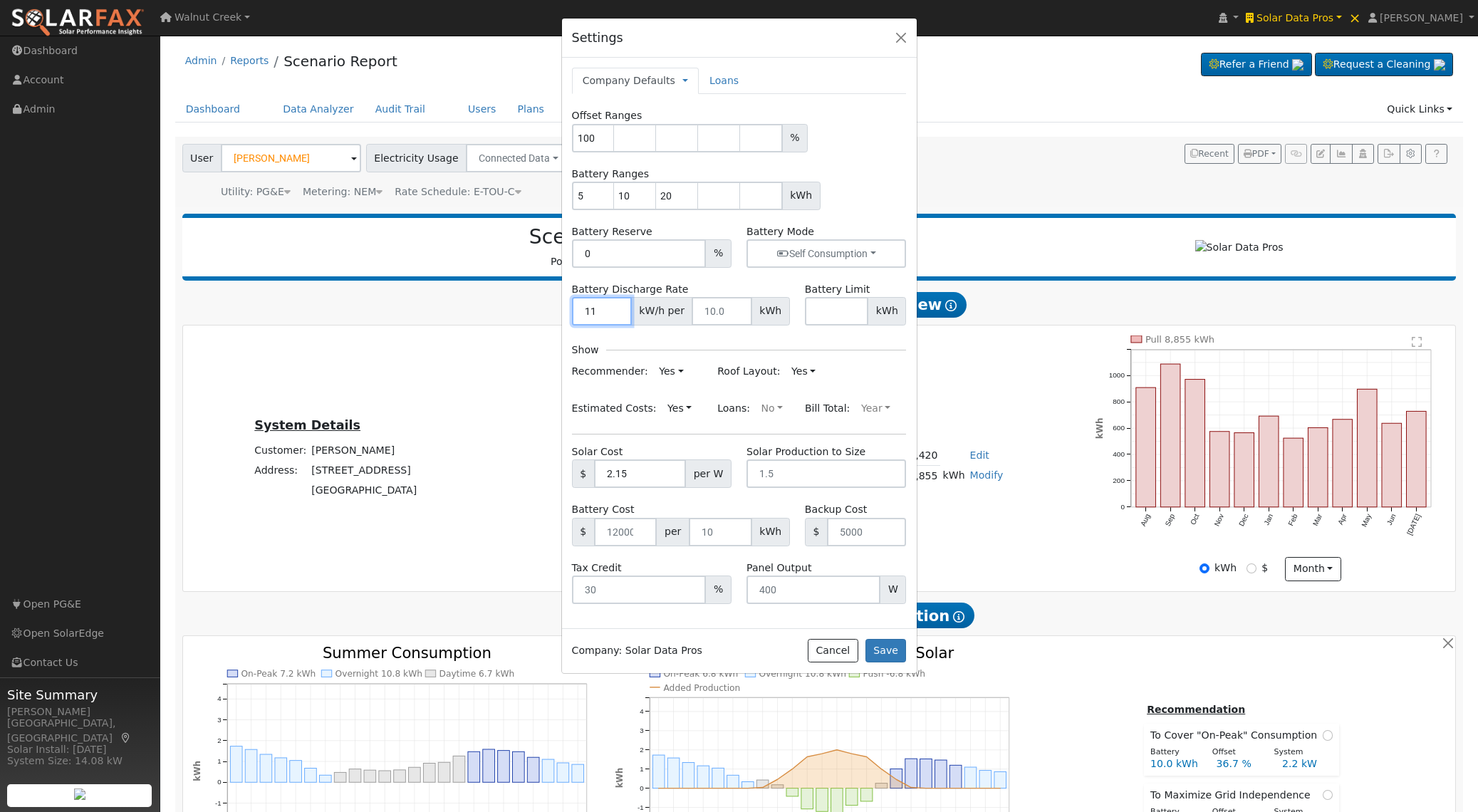
click at [595, 313] on input "11" at bounding box center [602, 311] width 59 height 29
type input "10"
click at [595, 313] on input "10" at bounding box center [602, 311] width 59 height 29
type input "0.00"
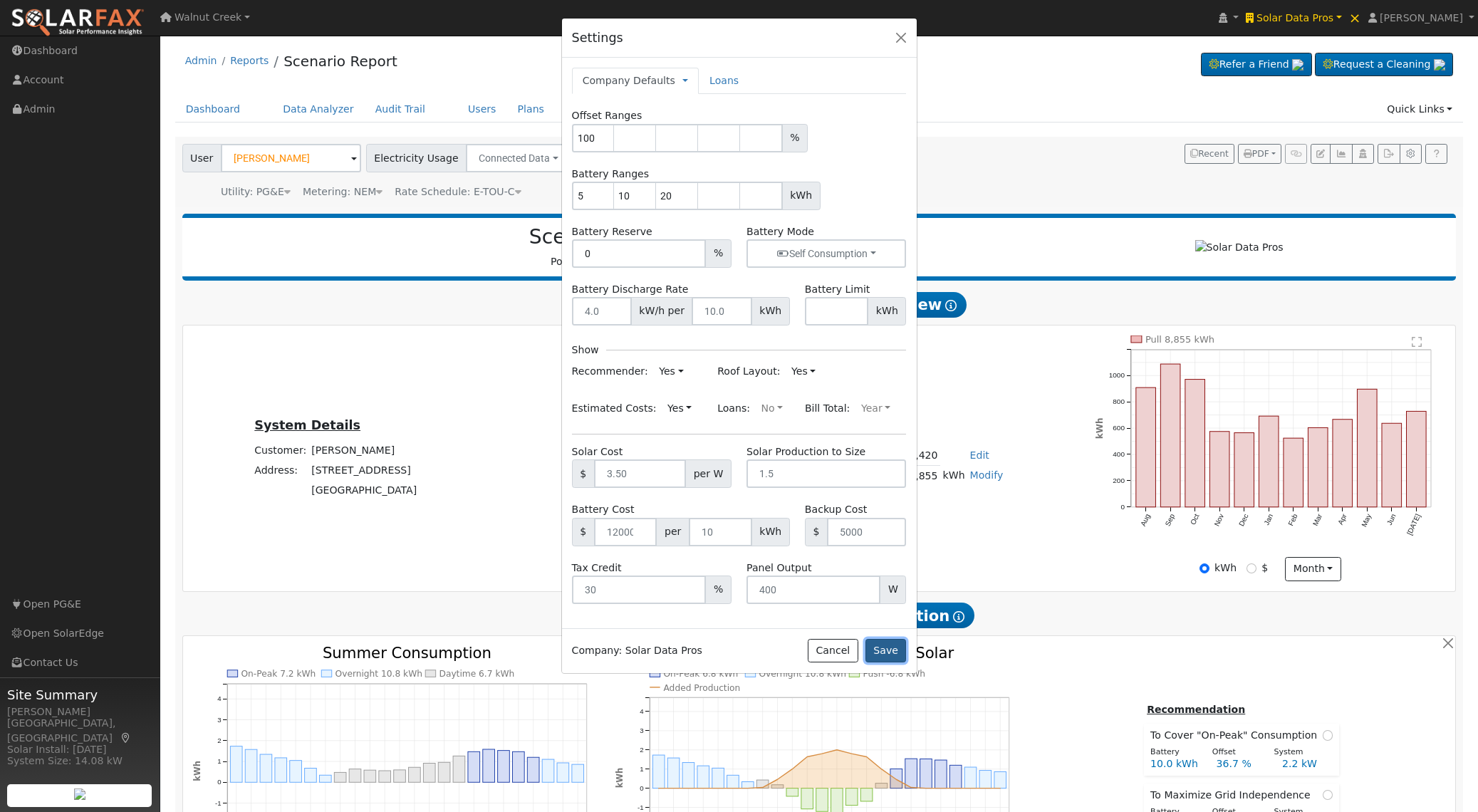
click at [885, 648] on button "Save" at bounding box center [885, 651] width 42 height 25
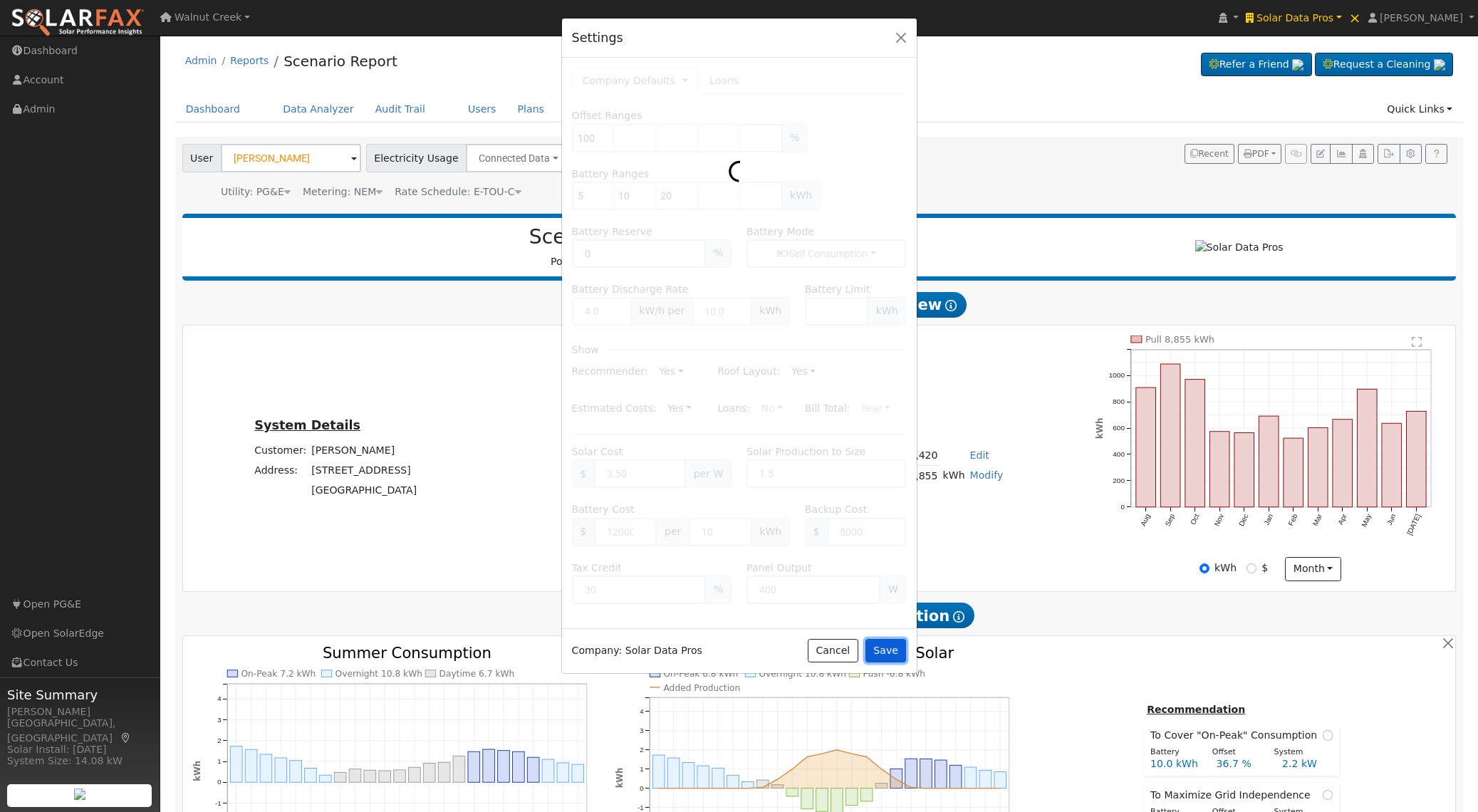
type input "0"
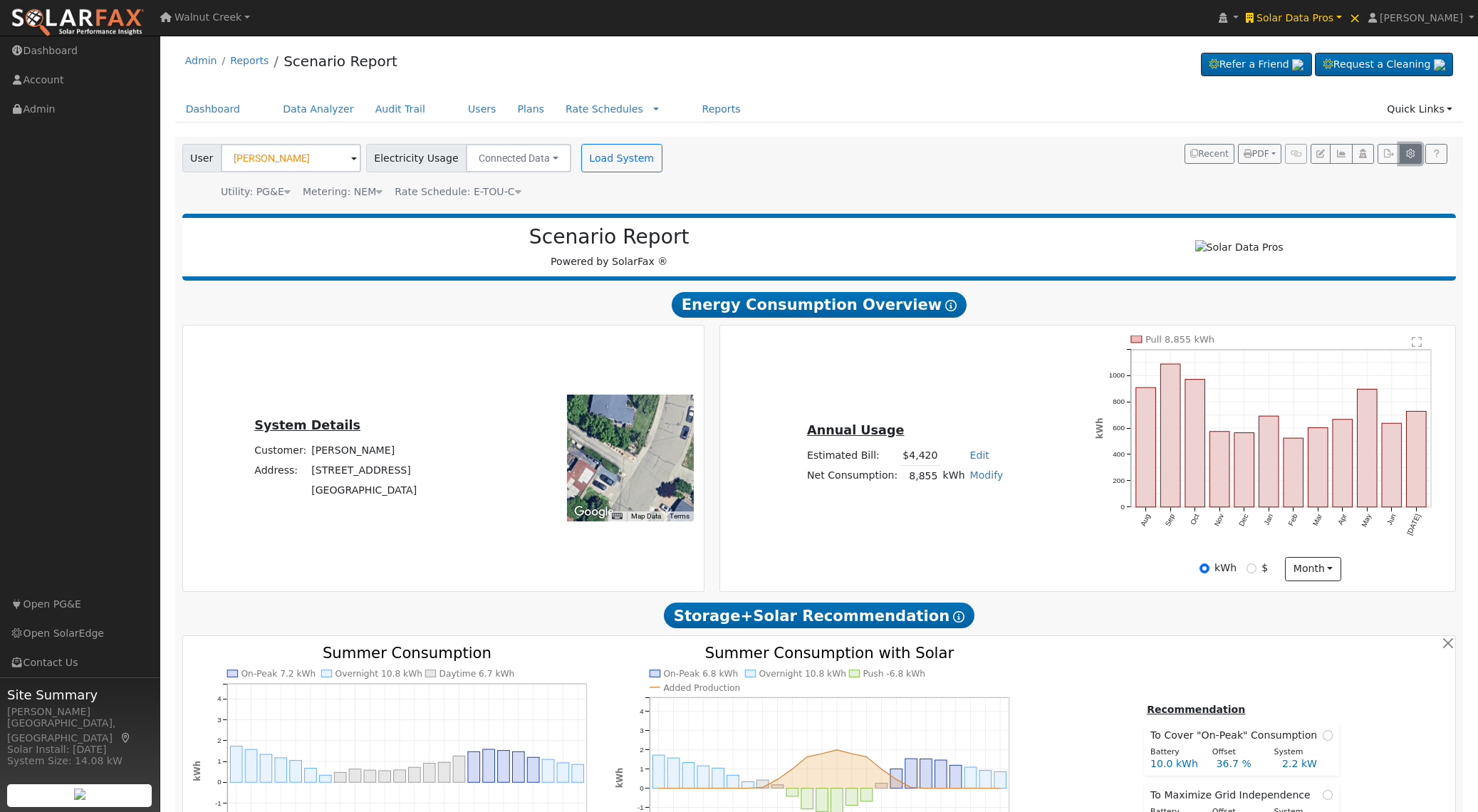
drag, startPoint x: 1409, startPoint y: 157, endPoint x: 1397, endPoint y: 157, distance: 12.0
click at [1409, 157] on icon "button" at bounding box center [1410, 154] width 11 height 8
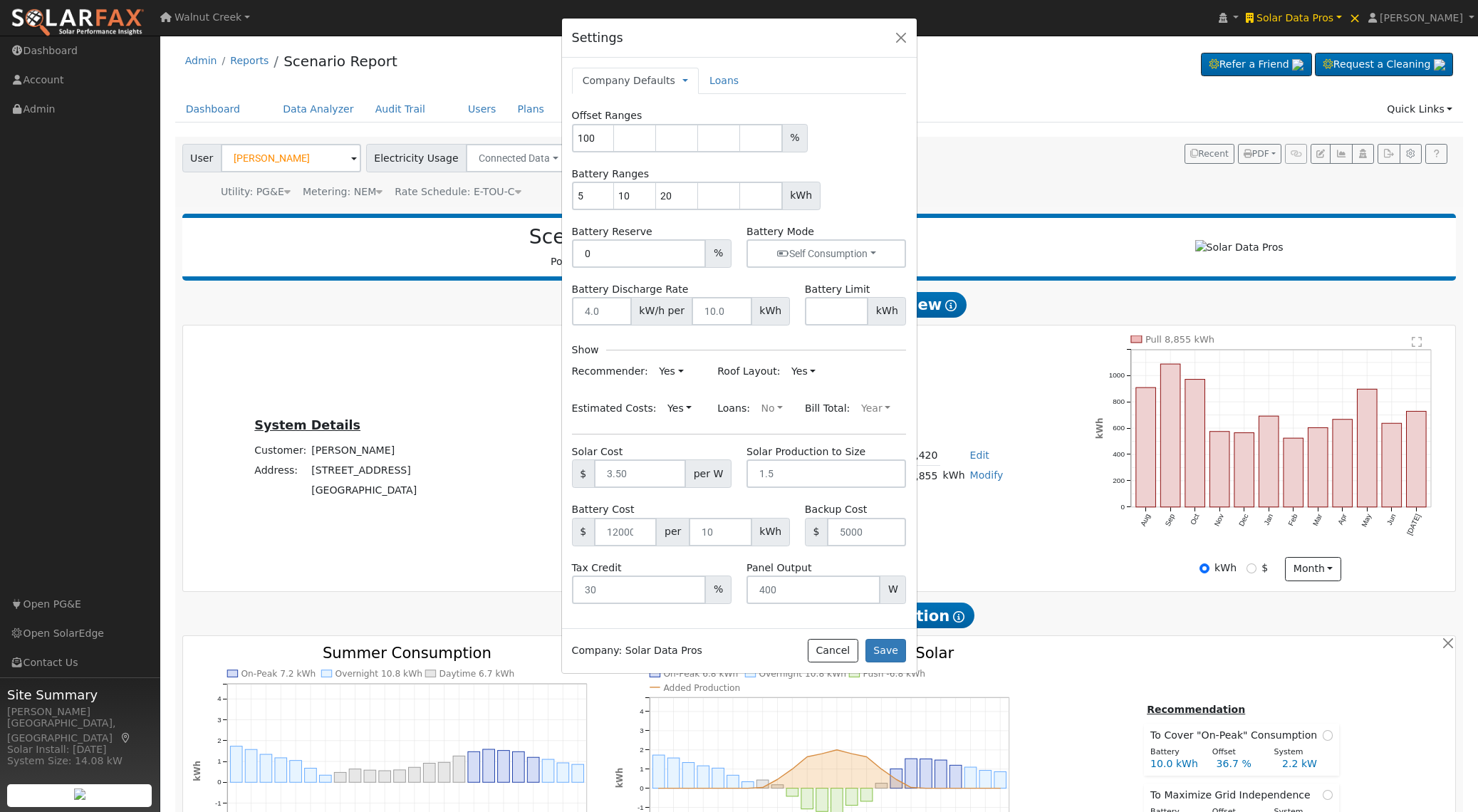
click at [659, 82] on link "Company Defaults" at bounding box center [628, 81] width 93 height 15
click at [703, 124] on link "My Defaults" at bounding box center [739, 125] width 113 height 20
type input "10"
type input "5"
click at [591, 193] on input "10" at bounding box center [593, 196] width 42 height 29
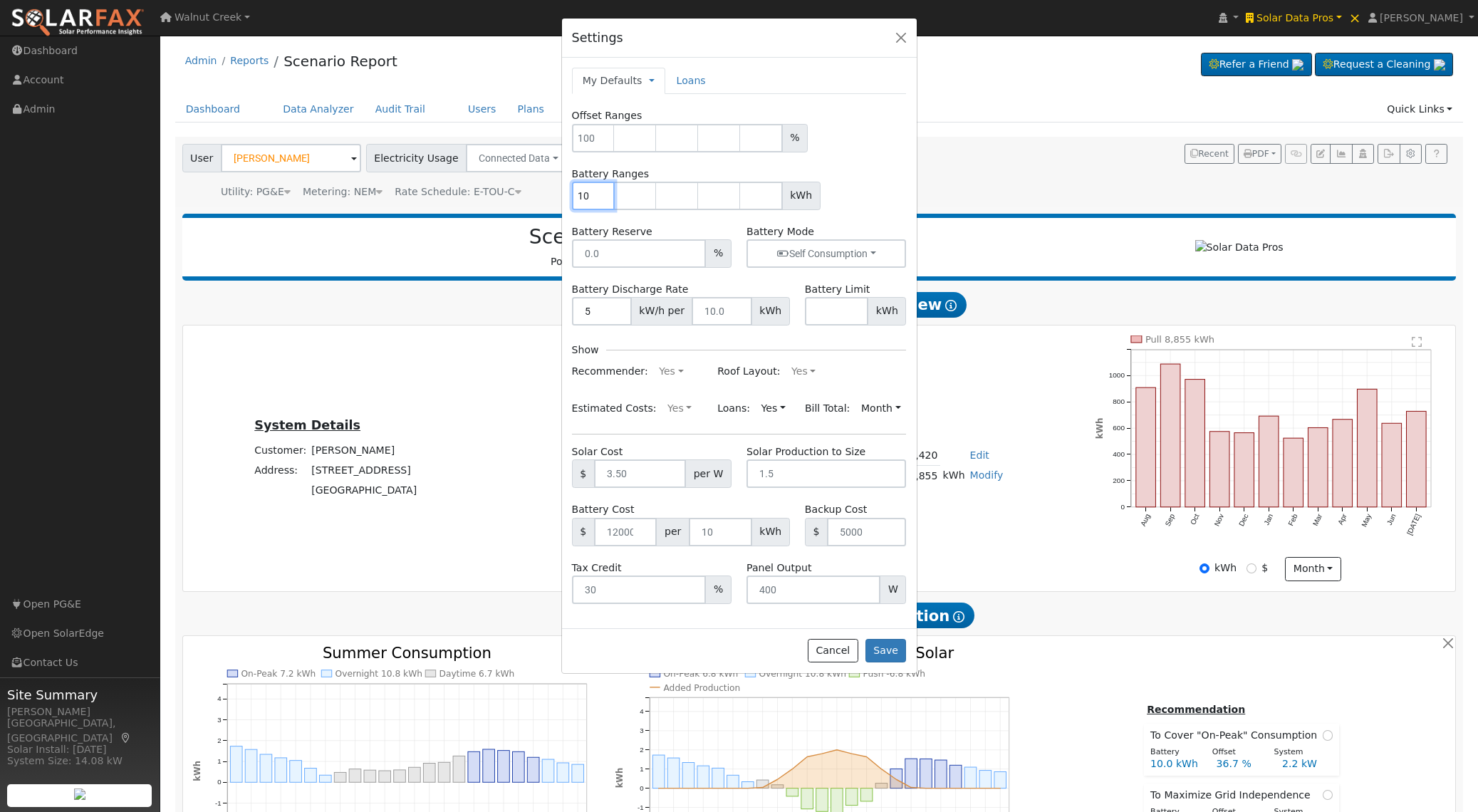
type input "1"
click at [594, 308] on input "5" at bounding box center [602, 311] width 59 height 29
click at [878, 658] on button "Save" at bounding box center [885, 651] width 42 height 25
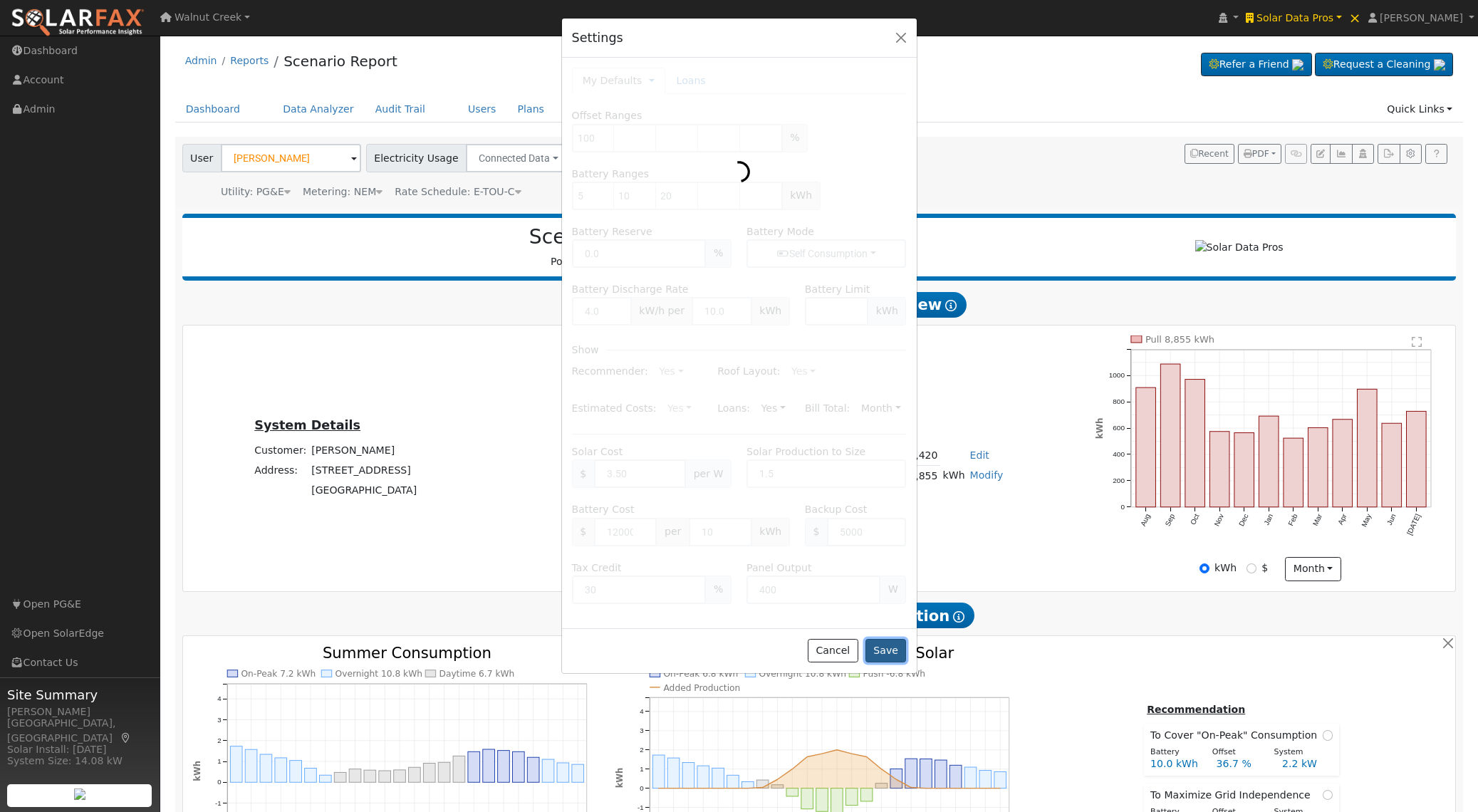
type input "5"
type input "10"
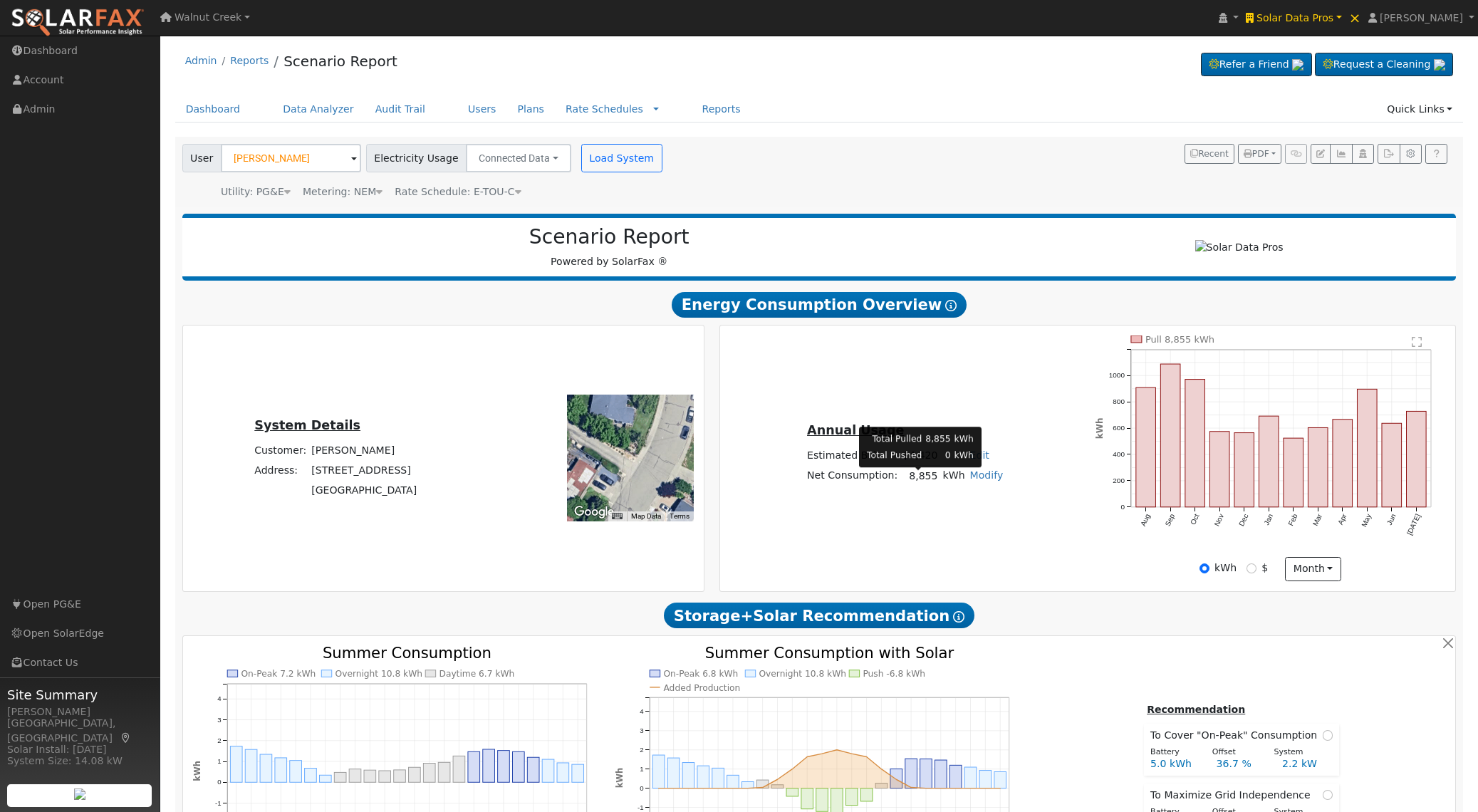
click at [922, 481] on td "8,855" at bounding box center [920, 476] width 40 height 20
click at [921, 481] on td "8,855" at bounding box center [920, 476] width 40 height 20
copy td "8,855"
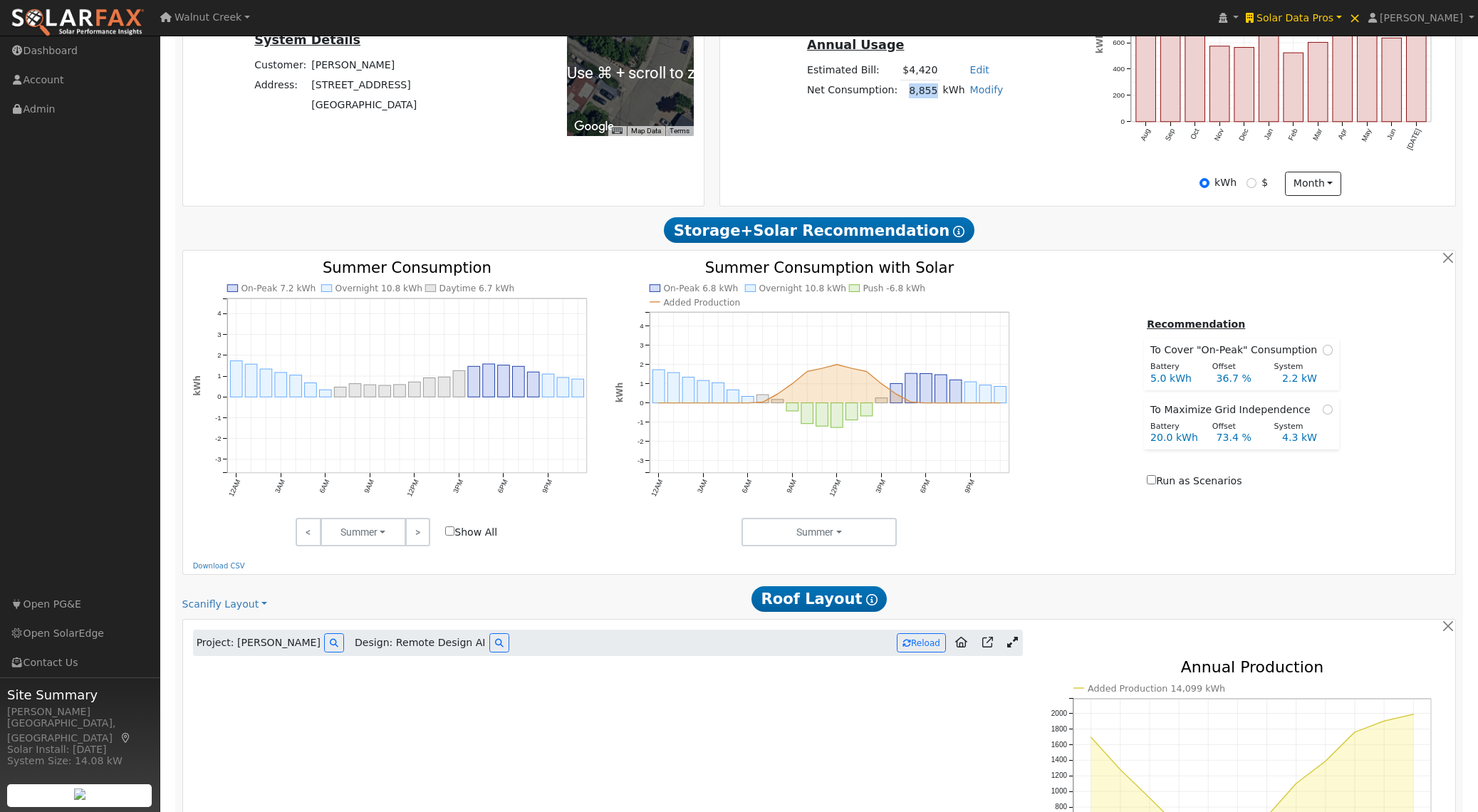
scroll to position [765, 0]
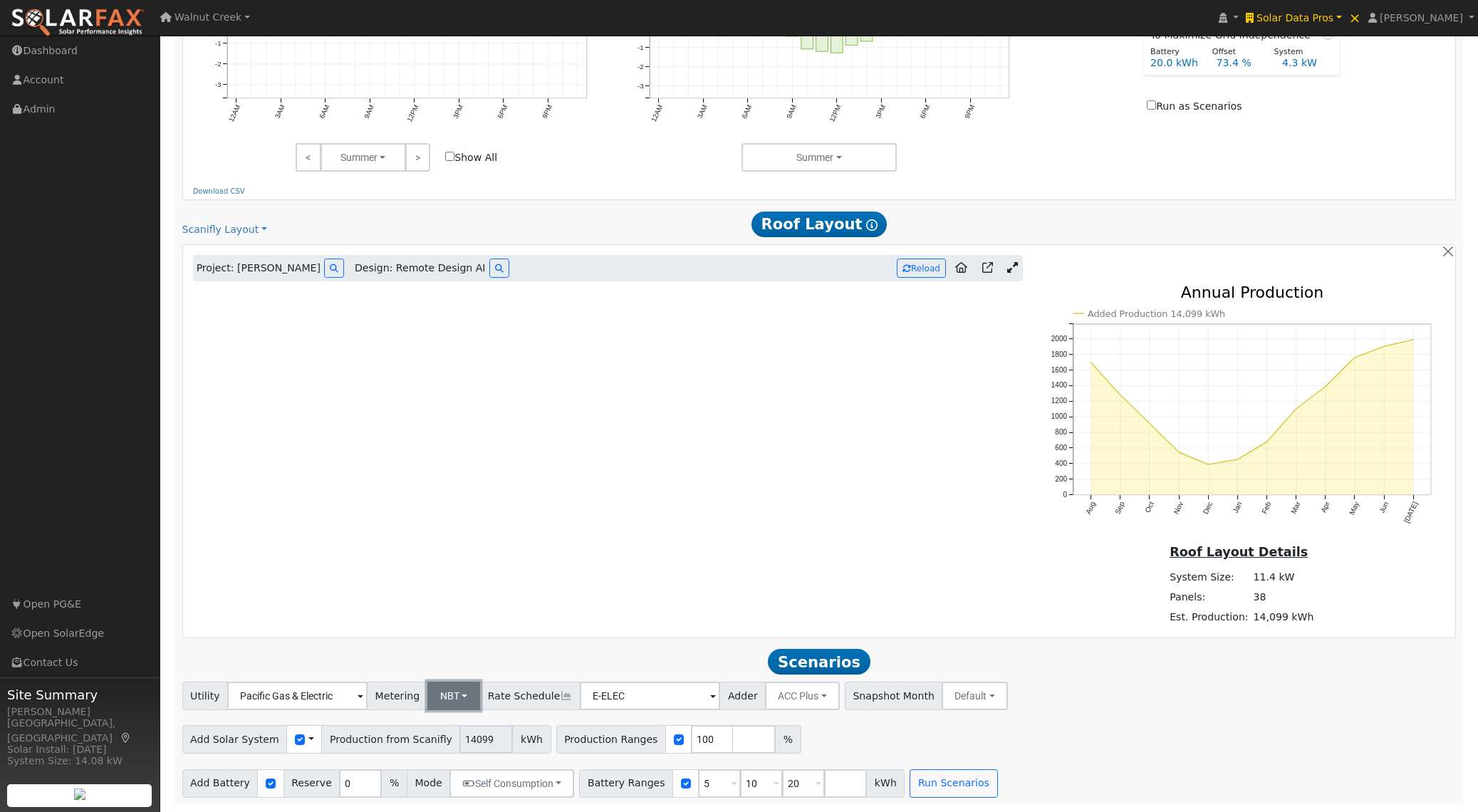
click at [444, 702] on button "NBT" at bounding box center [453, 696] width 53 height 29
click at [446, 727] on link "NEM" at bounding box center [461, 726] width 99 height 20
click at [368, 703] on input "E-ELEC" at bounding box center [297, 696] width 140 height 29
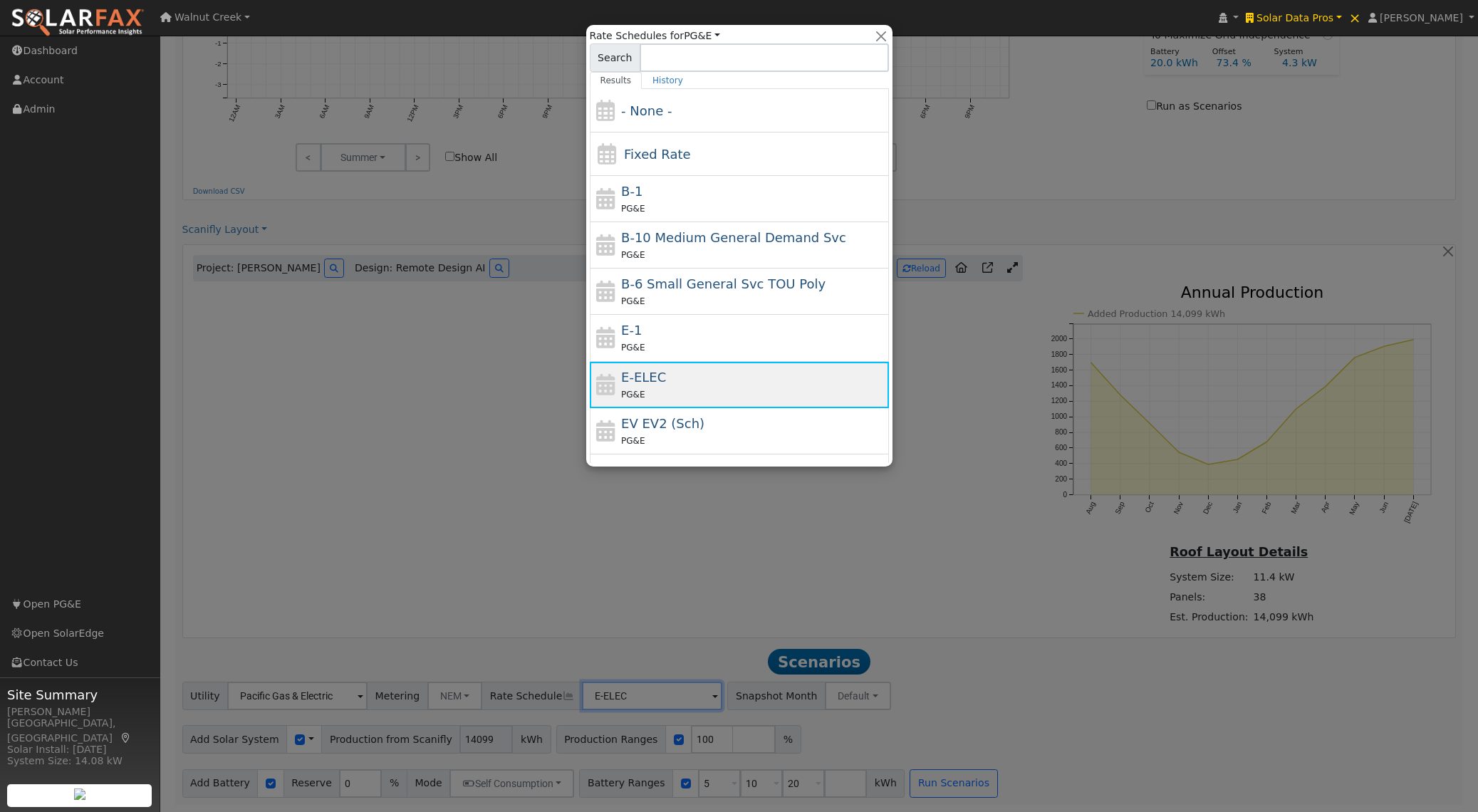
scroll to position [156, 0]
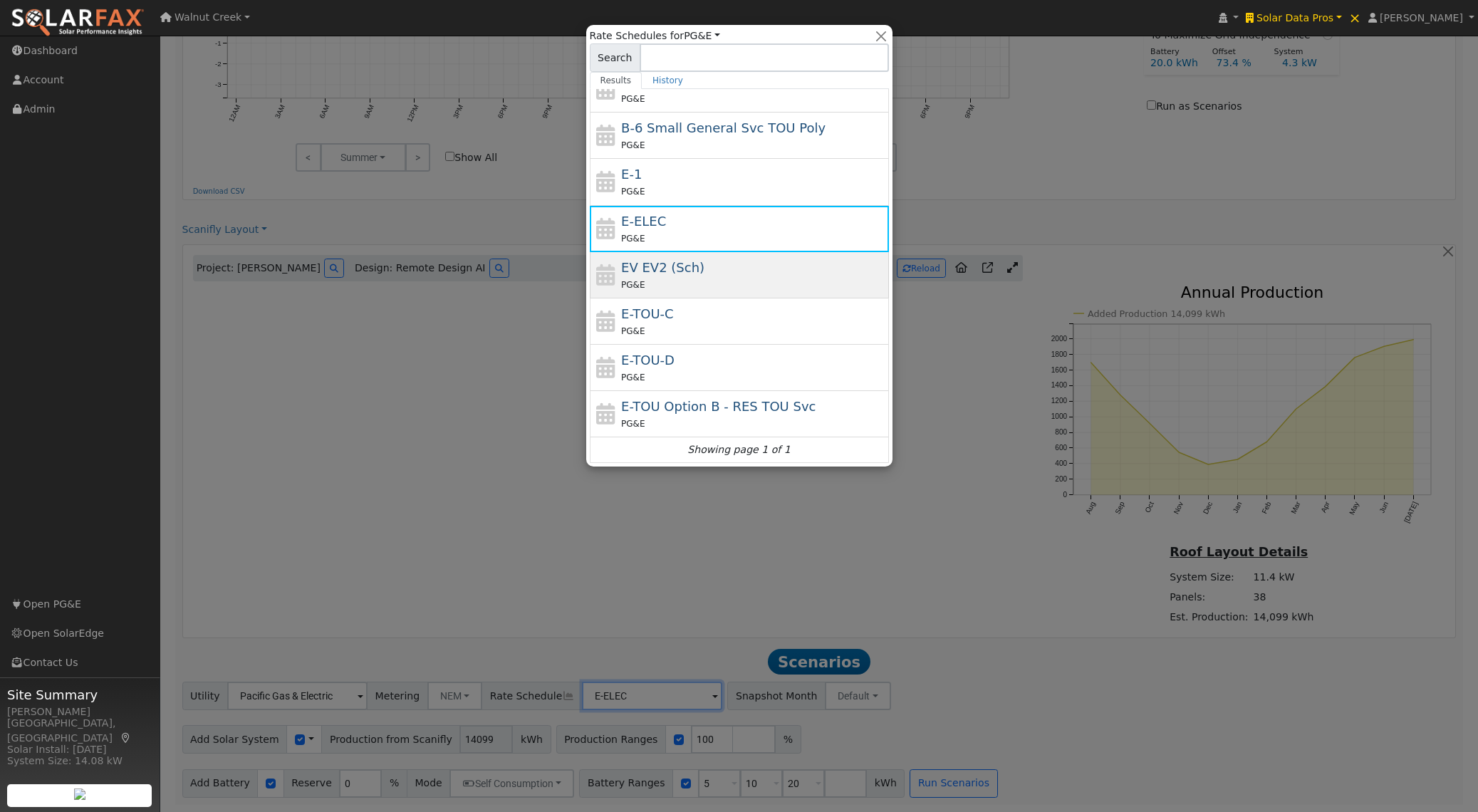
click at [701, 289] on div "PG&E" at bounding box center [753, 284] width 264 height 15
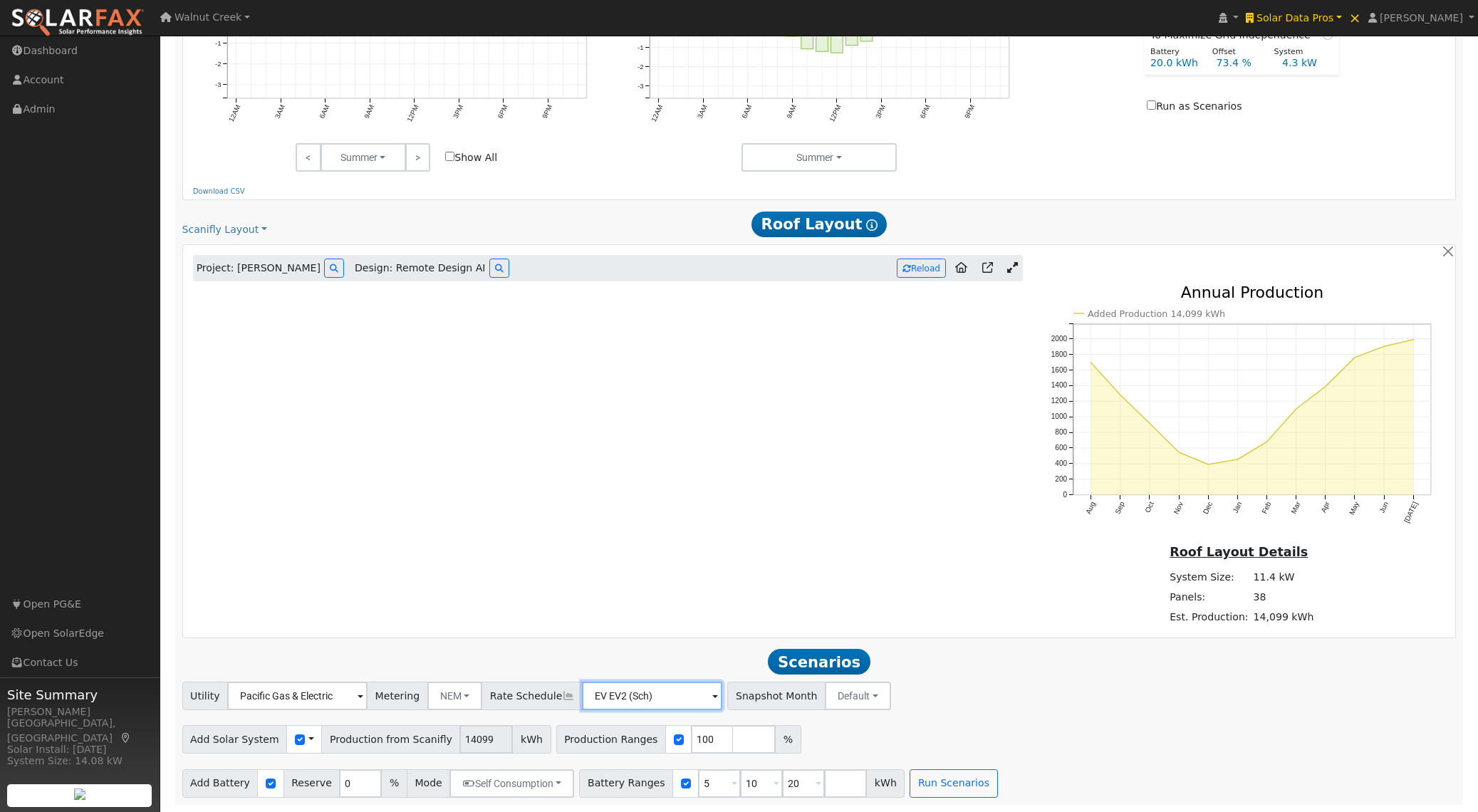
click at [368, 700] on input "EV EV2 (Sch)" at bounding box center [297, 696] width 140 height 29
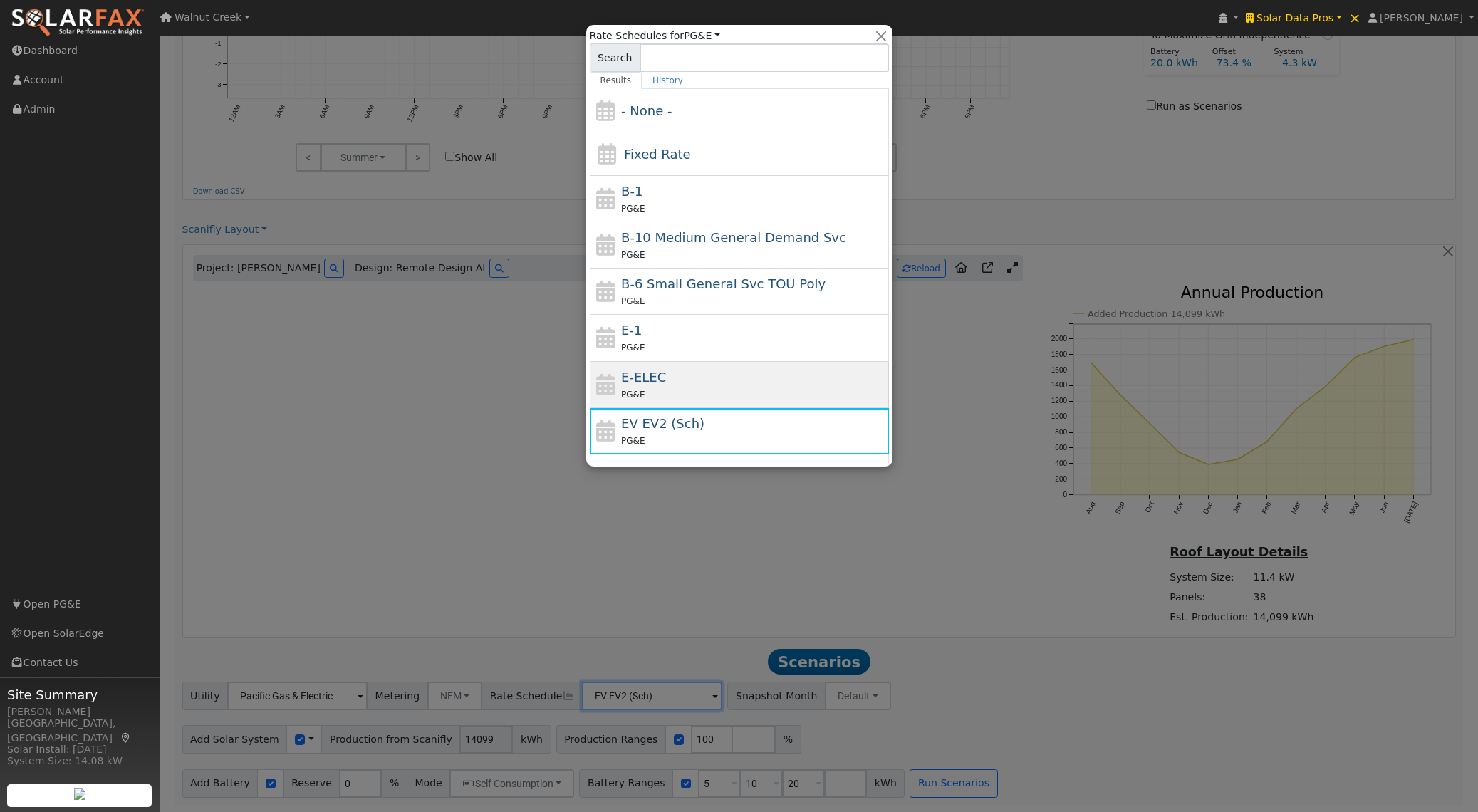
click at [695, 377] on div "E-ELEC PG&E" at bounding box center [753, 384] width 264 height 34
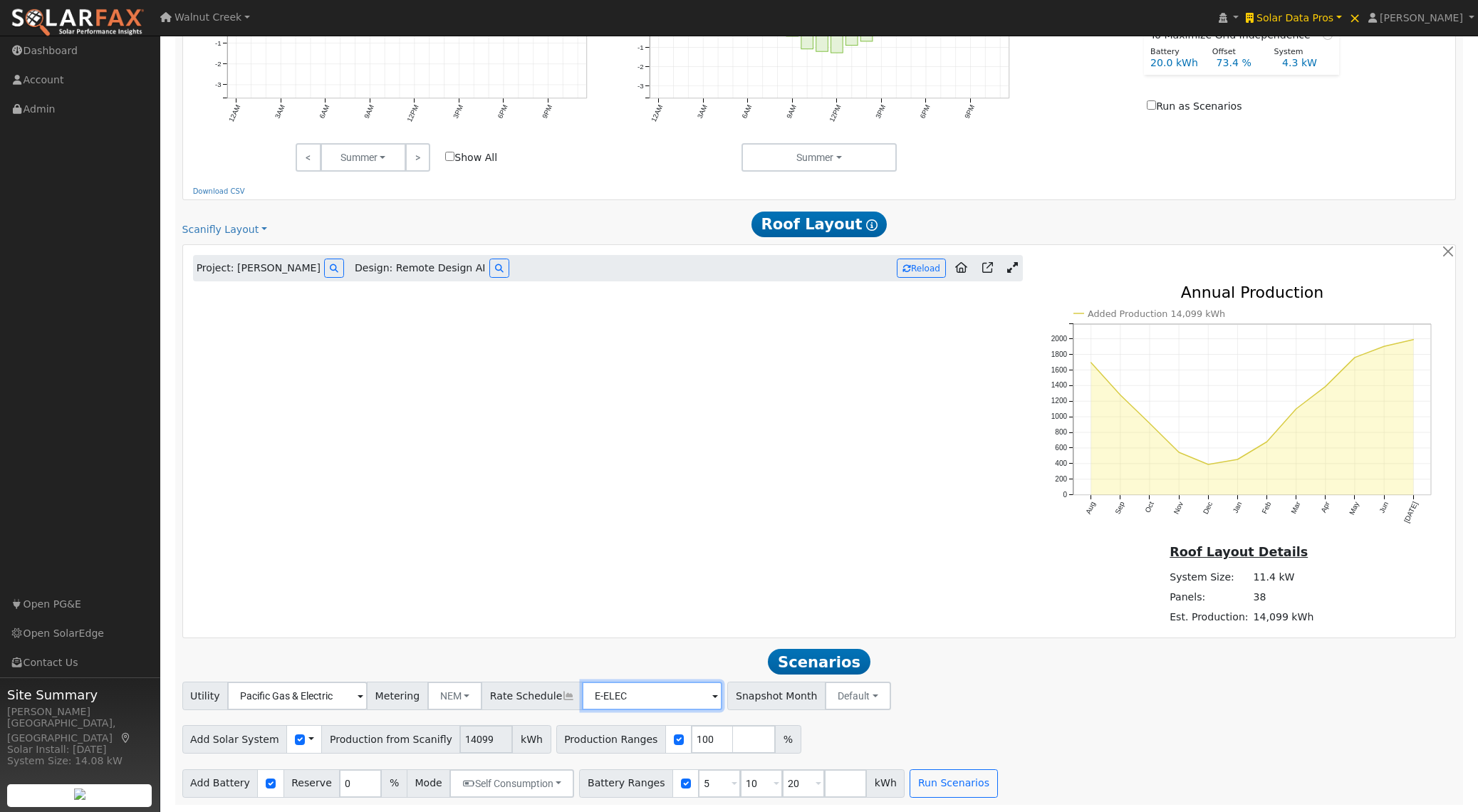
click at [368, 694] on input "E-ELEC" at bounding box center [297, 696] width 140 height 29
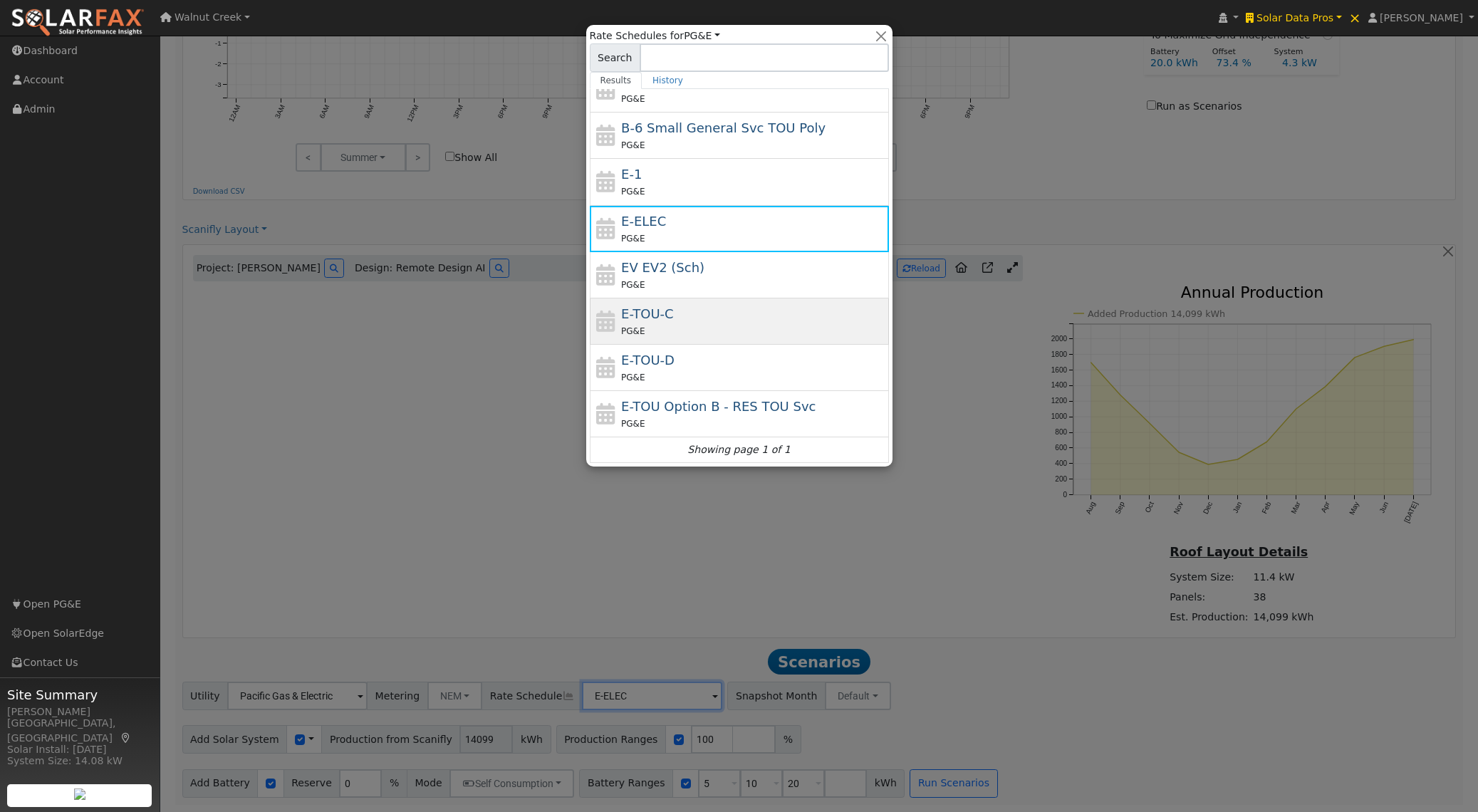
click at [705, 325] on div "PG&E" at bounding box center [753, 331] width 264 height 15
type input "E-TOU-C"
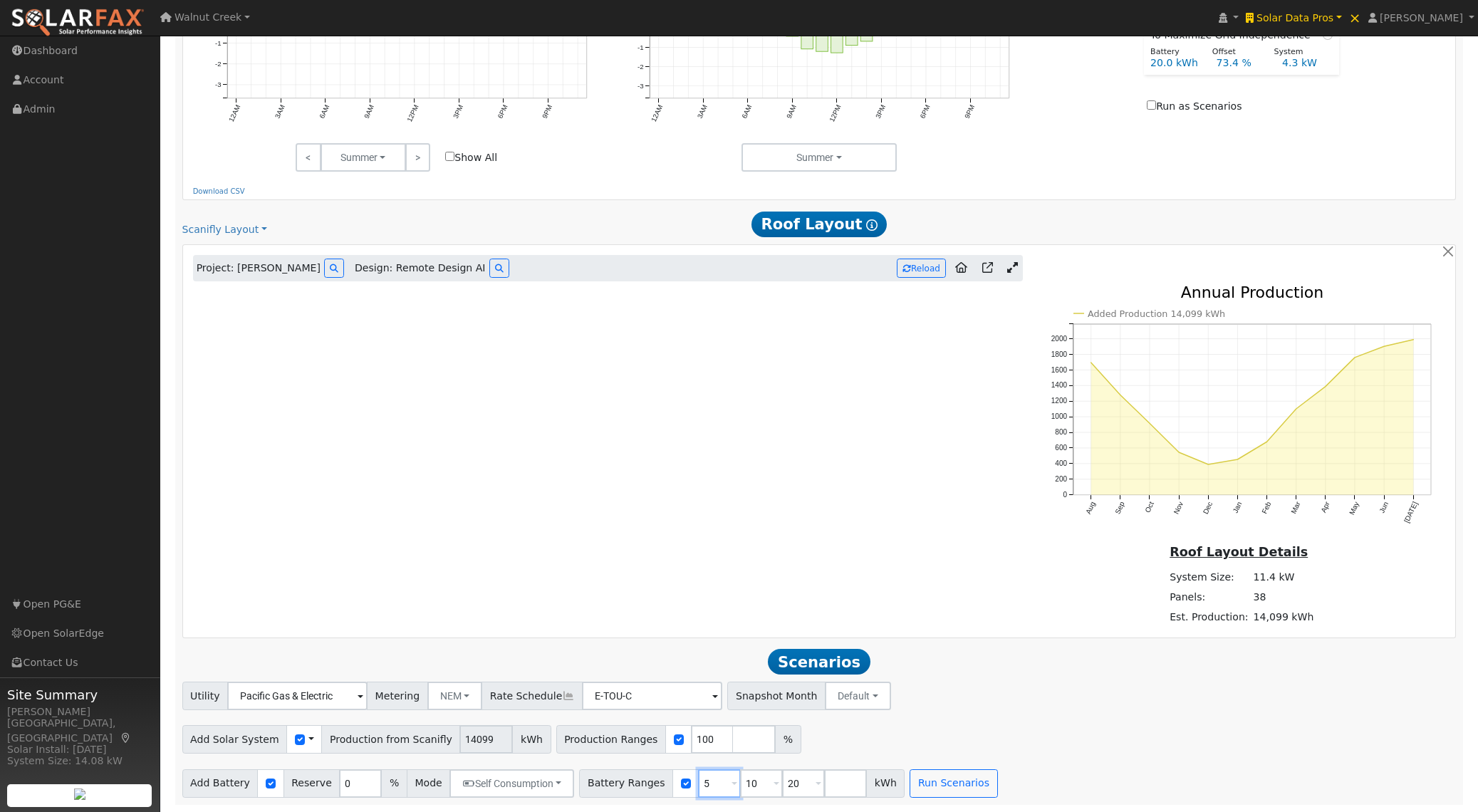
click at [710, 781] on input "5" at bounding box center [719, 783] width 42 height 29
type input "10"
type input "20"
type input "10"
click at [308, 737] on span at bounding box center [311, 740] width 6 height 15
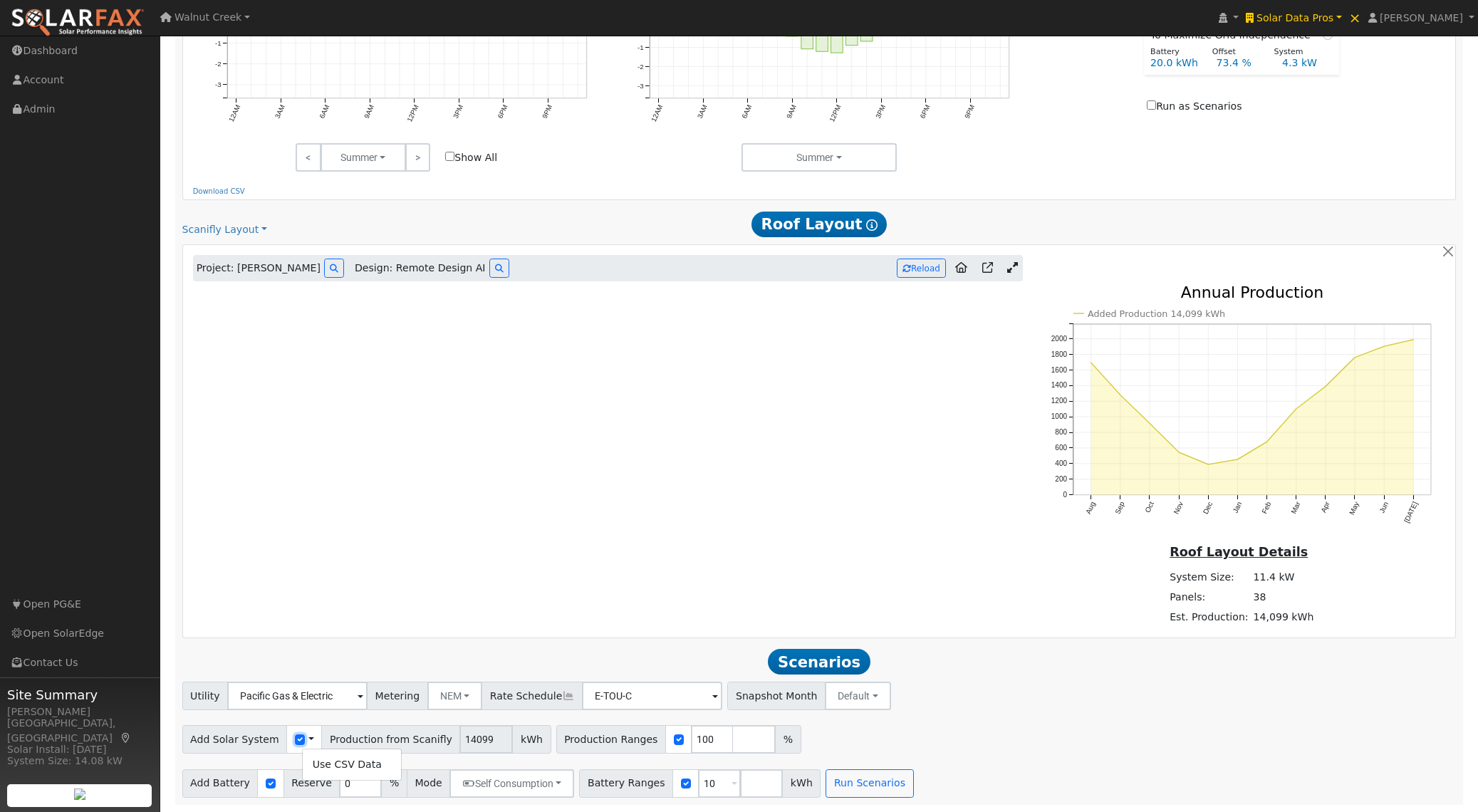
click at [295, 737] on input "checkbox" at bounding box center [300, 739] width 10 height 10
checkbox input "true"
click at [419, 746] on input "8855" at bounding box center [417, 739] width 53 height 29
click at [419, 746] on input "8855" at bounding box center [417, 739] width 53 height 29
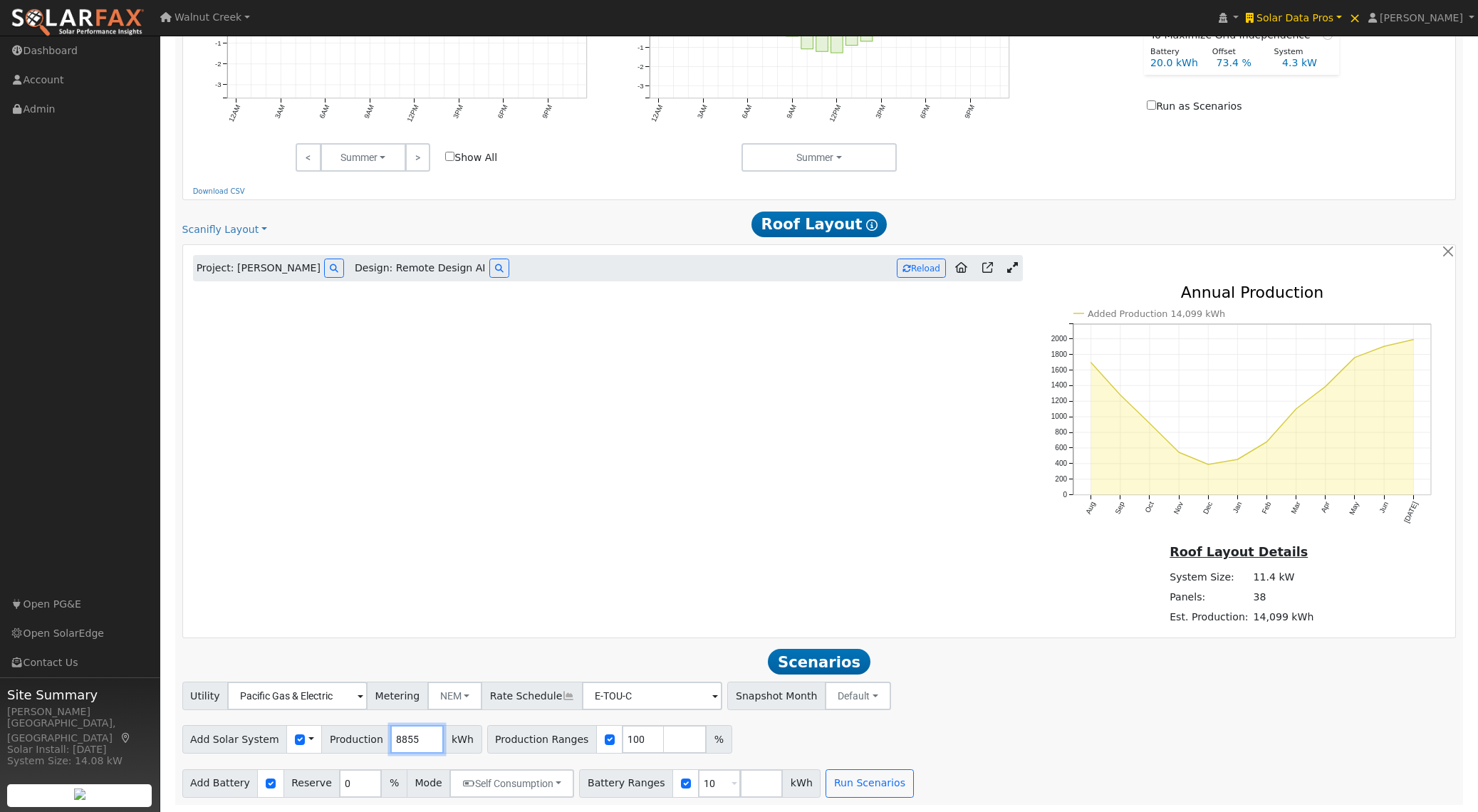
click at [403, 741] on input "8855" at bounding box center [417, 739] width 53 height 29
paste input "463"
type input "4635"
click at [863, 778] on button "Run Scenarios" at bounding box center [868, 783] width 87 height 29
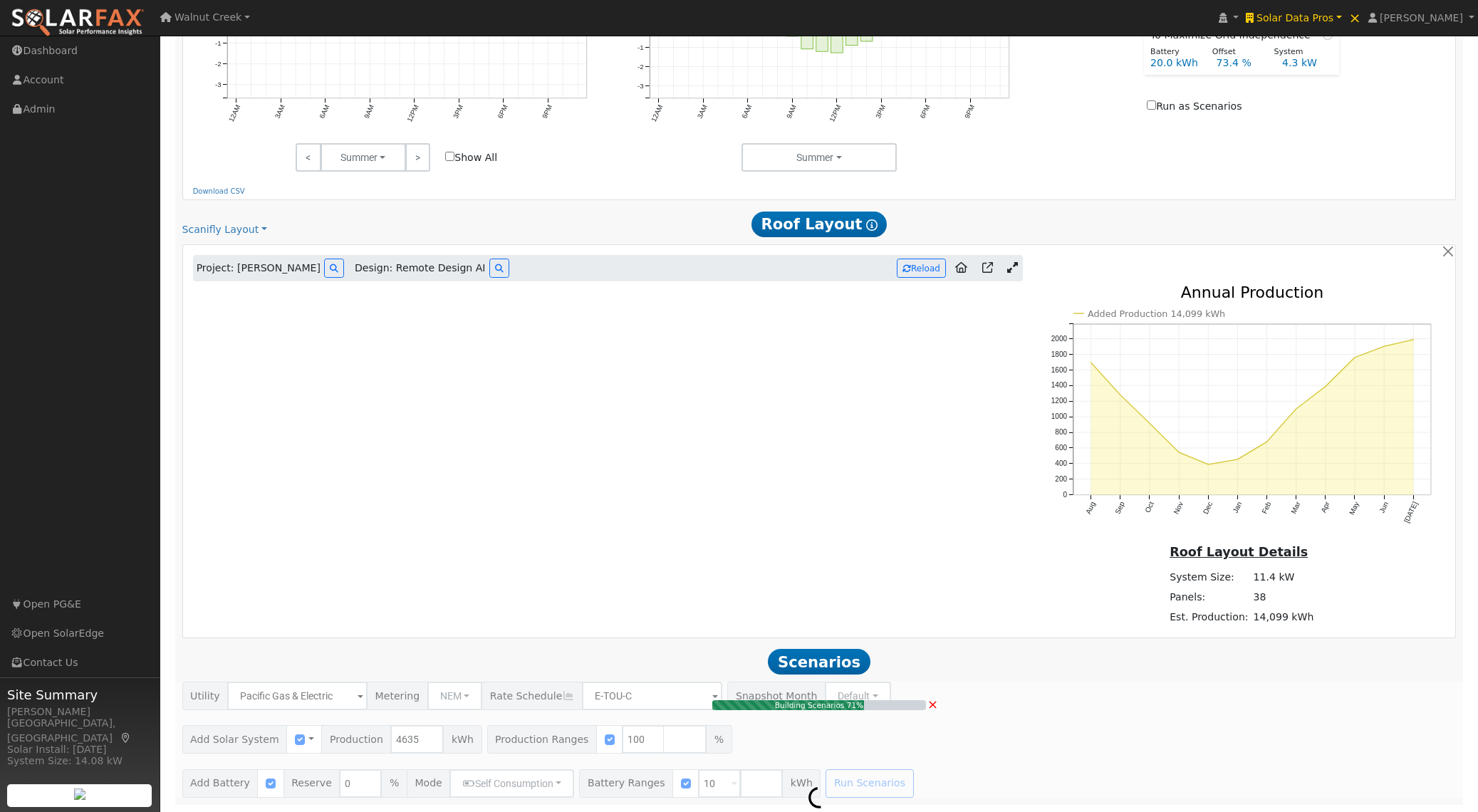
type input "3.1"
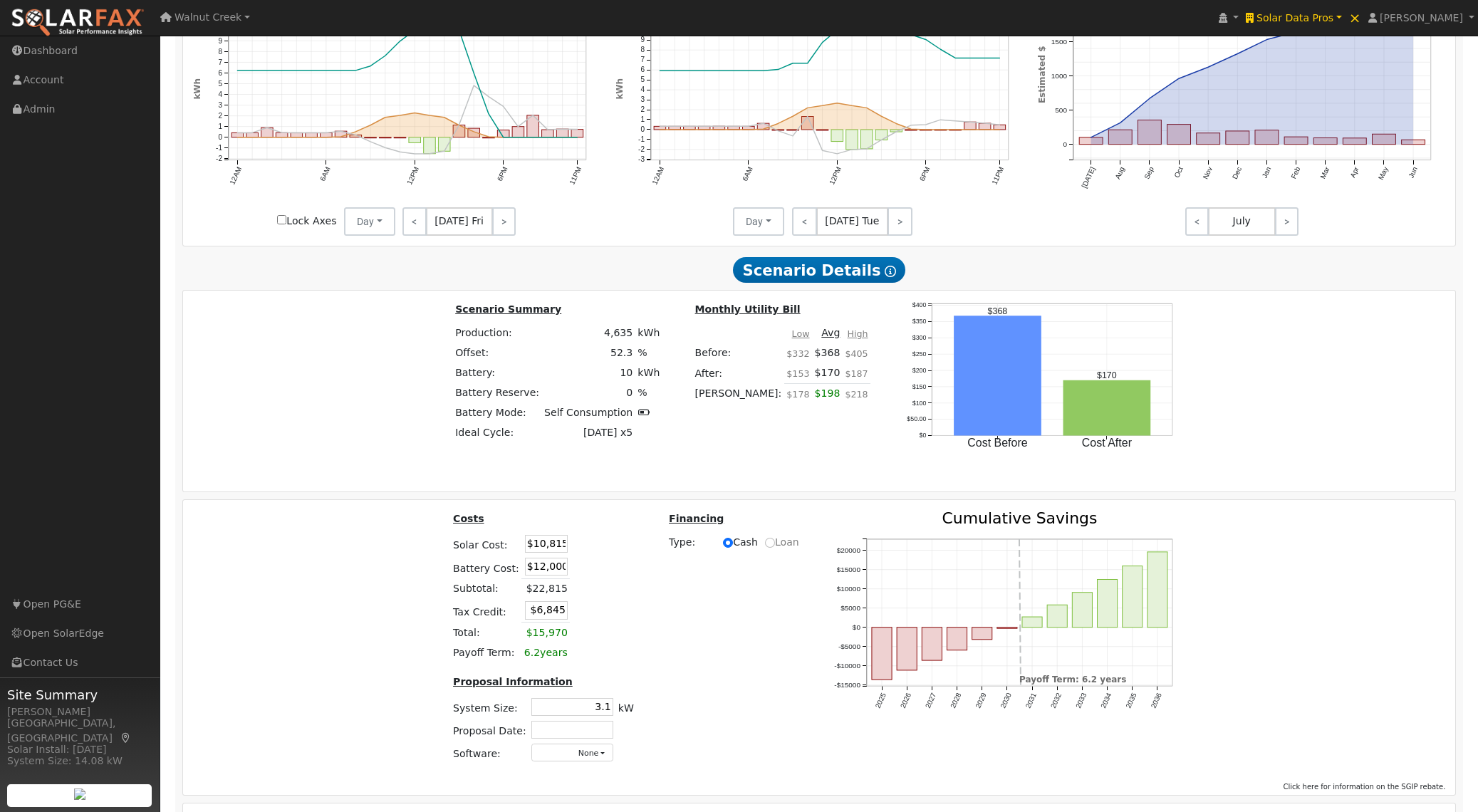
scroll to position [1795, 0]
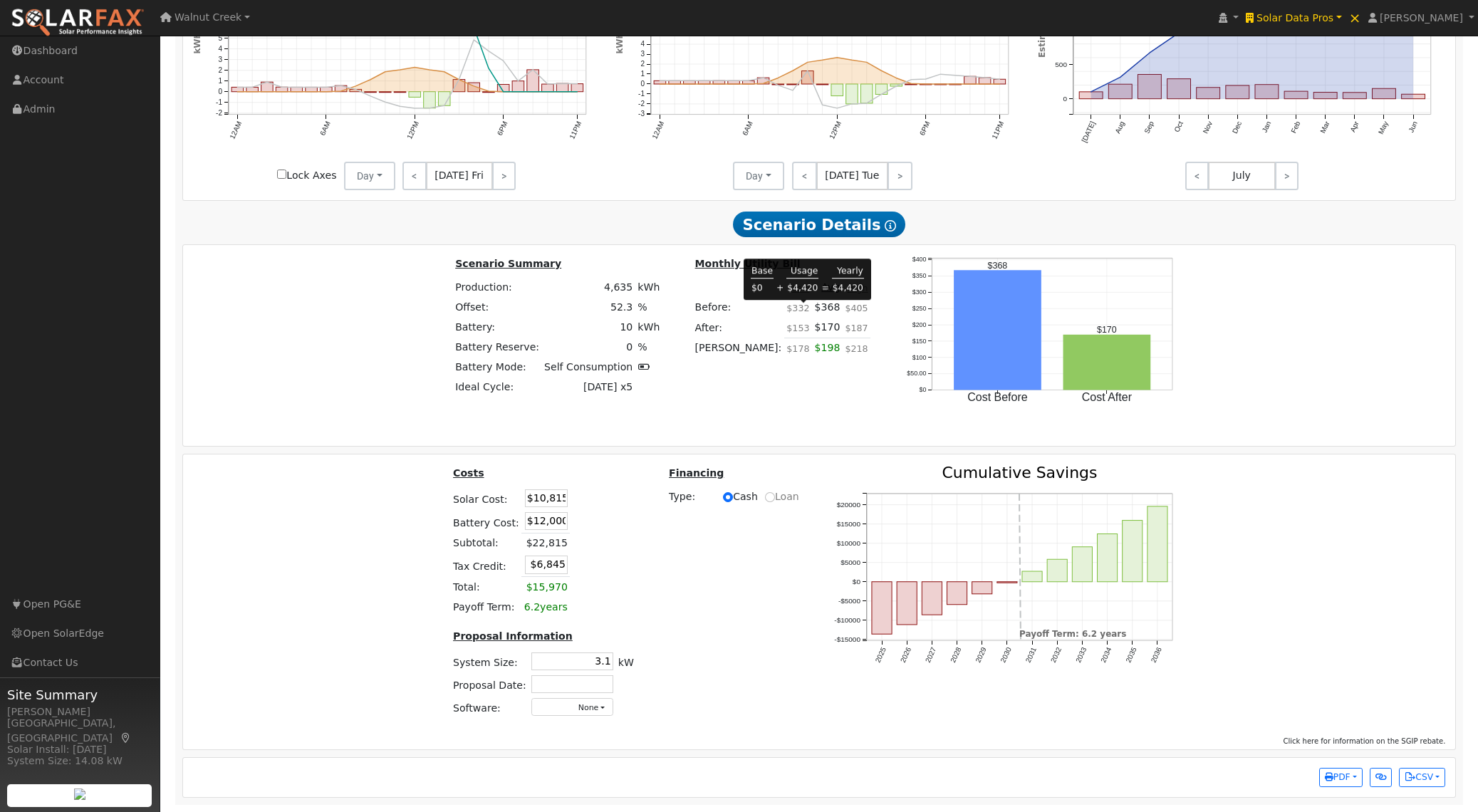
click at [812, 307] on td "$368" at bounding box center [828, 306] width 31 height 20
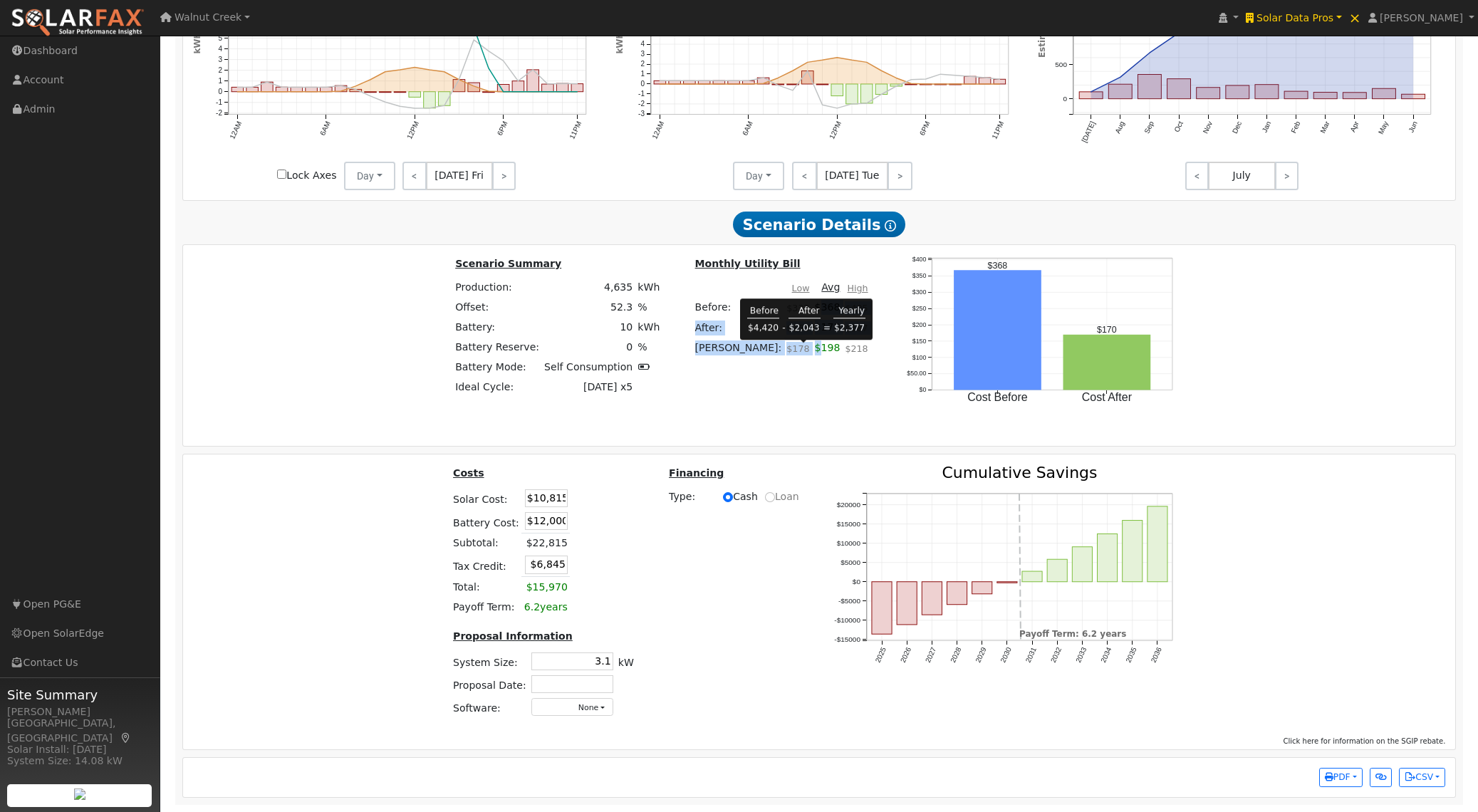
drag, startPoint x: 806, startPoint y: 307, endPoint x: 806, endPoint y: 340, distance: 33.0
click at [806, 340] on tbody "Monthly Utility Bill Low Avg High Before: $332 $368 $405 After: $153 $170 $187 …" at bounding box center [782, 310] width 178 height 111
click at [812, 307] on td "$368" at bounding box center [828, 306] width 31 height 20
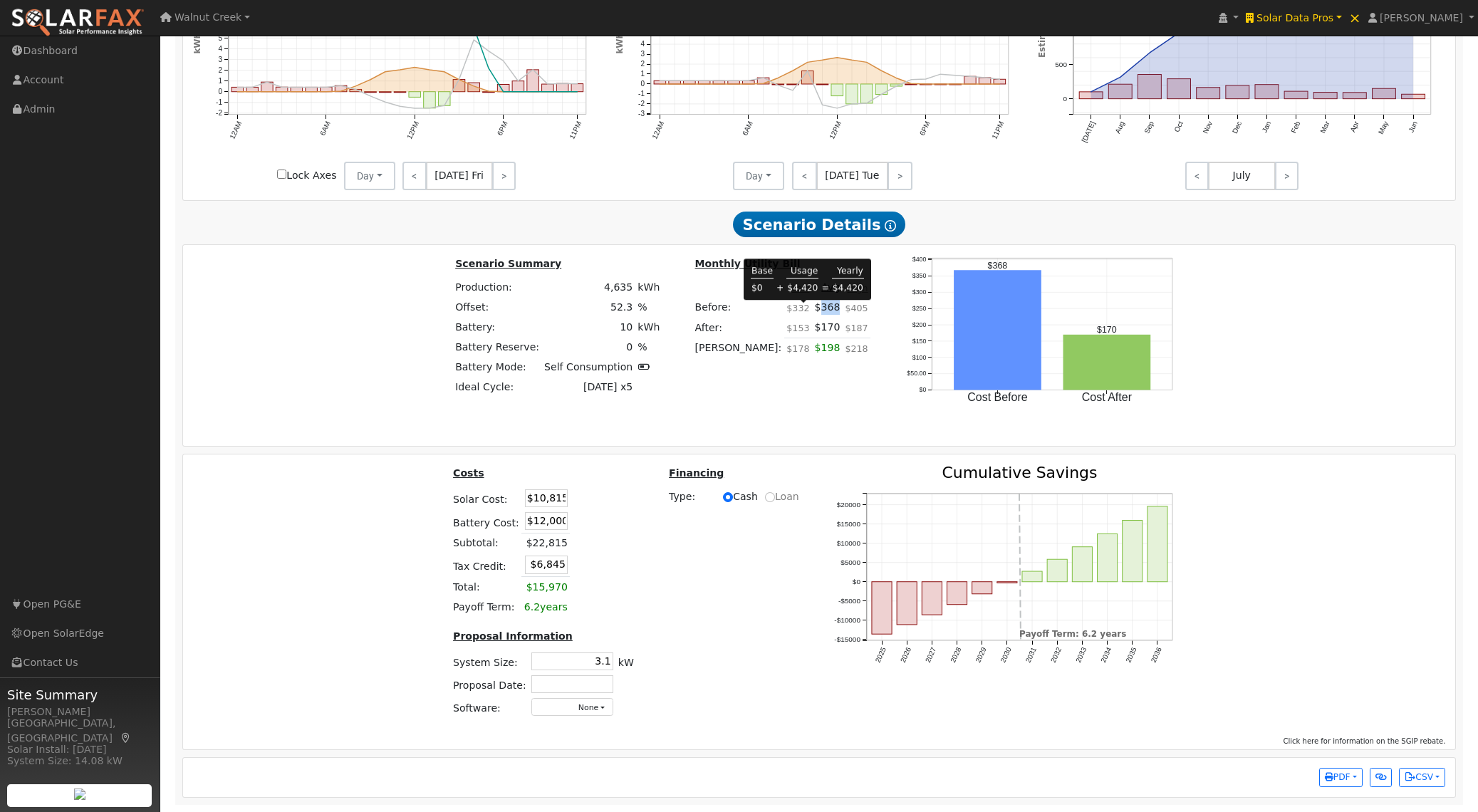
click at [812, 307] on td "$368" at bounding box center [828, 306] width 31 height 20
click at [812, 346] on td "$198" at bounding box center [828, 352] width 31 height 29
copy td "198"
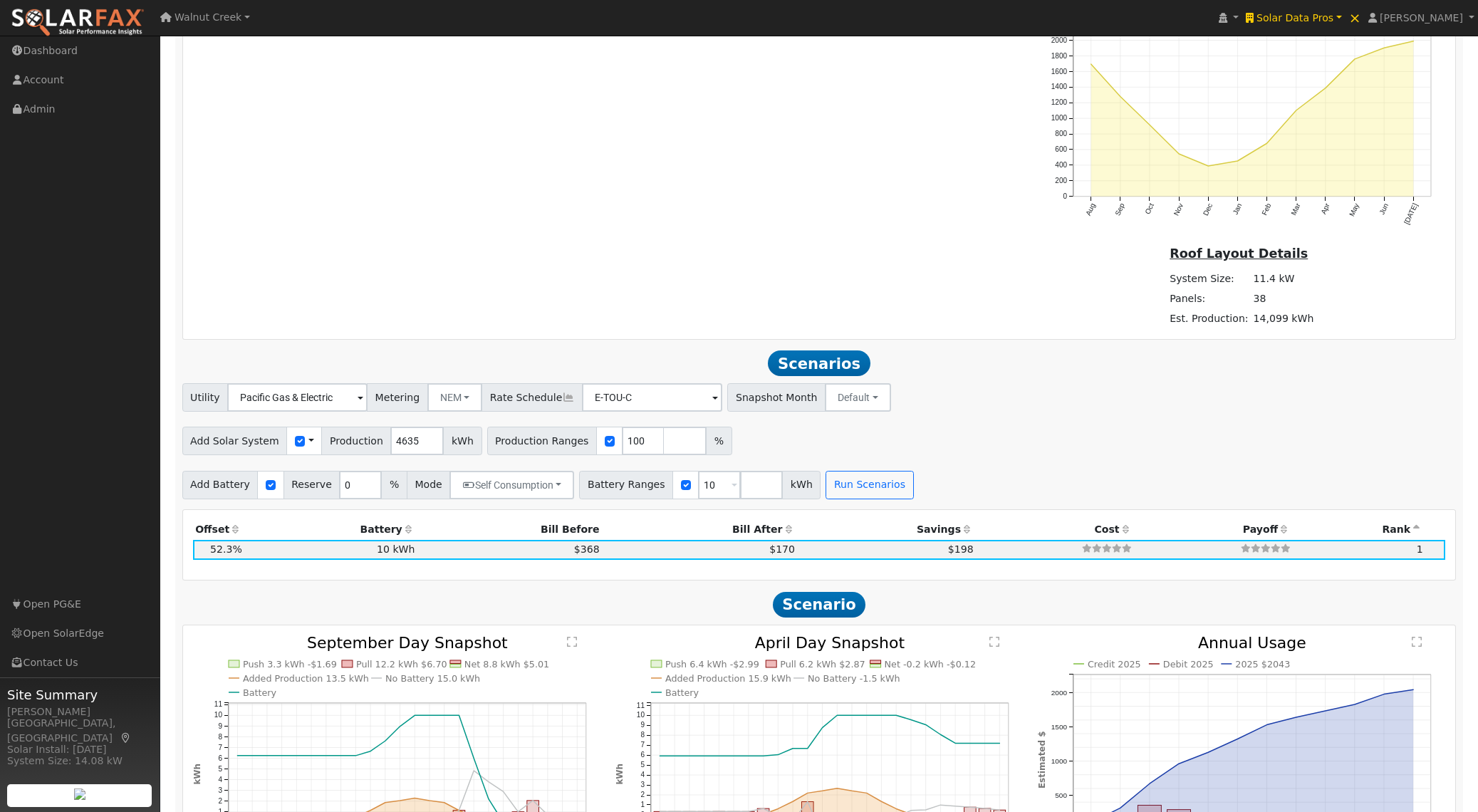
scroll to position [1060, 0]
click at [562, 400] on icon at bounding box center [568, 396] width 13 height 10
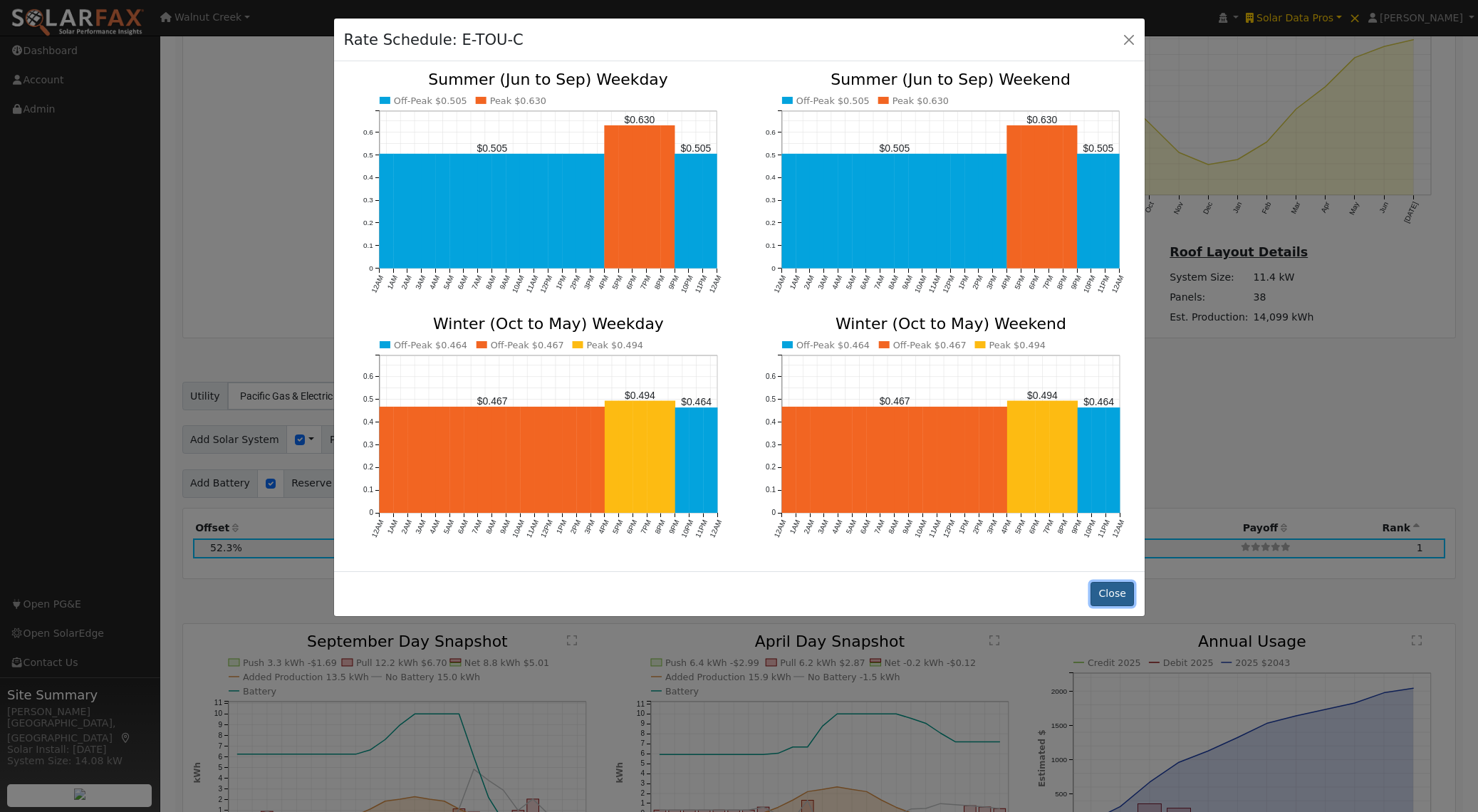
click at [1117, 591] on button "Close" at bounding box center [1112, 594] width 43 height 25
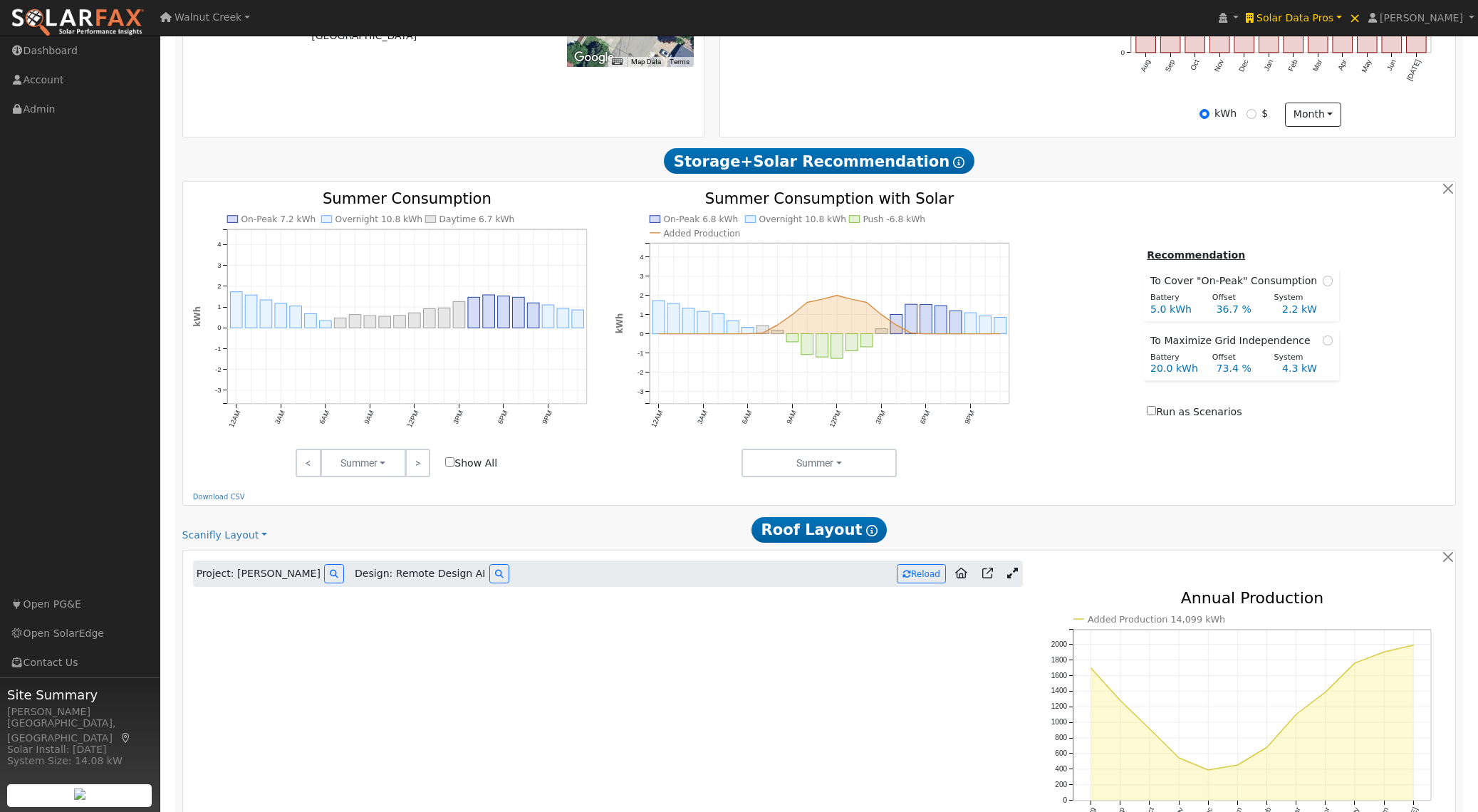
scroll to position [0, 0]
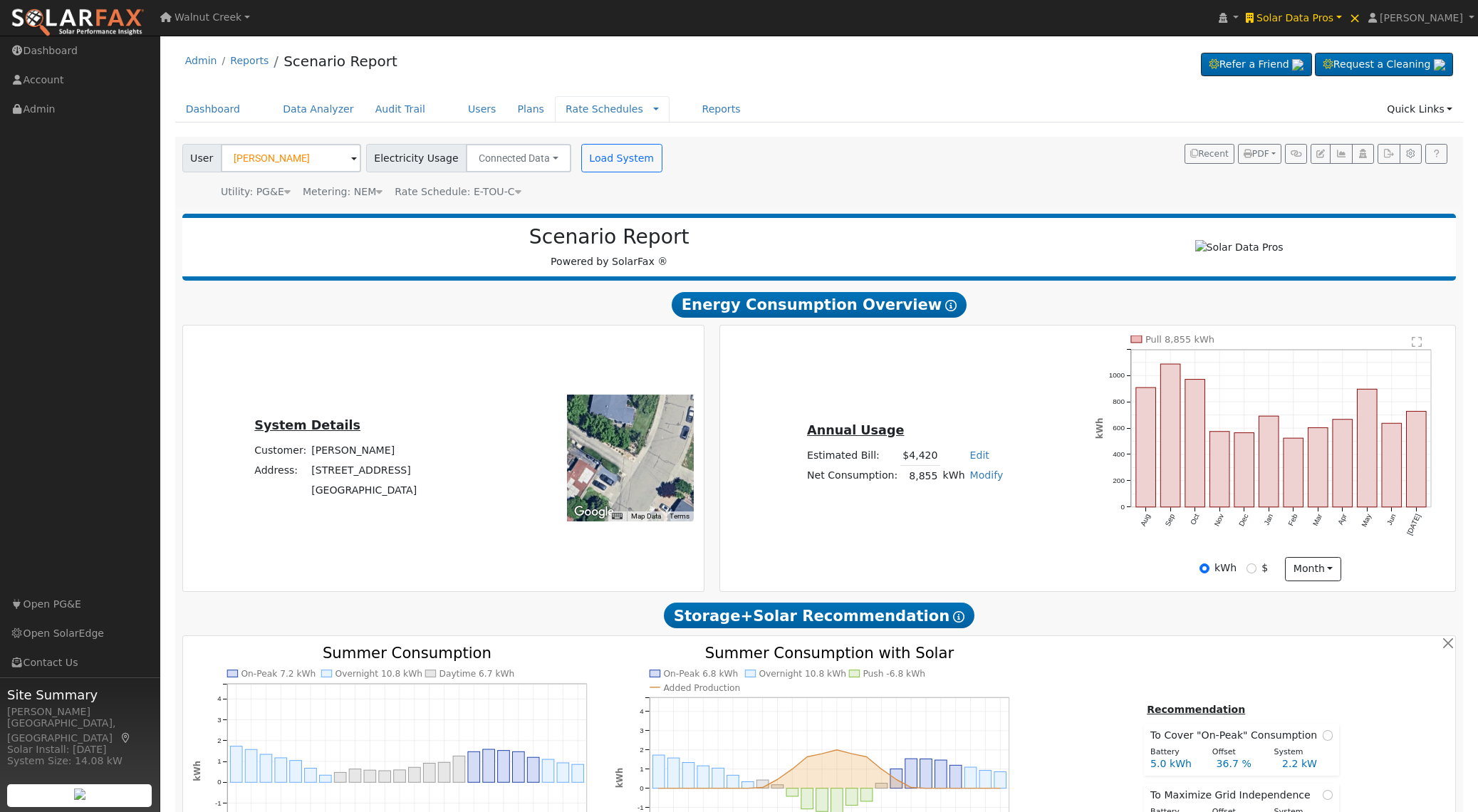
click at [638, 107] on div "Rate Schedules Rate Schedules Companies Messages" at bounding box center [612, 109] width 115 height 26
click at [653, 109] on link at bounding box center [655, 109] width 6 height 15
click at [618, 156] on link "Companies" at bounding box center [621, 153] width 99 height 20
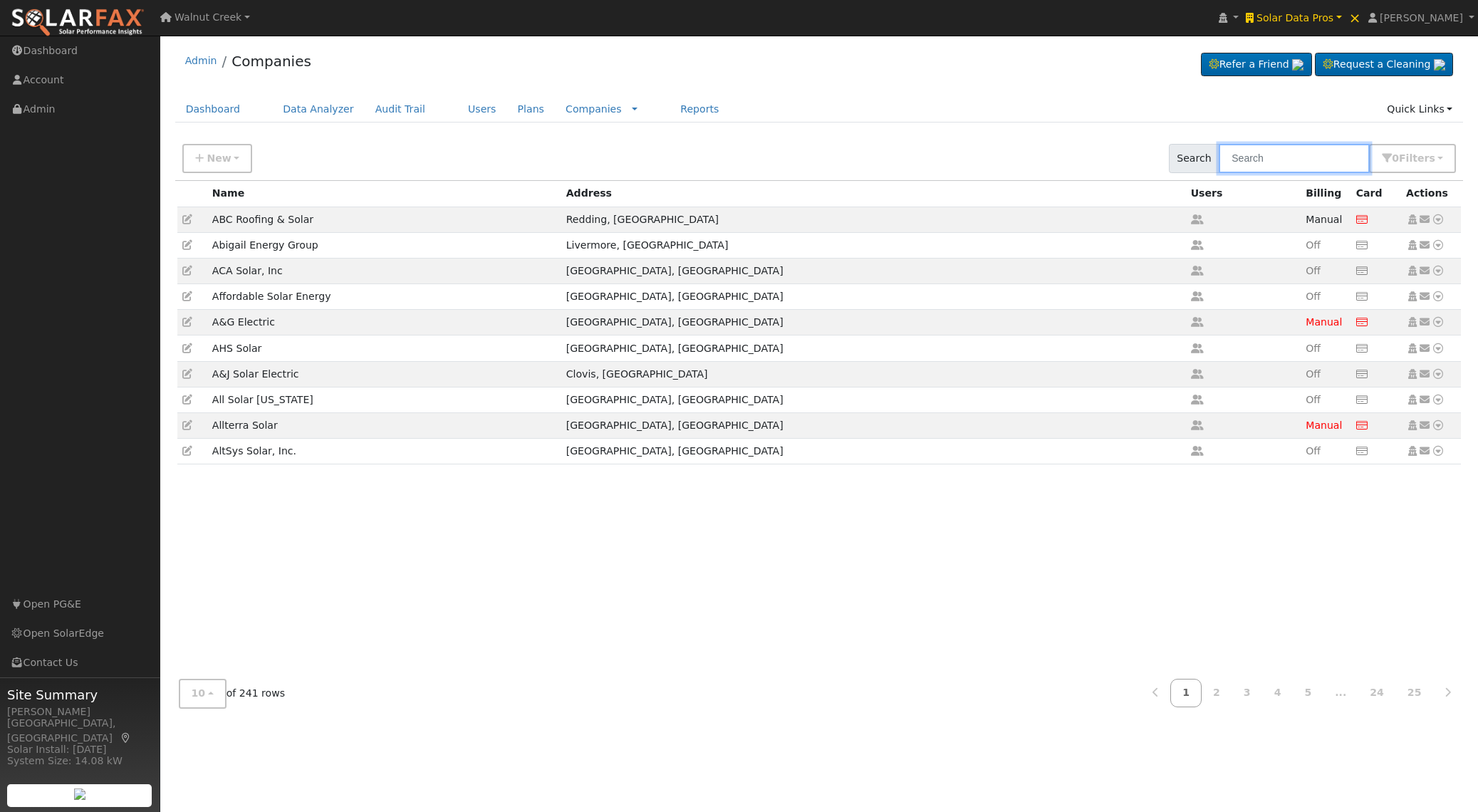
click at [1268, 157] on input "text" at bounding box center [1295, 158] width 151 height 29
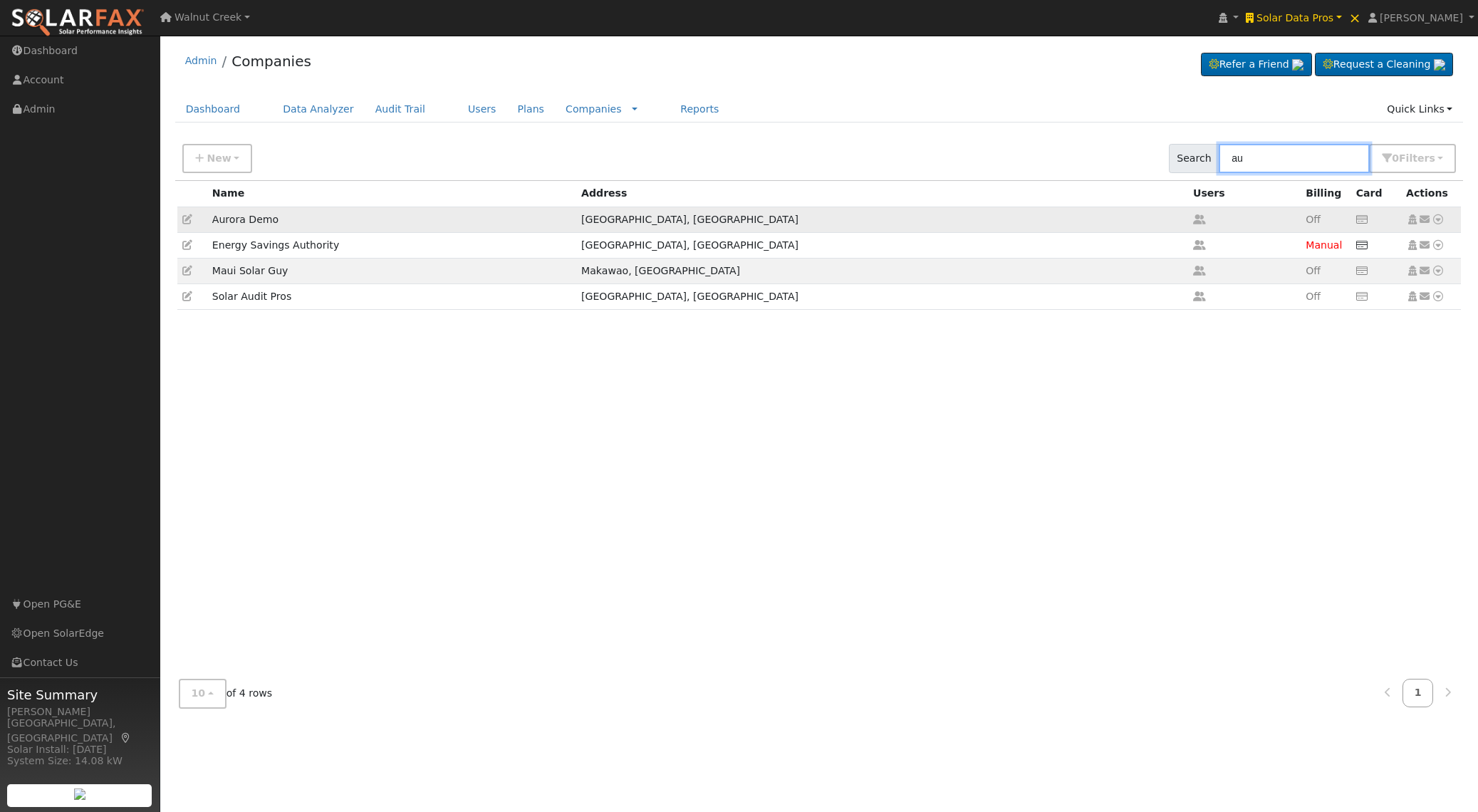
type input "au"
click at [187, 219] on icon at bounding box center [188, 220] width 10 height 10
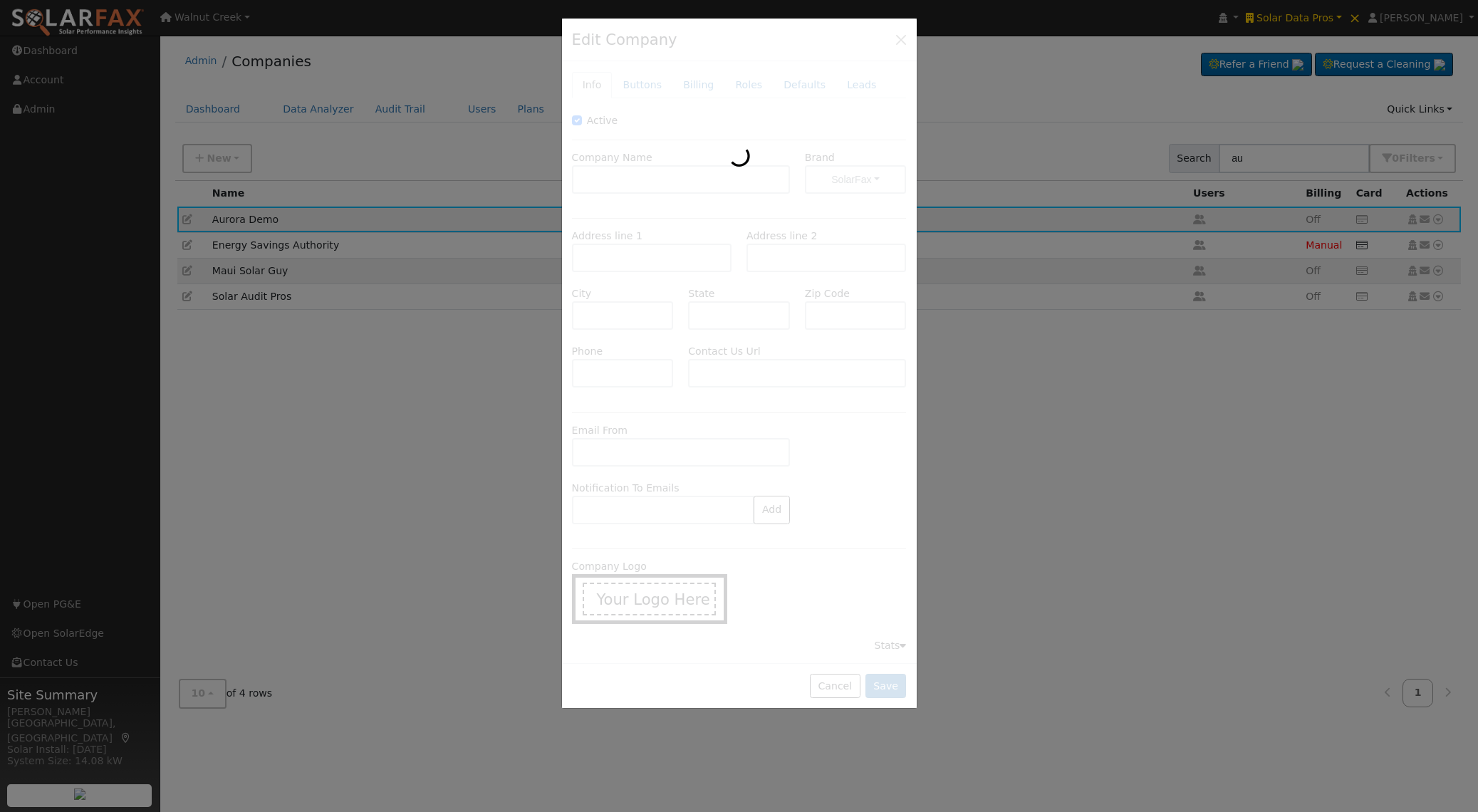
type input "Aurora Demo"
type input "[STREET_ADDRESS][PERSON_NAME]"
type input "[GEOGRAPHIC_DATA]"
type input "CA"
type input "94107"
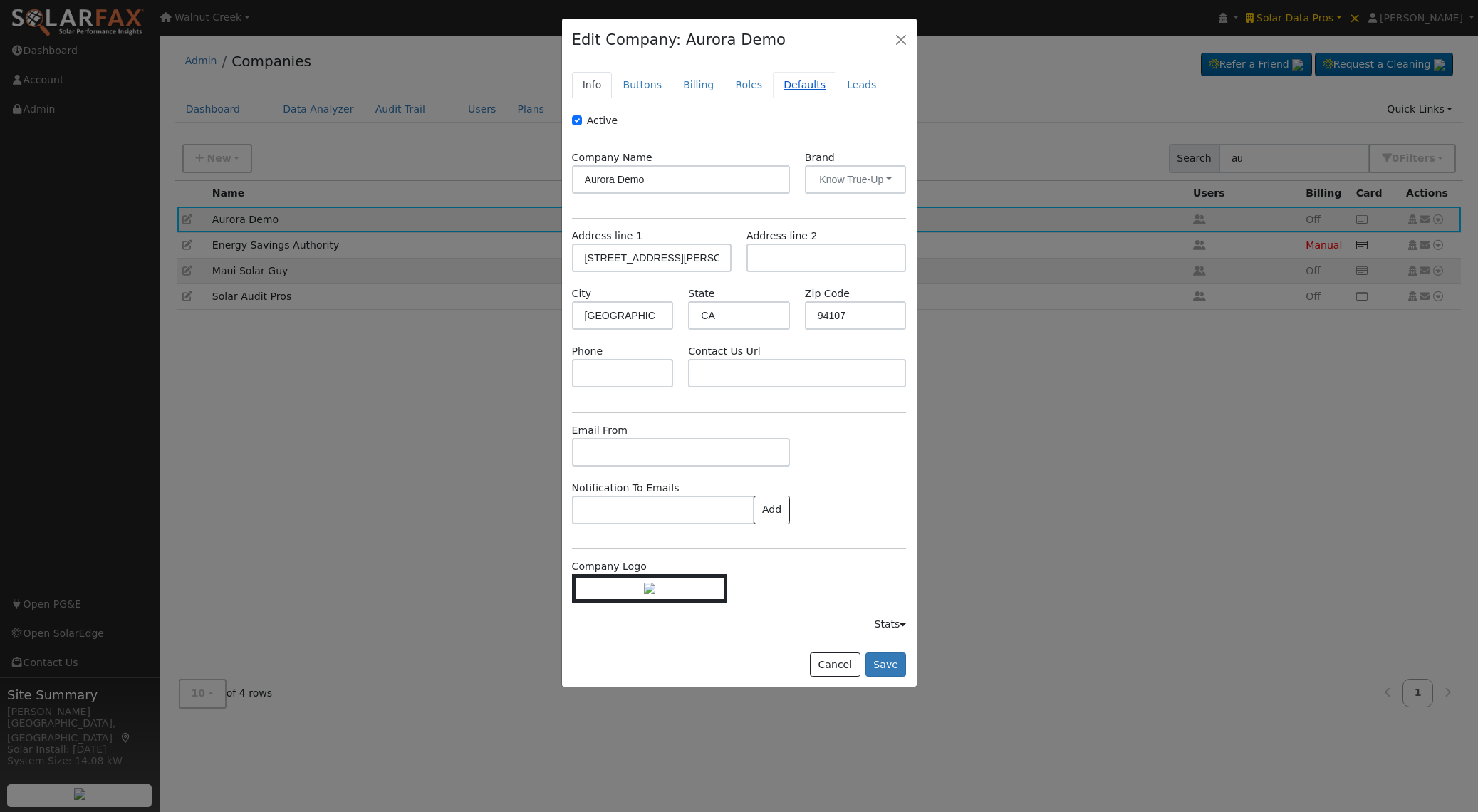
click at [796, 87] on link "Defaults" at bounding box center [804, 85] width 64 height 26
